Goal: Task Accomplishment & Management: Manage account settings

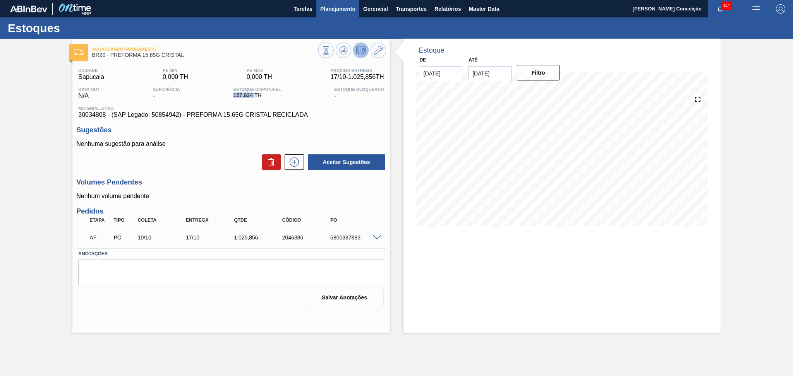
click at [329, 8] on span "Planejamento" at bounding box center [337, 8] width 35 height 9
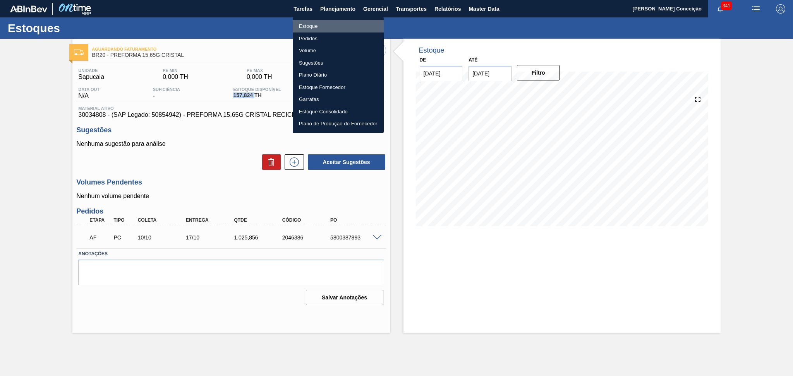
click at [308, 27] on li "Estoque" at bounding box center [338, 26] width 91 height 12
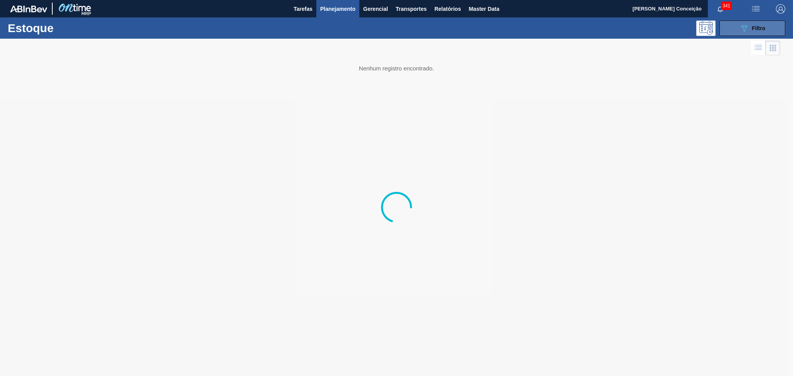
click at [758, 26] on span "Filtro" at bounding box center [759, 28] width 14 height 6
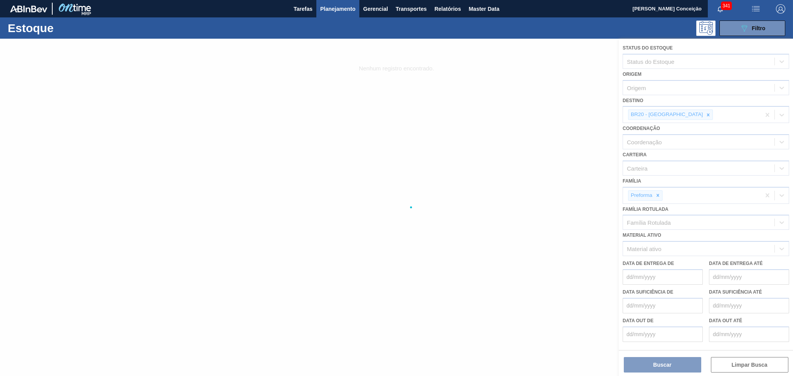
click at [675, 113] on div at bounding box center [396, 207] width 793 height 337
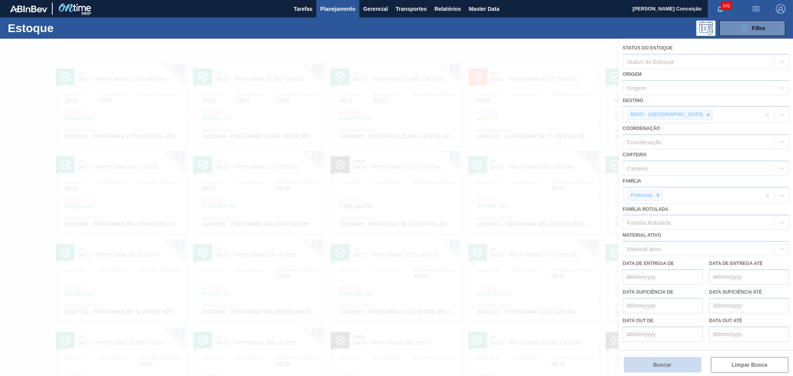
click at [667, 361] on button "Buscar" at bounding box center [661, 364] width 77 height 15
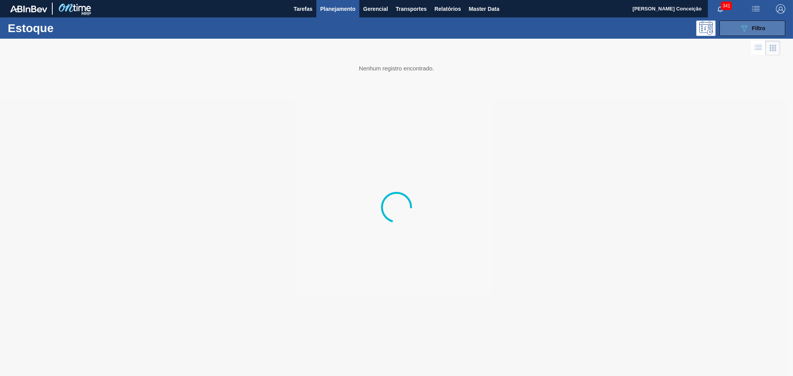
click at [733, 27] on button "089F7B8B-B2A5-4AFE-B5C0-19BA573D28AC Filtro" at bounding box center [752, 28] width 66 height 15
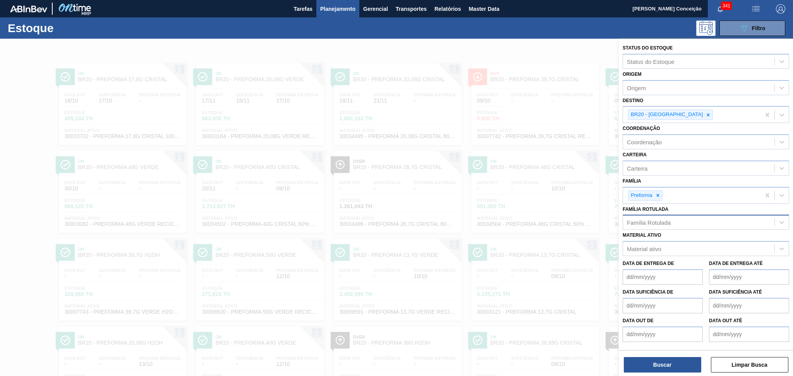
click at [657, 221] on div "Família Rotulada" at bounding box center [649, 222] width 44 height 7
type Rotulada "20,08"
drag, startPoint x: 695, startPoint y: 228, endPoint x: 598, endPoint y: 220, distance: 97.0
click at [623, 220] on div "Família Rotulada" at bounding box center [705, 222] width 166 height 15
click at [355, 41] on div at bounding box center [396, 227] width 793 height 376
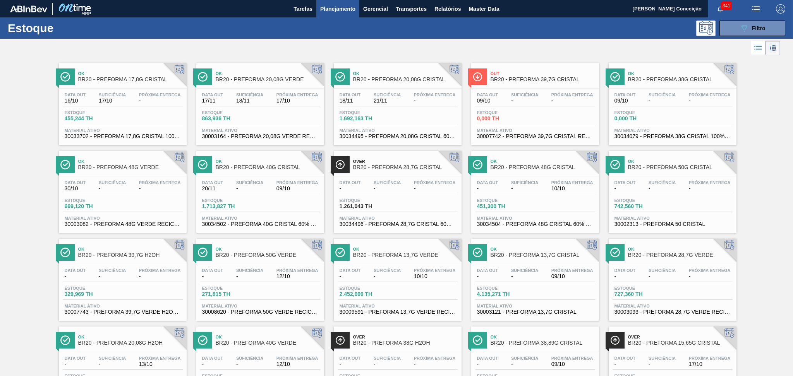
click at [394, 104] on div "Data out 18/11 Suficiência 21/11 Próxima Entrega -" at bounding box center [397, 99] width 120 height 14
click at [263, 34] on div "089F7B8B-B2A5-4AFE-B5C0-19BA573D28AC Filtro" at bounding box center [457, 28] width 664 height 15
click at [355, 25] on div "089F7B8B-B2A5-4AFE-B5C0-19BA573D28AC Filtro" at bounding box center [457, 28] width 664 height 15
click at [414, 37] on div "Estoque 089F7B8B-B2A5-4AFE-B5C0-19BA573D28AC Filtro" at bounding box center [396, 27] width 793 height 21
click at [739, 28] on icon "089F7B8B-B2A5-4AFE-B5C0-19BA573D28AC" at bounding box center [743, 28] width 9 height 9
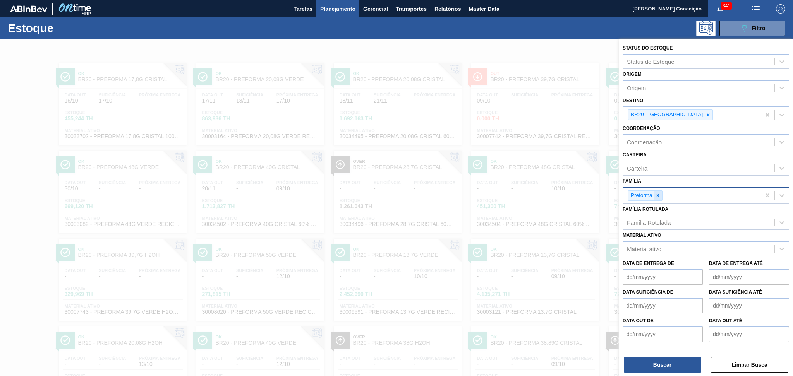
click at [659, 193] on icon at bounding box center [657, 195] width 5 height 5
type input "rolha"
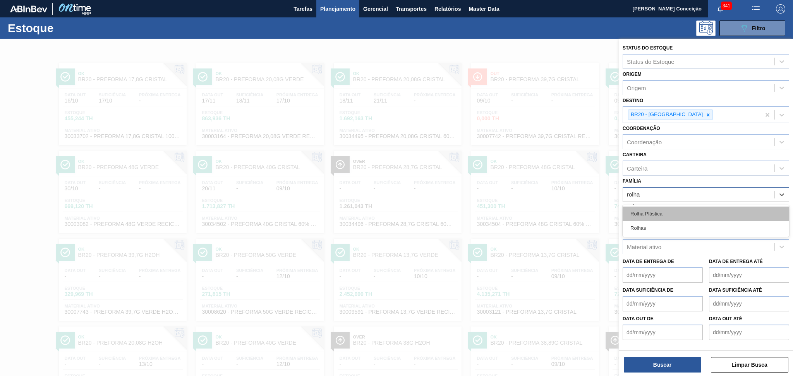
click at [649, 211] on div "Rolha Plástica" at bounding box center [705, 214] width 166 height 14
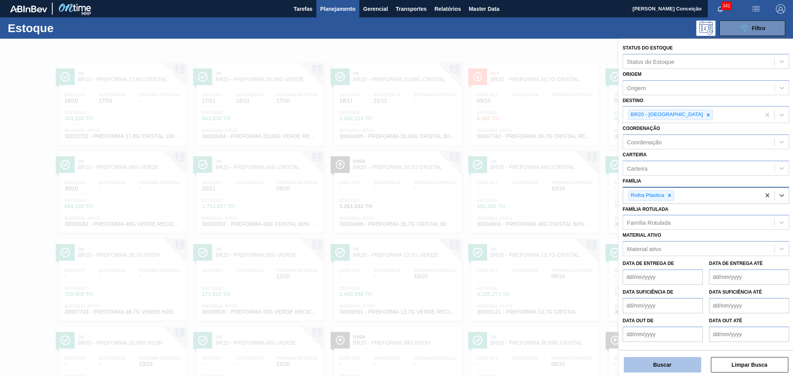
click at [648, 361] on button "Buscar" at bounding box center [661, 364] width 77 height 15
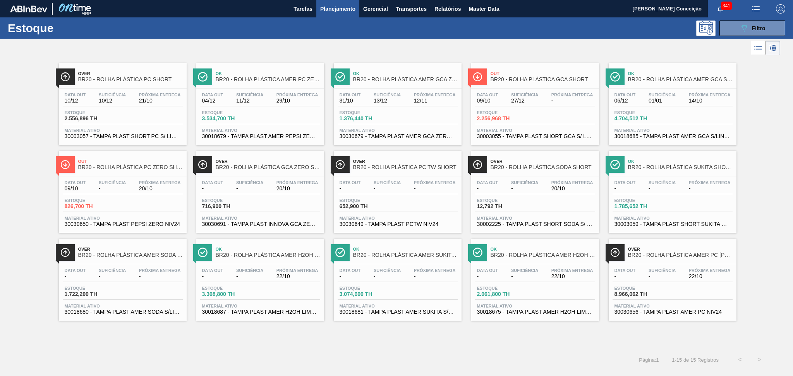
click at [450, 348] on div "Over BR20 - ROLHA PLÁSTICA PC SHORT Data out 10/12 Suficiência 10/12 Próxima En…" at bounding box center [396, 203] width 793 height 293
click at [758, 168] on div "Over BR20 - ROLHA PLÁSTICA PC SHORT Data out 10/12 Suficiência 10/12 Próxima En…" at bounding box center [396, 189] width 793 height 264
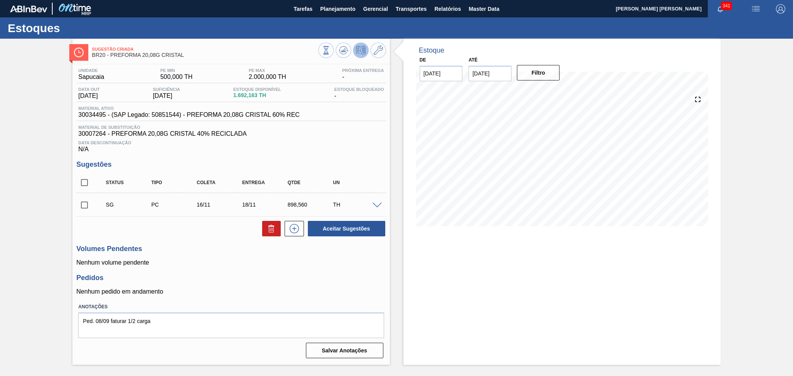
click at [207, 251] on h3 "Volumes Pendentes" at bounding box center [230, 249] width 309 height 8
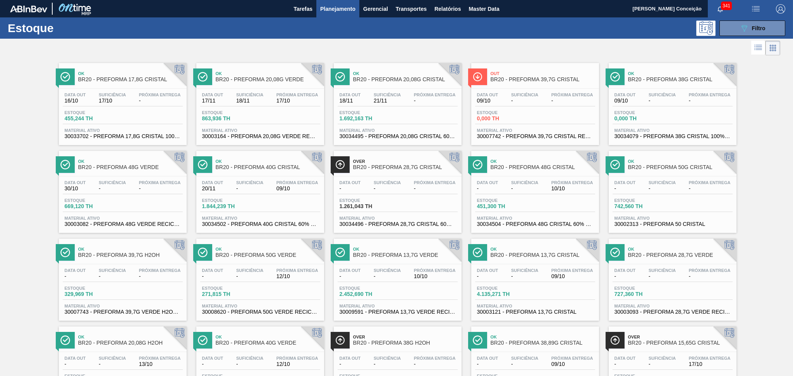
scroll to position [138, 0]
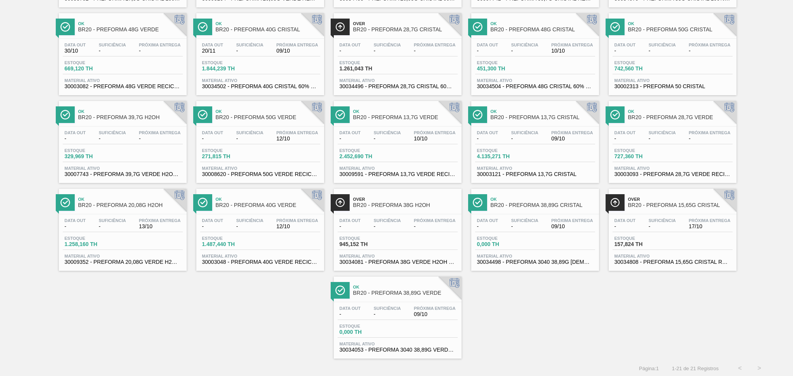
click at [258, 332] on div "Ok BR20 - PREFORMA 17,8G CRISTAL Data out 16/10 Suficiência 17/10 Próxima Entre…" at bounding box center [396, 138] width 793 height 439
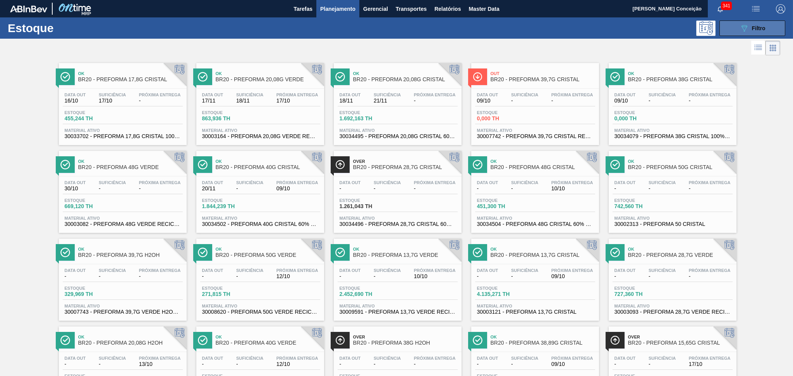
click at [754, 29] on span "Filtro" at bounding box center [759, 28] width 14 height 6
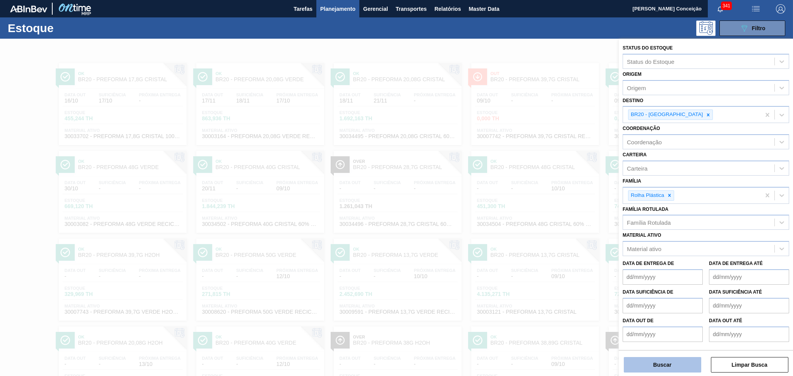
click at [649, 368] on button "Buscar" at bounding box center [661, 364] width 77 height 15
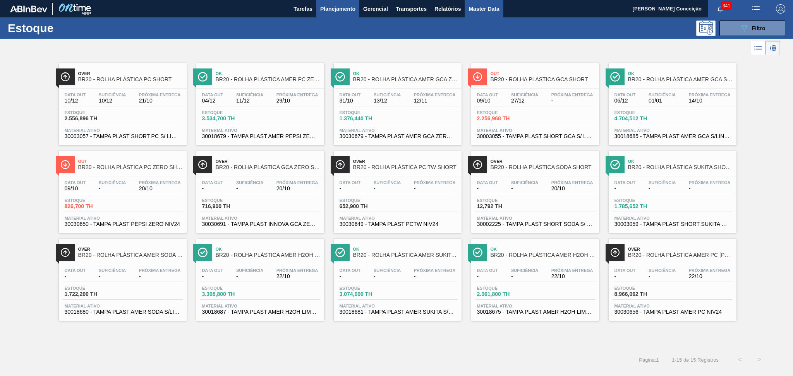
click at [488, 6] on span "Master Data" at bounding box center [483, 8] width 31 height 9
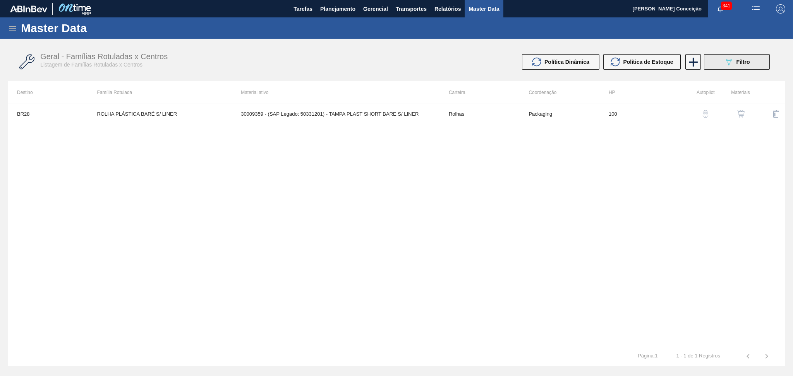
click at [712, 64] on button "089F7B8B-B2A5-4AFE-B5C0-19BA573D28AC Filtro" at bounding box center [737, 61] width 66 height 15
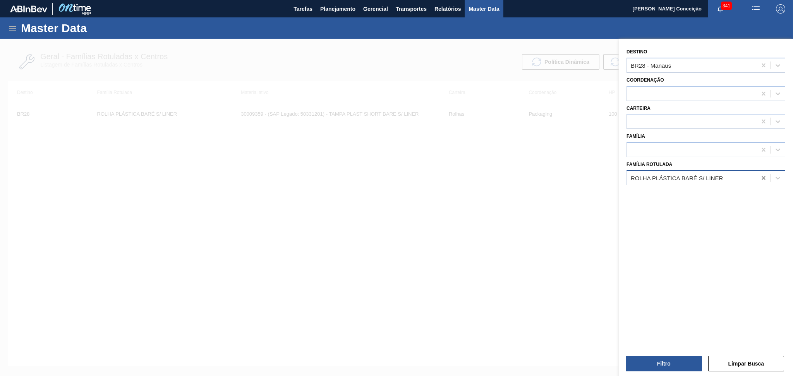
click at [762, 176] on icon at bounding box center [762, 178] width 3 height 4
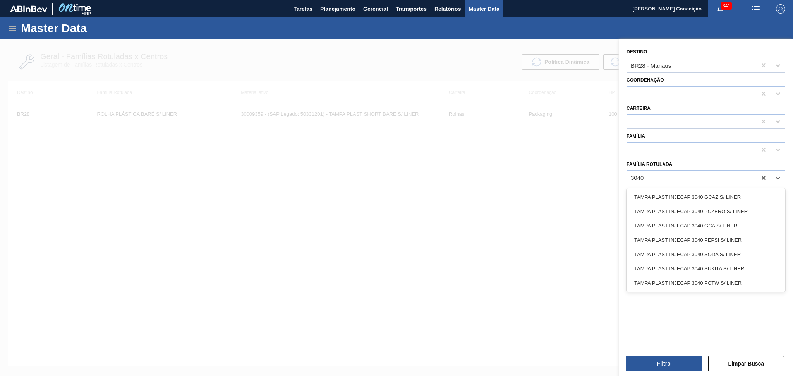
type Rotulada "3040"
click at [674, 70] on div "BR28 - Manaus" at bounding box center [705, 65] width 159 height 15
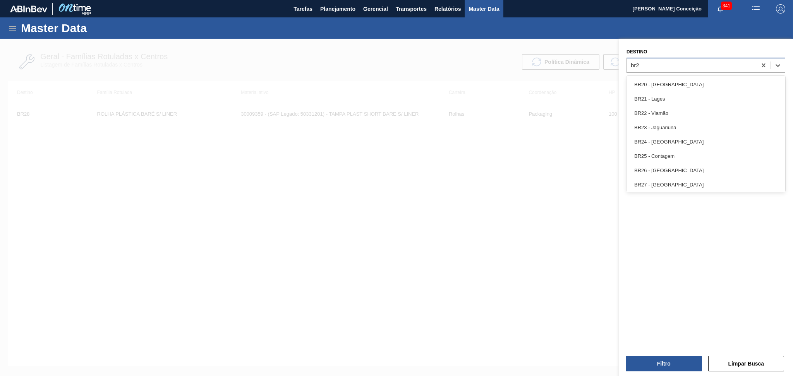
type input "br20"
click at [678, 84] on div "BR20 - [GEOGRAPHIC_DATA]" at bounding box center [705, 84] width 159 height 14
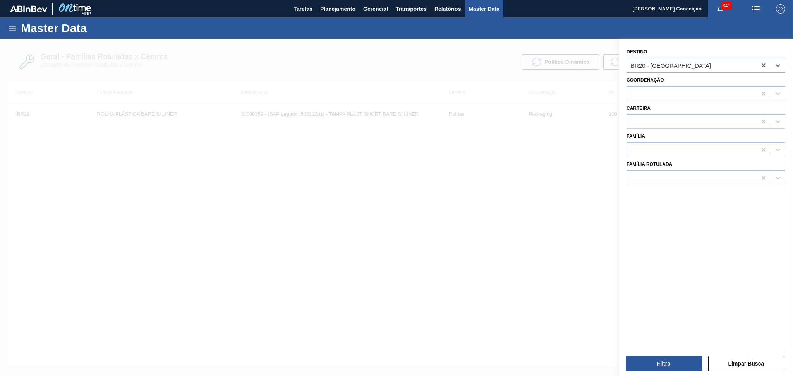
click at [657, 224] on div "Destino option BR20 - Sapucaia, selected. Select is focused ,type to refine lis…" at bounding box center [705, 208] width 174 height 339
click at [660, 176] on div at bounding box center [692, 177] width 130 height 11
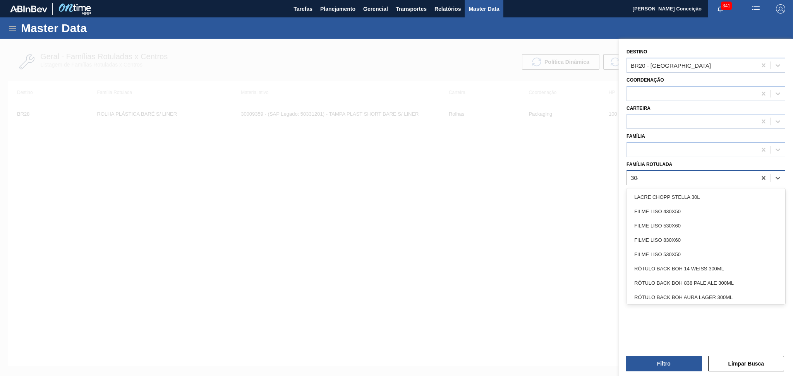
type Rotulada "3040"
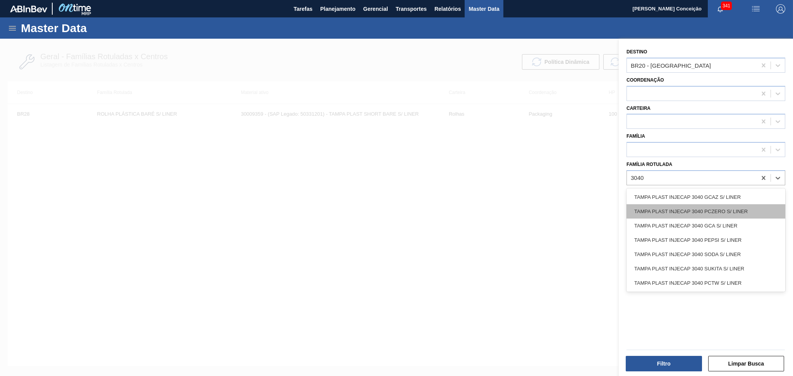
click at [729, 209] on div "TAMPA PLAST INJECAP 3040 PCZERO S/ LINER" at bounding box center [705, 211] width 159 height 14
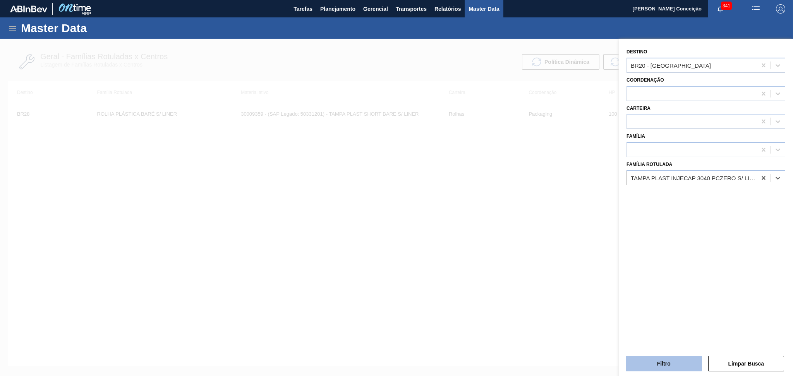
click at [696, 362] on button "Filtro" at bounding box center [663, 363] width 76 height 15
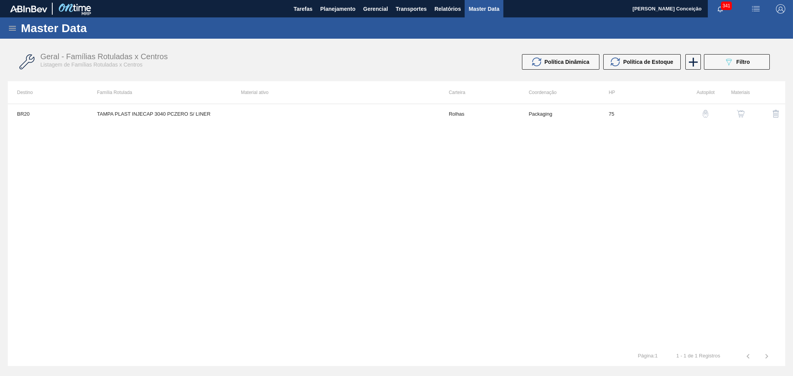
click at [745, 115] on div "button" at bounding box center [740, 114] width 9 height 8
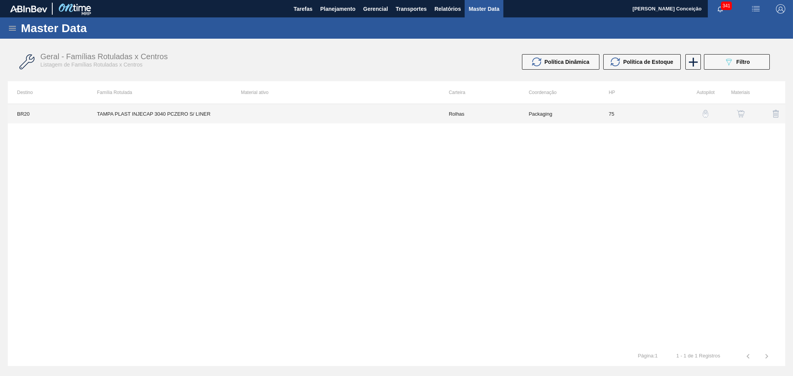
click at [308, 113] on td at bounding box center [335, 113] width 208 height 19
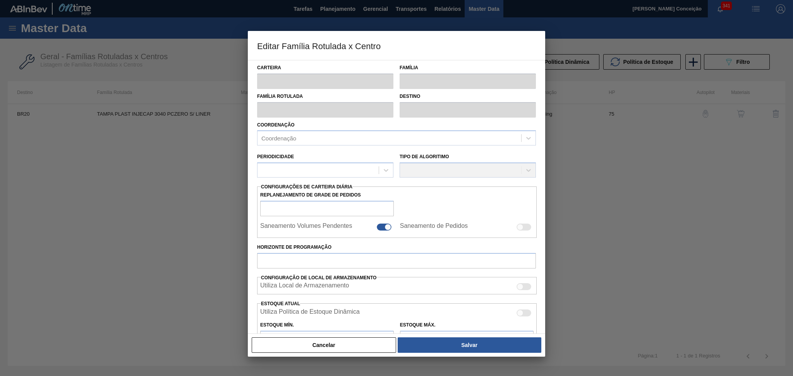
type input "Rolhas"
type input "Rolha Plástica"
type input "TAMPA PLAST INJECAP 3040 PCZERO S/ LINER"
type input "BR20 - [GEOGRAPHIC_DATA]"
type input "75"
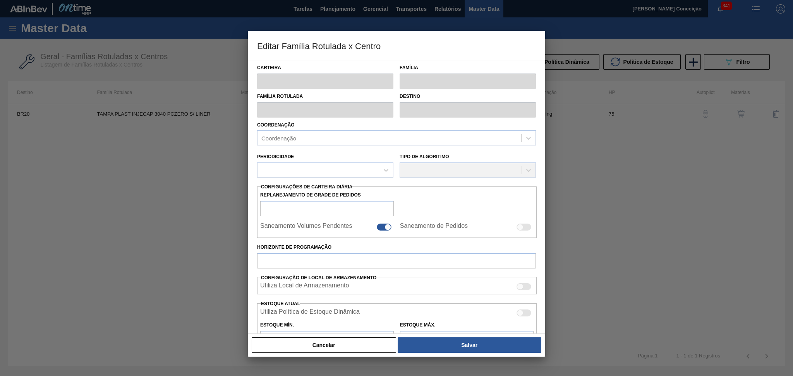
type input "0"
type input "100"
type input "0,000"
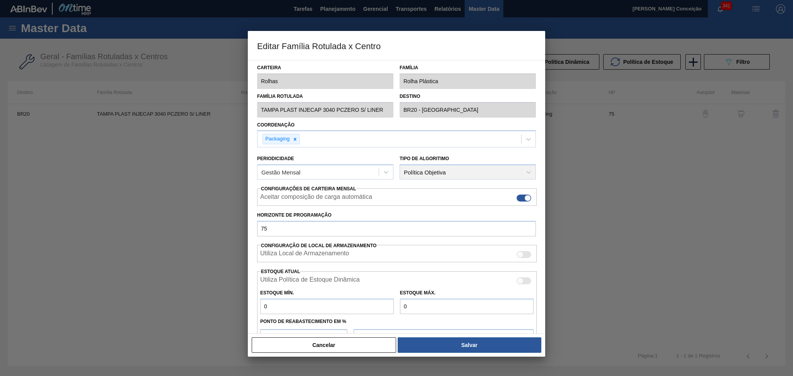
scroll to position [81, 0]
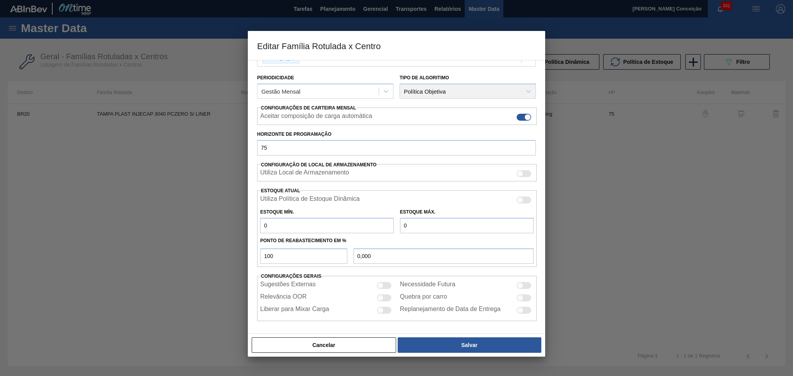
click at [387, 285] on div at bounding box center [384, 285] width 15 height 7
click at [385, 285] on div at bounding box center [387, 285] width 7 height 7
checkbox input "false"
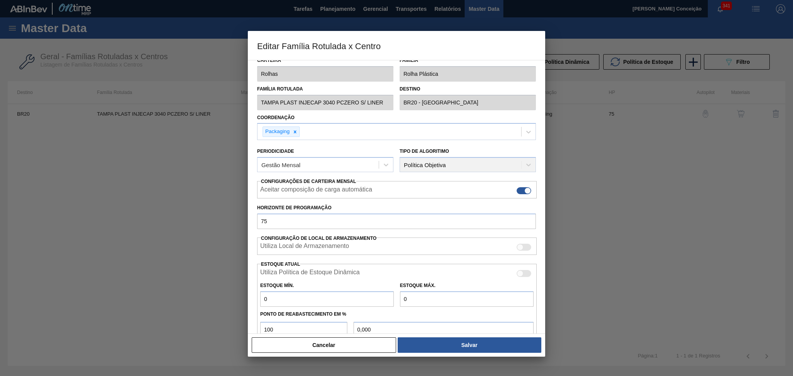
scroll to position [0, 0]
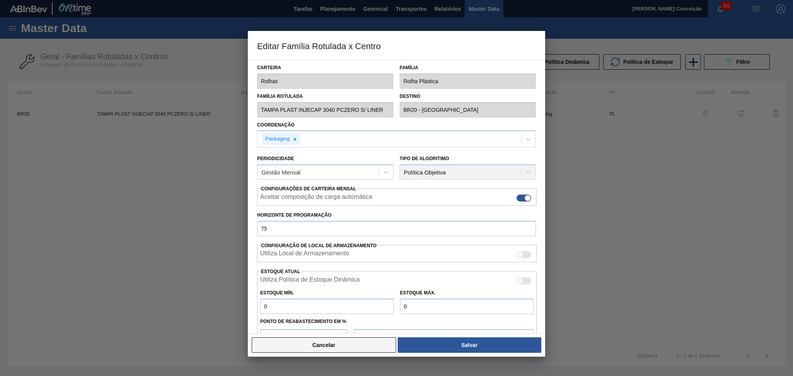
click at [372, 343] on button "Cancelar" at bounding box center [324, 344] width 144 height 15
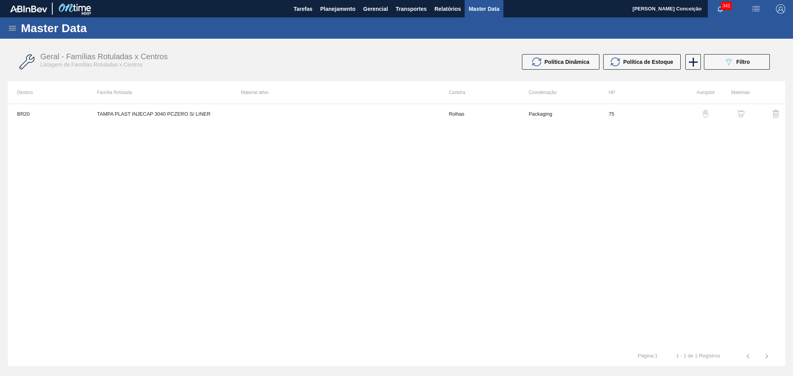
click at [743, 113] on img "button" at bounding box center [741, 114] width 8 height 8
click at [690, 62] on icon at bounding box center [693, 62] width 9 height 9
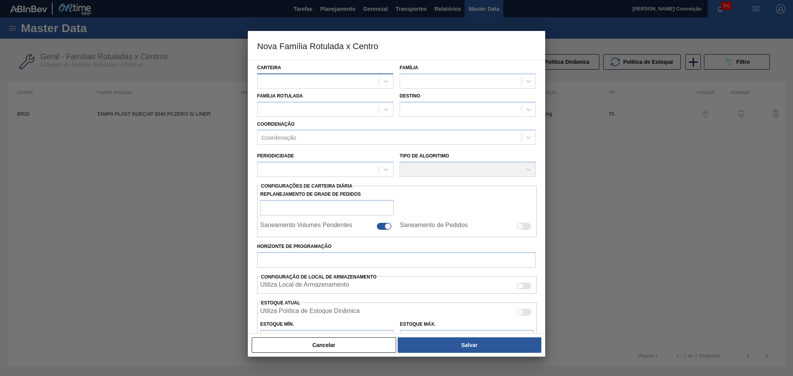
click at [293, 79] on div at bounding box center [317, 80] width 121 height 11
click at [342, 342] on button "Cancelar" at bounding box center [324, 344] width 144 height 15
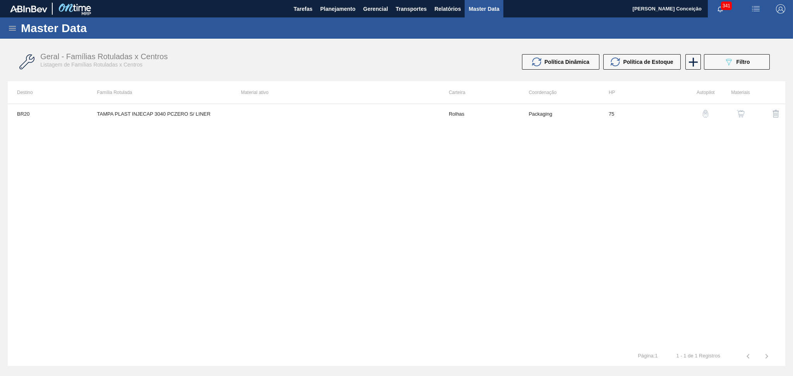
click at [576, 163] on div "BR20 TAMPA PLAST INJECAP 3040 PCZERO S/ LINER Rolhas Packaging 75" at bounding box center [396, 225] width 777 height 243
click at [742, 117] on img "button" at bounding box center [741, 114] width 8 height 8
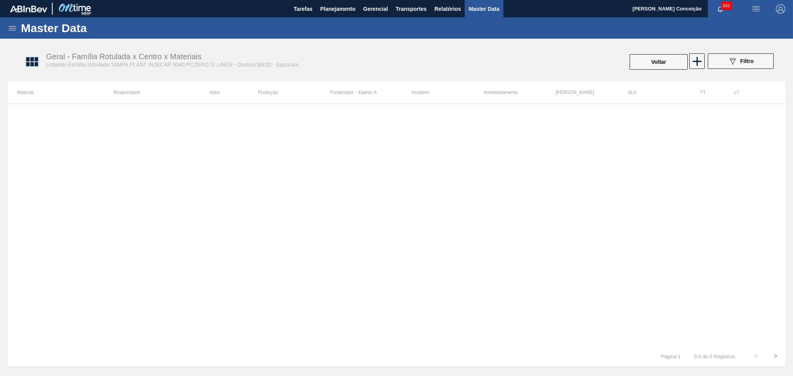
click at [640, 187] on div at bounding box center [396, 225] width 777 height 243
click at [700, 63] on icon at bounding box center [696, 61] width 15 height 15
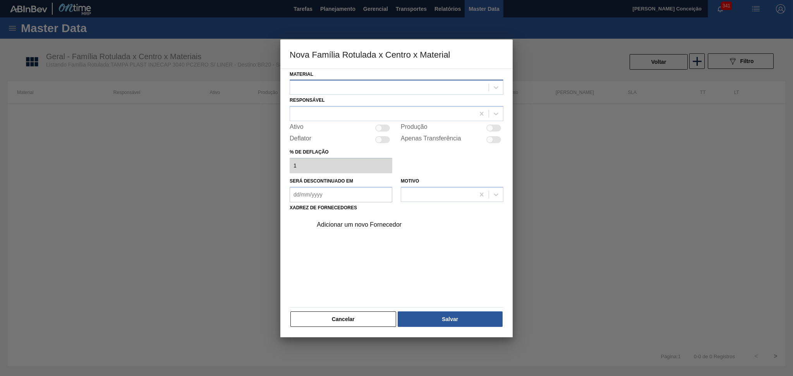
click at [326, 88] on div at bounding box center [389, 87] width 199 height 11
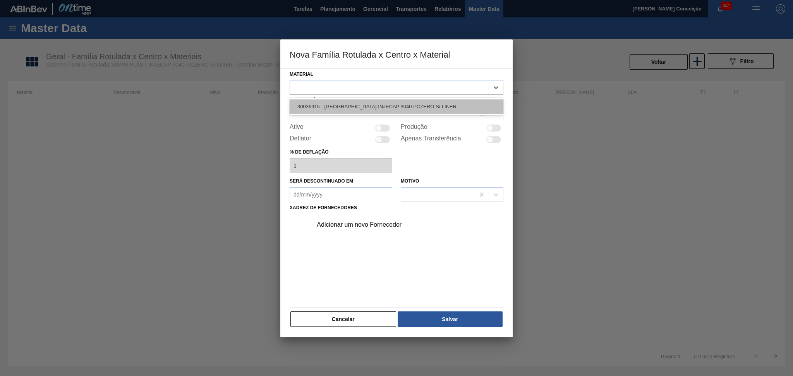
click at [341, 105] on div "30036915 - [GEOGRAPHIC_DATA] INJECAP 3040 PCZERO S/ LINER" at bounding box center [396, 106] width 214 height 14
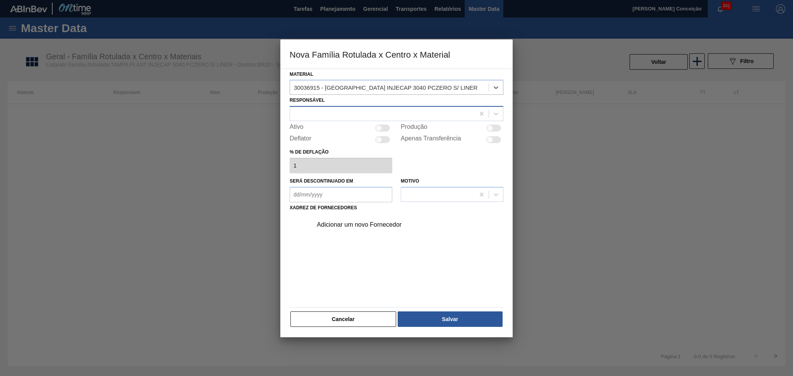
click at [339, 111] on div at bounding box center [382, 113] width 185 height 11
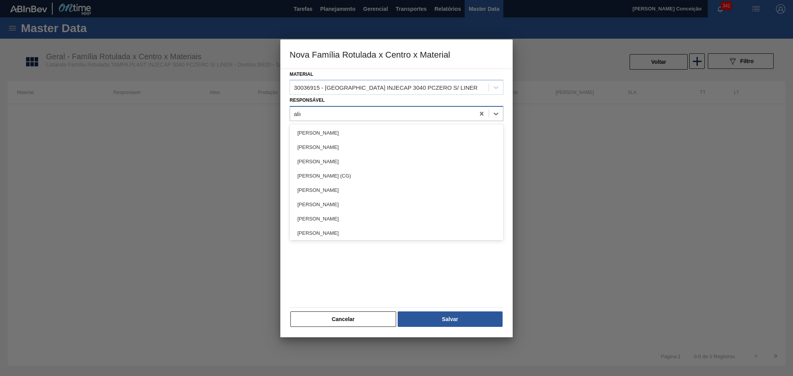
type input "aline"
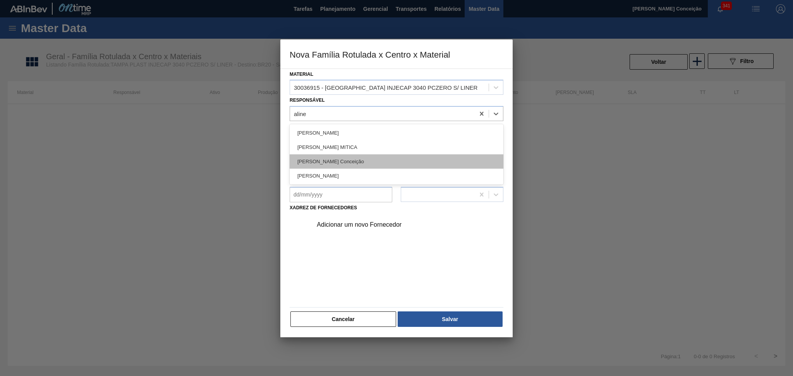
click at [331, 160] on div "[PERSON_NAME] Conceição" at bounding box center [396, 161] width 214 height 14
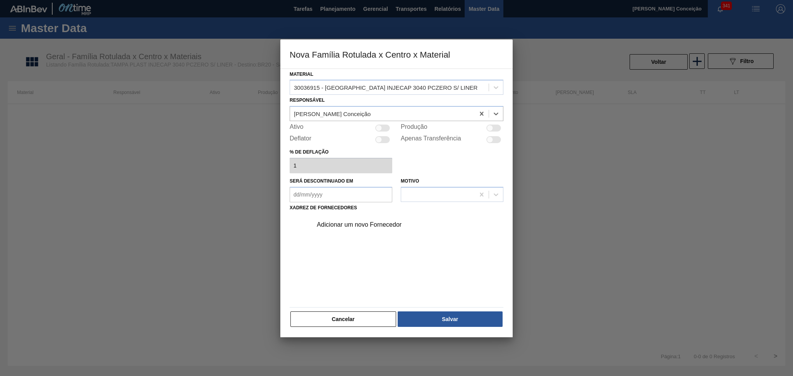
click at [392, 128] on div "Ativo Produção" at bounding box center [396, 127] width 214 height 9
click at [391, 127] on div "Ativo" at bounding box center [340, 127] width 103 height 9
click at [388, 127] on div at bounding box center [382, 128] width 15 height 7
checkbox input "true"
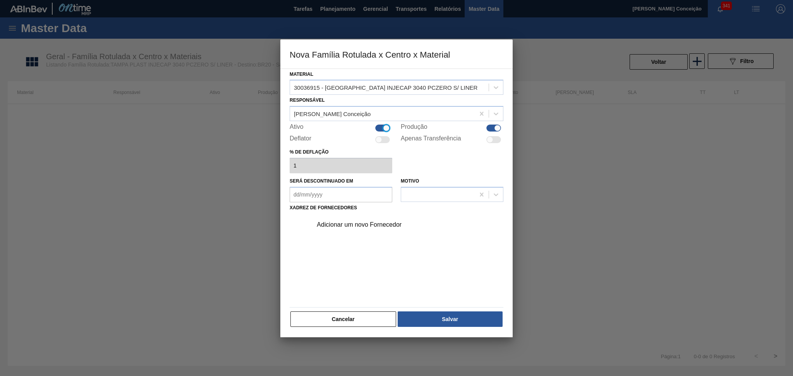
click at [349, 228] on div "Adicionar um novo Fornecedor" at bounding box center [405, 224] width 195 height 19
click at [347, 223] on div "Adicionar um novo Fornecedor" at bounding box center [393, 224] width 152 height 7
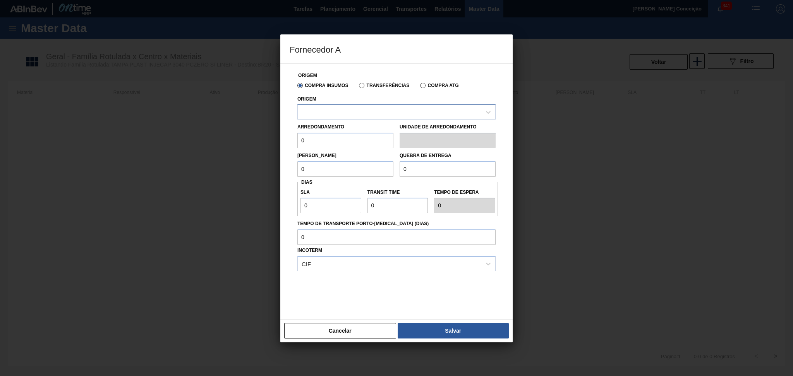
click at [318, 112] on div at bounding box center [389, 112] width 183 height 11
click at [367, 131] on div "238841 - VALFILM - ITAMONTE (MG)" at bounding box center [396, 131] width 198 height 14
click at [335, 138] on input "0" at bounding box center [345, 140] width 96 height 15
drag, startPoint x: 335, startPoint y: 138, endPoint x: 250, endPoint y: 130, distance: 85.2
click at [257, 129] on div "Fornecedor A Origem Compra Insumos Transferências Compra ATG Origem 238841 - VA…" at bounding box center [396, 188] width 793 height 376
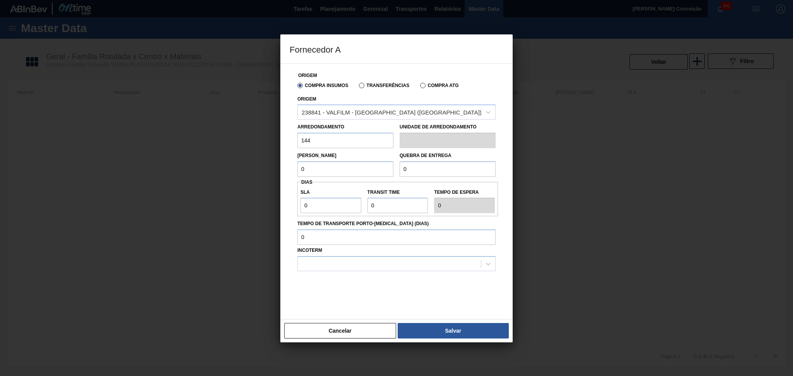
type input "144"
click at [321, 169] on input "0" at bounding box center [345, 168] width 96 height 15
drag, startPoint x: 321, startPoint y: 169, endPoint x: 249, endPoint y: 175, distance: 71.8
click at [249, 175] on div "Fornecedor A Origem Compra Insumos Transferências Compra ATG Origem 238841 - VA…" at bounding box center [396, 188] width 793 height 376
type input "144"
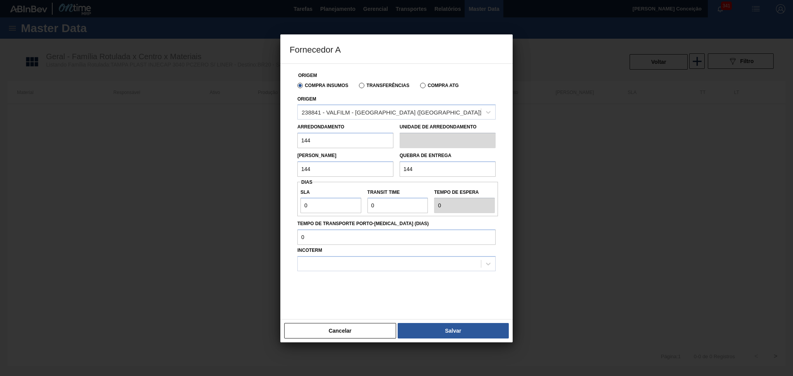
type input "144"
click at [333, 204] on input "0" at bounding box center [330, 205] width 61 height 15
click at [320, 210] on input "0" at bounding box center [330, 205] width 61 height 15
drag, startPoint x: 323, startPoint y: 208, endPoint x: 277, endPoint y: 206, distance: 45.7
click at [279, 206] on div "Fornecedor A Origem Compra Insumos Transferências Compra ATG Origem 238841 - VA…" at bounding box center [396, 188] width 793 height 376
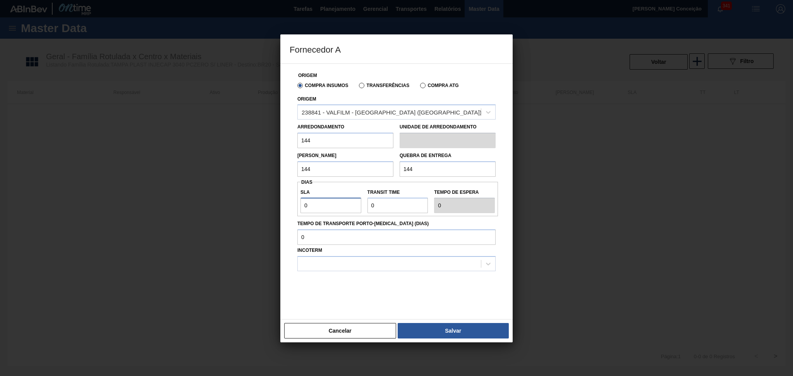
type input "3"
type input "30"
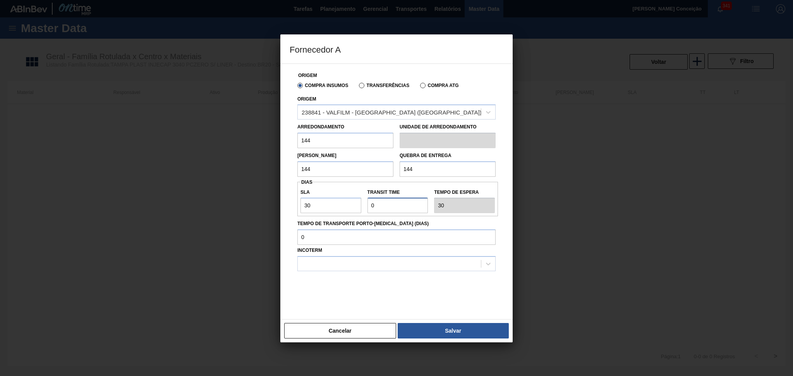
drag, startPoint x: 379, startPoint y: 201, endPoint x: 337, endPoint y: 200, distance: 41.8
click at [337, 200] on div "SLA 30 Transit Time Tempo de espera 30" at bounding box center [397, 199] width 200 height 29
click at [336, 296] on div at bounding box center [396, 290] width 198 height 39
click at [350, 331] on button "Cancelar" at bounding box center [340, 330] width 112 height 15
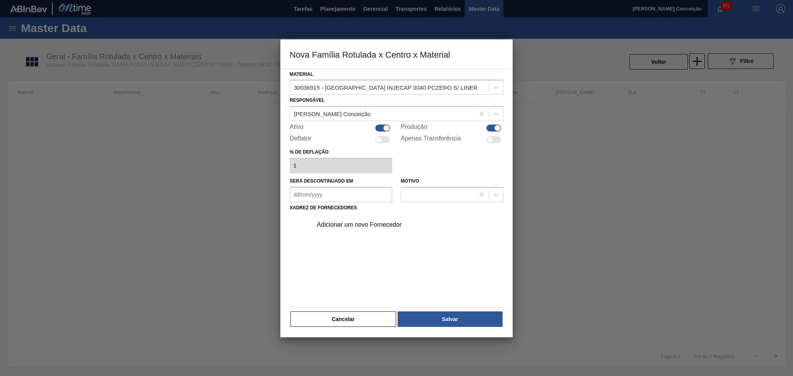
click at [361, 223] on div "Adicionar um novo Fornecedor" at bounding box center [393, 224] width 152 height 7
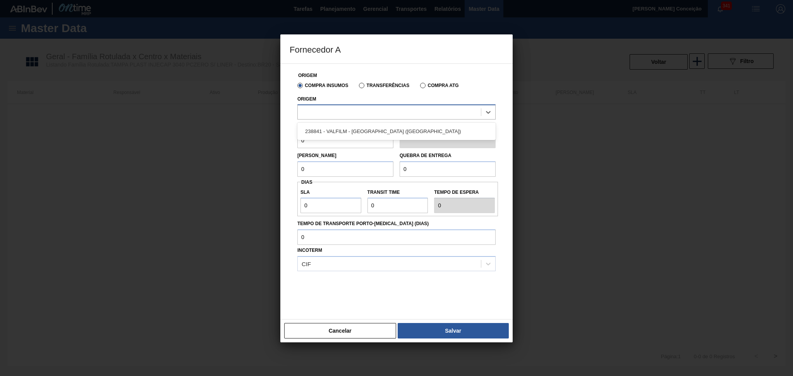
click at [332, 116] on div at bounding box center [389, 112] width 183 height 11
click at [332, 132] on div "238841 - VALFILM - ITAMONTE (MG)" at bounding box center [396, 131] width 198 height 14
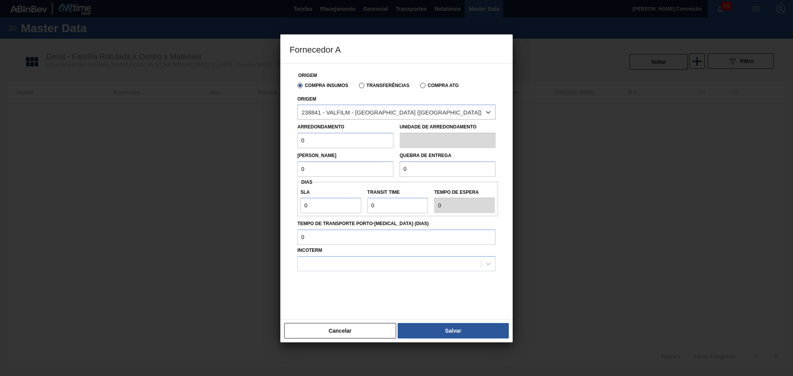
drag, startPoint x: 323, startPoint y: 135, endPoint x: 228, endPoint y: 136, distance: 95.2
click at [254, 136] on div "Fornecedor A Origem Compra Insumos Transferências Compra ATG Origem option 2388…" at bounding box center [396, 188] width 793 height 376
type input "1"
click at [327, 138] on input "text" at bounding box center [345, 140] width 96 height 15
click at [313, 144] on input "text" at bounding box center [345, 140] width 96 height 15
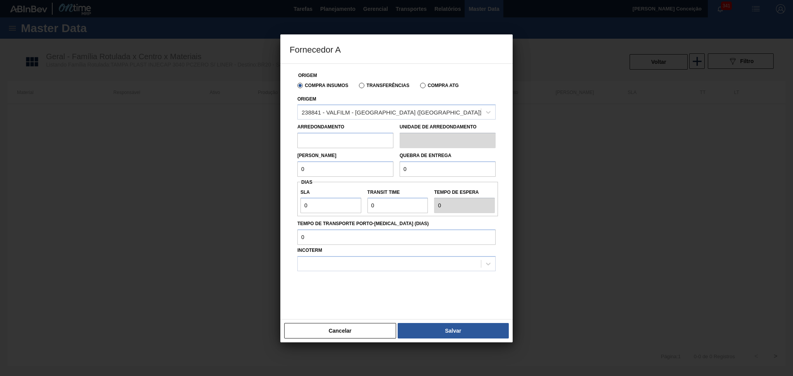
drag, startPoint x: 321, startPoint y: 166, endPoint x: 235, endPoint y: 166, distance: 85.9
click at [243, 166] on div "Fornecedor A Origem Compra Insumos Transferências Compra ATG Origem 238841 - VA…" at bounding box center [396, 188] width 793 height 376
type input "168"
drag, startPoint x: 441, startPoint y: 167, endPoint x: 317, endPoint y: 166, distance: 123.9
click at [339, 166] on div "Lote Mínimo 168 Quebra de entrega 0" at bounding box center [396, 162] width 204 height 29
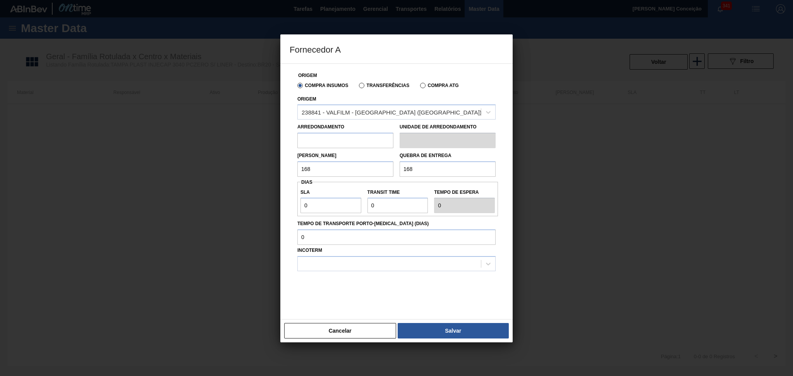
type input "168"
click at [332, 209] on input "0" at bounding box center [330, 205] width 61 height 15
click at [333, 140] on input "text" at bounding box center [345, 140] width 96 height 15
type input "7"
click at [389, 208] on input "Transit Time" at bounding box center [397, 205] width 61 height 15
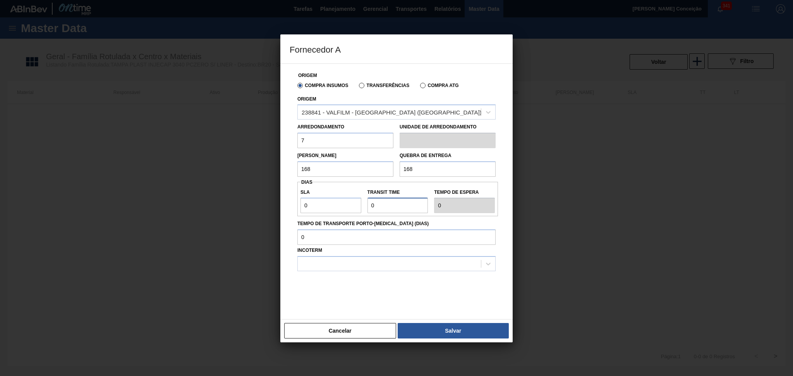
drag, startPoint x: 389, startPoint y: 208, endPoint x: 315, endPoint y: 208, distance: 73.9
click at [321, 208] on div "SLA 0 Transit Time Tempo de espera 0" at bounding box center [397, 199] width 200 height 29
click at [315, 208] on input "0" at bounding box center [330, 205] width 61 height 15
drag, startPoint x: 326, startPoint y: 206, endPoint x: 208, endPoint y: 201, distance: 117.8
click at [221, 201] on div "Fornecedor A Origem Compra Insumos Transferências Compra ATG Origem 238841 - VA…" at bounding box center [396, 188] width 793 height 376
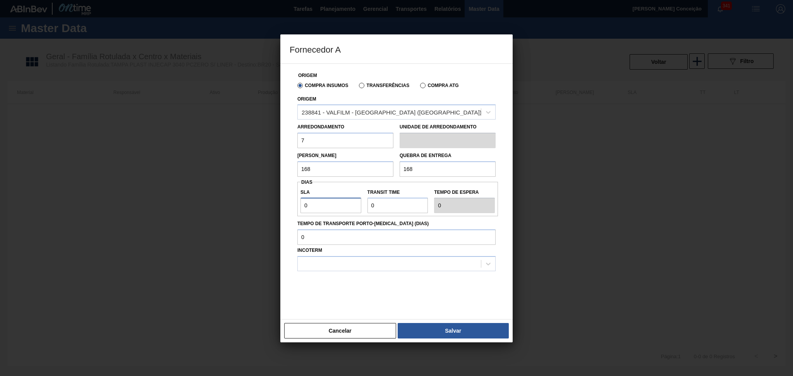
type input "3"
type input "30"
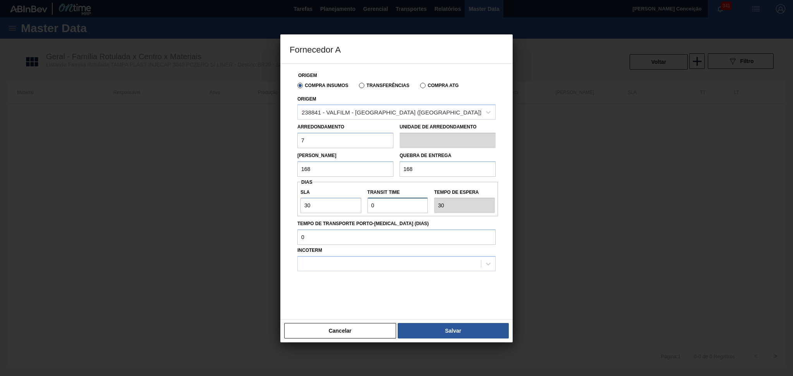
click at [386, 199] on input "Transit Time" at bounding box center [397, 205] width 61 height 15
click at [392, 210] on input "Transit Time" at bounding box center [397, 205] width 61 height 15
type input "03"
type input "33"
drag, startPoint x: 392, startPoint y: 210, endPoint x: 361, endPoint y: 208, distance: 30.2
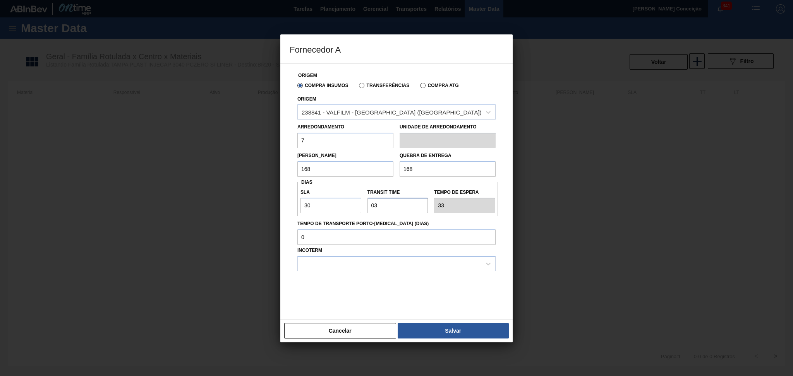
click at [361, 208] on div "SLA 30 Transit Time Tempo de espera 33" at bounding box center [397, 199] width 200 height 29
type input "3"
drag, startPoint x: 330, startPoint y: 208, endPoint x: 263, endPoint y: 211, distance: 67.0
click at [263, 211] on div "Fornecedor A Origem Compra Insumos Transferências Compra ATG Origem 238841 - VA…" at bounding box center [396, 188] width 793 height 376
type input "1"
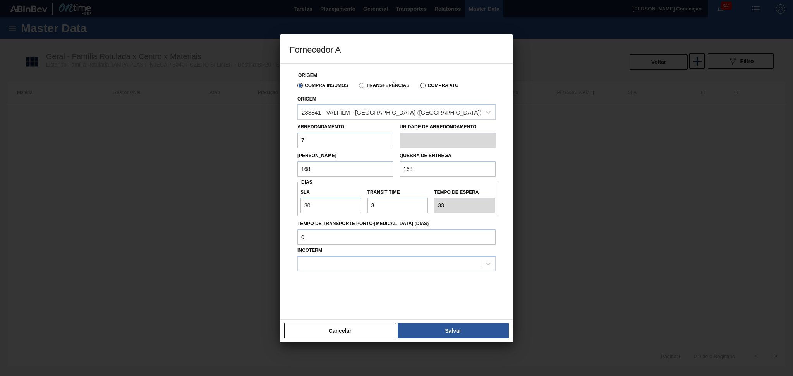
type input "4"
type input "1"
click at [315, 262] on div at bounding box center [389, 264] width 183 height 11
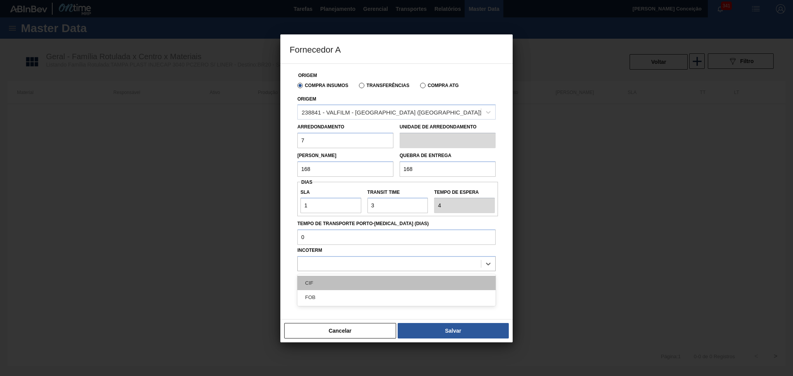
click at [318, 285] on div "CIF" at bounding box center [396, 283] width 198 height 14
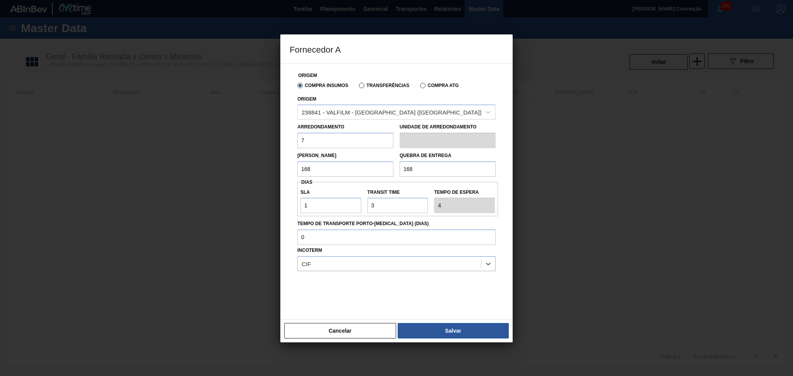
click at [443, 285] on div at bounding box center [396, 290] width 198 height 39
click at [458, 331] on button "Salvar" at bounding box center [452, 330] width 111 height 15
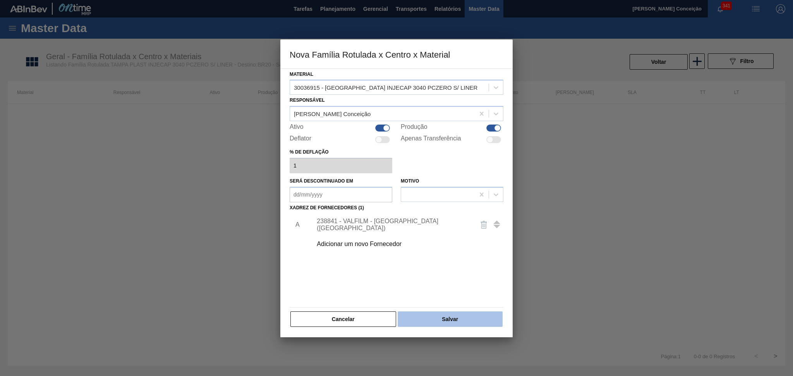
click at [429, 315] on button "Salvar" at bounding box center [449, 319] width 105 height 15
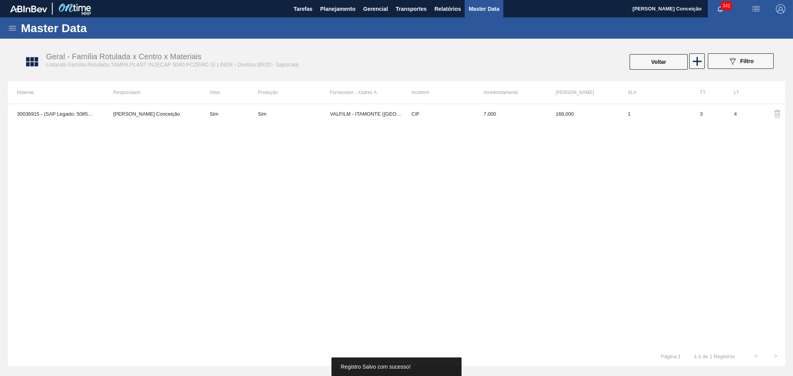
click at [250, 148] on div "30036915 - (SAP Legado: 50858090) - TAMPA INJECAP 3040 PCZERO S/ LINER Aline Ap…" at bounding box center [396, 225] width 777 height 243
click at [695, 64] on icon at bounding box center [696, 61] width 15 height 15
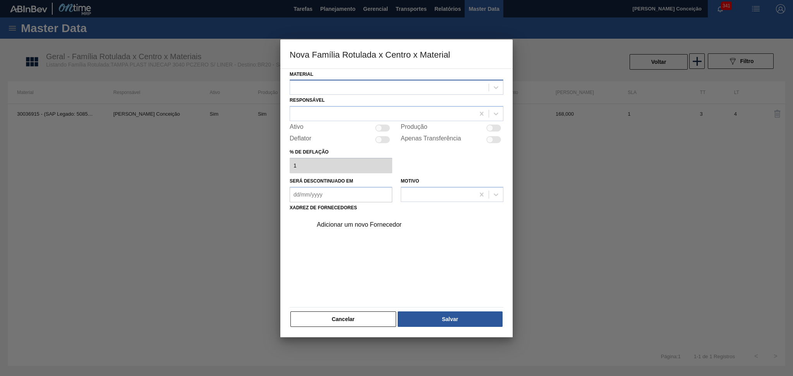
click at [335, 88] on div at bounding box center [389, 87] width 199 height 11
click at [654, 164] on div at bounding box center [396, 188] width 793 height 376
click at [748, 58] on div at bounding box center [396, 188] width 793 height 376
click at [313, 321] on button "Cancelar" at bounding box center [343, 319] width 106 height 15
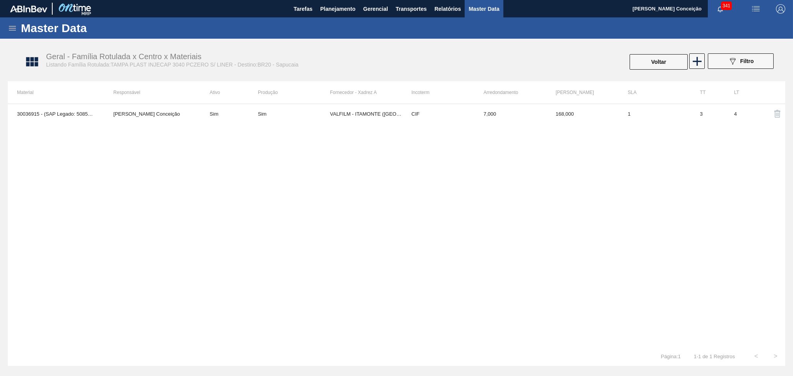
click at [596, 256] on div "30036915 - (SAP Legado: 50858090) - TAMPA INJECAP 3040 PCZERO S/ LINER Aline Ap…" at bounding box center [396, 225] width 777 height 243
click at [736, 57] on icon "089F7B8B-B2A5-4AFE-B5C0-19BA573D28AC" at bounding box center [732, 61] width 9 height 9
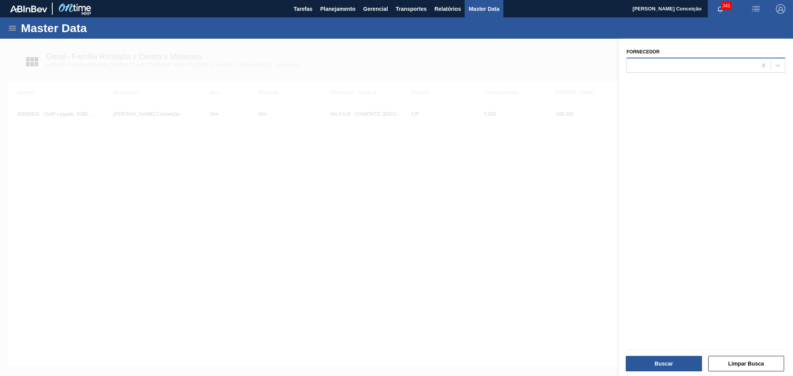
click at [657, 67] on div at bounding box center [692, 65] width 130 height 11
drag, startPoint x: 528, startPoint y: 199, endPoint x: 516, endPoint y: 169, distance: 32.1
click at [528, 199] on div at bounding box center [396, 227] width 793 height 376
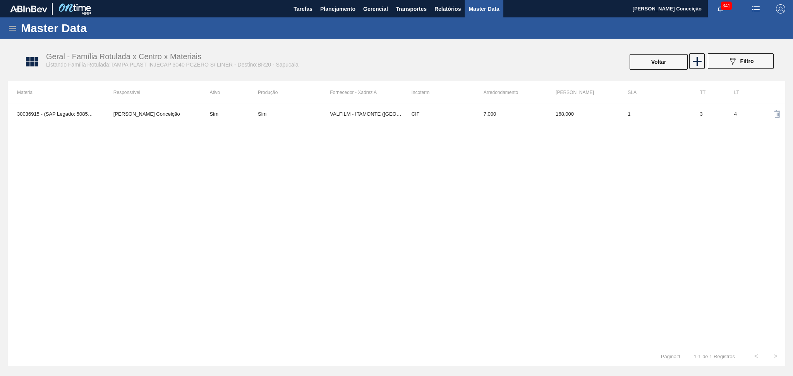
click at [476, 7] on span "Master Data" at bounding box center [483, 8] width 31 height 9
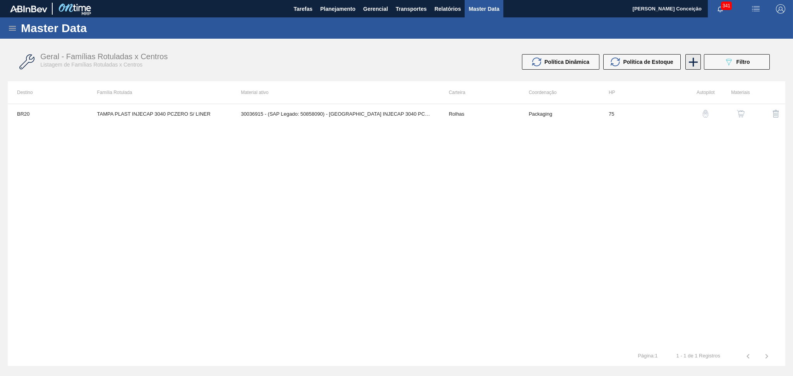
click at [692, 61] on icon at bounding box center [693, 62] width 9 height 9
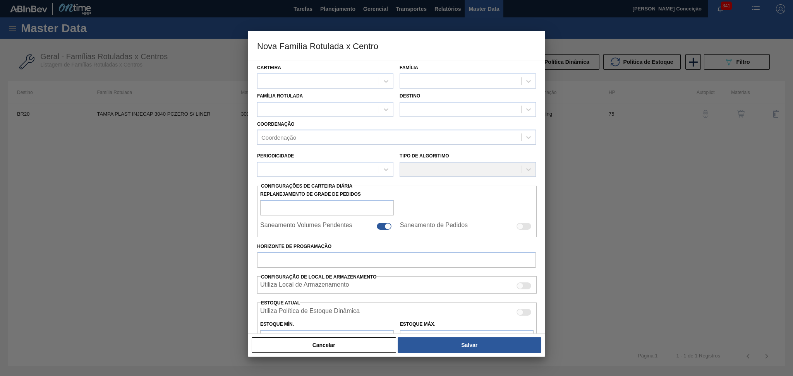
click at [546, 139] on div at bounding box center [396, 188] width 793 height 376
click at [591, 147] on div at bounding box center [396, 188] width 793 height 376
click at [344, 349] on button "Cancelar" at bounding box center [324, 344] width 144 height 15
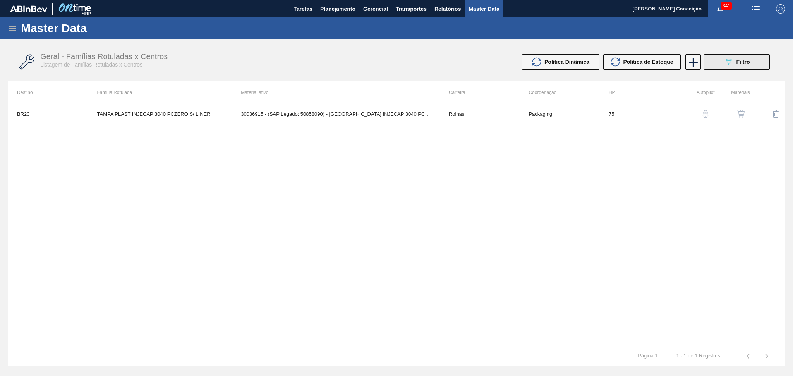
click at [730, 67] on button "089F7B8B-B2A5-4AFE-B5C0-19BA573D28AC Filtro" at bounding box center [737, 61] width 66 height 15
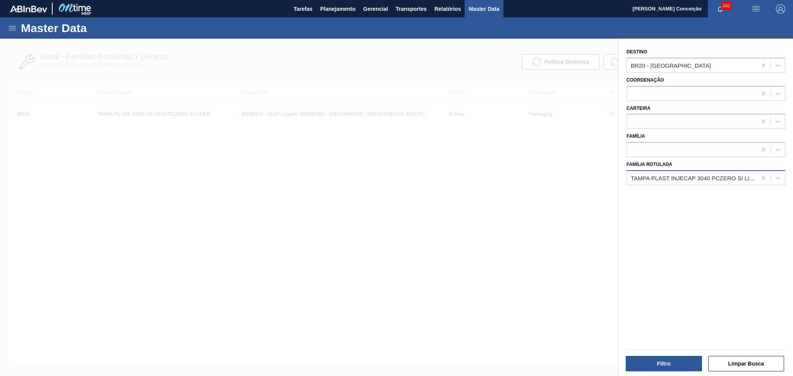
click at [734, 177] on div "TAMPA PLAST INJECAP 3040 PCZERO S/ LINER" at bounding box center [693, 178] width 127 height 7
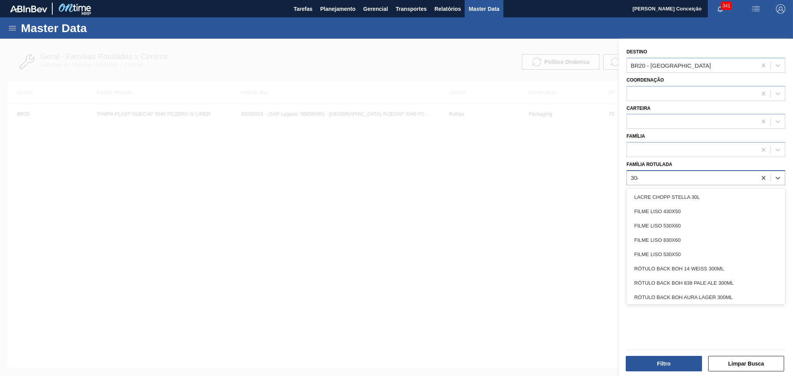
type Rotulada "3040"
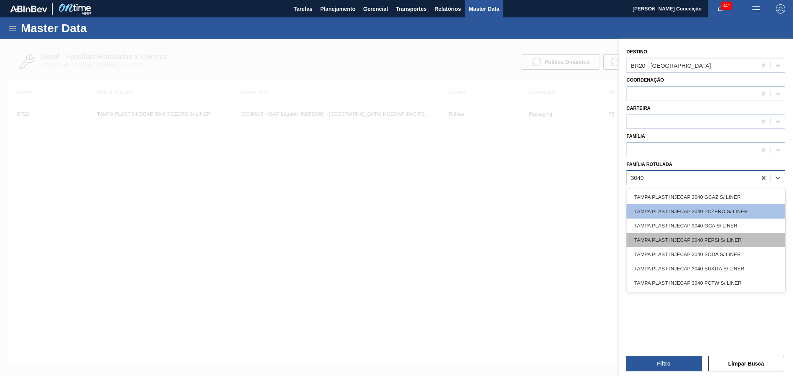
click at [735, 242] on div "TAMPA PLAST INJECAP 3040 PEPSI S/ LINER" at bounding box center [705, 240] width 159 height 14
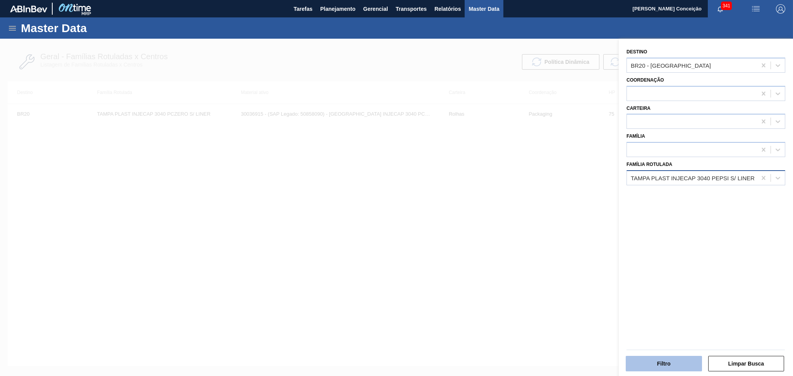
click at [643, 360] on button "Filtro" at bounding box center [663, 363] width 76 height 15
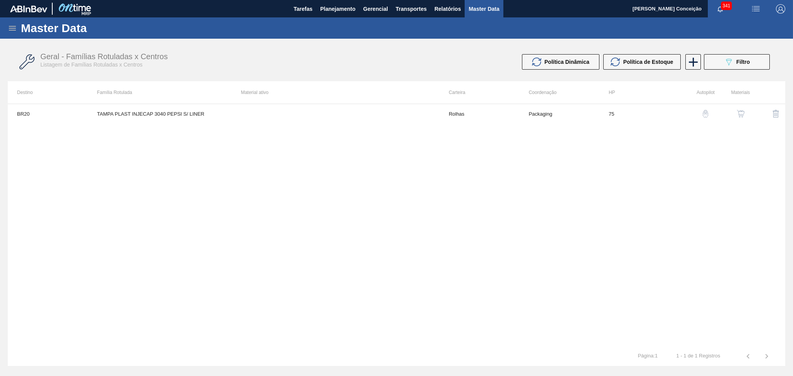
click at [740, 115] on img "button" at bounding box center [741, 114] width 8 height 8
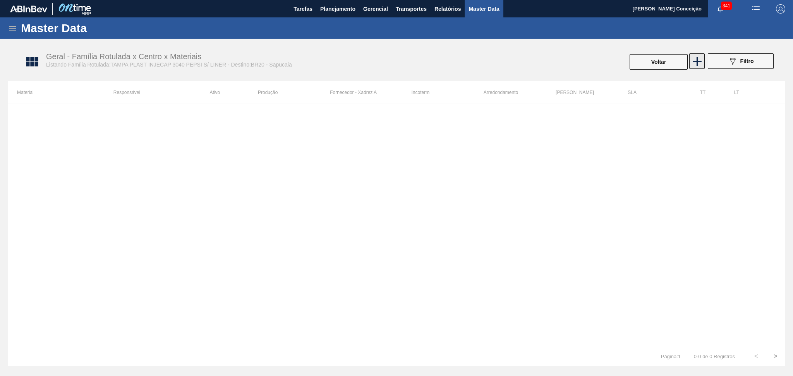
click at [698, 60] on icon at bounding box center [696, 61] width 15 height 15
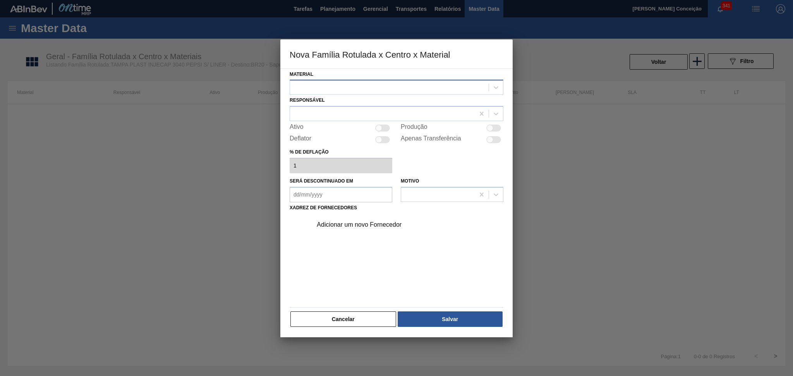
click at [305, 80] on div at bounding box center [396, 87] width 214 height 15
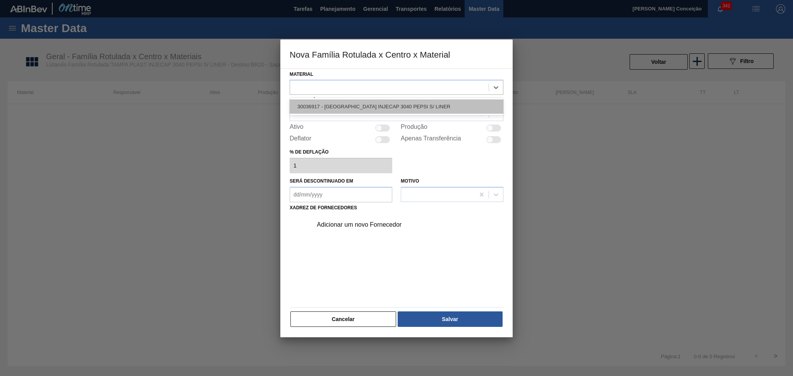
click at [384, 108] on div "30036917 - [GEOGRAPHIC_DATA] INJECAP 3040 PEPSI S/ LINER" at bounding box center [396, 106] width 214 height 14
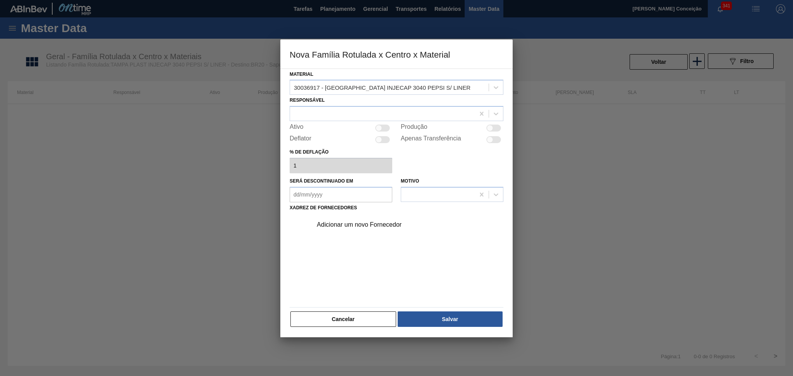
click at [387, 127] on div at bounding box center [382, 128] width 15 height 7
checkbox input "true"
click at [358, 221] on div "Adicionar um novo Fornecedor" at bounding box center [393, 224] width 152 height 7
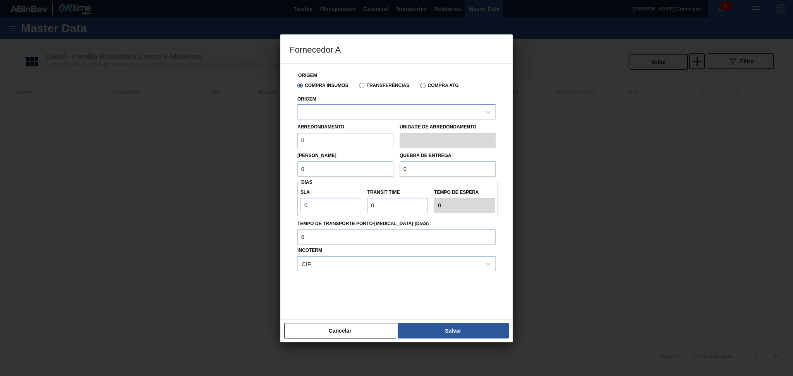
click at [348, 114] on div at bounding box center [389, 112] width 183 height 11
click at [350, 136] on div "238841 - VALFILM - ITAMONTE (MG)" at bounding box center [396, 131] width 198 height 14
click at [313, 141] on input "0" at bounding box center [345, 140] width 96 height 15
drag, startPoint x: 319, startPoint y: 141, endPoint x: 260, endPoint y: 141, distance: 58.4
click at [260, 141] on div "Fornecedor A Origem Compra Insumos Transferências Compra ATG Origem 238841 - VA…" at bounding box center [396, 188] width 793 height 376
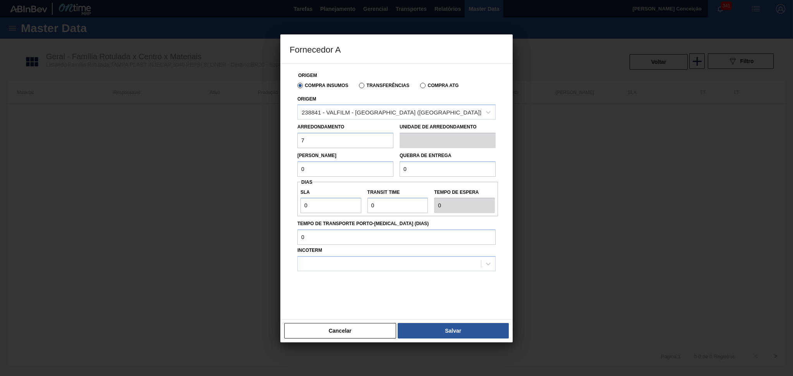
type input "7"
drag, startPoint x: 307, startPoint y: 166, endPoint x: 237, endPoint y: 164, distance: 70.5
click at [245, 166] on div "Fornecedor A Origem Compra Insumos Transferências Compra ATG Origem 238841 - VA…" at bounding box center [396, 188] width 793 height 376
type input "168"
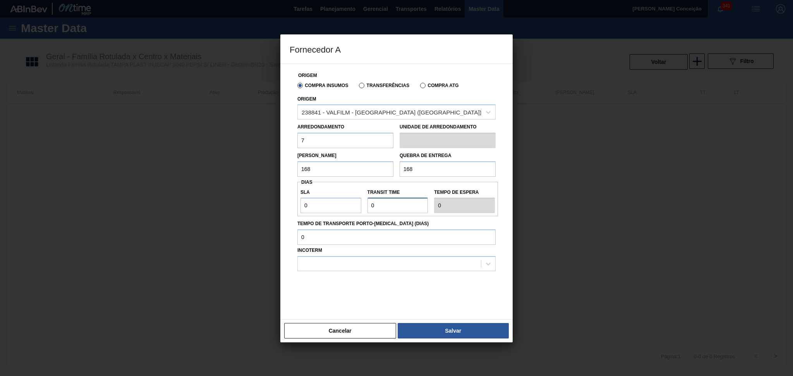
click at [389, 203] on input "Transit Time" at bounding box center [397, 205] width 61 height 15
type input "NaN"
type input "3"
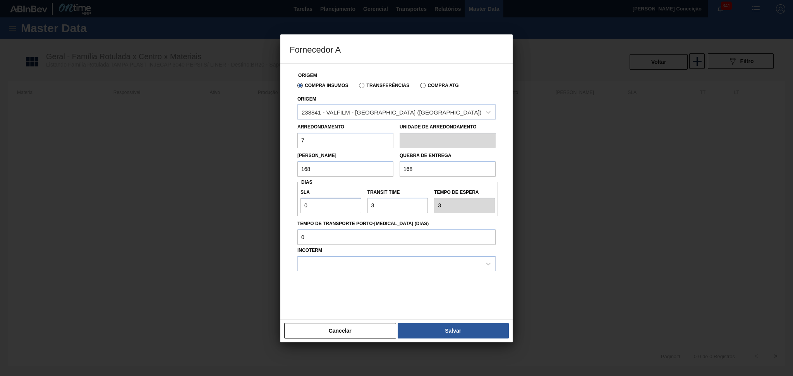
drag, startPoint x: 322, startPoint y: 209, endPoint x: 272, endPoint y: 211, distance: 50.8
click at [272, 211] on div "Fornecedor A Origem Compra Insumos Transferências Compra ATG Origem 238841 - VA…" at bounding box center [396, 188] width 793 height 376
type input "1"
type input "4"
type input "1"
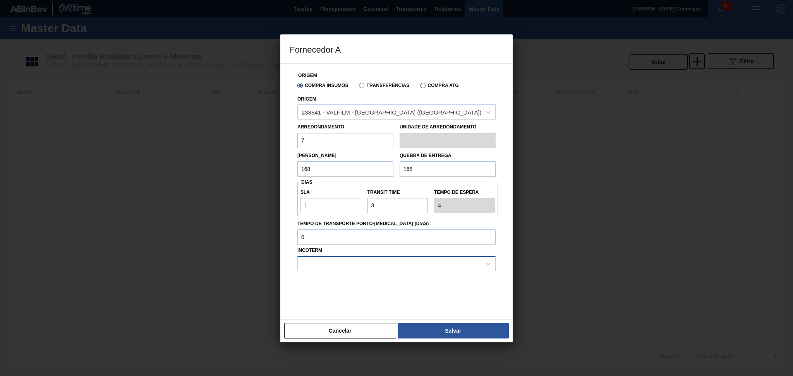
click at [435, 255] on div "Incoterm" at bounding box center [396, 258] width 198 height 26
click at [471, 264] on div at bounding box center [389, 264] width 183 height 11
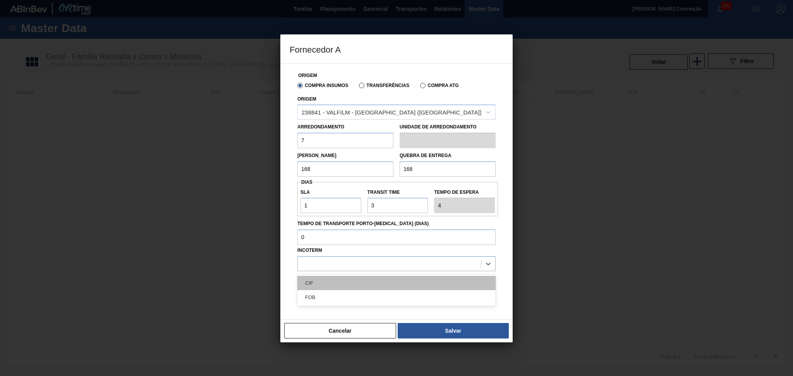
click at [337, 284] on div "CIF" at bounding box center [396, 283] width 198 height 14
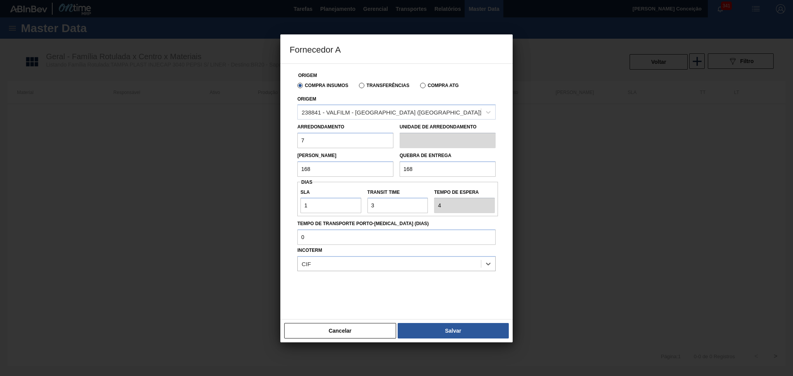
click at [435, 293] on div at bounding box center [396, 290] width 198 height 39
click at [450, 325] on button "Salvar" at bounding box center [452, 330] width 111 height 15
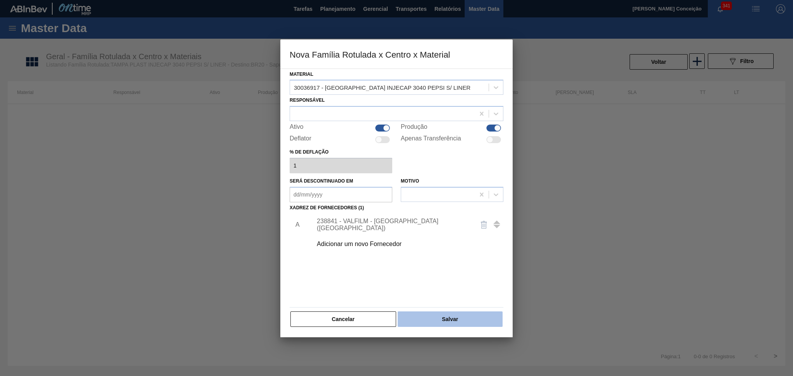
click at [430, 320] on button "Salvar" at bounding box center [449, 319] width 105 height 15
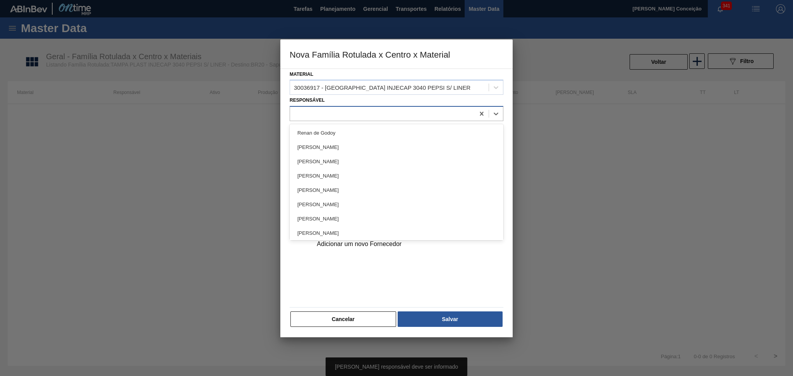
click at [329, 113] on div at bounding box center [382, 113] width 185 height 11
type input "aline"
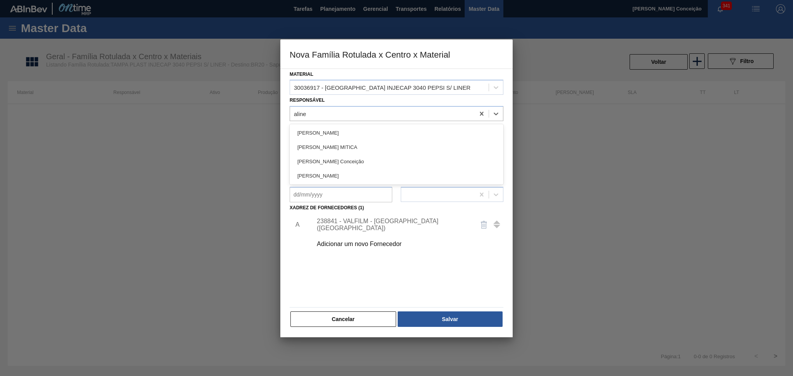
click at [345, 159] on div "[PERSON_NAME] Conceição" at bounding box center [396, 161] width 214 height 14
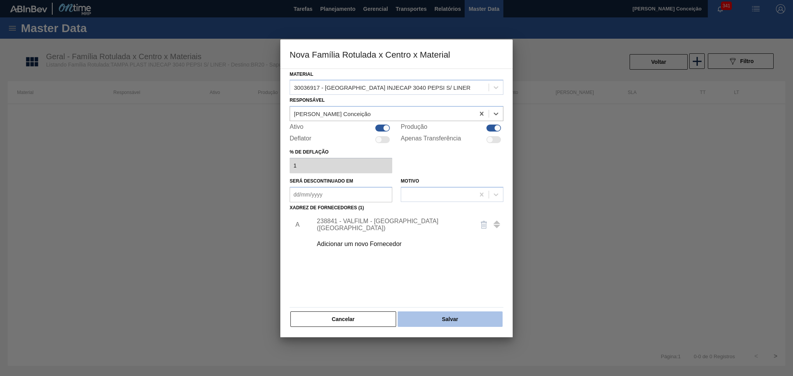
click at [425, 313] on button "Salvar" at bounding box center [449, 319] width 105 height 15
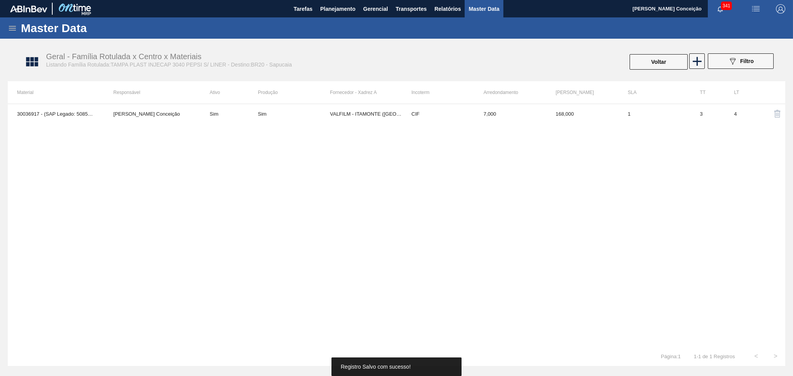
click at [280, 243] on div "30036917 - (SAP Legado: 50858092) - TAMPA INJECAP 3040 PEPSI S/ LINER Aline Apa…" at bounding box center [396, 225] width 777 height 243
click at [760, 57] on button "089F7B8B-B2A5-4AFE-B5C0-19BA573D28AC Filtro" at bounding box center [740, 60] width 66 height 15
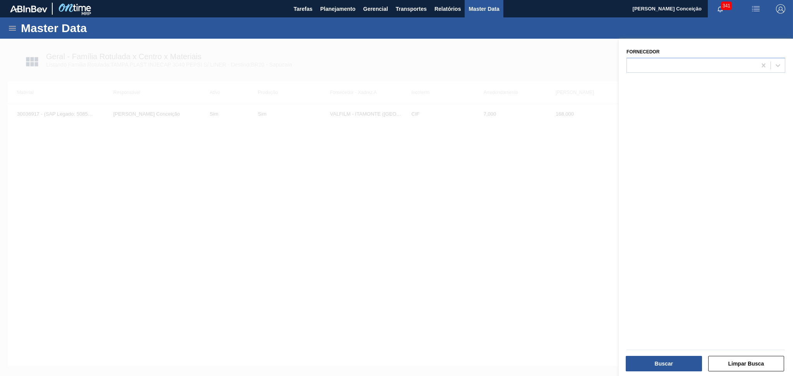
click at [534, 117] on div at bounding box center [396, 227] width 793 height 376
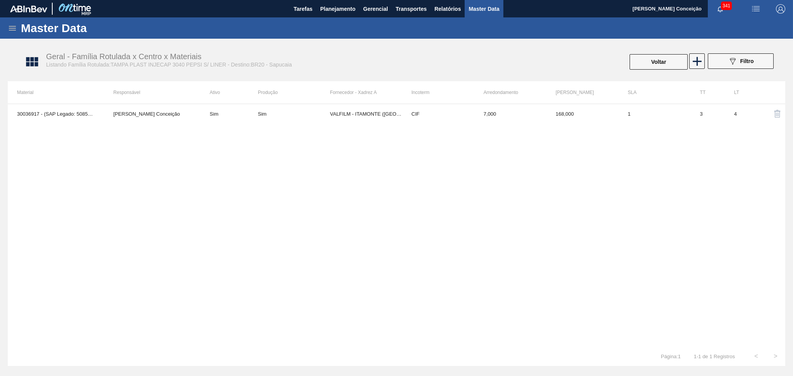
click at [481, 12] on span "Master Data" at bounding box center [483, 8] width 31 height 9
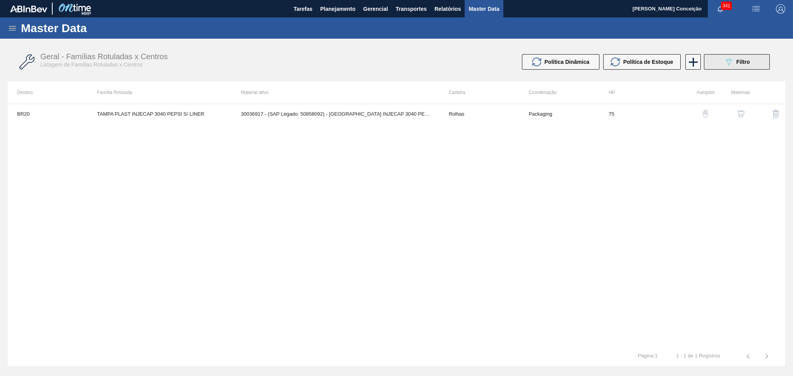
click at [719, 64] on button "089F7B8B-B2A5-4AFE-B5C0-19BA573D28AC Filtro" at bounding box center [737, 61] width 66 height 15
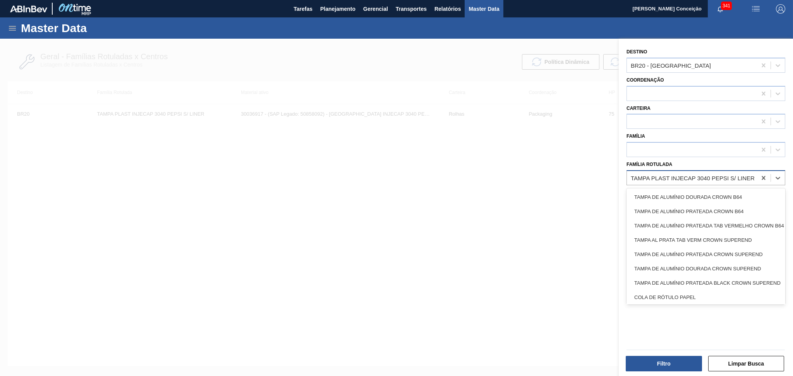
click at [708, 180] on div "TAMPA PLAST INJECAP 3040 PEPSI S/ LINER" at bounding box center [692, 177] width 130 height 11
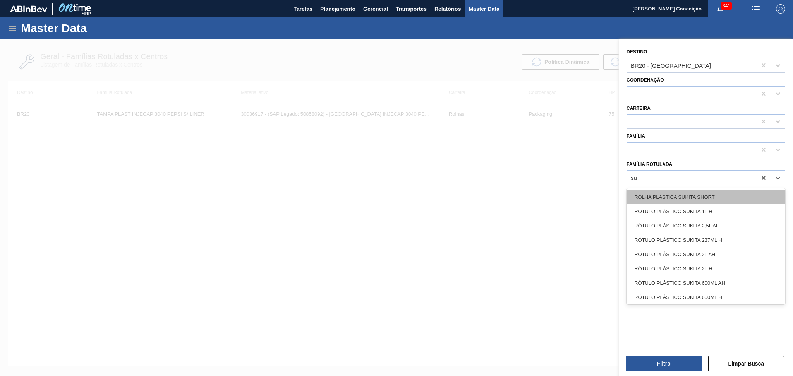
type Rotulada "s"
type Rotulada "3040"
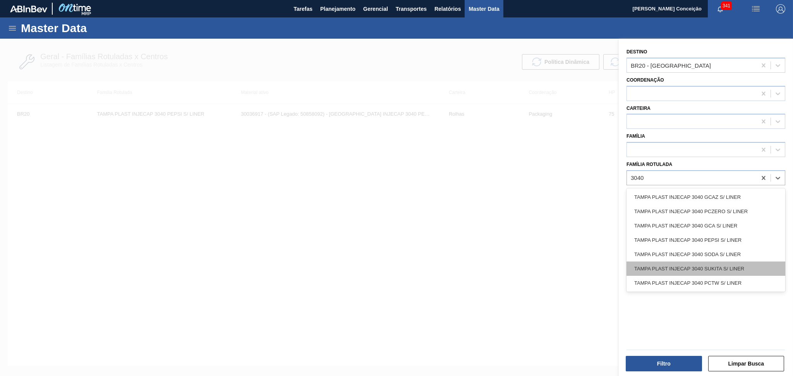
click at [743, 263] on div "TAMPA PLAST INJECAP 3040 SUKITA S/ LINER" at bounding box center [705, 269] width 159 height 14
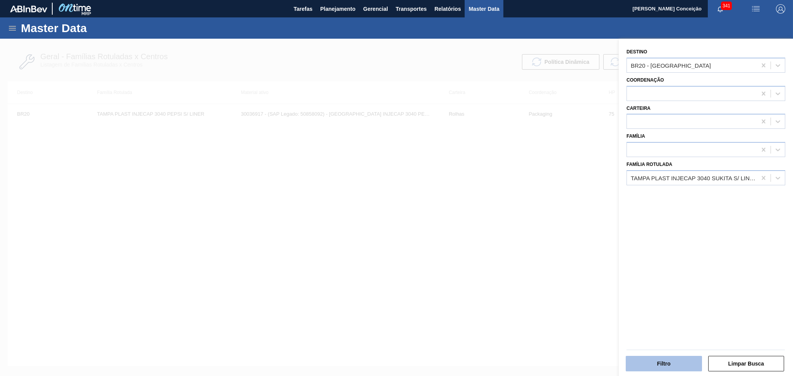
click at [671, 362] on button "Filtro" at bounding box center [663, 363] width 76 height 15
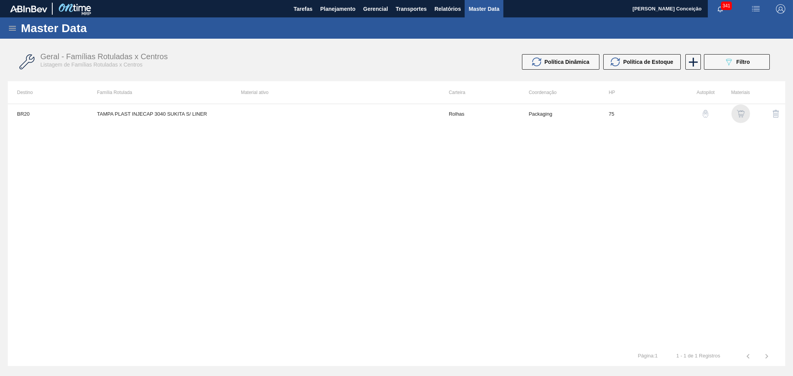
click at [745, 113] on div "button" at bounding box center [740, 114] width 9 height 8
click at [692, 66] on icon at bounding box center [692, 62] width 15 height 15
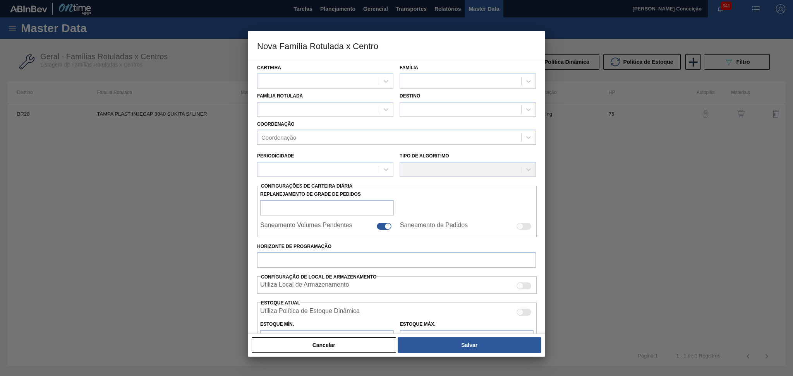
click at [673, 173] on div at bounding box center [396, 188] width 793 height 376
click at [733, 119] on div at bounding box center [396, 188] width 793 height 376
click at [335, 349] on button "Cancelar" at bounding box center [324, 344] width 144 height 15
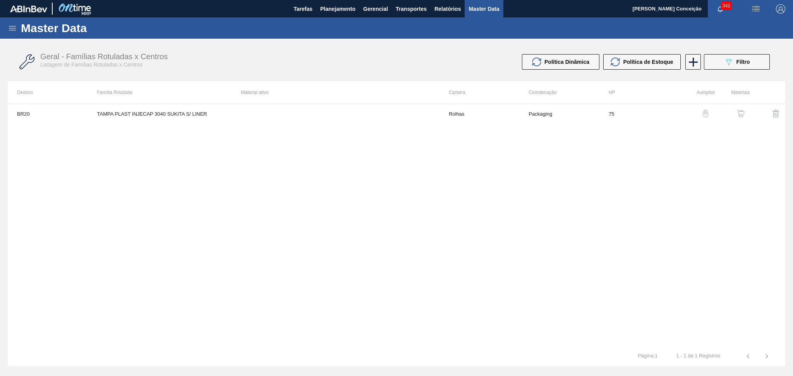
click at [745, 113] on button "button" at bounding box center [740, 113] width 19 height 19
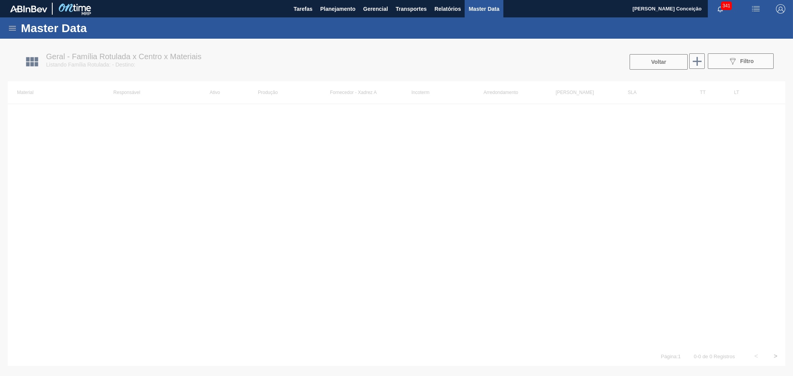
click at [698, 61] on div at bounding box center [396, 207] width 793 height 337
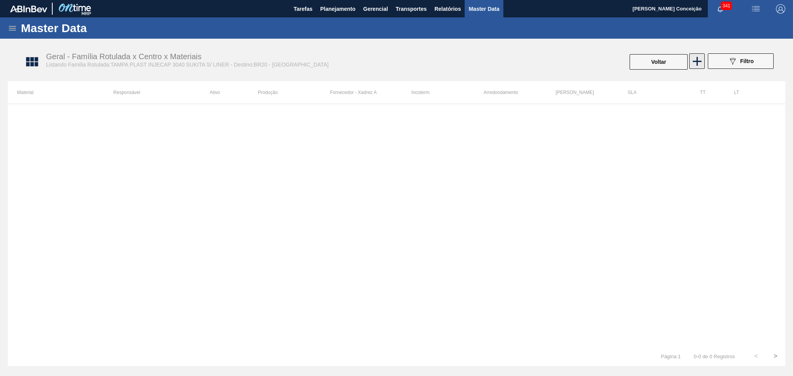
click at [698, 61] on icon at bounding box center [696, 61] width 9 height 9
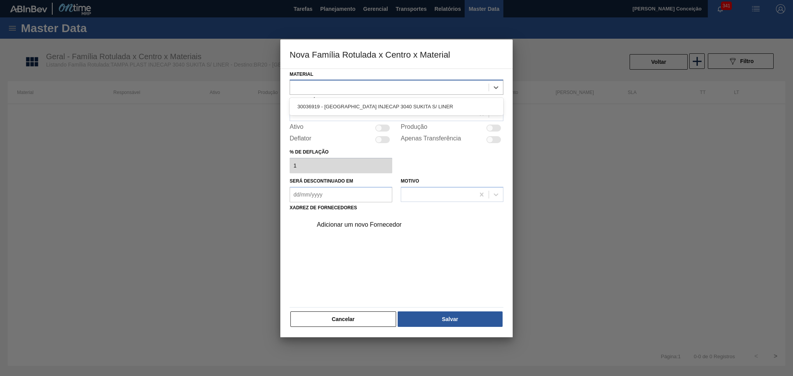
click at [351, 84] on div at bounding box center [389, 87] width 199 height 11
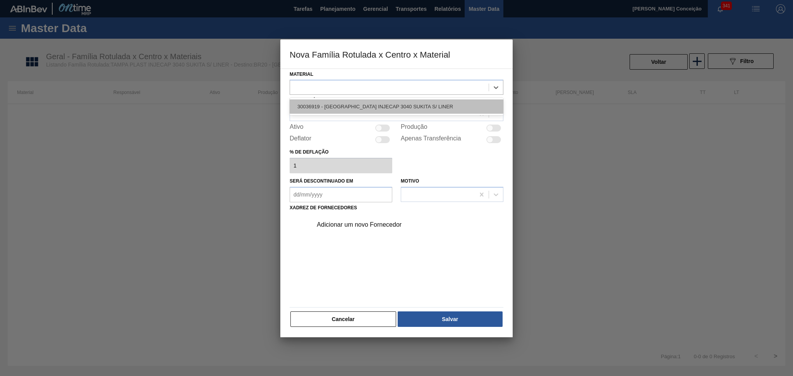
click at [347, 103] on div "30036919 - [GEOGRAPHIC_DATA] INJECAP 3040 SUKITA S/ LINER" at bounding box center [396, 106] width 214 height 14
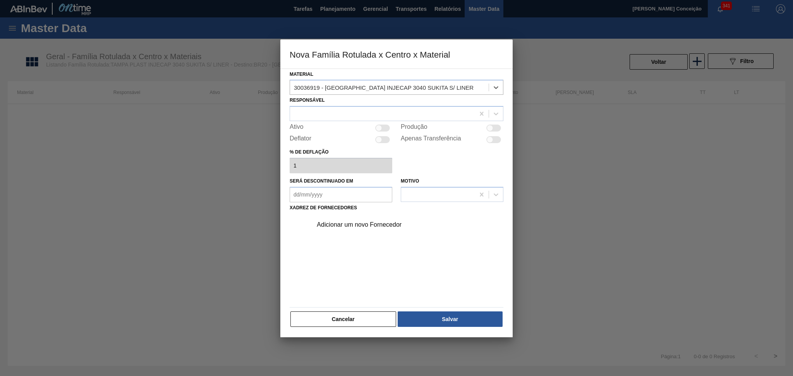
click at [379, 131] on div "Ativo" at bounding box center [340, 127] width 103 height 9
click at [388, 123] on div "Ativo" at bounding box center [340, 127] width 103 height 9
click at [389, 125] on div at bounding box center [382, 128] width 15 height 7
checkbox input "true"
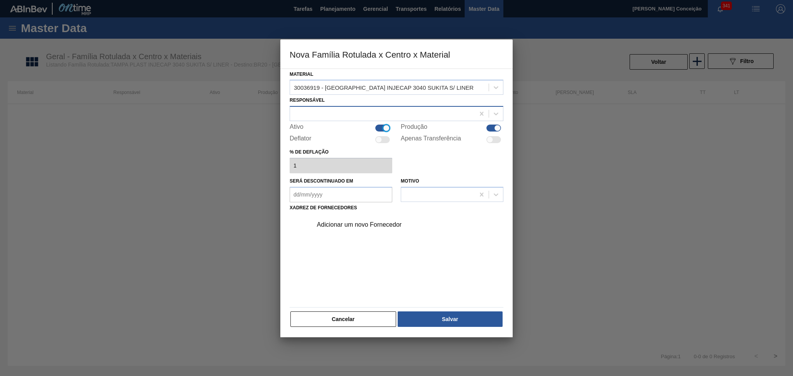
click at [360, 106] on div at bounding box center [396, 113] width 214 height 15
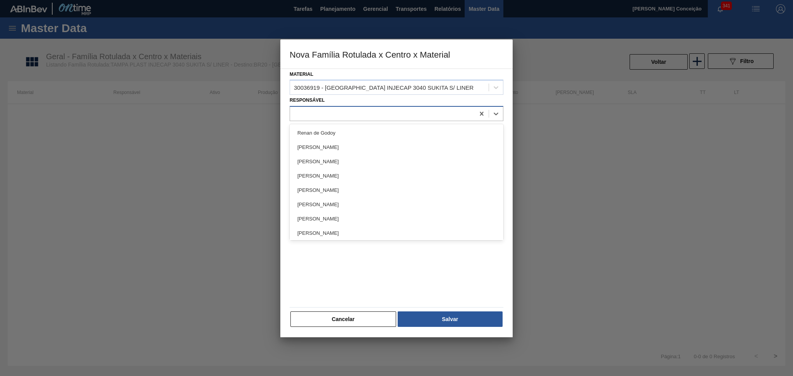
click at [357, 113] on div at bounding box center [382, 113] width 185 height 11
type input "aline"
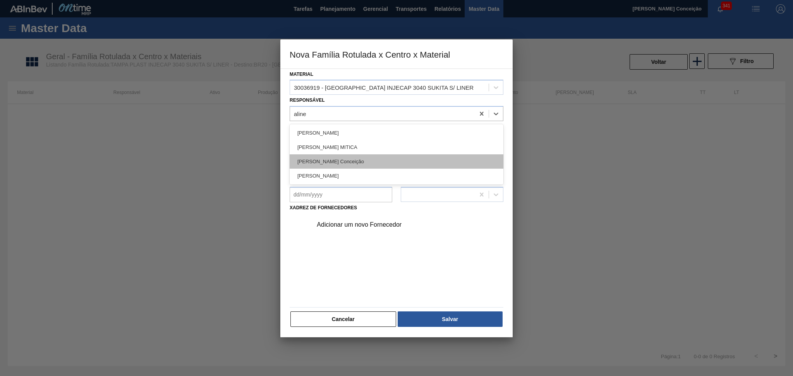
click at [330, 166] on div "[PERSON_NAME] Conceição" at bounding box center [396, 161] width 214 height 14
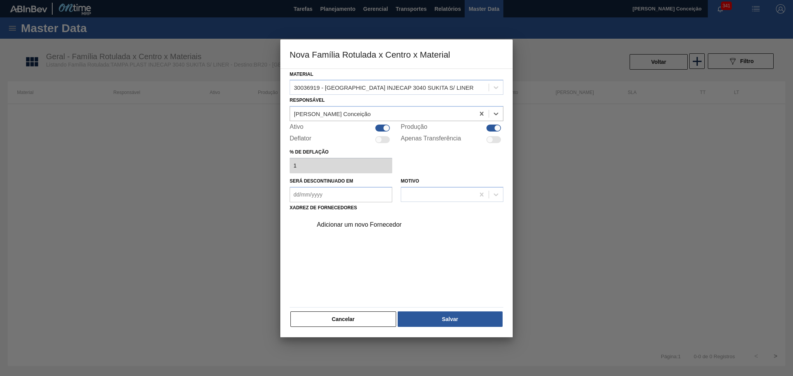
click at [355, 224] on div "Adicionar um novo Fornecedor" at bounding box center [393, 224] width 152 height 7
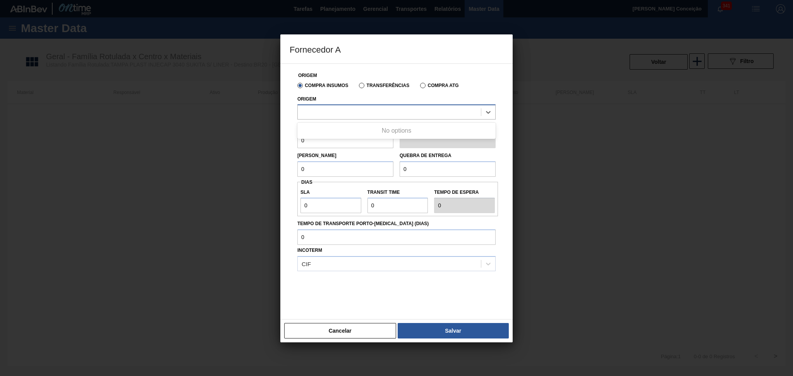
click at [344, 113] on div at bounding box center [389, 112] width 183 height 11
click at [352, 125] on div "238841 - VALFILM - ITAMONTE (MG)" at bounding box center [396, 131] width 198 height 14
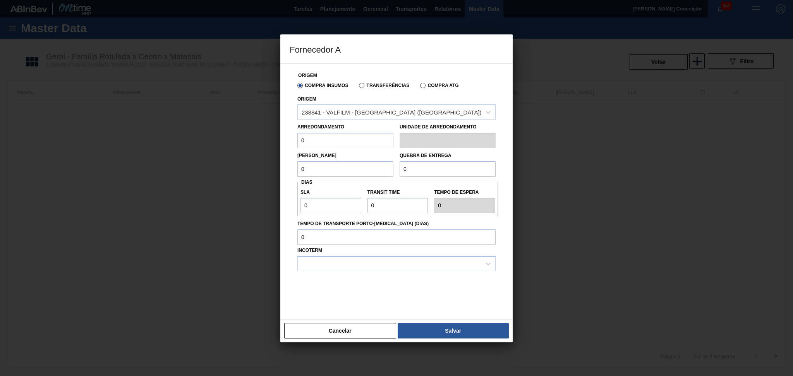
drag, startPoint x: 331, startPoint y: 139, endPoint x: 267, endPoint y: 138, distance: 64.3
click at [269, 138] on div "Fornecedor A Origem Compra Insumos Transferências Compra ATG Origem 238841 - VA…" at bounding box center [396, 188] width 793 height 376
type input "7"
type input "168"
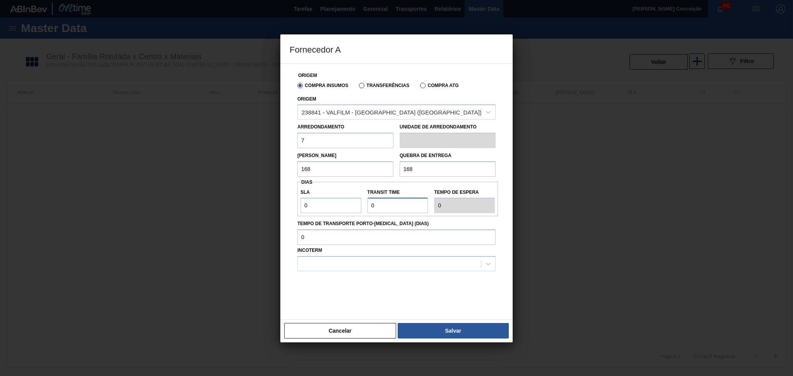
drag, startPoint x: 355, startPoint y: 204, endPoint x: 325, endPoint y: 200, distance: 30.1
click at [346, 204] on div "SLA 0 Transit Time Tempo de espera 0" at bounding box center [397, 199] width 200 height 29
type input "3"
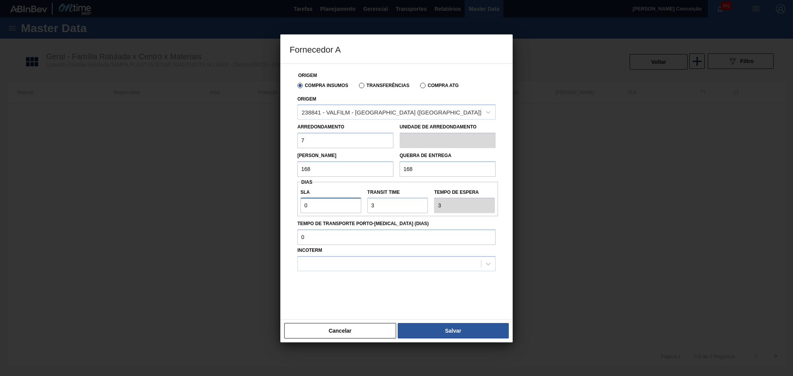
drag, startPoint x: 325, startPoint y: 205, endPoint x: 235, endPoint y: 198, distance: 90.8
click at [239, 199] on div "Fornecedor A Origem Compra Insumos Transferências Compra ATG Origem 238841 - VA…" at bounding box center [396, 188] width 793 height 376
type input "1"
type input "4"
type input "1"
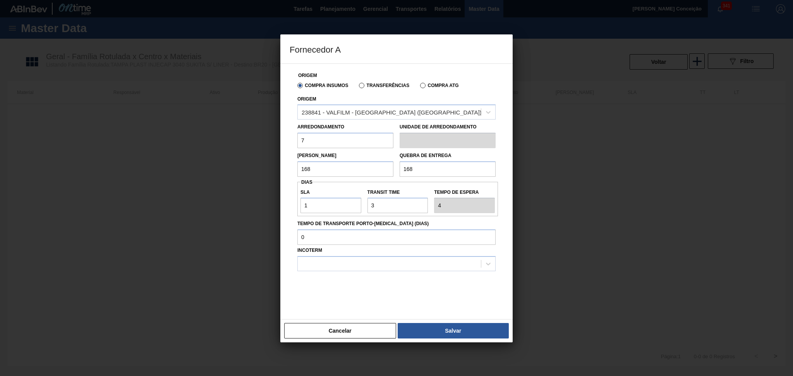
click at [318, 276] on div at bounding box center [396, 290] width 198 height 39
click at [343, 260] on div at bounding box center [389, 264] width 183 height 11
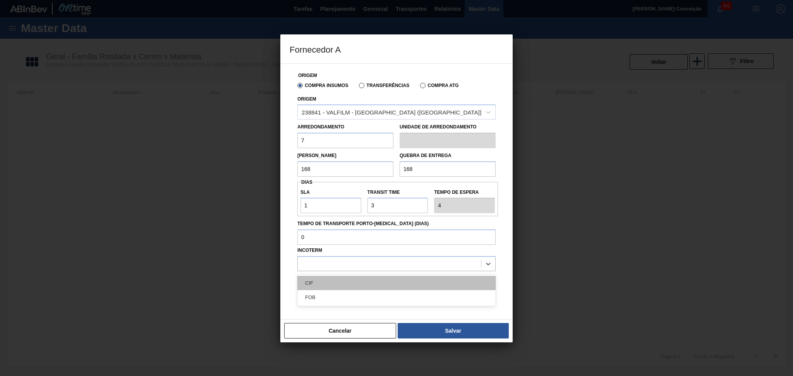
click at [325, 284] on div "CIF" at bounding box center [396, 283] width 198 height 14
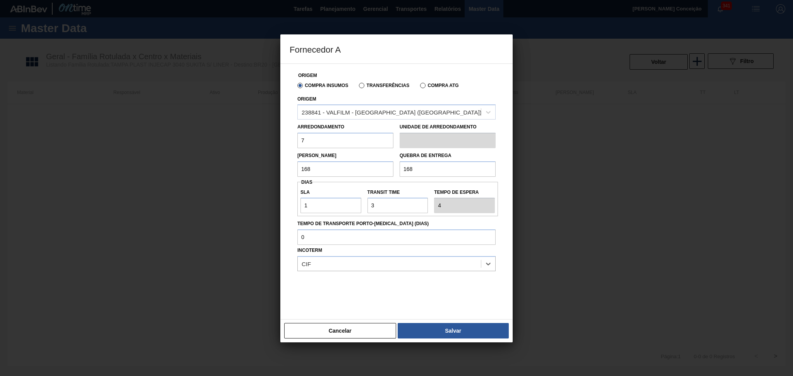
click at [405, 288] on div at bounding box center [396, 290] width 198 height 39
click at [472, 328] on button "Salvar" at bounding box center [452, 330] width 111 height 15
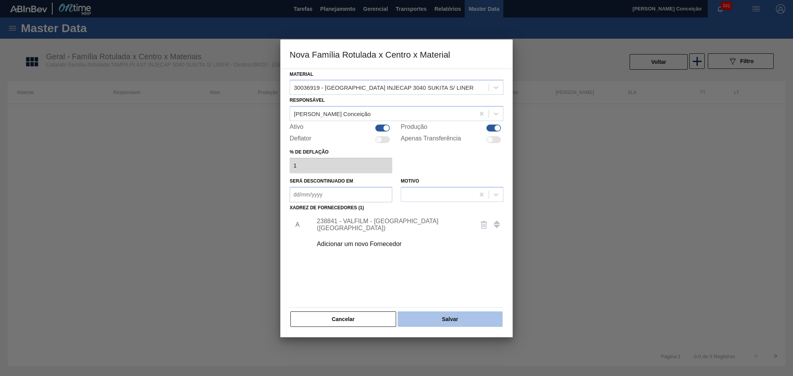
click at [428, 315] on button "Salvar" at bounding box center [449, 319] width 105 height 15
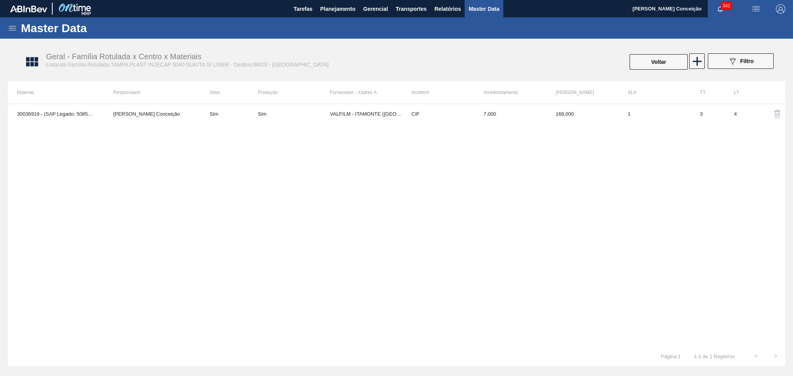
click at [301, 250] on div "30036919 - (SAP Legado: 50858094) - TAMPA INJECAP 3040 SUKITA S/ LINER Aline Ap…" at bounding box center [396, 225] width 777 height 243
click at [337, 171] on div "30036919 - (SAP Legado: 50858094) - TAMPA INJECAP 3040 SUKITA S/ LINER Aline Ap…" at bounding box center [396, 225] width 777 height 243
click at [382, 188] on div "30036919 - (SAP Legado: 50858094) - TAMPA INJECAP 3040 SUKITA S/ LINER Aline Ap…" at bounding box center [396, 225] width 777 height 243
click at [335, 9] on span "Planejamento" at bounding box center [337, 8] width 35 height 9
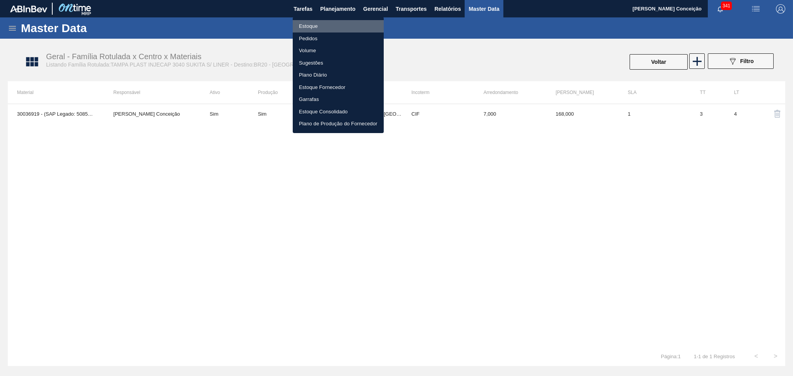
click at [311, 25] on li "Estoque" at bounding box center [338, 26] width 91 height 12
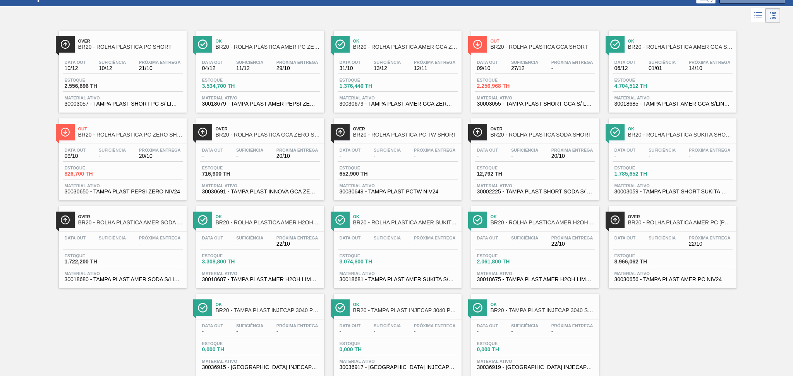
scroll to position [50, 0]
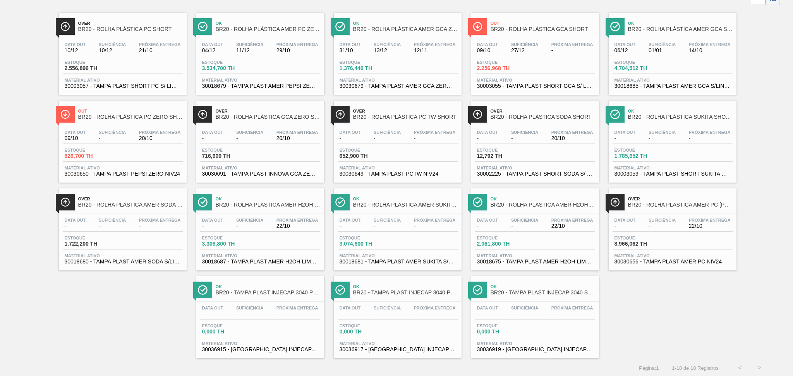
click at [285, 351] on span "30036915 - [GEOGRAPHIC_DATA] INJECAP 3040 PCZERO S/ LINER" at bounding box center [260, 350] width 116 height 6
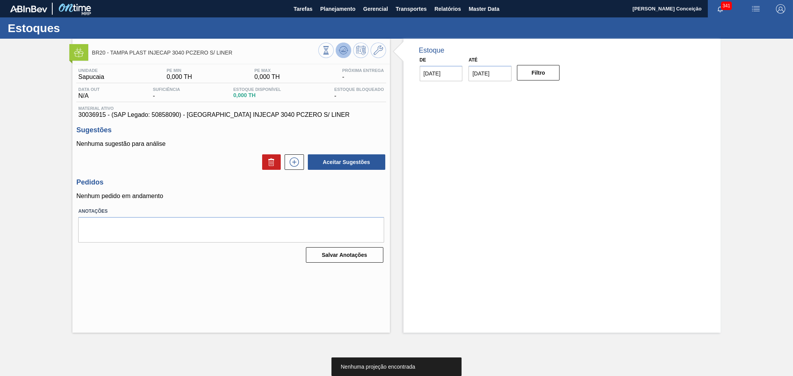
click at [345, 53] on icon at bounding box center [343, 52] width 8 height 4
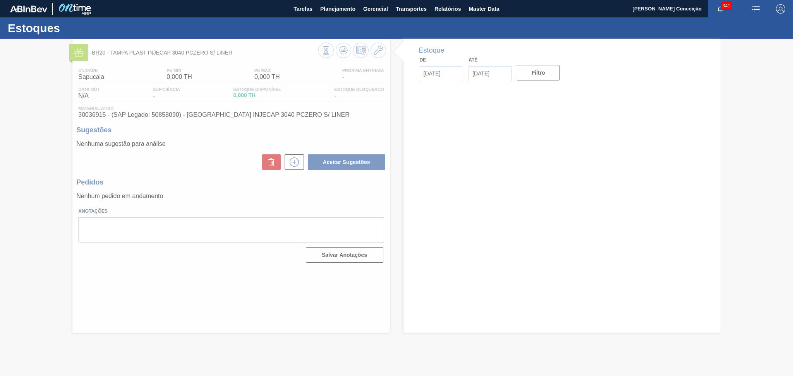
click at [255, 180] on div at bounding box center [396, 207] width 793 height 337
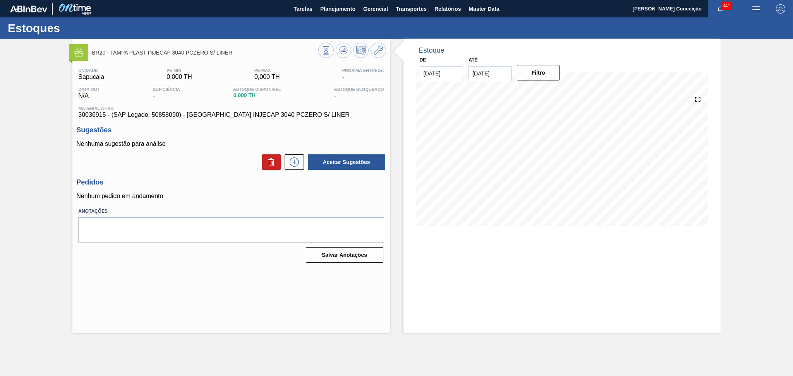
click at [313, 127] on h3 "Sugestões" at bounding box center [230, 130] width 309 height 8
click at [382, 51] on icon at bounding box center [377, 50] width 9 height 9
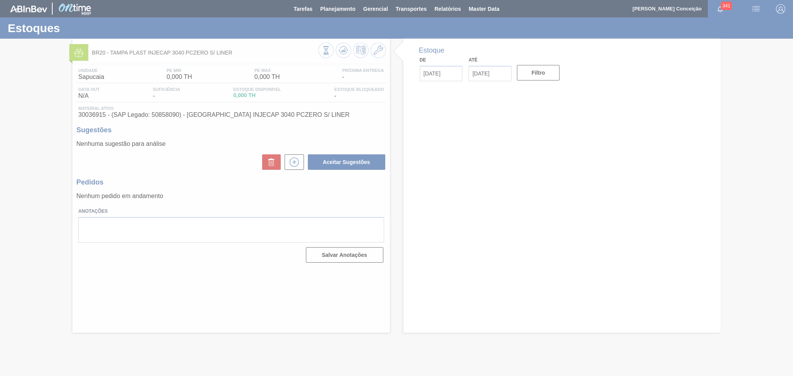
click at [338, 121] on div at bounding box center [396, 188] width 793 height 376
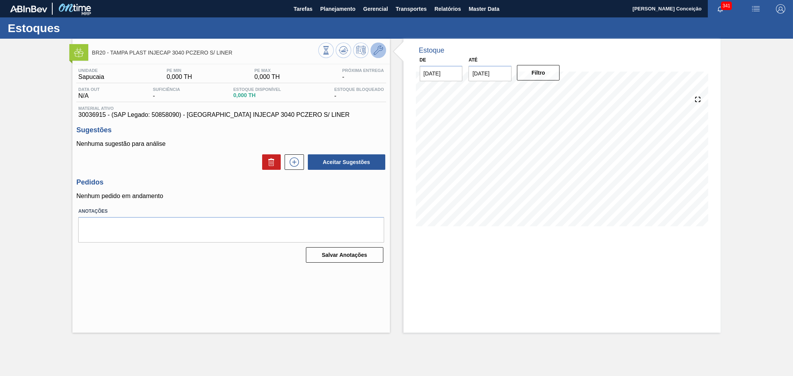
click at [382, 53] on icon at bounding box center [377, 50] width 9 height 9
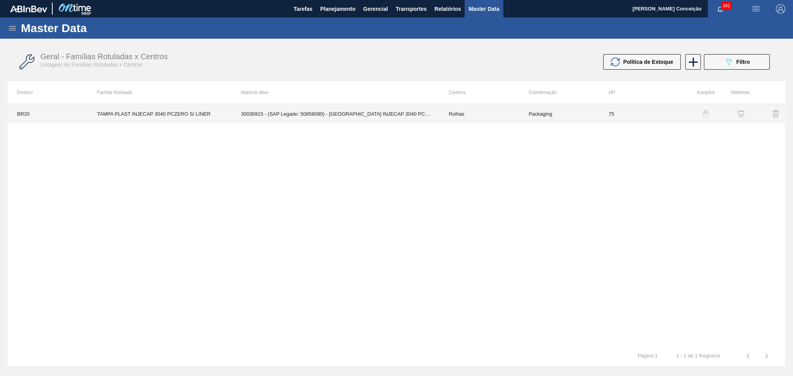
click at [413, 111] on td "30036915 - (SAP Legado: 50858090) - TAMPA INJECAP 3040 PCZERO S/ LINER" at bounding box center [335, 113] width 208 height 19
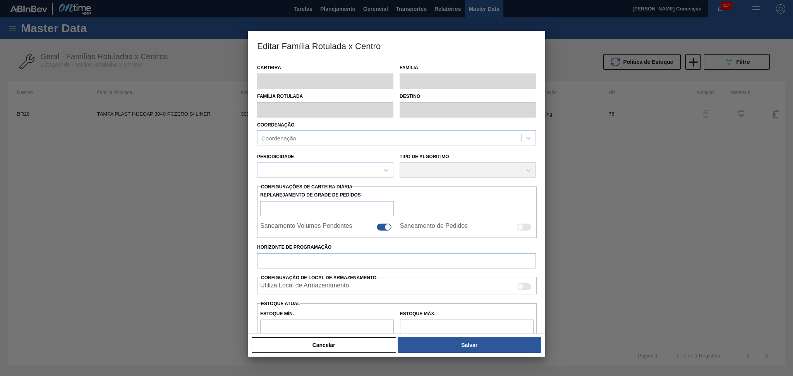
type input "Rolhas"
type input "Rolha Plástica"
type input "TAMPA PLAST INJECAP 3040 PCZERO S/ LINER"
type input "BR20 - [GEOGRAPHIC_DATA]"
type input "75"
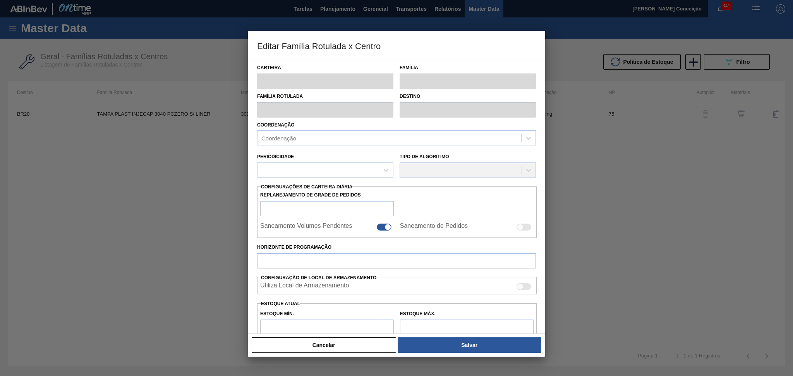
type input "0"
type input "100"
type input "0,000"
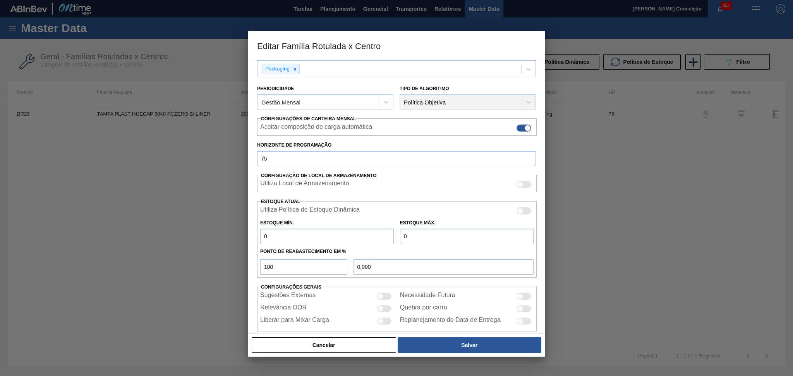
scroll to position [81, 0]
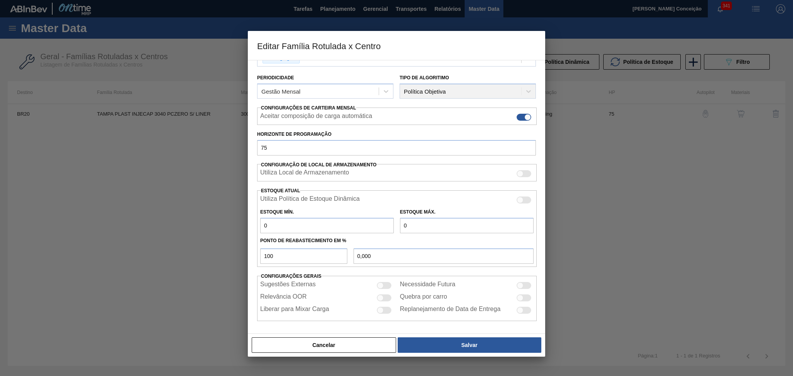
click at [522, 295] on div at bounding box center [523, 298] width 15 height 7
checkbox input "true"
click at [345, 230] on input "0" at bounding box center [327, 225] width 134 height 15
drag, startPoint x: 280, startPoint y: 230, endPoint x: 224, endPoint y: 230, distance: 56.5
click at [224, 230] on div "Editar Família Rotulada x Centro Carteira Rolhas Família Rolha Plástica Família…" at bounding box center [396, 188] width 793 height 376
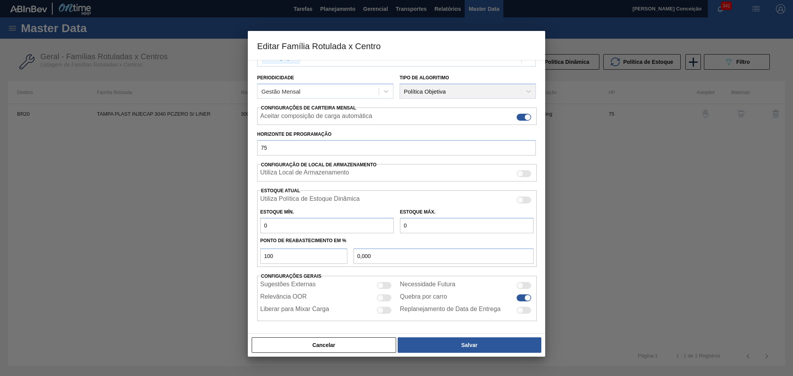
click at [302, 230] on input "0" at bounding box center [327, 225] width 134 height 15
click at [311, 226] on input "0" at bounding box center [327, 225] width 134 height 15
type input "5"
type input "5,000"
type input "50"
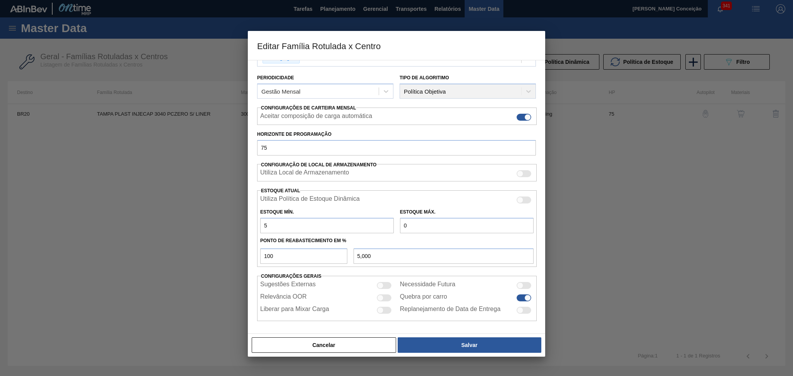
type input "50,000"
type input "504"
type input "504,000"
type input "504"
click at [422, 229] on input "0" at bounding box center [467, 225] width 134 height 15
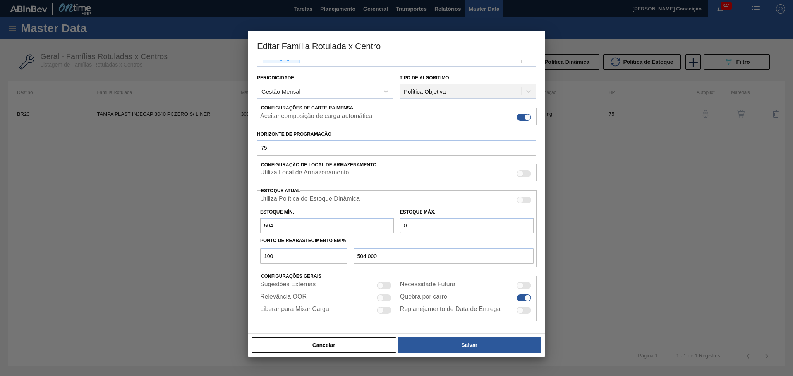
type input "6"
type input "6,000"
type input "66"
type input "66,000"
type input "668"
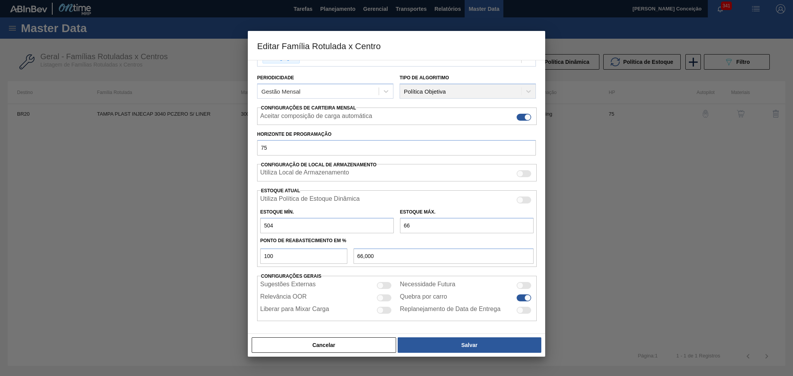
type input "668,000"
click at [418, 224] on input "668" at bounding box center [467, 225] width 134 height 15
drag, startPoint x: 381, startPoint y: 222, endPoint x: 339, endPoint y: 223, distance: 42.6
click at [370, 222] on div "Estoque Mín. 504 Estoque Máx. 668" at bounding box center [396, 219] width 279 height 29
type input "6"
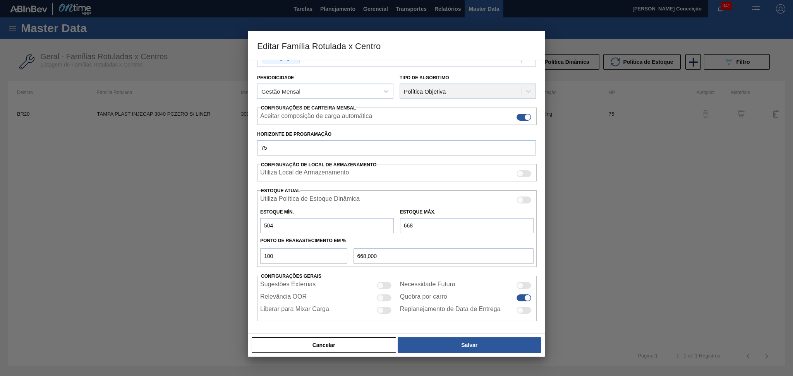
type input "6,000"
type input "67"
type input "67,000"
type input "672"
type input "672,000"
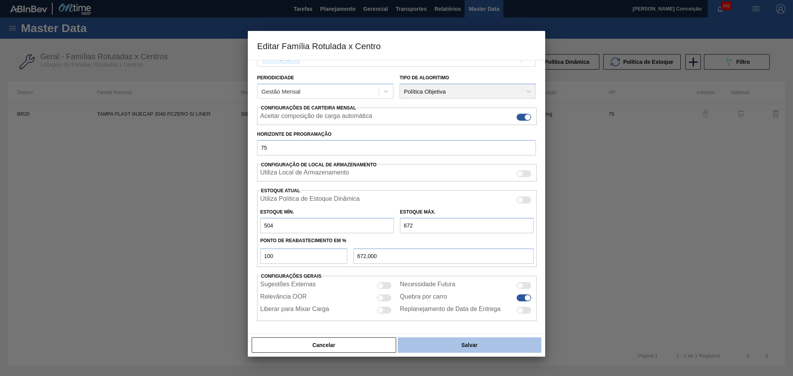
type input "672"
click at [466, 341] on button "Salvar" at bounding box center [469, 344] width 144 height 15
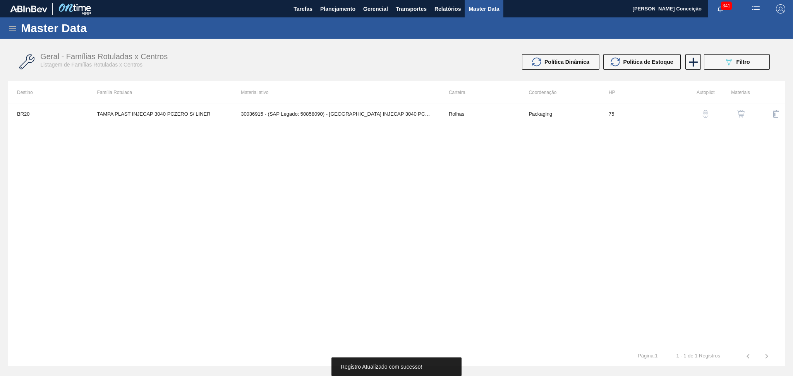
click at [418, 236] on div "BR20 TAMPA PLAST INJECAP 3040 PCZERO S/ LINER 30036915 - (SAP Legado: 50858090)…" at bounding box center [396, 225] width 777 height 243
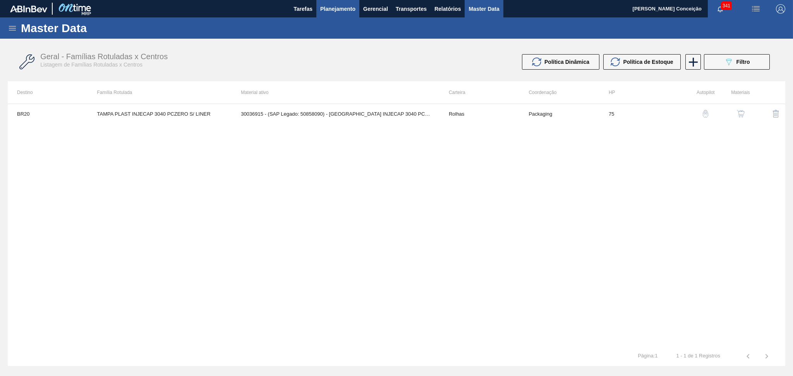
click at [344, 5] on span "Planejamento" at bounding box center [337, 8] width 35 height 9
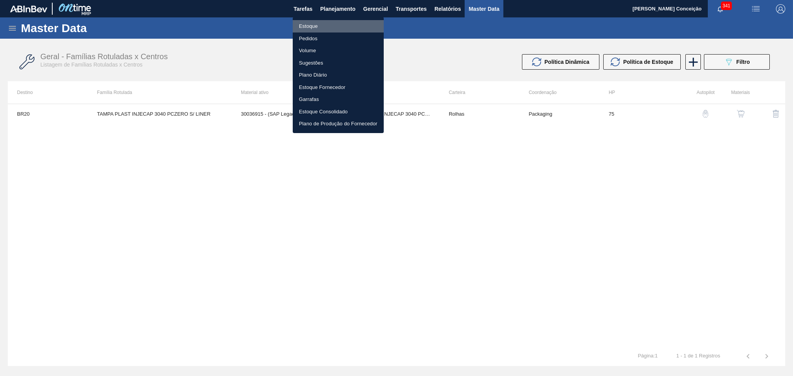
click at [317, 27] on li "Estoque" at bounding box center [338, 26] width 91 height 12
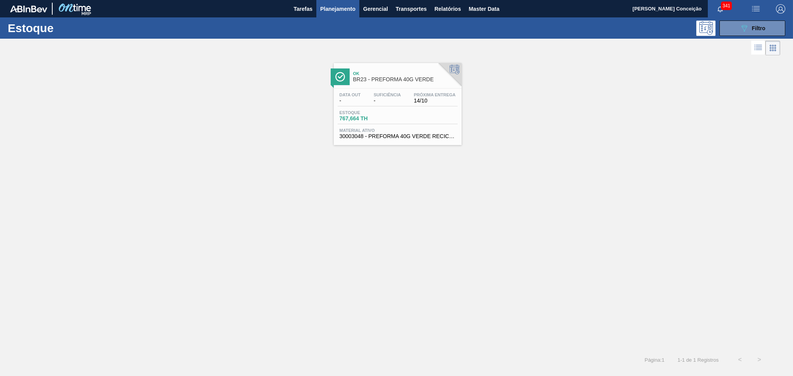
click at [387, 103] on span "-" at bounding box center [386, 101] width 27 height 6
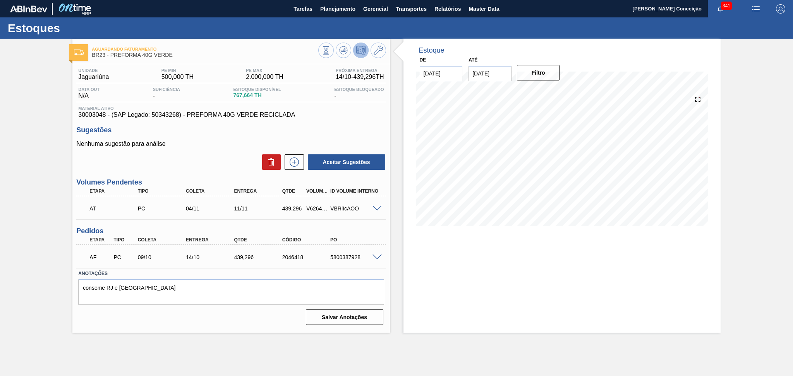
click at [206, 151] on div "Nenhuma sugestão para análise Aceitar Sugestões" at bounding box center [230, 155] width 309 height 30
click at [207, 152] on div "Nenhuma sugestão para análise Aceitar Sugestões" at bounding box center [230, 155] width 309 height 30
click at [333, 9] on span "Planejamento" at bounding box center [337, 8] width 35 height 9
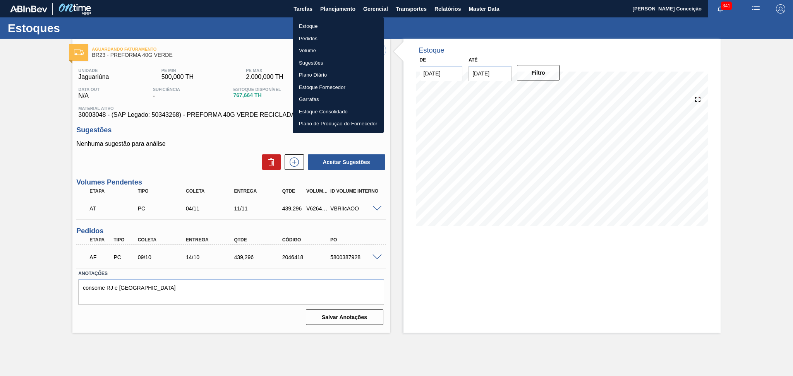
click at [321, 26] on li "Estoque" at bounding box center [338, 26] width 91 height 12
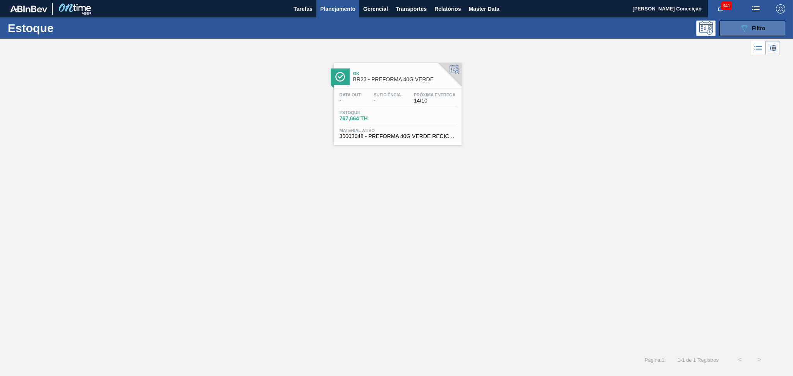
click at [758, 29] on span "Filtro" at bounding box center [759, 28] width 14 height 6
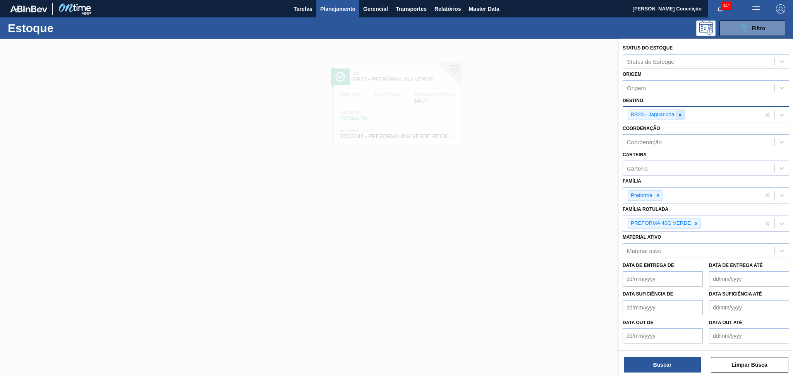
click at [682, 114] on icon at bounding box center [679, 114] width 5 height 5
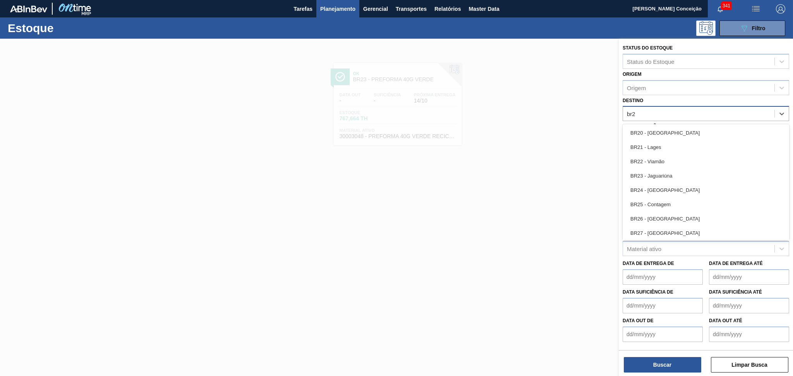
type input "br20"
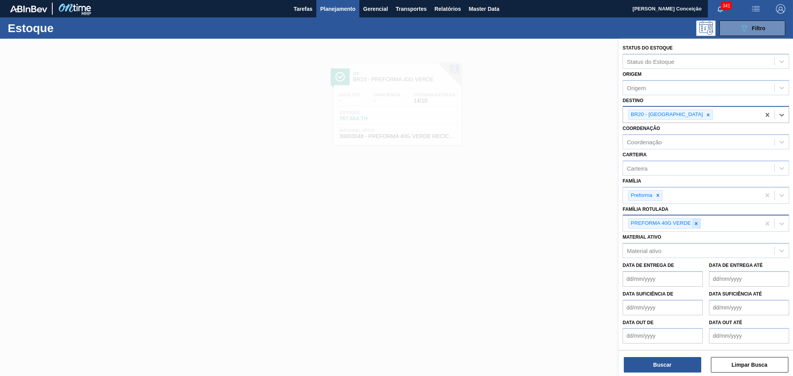
click at [698, 221] on icon at bounding box center [695, 223] width 5 height 5
click at [658, 194] on icon at bounding box center [657, 195] width 5 height 5
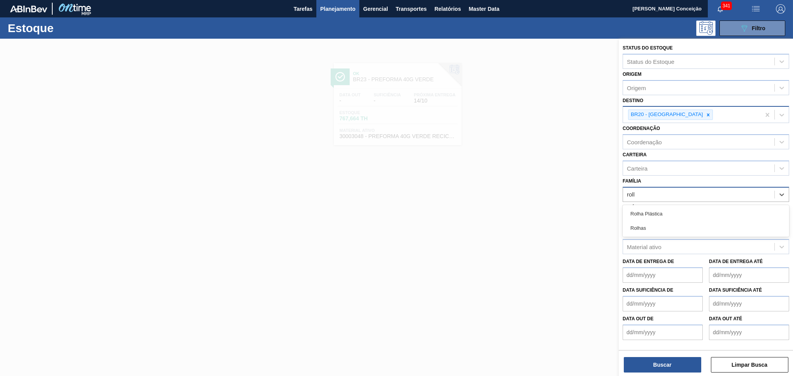
type input "rolha"
click at [658, 208] on div "Rolha Plástica" at bounding box center [705, 214] width 166 height 14
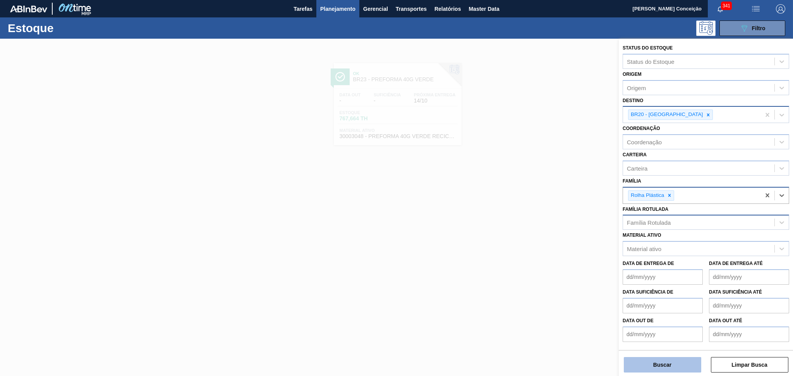
click at [667, 358] on button "Buscar" at bounding box center [661, 364] width 77 height 15
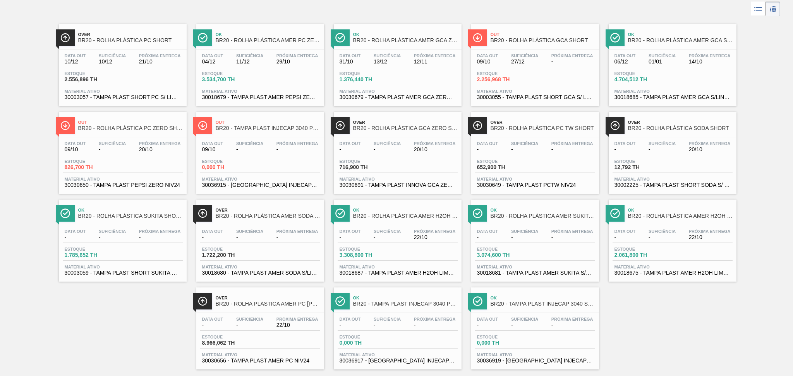
scroll to position [50, 0]
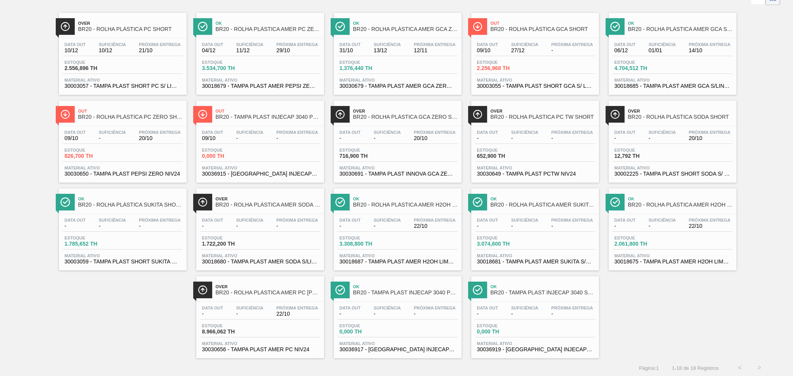
click at [272, 171] on span "30036915 - [GEOGRAPHIC_DATA] INJECAP 3040 PCZERO S/ LINER" at bounding box center [260, 174] width 116 height 6
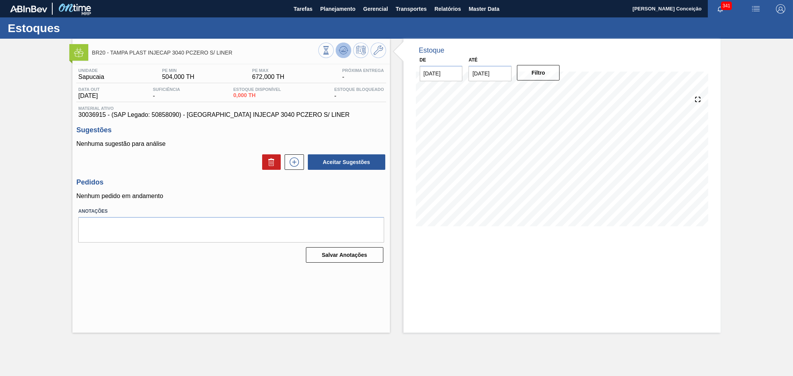
click at [343, 48] on icon at bounding box center [343, 50] width 9 height 9
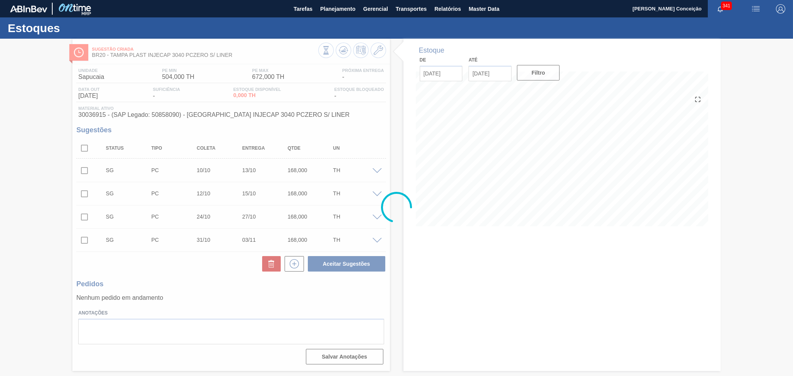
click at [194, 282] on div at bounding box center [396, 207] width 793 height 337
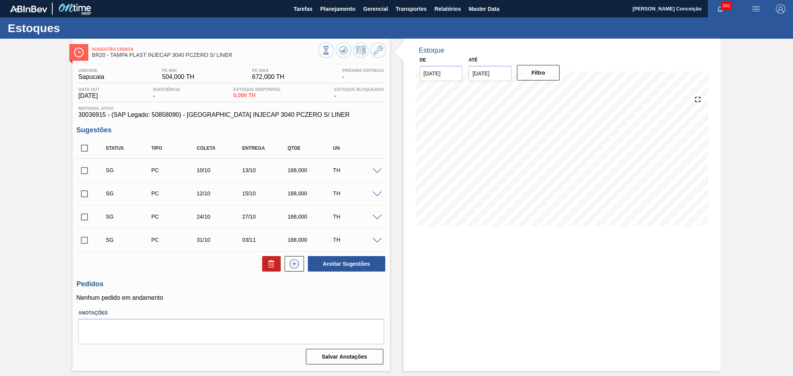
click at [215, 277] on div "Unidade Sapucaia PE MIN 504,000 TH PE MAX 672,000 TH Próxima Entrega - Data out…" at bounding box center [230, 215] width 317 height 303
click at [376, 57] on button at bounding box center [377, 50] width 15 height 15
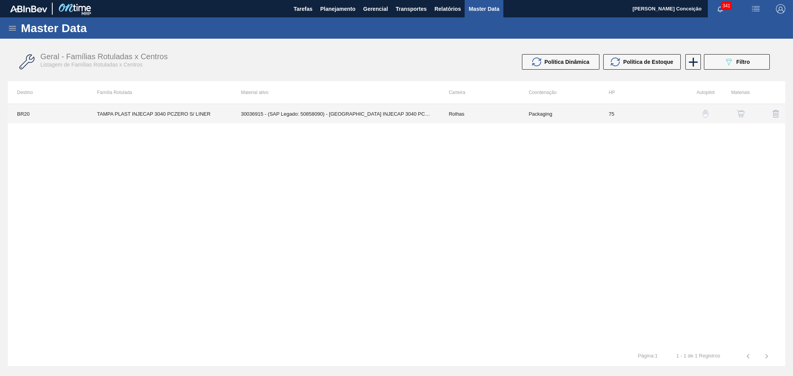
click at [363, 118] on td "30036915 - (SAP Legado: 50858090) - TAMPA INJECAP 3040 PCZERO S/ LINER" at bounding box center [335, 113] width 208 height 19
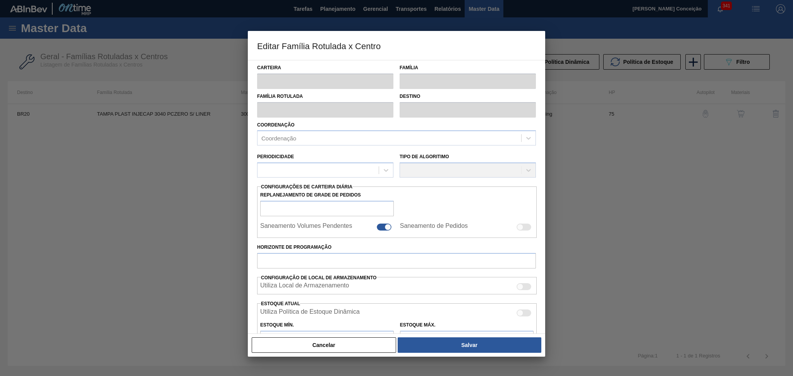
type input "Rolhas"
type input "Rolha Plástica"
type input "TAMPA PLAST INJECAP 3040 PCZERO S/ LINER"
type input "BR20 - [GEOGRAPHIC_DATA]"
type input "75"
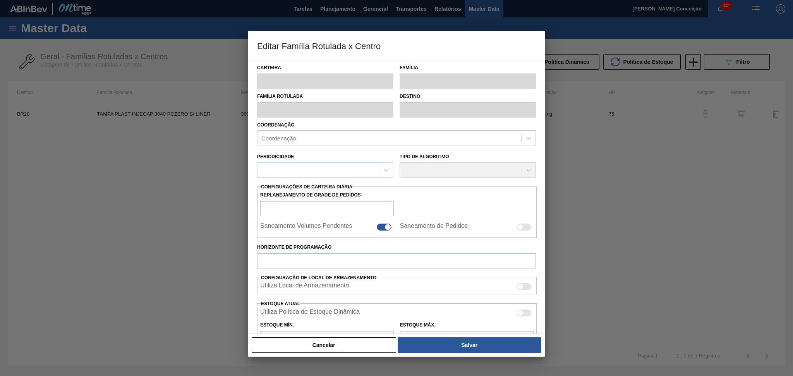
type input "504"
type input "672"
type input "100"
type input "672,000"
checkbox input "true"
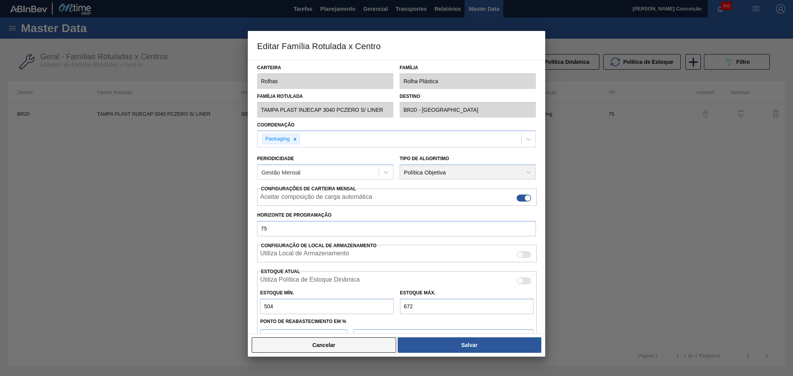
click at [330, 349] on button "Cancelar" at bounding box center [324, 344] width 144 height 15
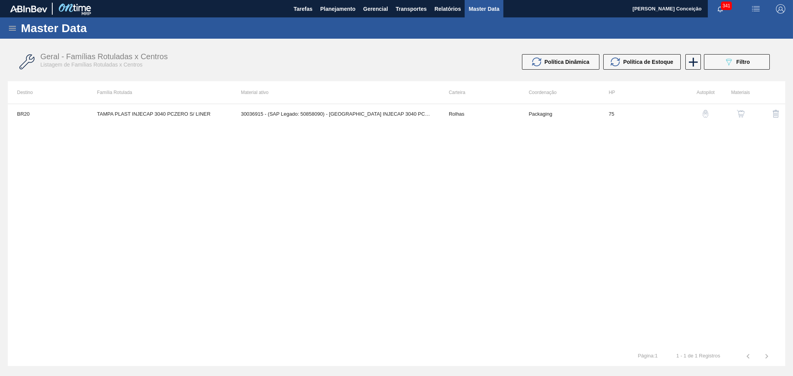
click at [649, 197] on div "BR20 TAMPA PLAST INJECAP 3040 PCZERO S/ LINER 30036915 - (SAP Legado: 50858090)…" at bounding box center [396, 225] width 777 height 243
click at [739, 115] on img "button" at bounding box center [741, 114] width 8 height 8
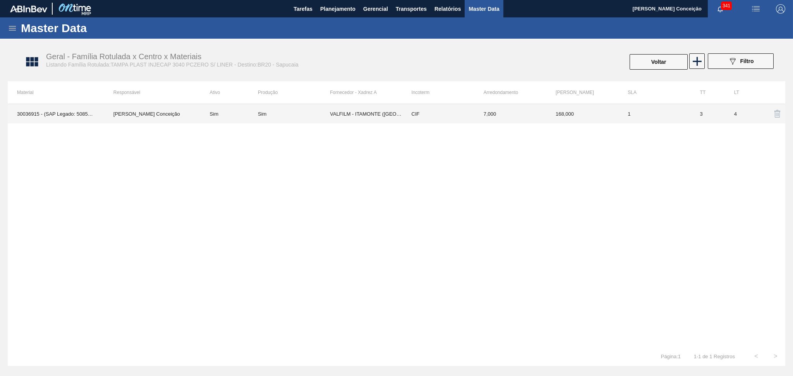
click at [339, 117] on td "VALFILM - ITAMONTE (MG)" at bounding box center [366, 113] width 72 height 19
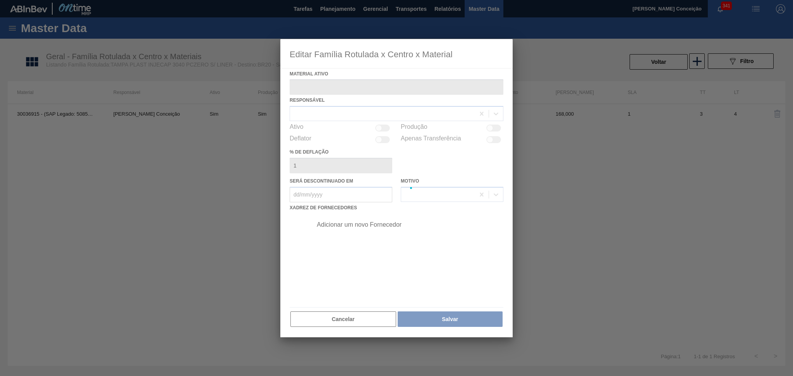
type ativo "30036915 - (SAP Legado: 50858090) - TAMPA INJECAP 3040 PCZERO S/ LINER"
checkbox input "true"
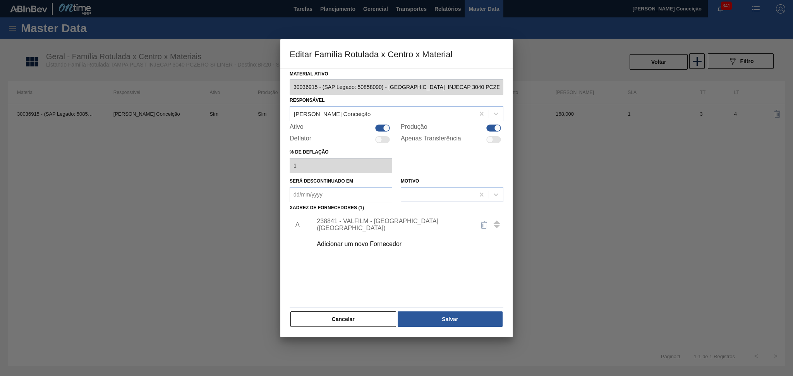
click at [361, 224] on div "238841 - VALFILM - ITAMONTE (MG)" at bounding box center [393, 225] width 152 height 14
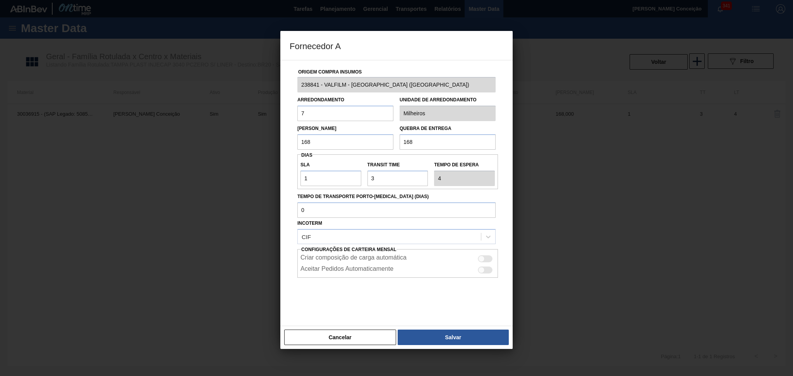
click at [351, 145] on input "168" at bounding box center [345, 141] width 96 height 15
drag, startPoint x: 429, startPoint y: 139, endPoint x: 379, endPoint y: 142, distance: 49.7
click at [379, 142] on div "Lote Mínimo 168 Quebra de entrega 168" at bounding box center [396, 135] width 204 height 29
type input "672"
click at [277, 139] on div "Fornecedor A Origem Compra Insumos 238841 - VALFILM - ITAMONTE (MG) Arredondame…" at bounding box center [396, 188] width 793 height 376
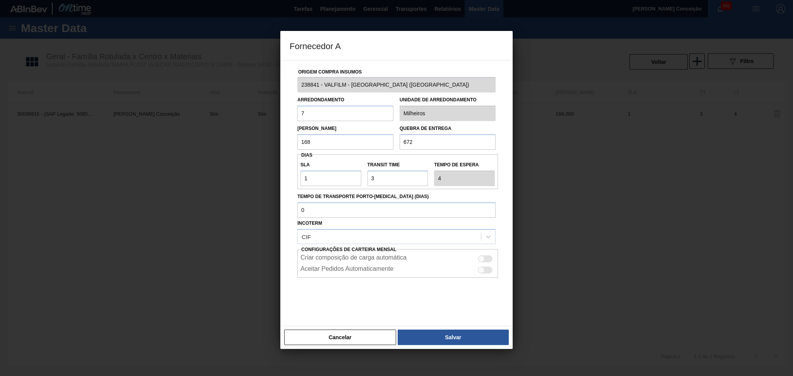
click at [347, 138] on input "168" at bounding box center [345, 141] width 96 height 15
drag, startPoint x: 351, startPoint y: 140, endPoint x: 249, endPoint y: 135, distance: 101.9
click at [264, 135] on div "Fornecedor A Origem Compra Insumos 238841 - VALFILM - ITAMONTE (MG) Arredondame…" at bounding box center [396, 188] width 793 height 376
type input "504"
drag, startPoint x: 434, startPoint y: 139, endPoint x: 385, endPoint y: 139, distance: 49.5
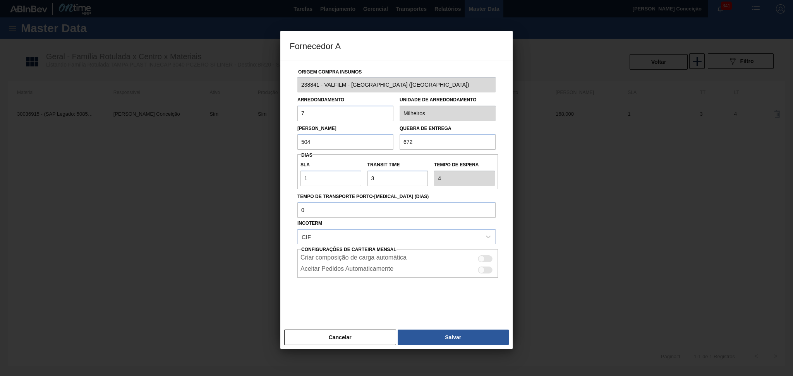
click at [385, 139] on div "Lote Mínimo 504 Quebra de entrega 672" at bounding box center [396, 135] width 204 height 29
type input "504"
click at [446, 330] on button "Salvar" at bounding box center [452, 337] width 111 height 15
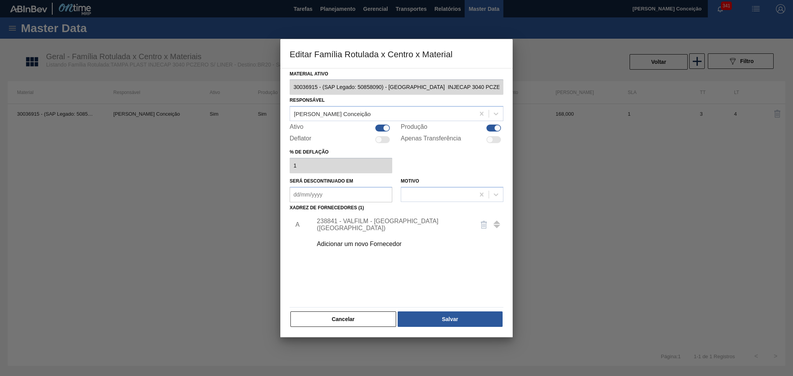
click at [360, 226] on div "238841 - VALFILM - ITAMONTE (MG)" at bounding box center [393, 225] width 152 height 14
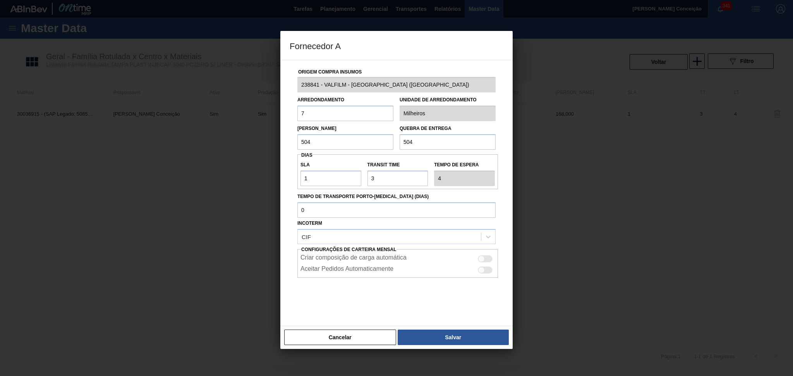
click at [471, 302] on div at bounding box center [396, 297] width 198 height 39
click at [461, 333] on button "Salvar" at bounding box center [452, 337] width 111 height 15
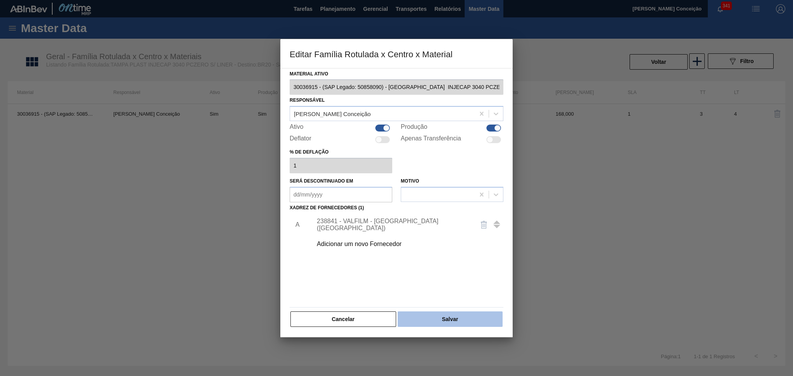
click at [456, 324] on button "Salvar" at bounding box center [449, 319] width 105 height 15
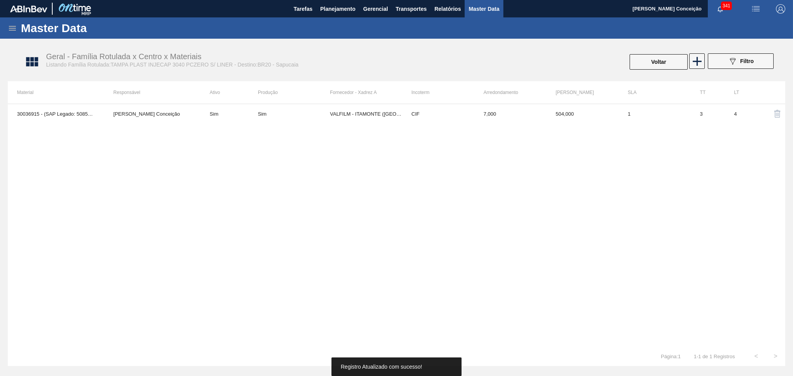
click at [211, 241] on div "30036915 - (SAP Legado: 50858090) - TAMPA INJECAP 3040 PCZERO S/ LINER Aline Ap…" at bounding box center [396, 225] width 777 height 243
click at [255, 195] on div "30036915 - (SAP Legado: 50858090) - TAMPA INJECAP 3040 PCZERO S/ LINER Aline Ap…" at bounding box center [396, 225] width 777 height 243
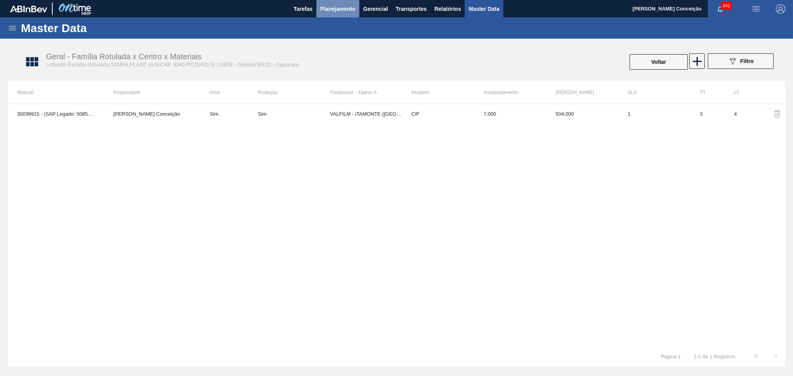
click at [354, 6] on span "Planejamento" at bounding box center [337, 8] width 35 height 9
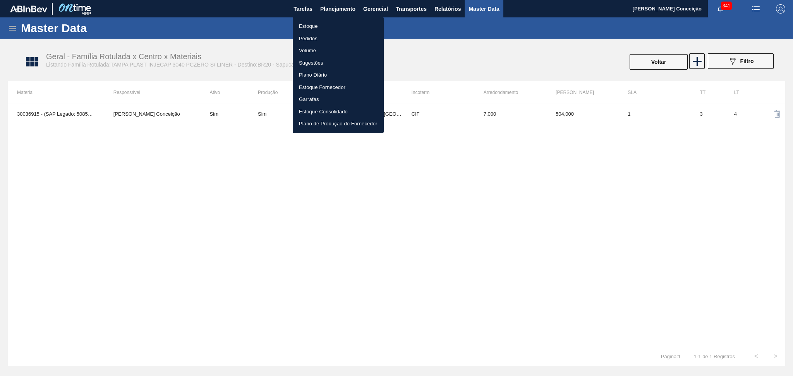
click at [301, 29] on li "Estoque" at bounding box center [338, 26] width 91 height 12
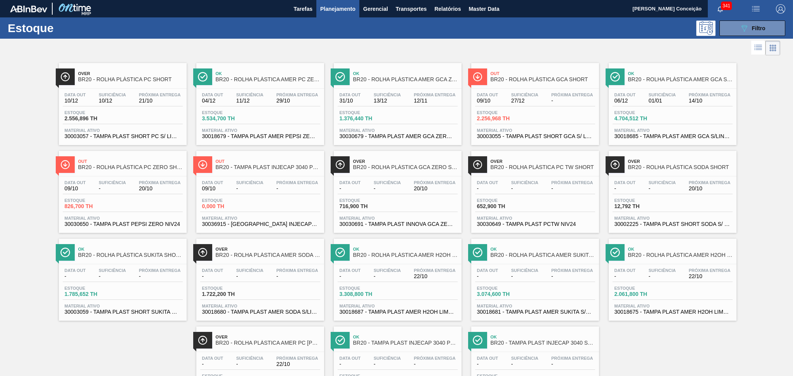
click at [275, 203] on div "Estoque 0,000 TH" at bounding box center [260, 205] width 120 height 14
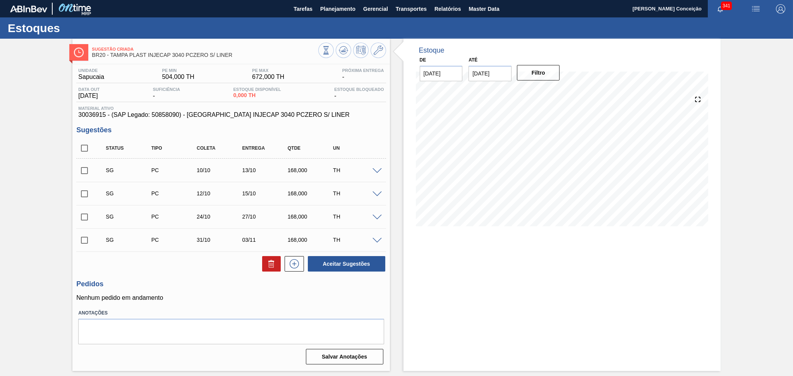
click at [195, 262] on div "Aceitar Sugestões" at bounding box center [230, 263] width 309 height 17
click at [87, 139] on div "Status Tipo Coleta Entrega Qtde UN" at bounding box center [230, 148] width 309 height 21
click at [81, 151] on input "checkbox" at bounding box center [84, 148] width 16 height 16
checkbox input "true"
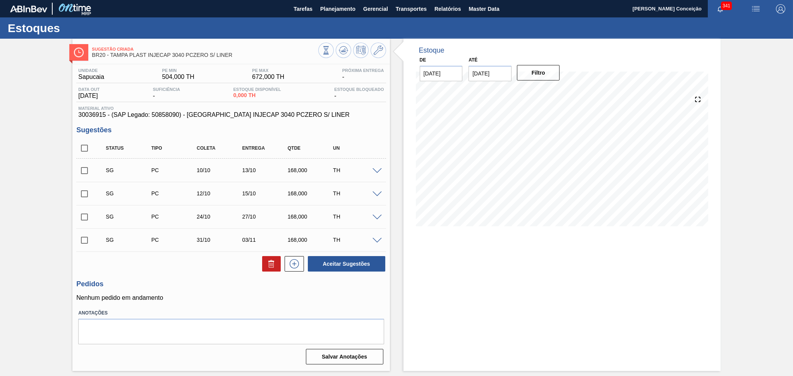
checkbox input "true"
click at [275, 263] on icon at bounding box center [271, 263] width 9 height 9
checkbox input "false"
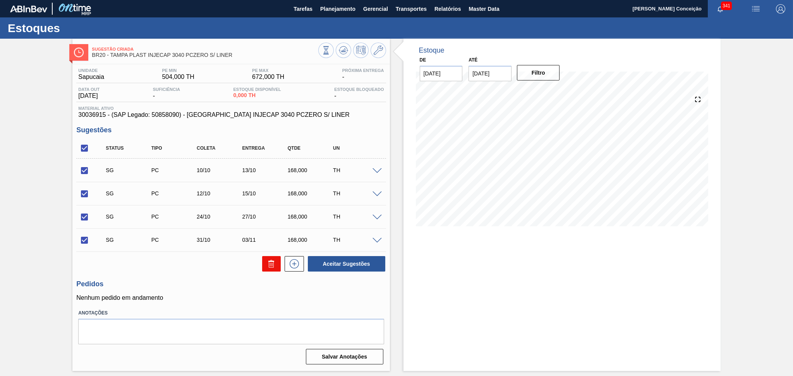
checkbox input "false"
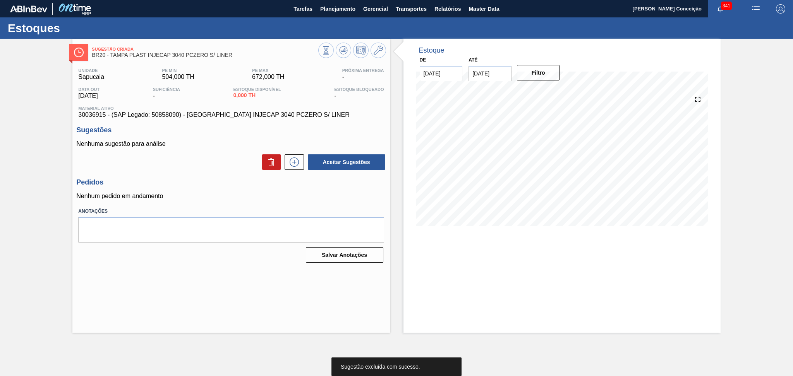
click at [306, 284] on div "Sugestão Criada BR20 - TAMPA PLAST INJECAP 3040 PCZERO S/ LINER Unidade Sapucai…" at bounding box center [230, 186] width 317 height 294
click at [379, 51] on icon at bounding box center [377, 50] width 9 height 9
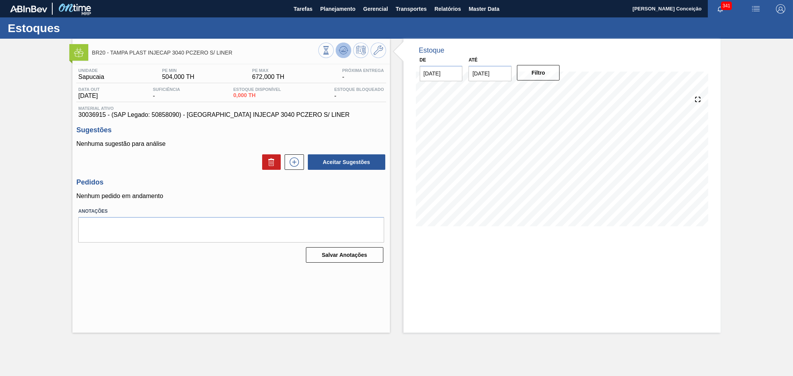
click at [347, 53] on icon at bounding box center [343, 50] width 9 height 9
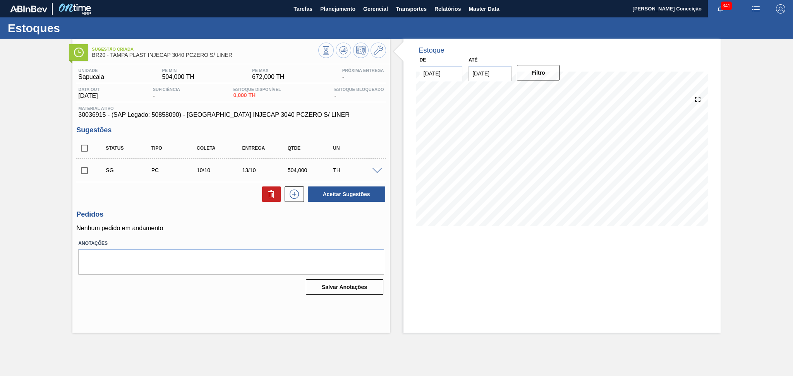
click at [214, 228] on p "Nenhum pedido em andamento" at bounding box center [230, 228] width 309 height 7
click at [437, 243] on div "Estoque De 09/10/2025 Até 30/11/2025 Filtro" at bounding box center [561, 186] width 317 height 294
click at [87, 170] on input "checkbox" at bounding box center [84, 171] width 16 height 16
click at [338, 195] on button "Aceitar Sugestões" at bounding box center [346, 194] width 77 height 15
checkbox input "false"
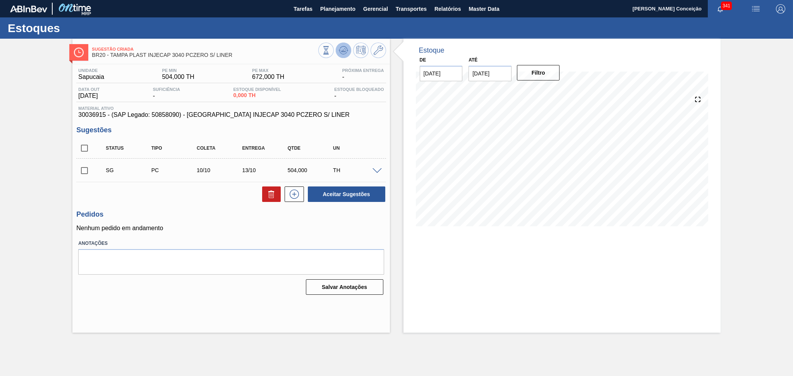
click at [346, 51] on icon at bounding box center [343, 50] width 9 height 9
click at [89, 176] on input "checkbox" at bounding box center [84, 171] width 16 height 16
click at [338, 190] on button "Aceitar Sugestões" at bounding box center [346, 194] width 77 height 15
checkbox input "false"
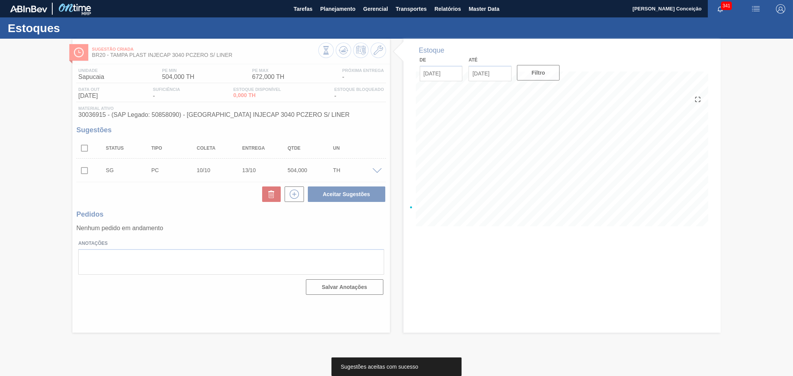
click at [238, 221] on div at bounding box center [396, 207] width 793 height 337
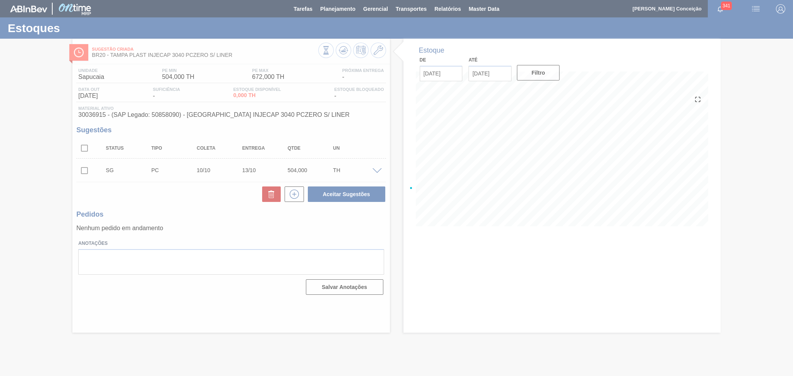
click at [340, 55] on div at bounding box center [396, 188] width 793 height 376
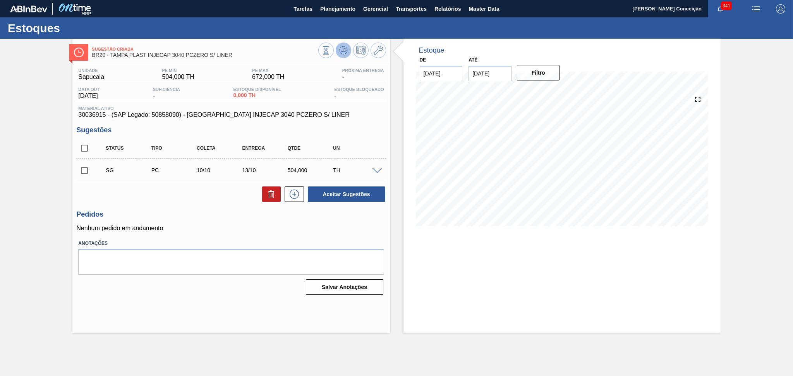
click at [343, 53] on icon at bounding box center [343, 50] width 9 height 9
click at [82, 151] on input "checkbox" at bounding box center [84, 148] width 16 height 16
checkbox input "true"
click at [323, 197] on button "Aceitar Sugestões" at bounding box center [346, 194] width 77 height 15
checkbox input "false"
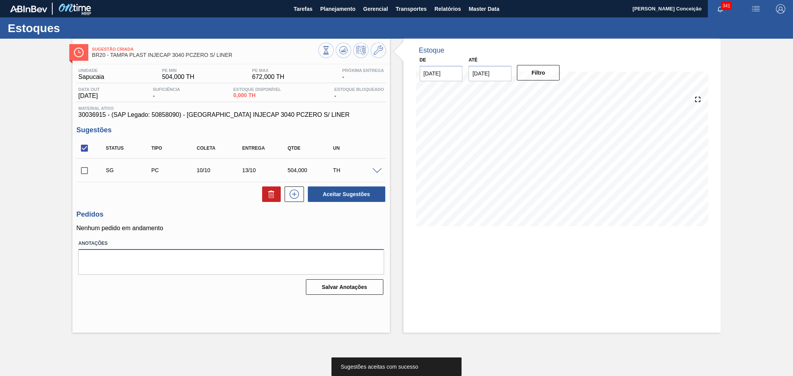
click at [166, 262] on textarea at bounding box center [230, 262] width 305 height 26
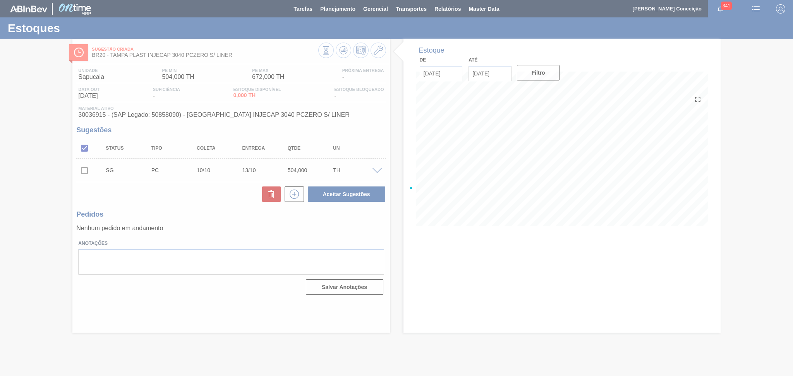
click at [184, 207] on div at bounding box center [396, 188] width 793 height 376
click at [78, 170] on input "checkbox" at bounding box center [84, 171] width 16 height 16
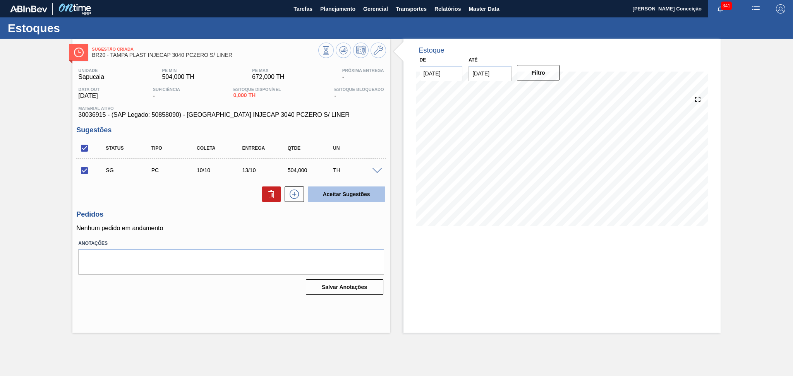
click at [342, 188] on button "Aceitar Sugestões" at bounding box center [346, 194] width 77 height 15
checkbox input "false"
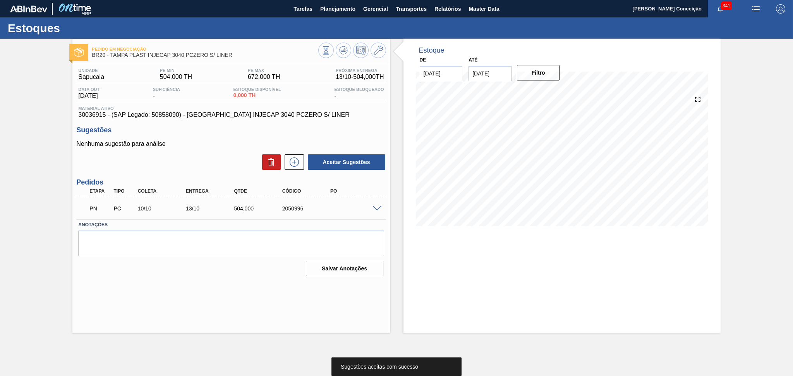
click at [214, 151] on div "Nenhuma sugestão para análise Aceitar Sugestões" at bounding box center [230, 155] width 309 height 30
click at [224, 161] on div "Aceitar Sugestões" at bounding box center [230, 162] width 309 height 17
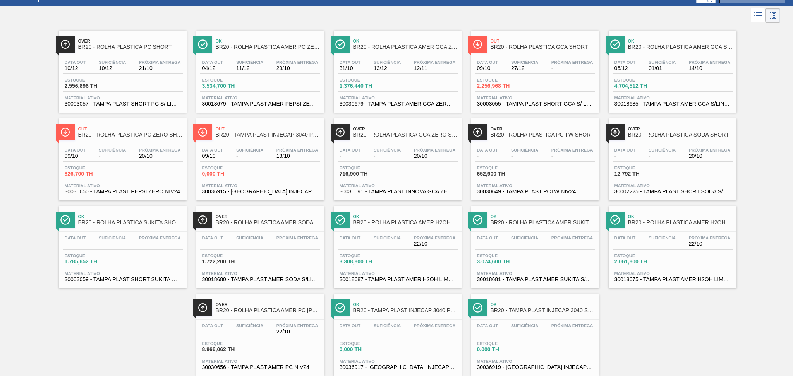
scroll to position [50, 0]
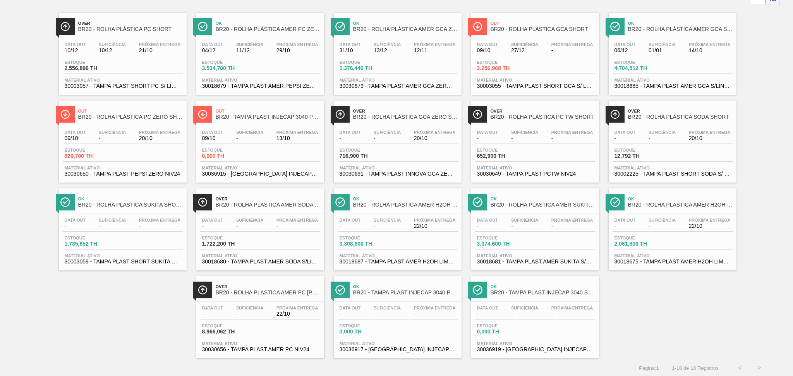
click at [545, 347] on span "30036919 - [GEOGRAPHIC_DATA] INJECAP 3040 SUKITA S/ LINER" at bounding box center [535, 350] width 116 height 6
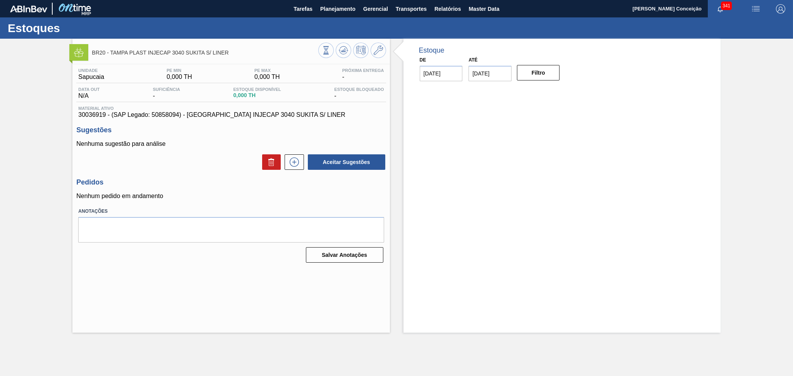
click at [390, 195] on div "Estoque De 09/10/2025 Até 30/11/2025 Filtro" at bounding box center [555, 186] width 331 height 294
click at [254, 194] on p "Nenhum pedido em andamento" at bounding box center [230, 196] width 309 height 7
click at [379, 50] on icon at bounding box center [377, 50] width 9 height 9
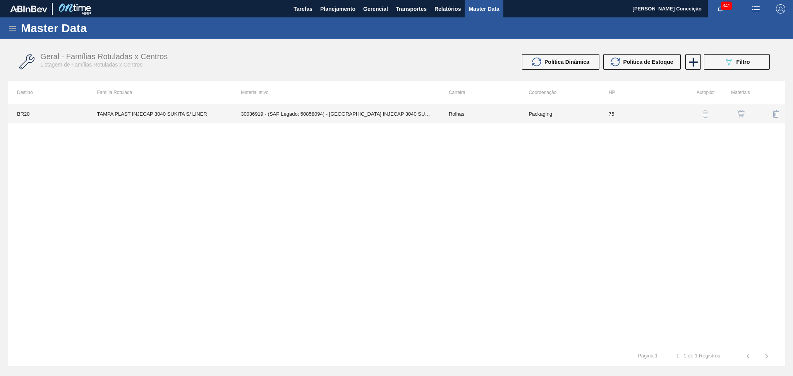
click at [394, 115] on td "30036919 - (SAP Legado: 50858094) - TAMPA INJECAP 3040 SUKITA S/ LINER" at bounding box center [335, 113] width 208 height 19
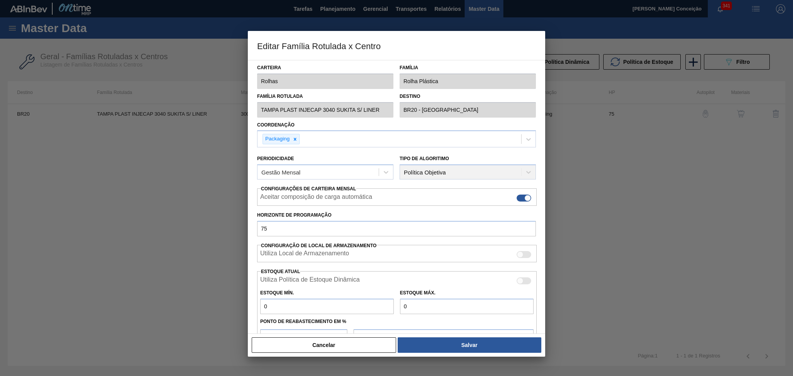
scroll to position [81, 0]
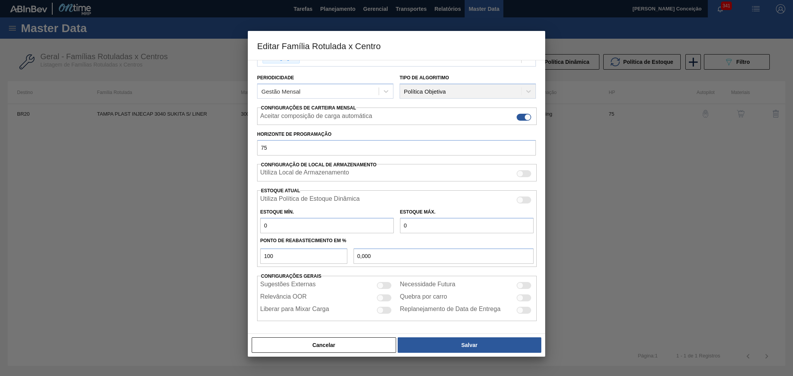
drag, startPoint x: 307, startPoint y: 224, endPoint x: 168, endPoint y: 212, distance: 139.8
click at [169, 212] on div "Editar Família Rotulada x Centro Carteira Rolhas Família Rolha Plástica Família…" at bounding box center [396, 188] width 793 height 376
type input "5"
type input "5,000"
type input "50"
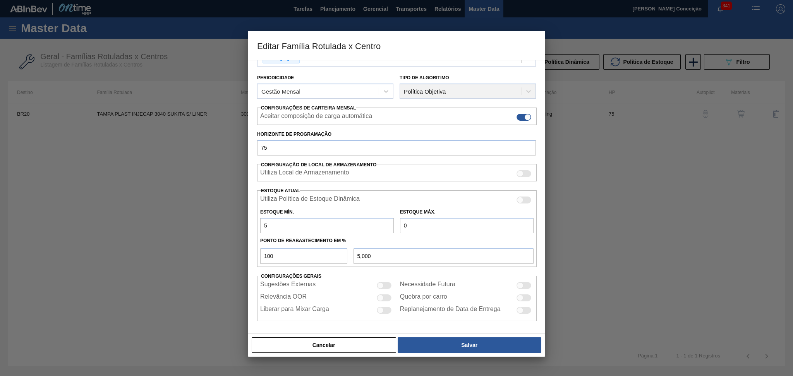
type input "50,000"
type input "504"
type input "504,000"
type input "504"
drag, startPoint x: 424, startPoint y: 225, endPoint x: 372, endPoint y: 217, distance: 52.4
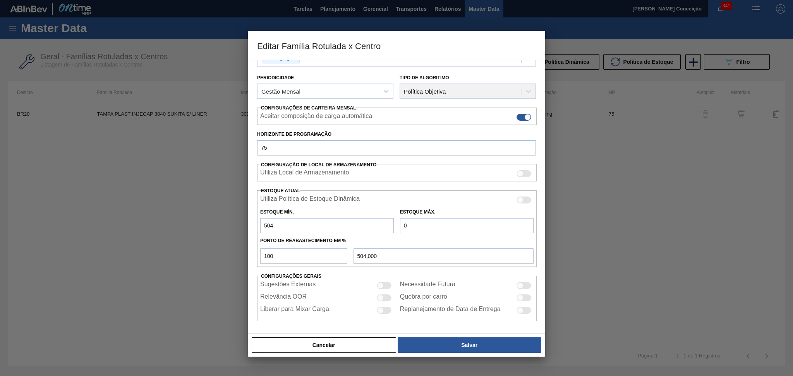
click at [391, 219] on div "Estoque Mín. 504 Estoque Máx. 0" at bounding box center [396, 219] width 279 height 29
type input "6"
type input "6,000"
type input "67"
type input "67,000"
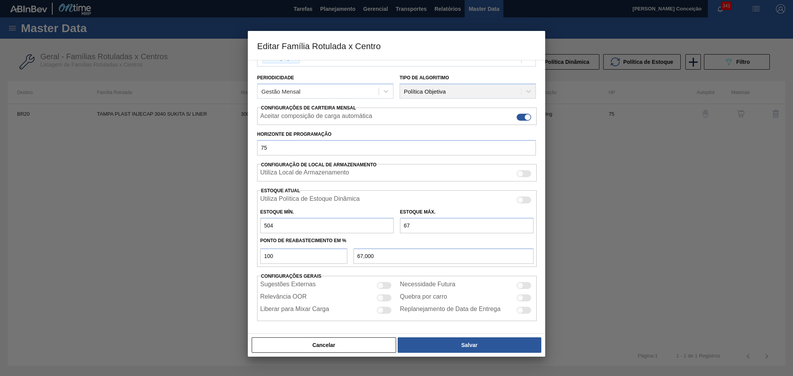
type input "672"
type input "672,000"
type input "672"
click at [463, 344] on button "Salvar" at bounding box center [469, 344] width 144 height 15
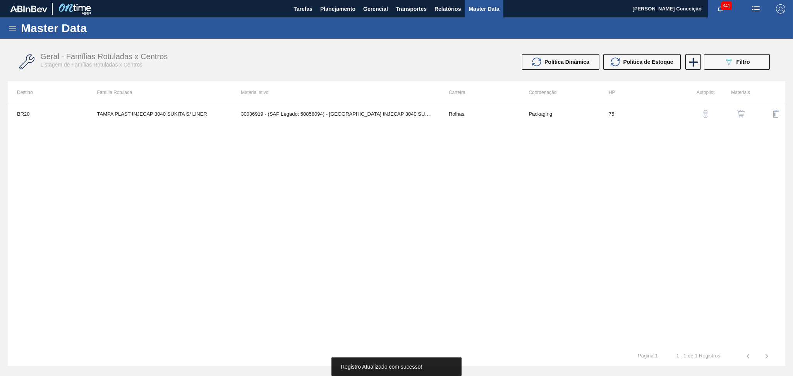
click at [472, 241] on div "BR20 TAMPA PLAST INJECAP 3040 SUKITA S/ LINER 30036919 - (SAP Legado: 50858094)…" at bounding box center [396, 225] width 777 height 243
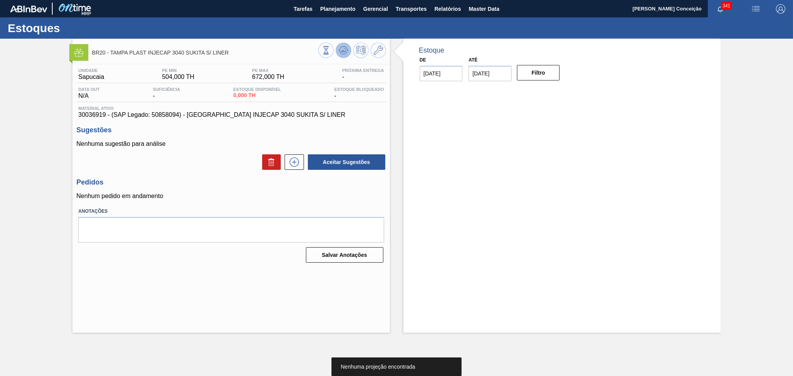
click at [343, 51] on icon at bounding box center [343, 50] width 9 height 9
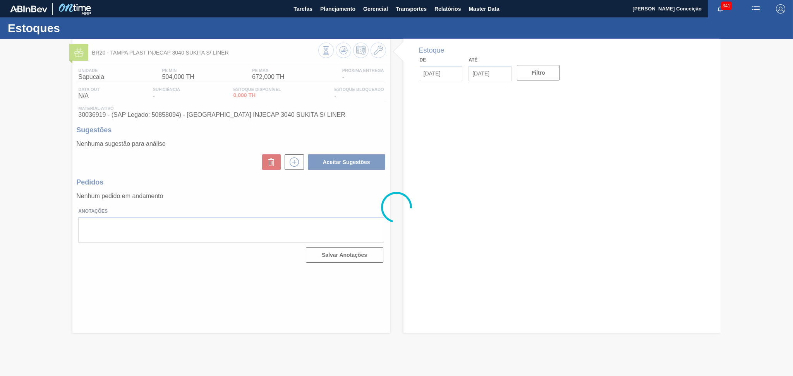
click at [222, 182] on div at bounding box center [396, 207] width 793 height 337
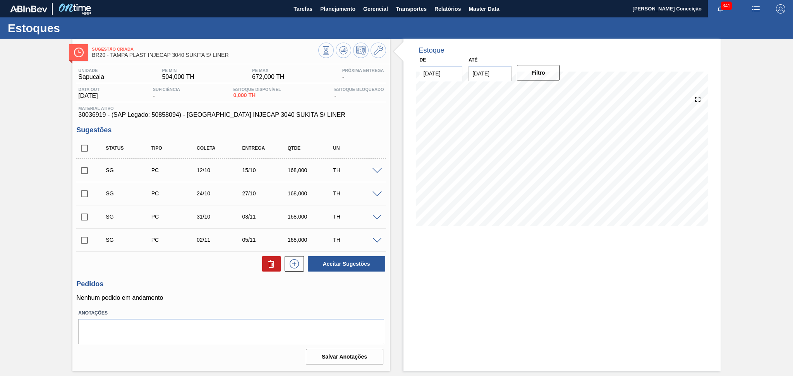
click at [201, 291] on div "Pedidos Nenhum pedido em andamento" at bounding box center [230, 290] width 309 height 21
click at [381, 46] on icon at bounding box center [377, 50] width 9 height 9
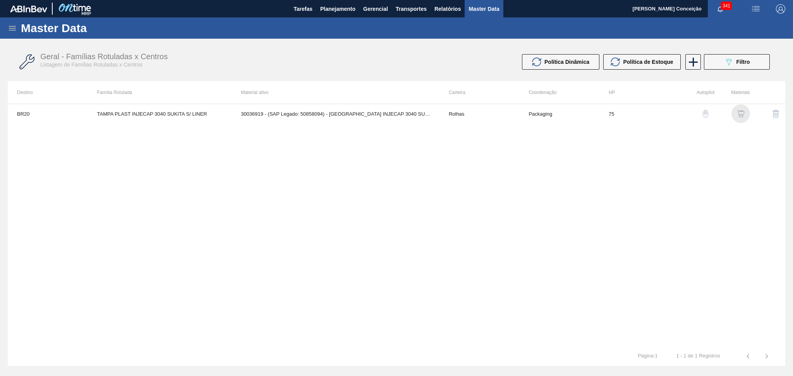
click at [740, 114] on img "button" at bounding box center [741, 114] width 8 height 8
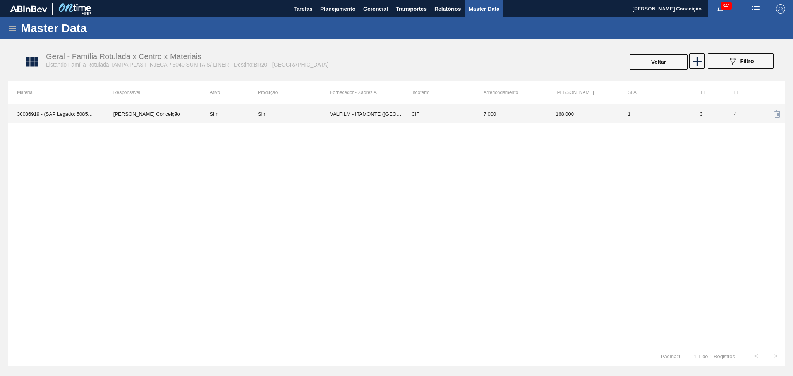
click at [349, 117] on td "VALFILM - ITAMONTE (MG)" at bounding box center [366, 113] width 72 height 19
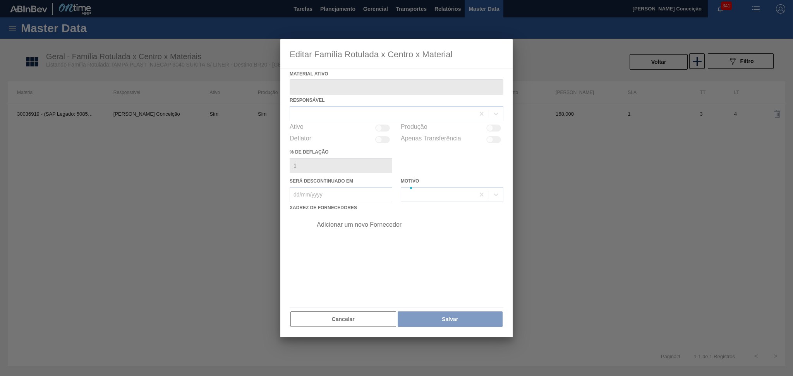
type ativo "30036919 - (SAP Legado: 50858094) - TAMPA INJECAP 3040 SUKITA S/ LINER"
checkbox input "true"
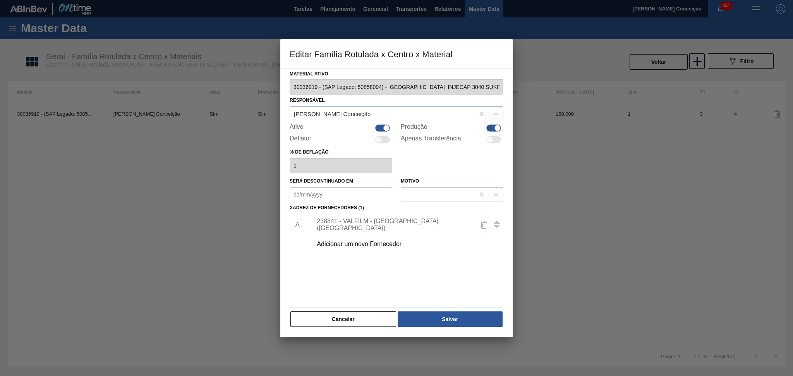
click at [353, 229] on div "238841 - VALFILM - ITAMONTE (MG)" at bounding box center [405, 224] width 195 height 19
click at [353, 226] on div "238841 - VALFILM - ITAMONTE (MG)" at bounding box center [393, 225] width 152 height 14
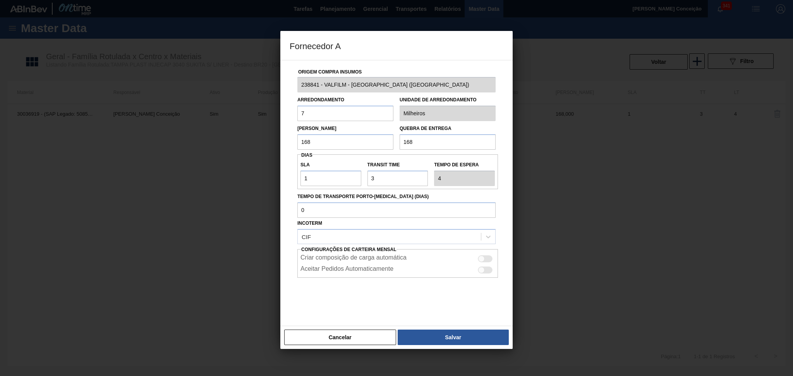
drag, startPoint x: 329, startPoint y: 139, endPoint x: 240, endPoint y: 137, distance: 88.6
click at [248, 137] on div "Fornecedor A Origem Compra Insumos 238841 - VALFILM - ITAMONTE (MG) Arredondame…" at bounding box center [396, 188] width 793 height 376
type input "504"
drag, startPoint x: 416, startPoint y: 143, endPoint x: 363, endPoint y: 145, distance: 52.7
click at [378, 142] on div "Lote Mínimo 504 Quebra de entrega 168" at bounding box center [396, 135] width 204 height 29
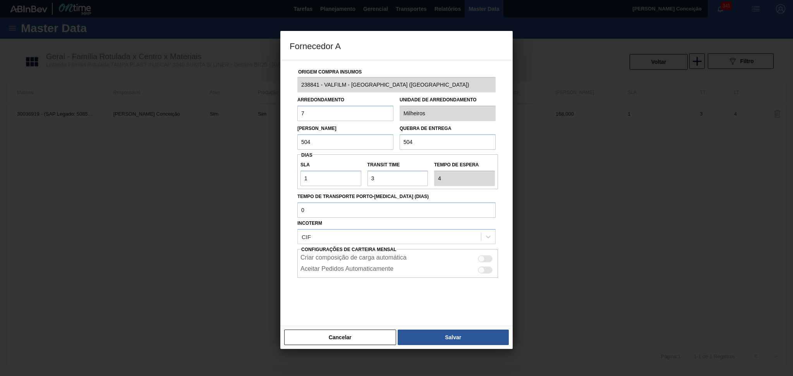
type input "504"
click at [389, 290] on div at bounding box center [396, 297] width 198 height 39
click at [430, 337] on button "Salvar" at bounding box center [452, 337] width 111 height 15
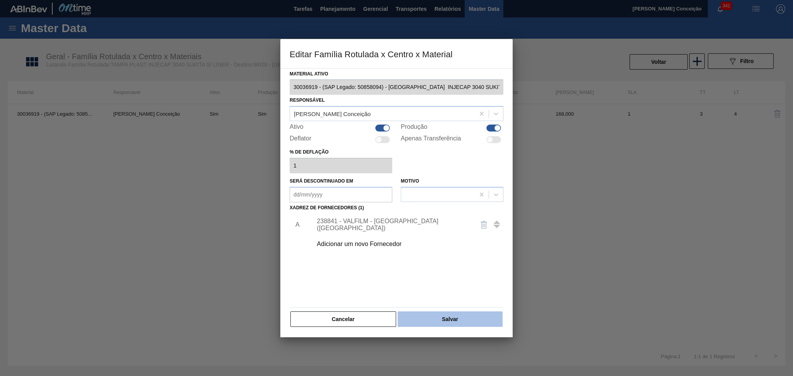
click at [415, 320] on button "Salvar" at bounding box center [449, 319] width 105 height 15
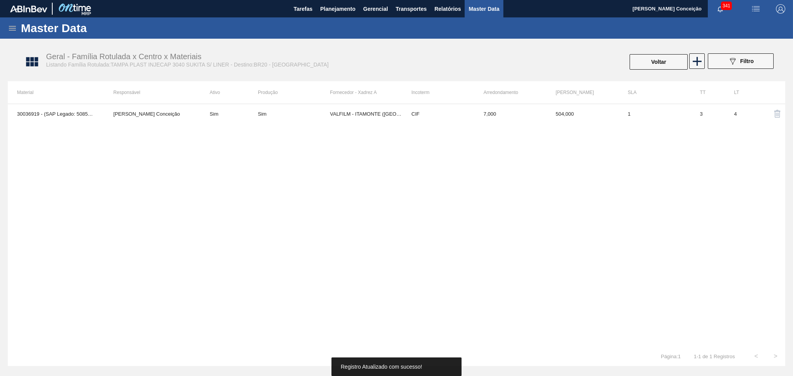
click at [318, 154] on div "30036919 - (SAP Legado: 50858094) - TAMPA INJECAP 3040 SUKITA S/ LINER Aline Ap…" at bounding box center [396, 225] width 777 height 243
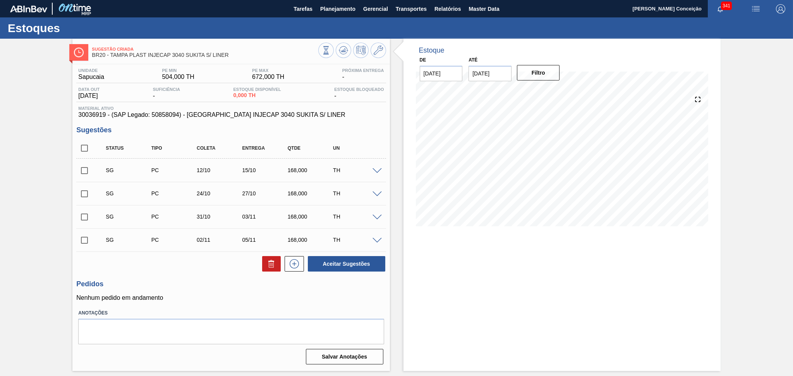
click at [86, 147] on input "checkbox" at bounding box center [84, 148] width 16 height 16
checkbox input "true"
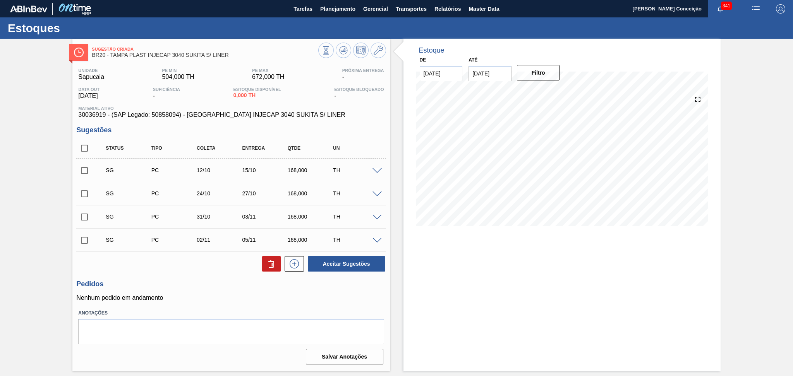
checkbox input "true"
click at [274, 265] on icon at bounding box center [271, 263] width 9 height 9
checkbox input "false"
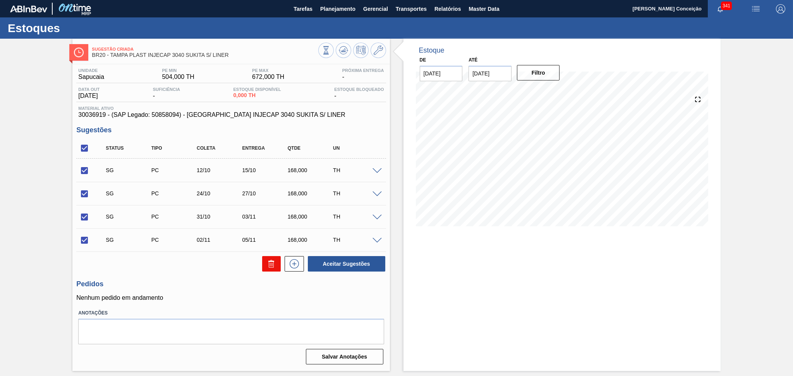
checkbox input "false"
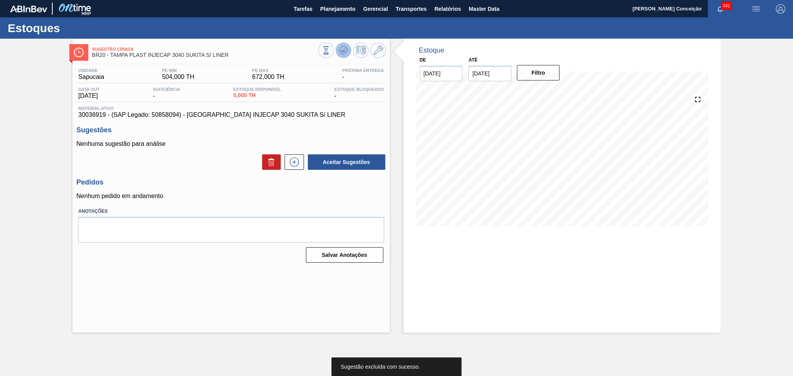
click at [344, 52] on icon at bounding box center [343, 50] width 9 height 9
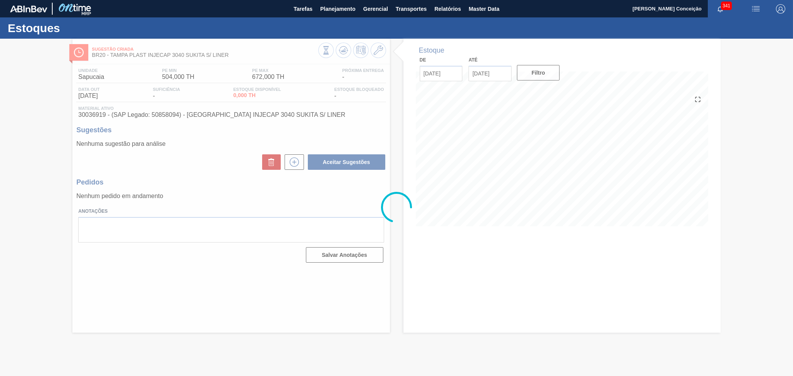
click at [230, 180] on div at bounding box center [396, 207] width 793 height 337
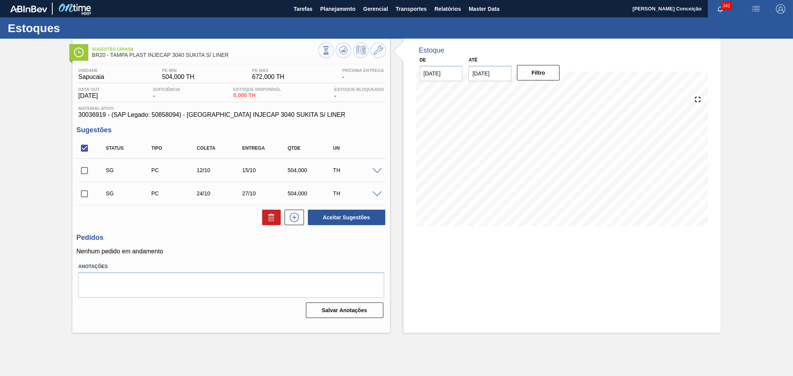
click at [217, 229] on div "Unidade Sapucaia PE MIN 504,000 TH PE MAX 672,000 TH Próxima Entrega - Data out…" at bounding box center [230, 192] width 317 height 257
click at [79, 173] on input "checkbox" at bounding box center [84, 171] width 16 height 16
checkbox input "true"
click at [349, 221] on button "Aceitar Sugestões" at bounding box center [346, 217] width 77 height 15
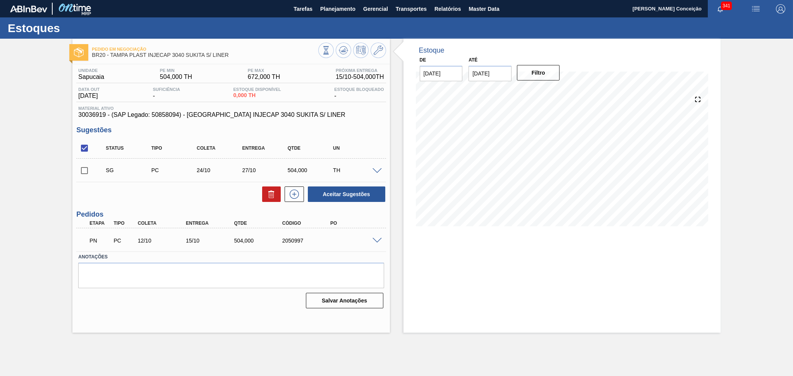
click at [203, 200] on div "Aceitar Sugestões" at bounding box center [230, 194] width 309 height 17
click at [376, 242] on span at bounding box center [376, 241] width 9 height 6
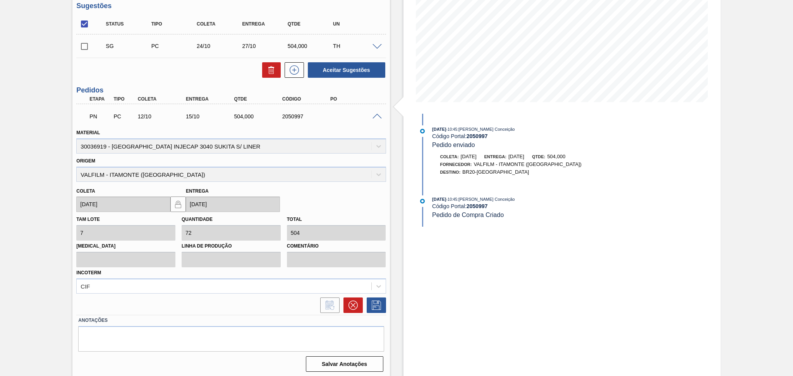
scroll to position [125, 0]
click at [343, 200] on div "Coleta 12/10/2025 Entrega 15/10/2025" at bounding box center [230, 197] width 315 height 31
click at [378, 117] on span at bounding box center [376, 116] width 9 height 6
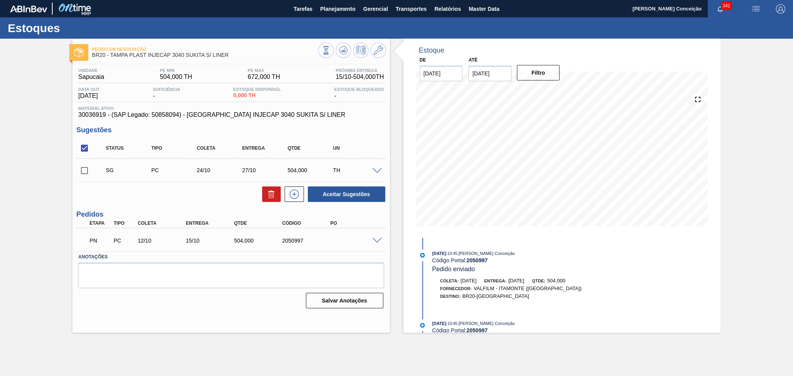
scroll to position [0, 0]
click at [377, 54] on icon at bounding box center [377, 50] width 9 height 9
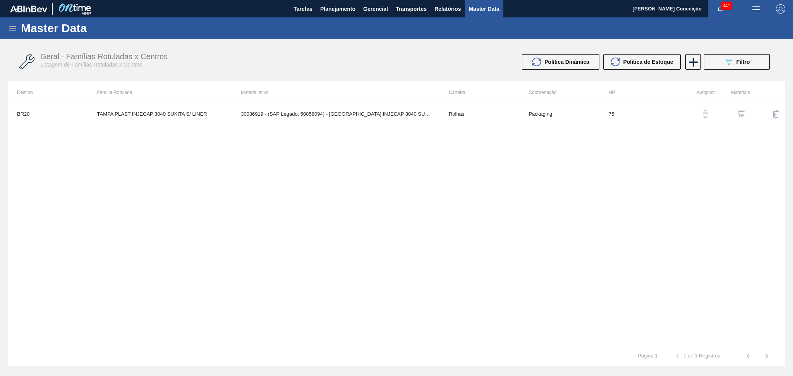
click at [733, 116] on button "button" at bounding box center [740, 113] width 19 height 19
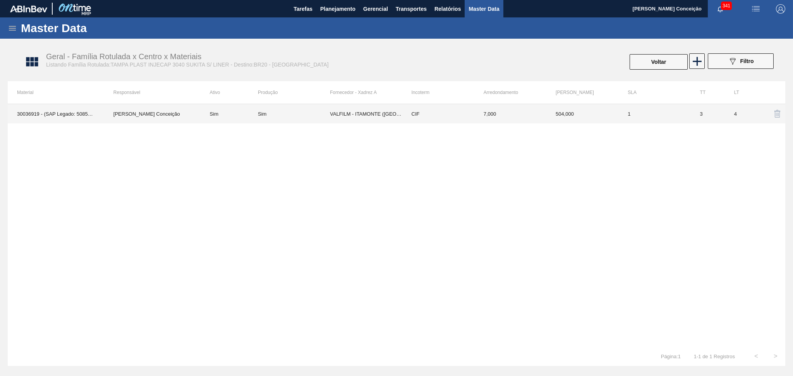
click at [337, 108] on td "VALFILM - ITAMONTE (MG)" at bounding box center [366, 113] width 72 height 19
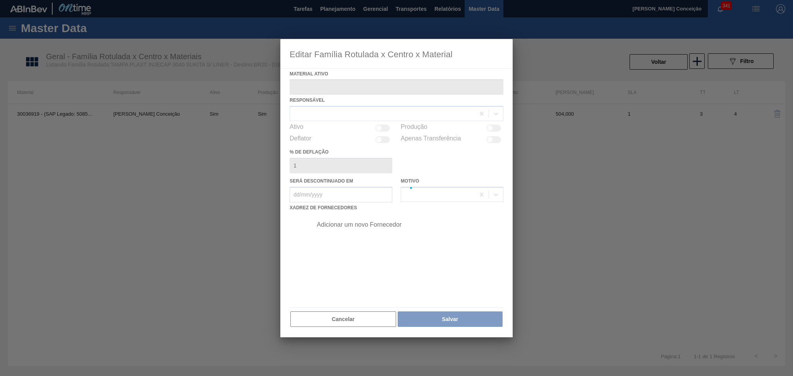
type ativo "30036919 - (SAP Legado: 50858094) - TAMPA INJECAP 3040 SUKITA S/ LINER"
checkbox input "true"
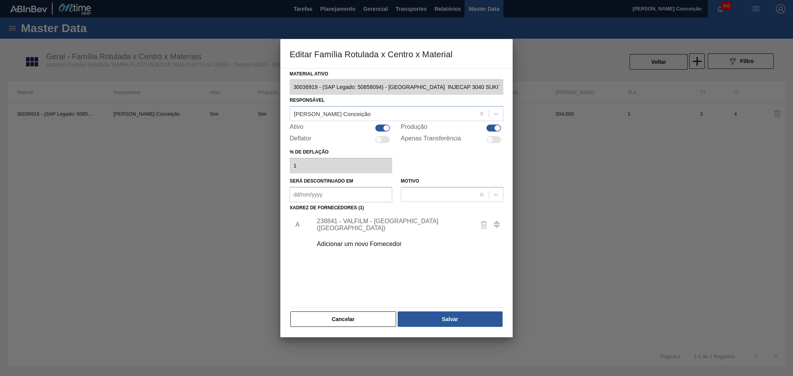
click at [361, 226] on div "238841 - VALFILM - ITAMONTE (MG)" at bounding box center [393, 225] width 152 height 14
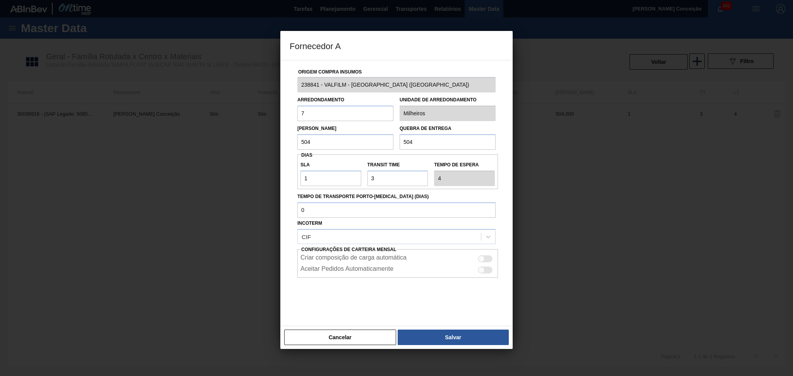
drag, startPoint x: 324, startPoint y: 112, endPoint x: 244, endPoint y: 109, distance: 80.6
click at [274, 108] on div "Fornecedor A Origem Compra Insumos 238841 - VALFILM - ITAMONTE (MG) Arredondame…" at bounding box center [396, 188] width 793 height 376
type input "168"
click at [465, 334] on button "Salvar" at bounding box center [452, 337] width 111 height 15
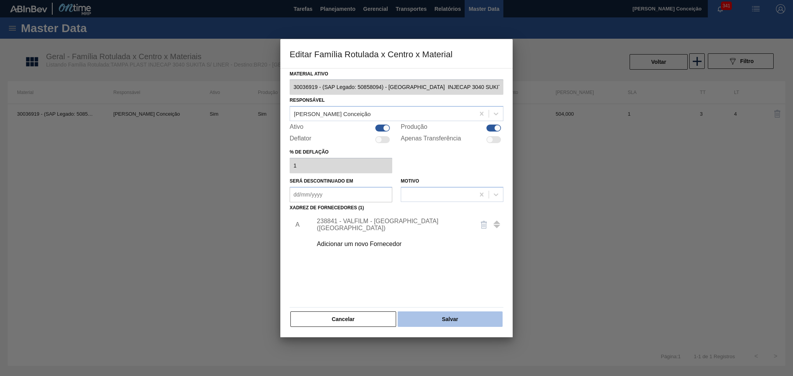
click at [461, 322] on button "Salvar" at bounding box center [449, 319] width 105 height 15
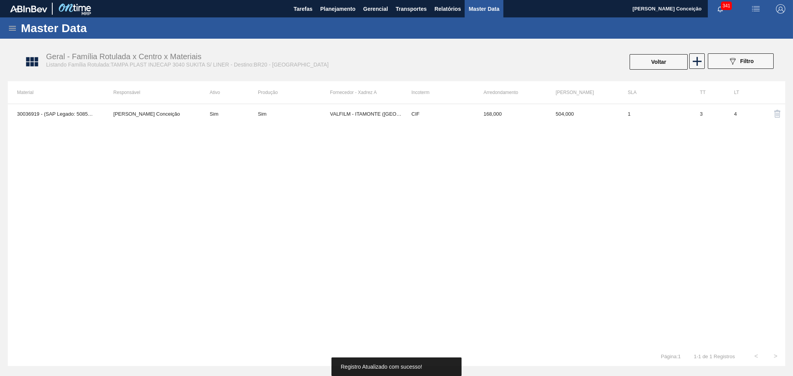
click at [286, 249] on div "30036919 - (SAP Legado: 50858094) - TAMPA INJECAP 3040 SUKITA S/ LINER Aline Ap…" at bounding box center [396, 225] width 777 height 243
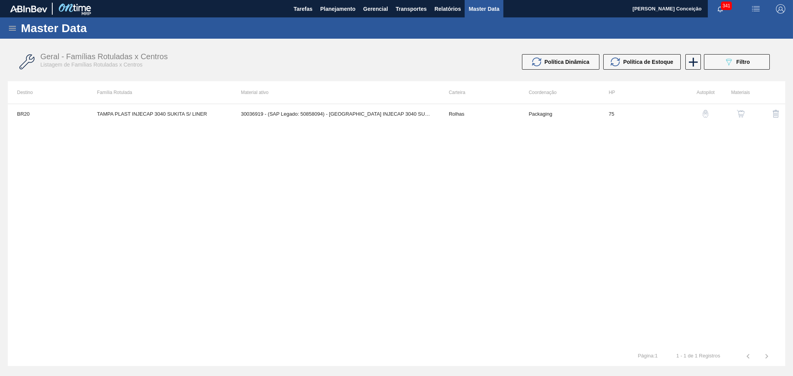
click at [212, 148] on div "BR20 TAMPA PLAST INJECAP 3040 SUKITA S/ LINER 30036919 - (SAP Legado: 50858094)…" at bounding box center [396, 225] width 777 height 243
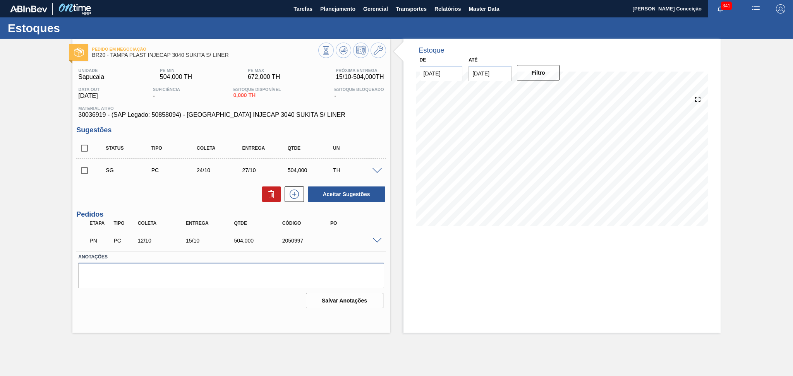
click at [176, 281] on textarea at bounding box center [230, 276] width 305 height 26
click at [80, 147] on input "checkbox" at bounding box center [84, 148] width 16 height 16
checkbox input "true"
click at [277, 197] on button at bounding box center [271, 194] width 19 height 15
checkbox input "false"
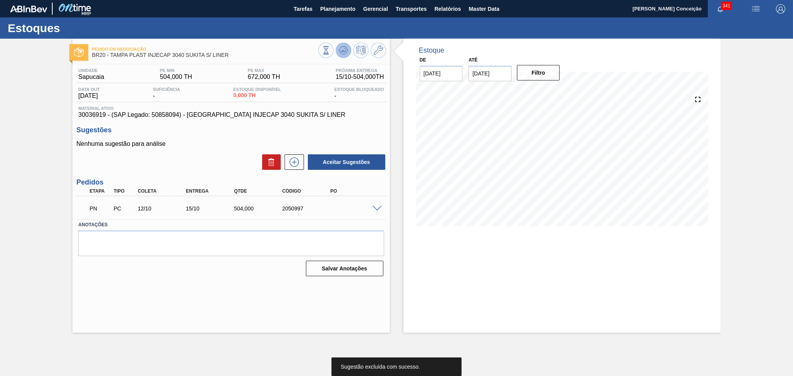
click at [344, 55] on button at bounding box center [343, 50] width 15 height 15
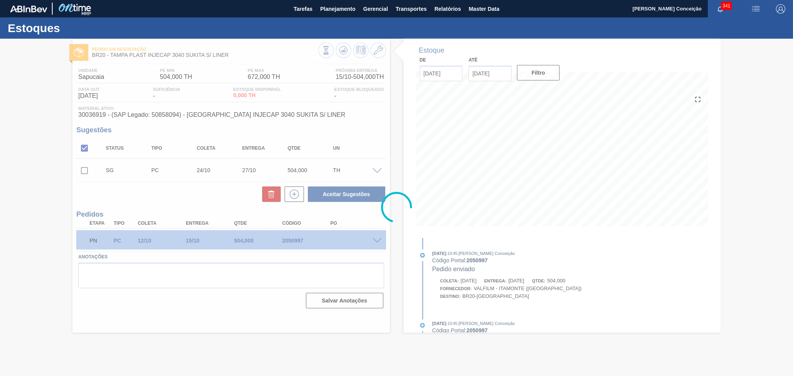
click at [220, 175] on div at bounding box center [396, 207] width 793 height 337
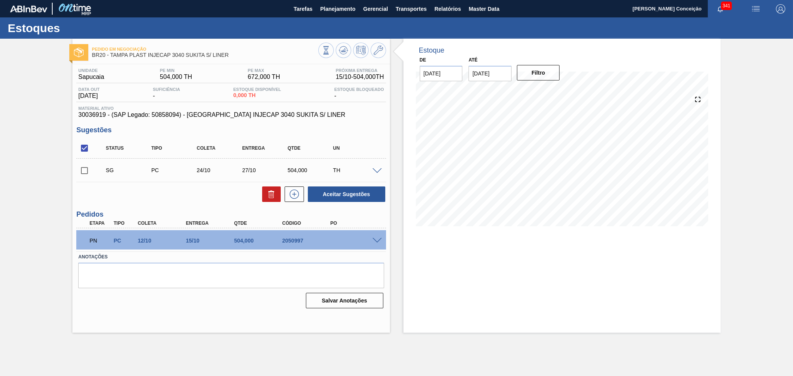
click at [375, 239] on span at bounding box center [376, 241] width 9 height 6
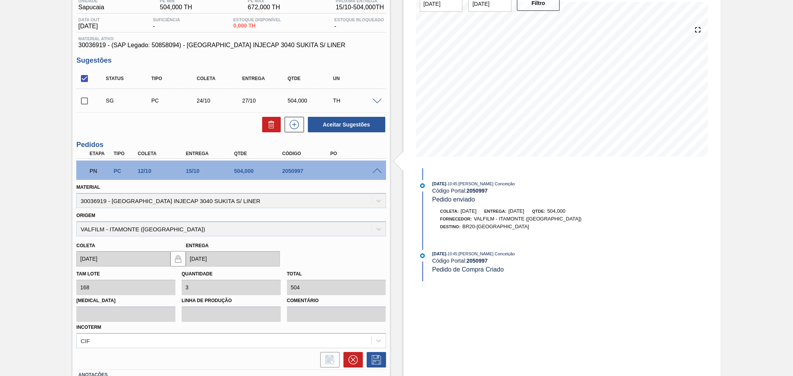
scroll to position [51, 0]
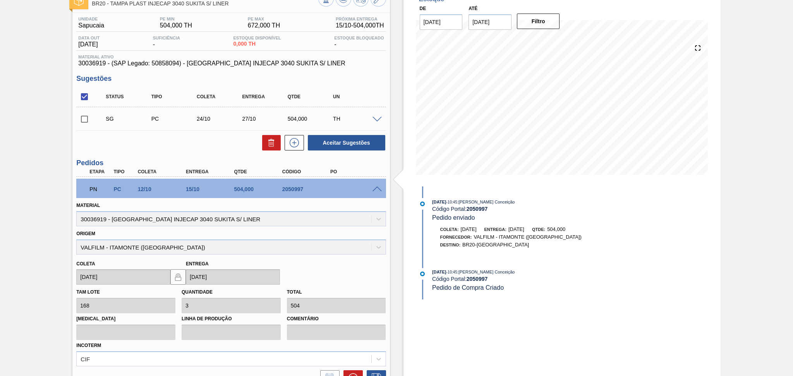
click at [376, 188] on span at bounding box center [376, 190] width 9 height 6
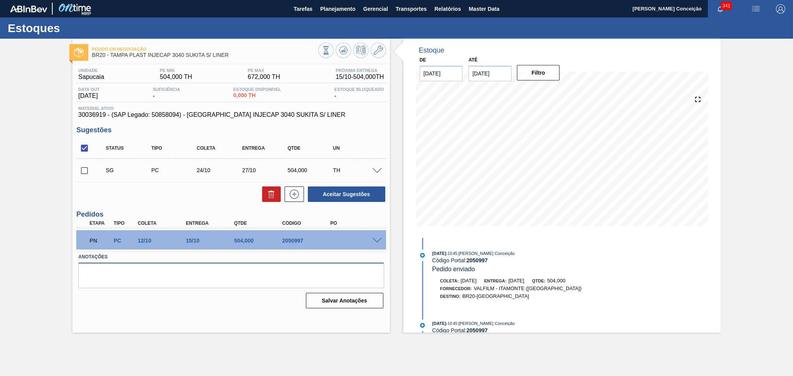
click at [175, 274] on textarea at bounding box center [230, 276] width 305 height 26
click at [199, 282] on textarea at bounding box center [230, 276] width 305 height 26
click at [191, 277] on textarea at bounding box center [230, 276] width 305 height 26
click at [375, 241] on span at bounding box center [376, 241] width 9 height 6
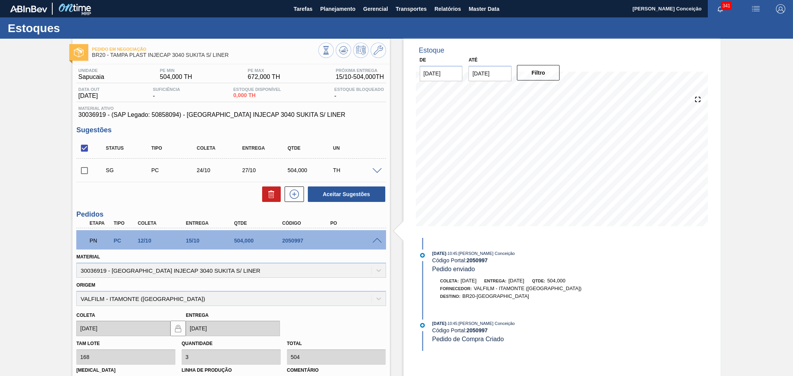
click at [374, 241] on span at bounding box center [376, 241] width 9 height 6
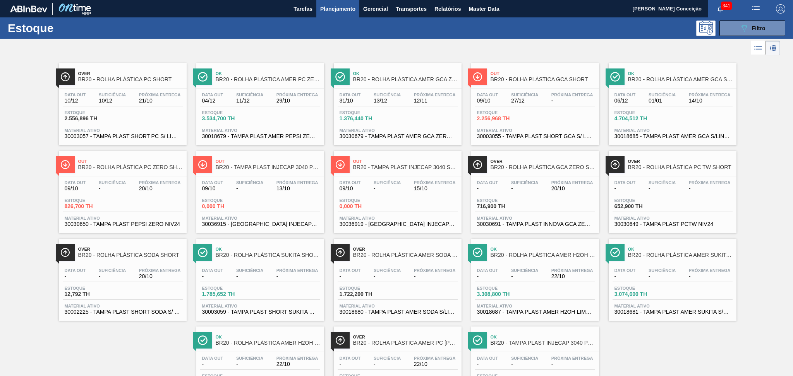
click at [238, 221] on span "30036915 - [GEOGRAPHIC_DATA] INJECAP 3040 PCZERO S/ LINER" at bounding box center [260, 224] width 116 height 6
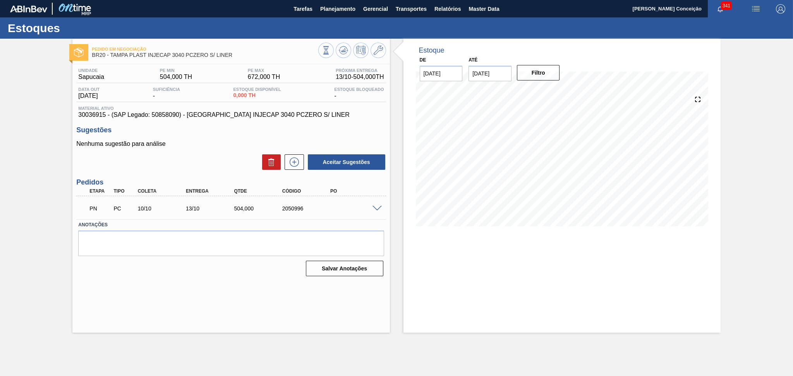
click at [373, 210] on span at bounding box center [376, 209] width 9 height 6
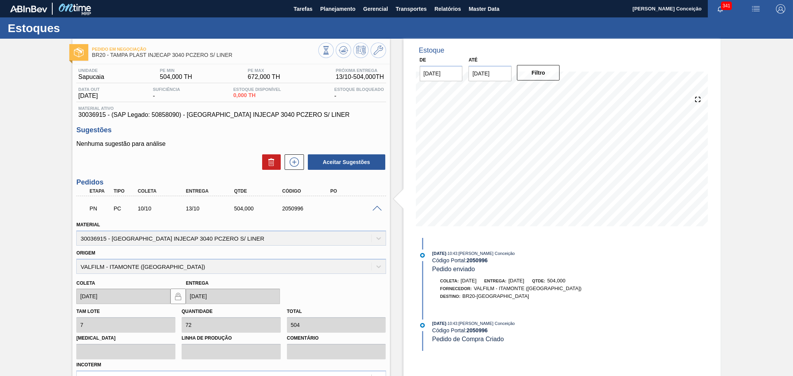
click at [385, 54] on div "Pedido em Negociação BR20 - TAMPA PLAST INJECAP 3040 PCZERO S/ LINER" at bounding box center [230, 51] width 317 height 17
click at [382, 52] on button at bounding box center [377, 50] width 15 height 15
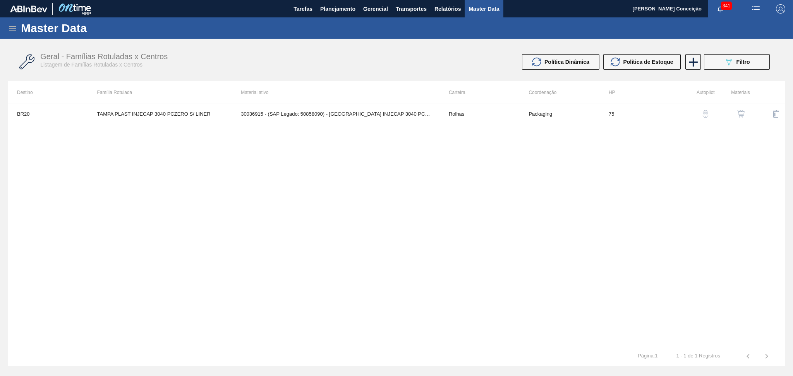
click at [748, 114] on button "button" at bounding box center [740, 113] width 19 height 19
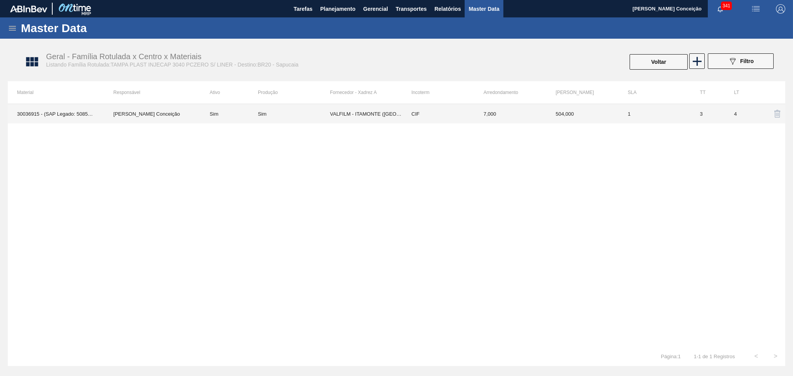
click at [341, 116] on td "VALFILM - ITAMONTE (MG)" at bounding box center [366, 113] width 72 height 19
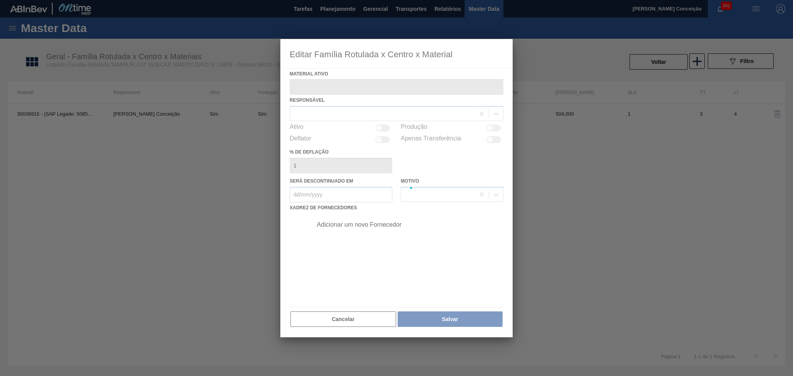
type ativo "30036915 - (SAP Legado: 50858090) - TAMPA INJECAP 3040 PCZERO S/ LINER"
checkbox input "true"
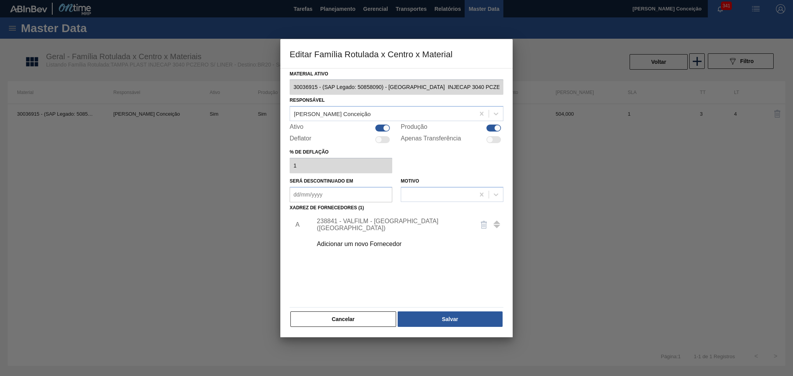
click at [355, 227] on div "238841 - VALFILM - ITAMONTE (MG)" at bounding box center [393, 225] width 152 height 14
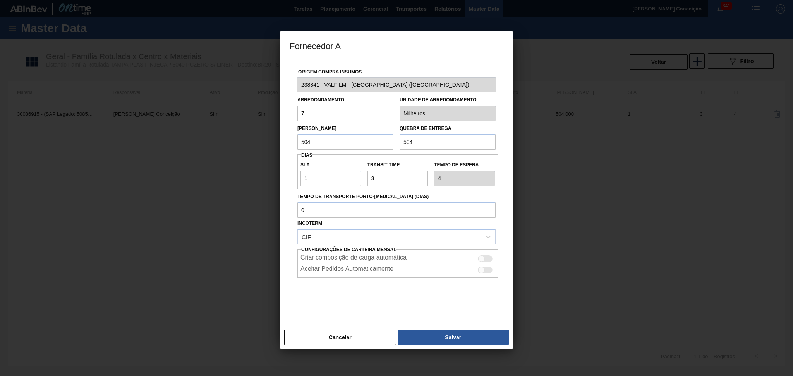
drag, startPoint x: 316, startPoint y: 117, endPoint x: 256, endPoint y: 113, distance: 59.8
click at [263, 113] on div "Fornecedor A Origem Compra Insumos 238841 - VALFILM - ITAMONTE (MG) Arredondame…" at bounding box center [396, 188] width 793 height 376
type input "168"
click at [437, 335] on button "Salvar" at bounding box center [452, 337] width 111 height 15
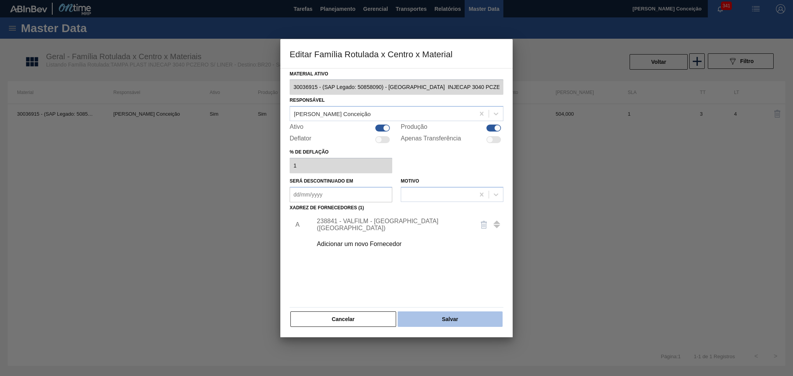
click at [454, 317] on button "Salvar" at bounding box center [449, 319] width 105 height 15
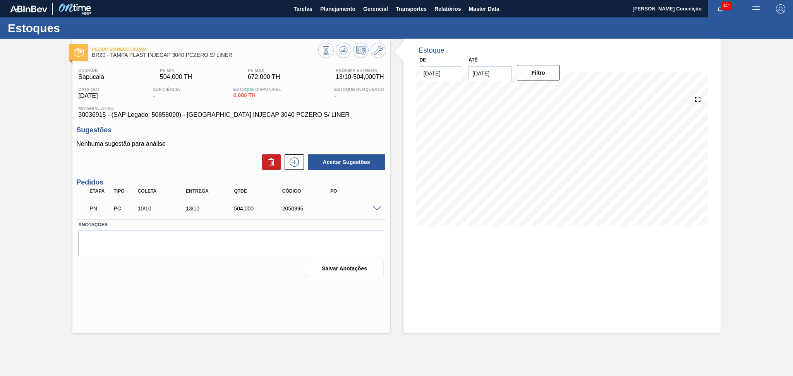
click at [376, 207] on span at bounding box center [376, 209] width 9 height 6
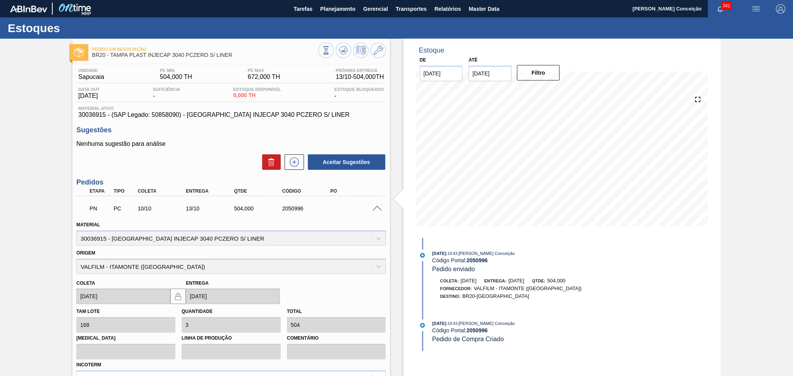
click at [376, 208] on span at bounding box center [376, 209] width 9 height 6
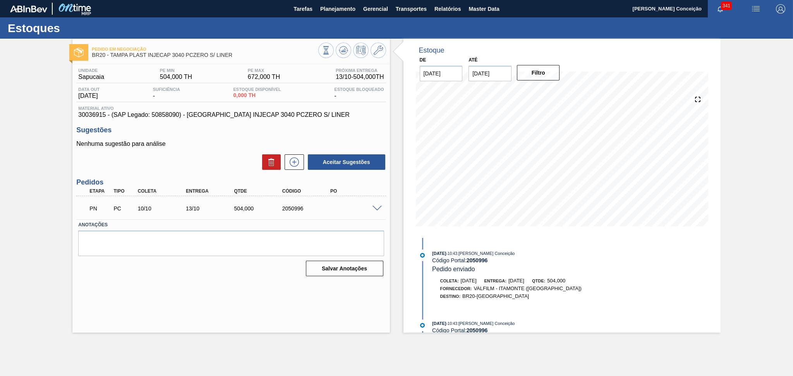
click at [192, 296] on div "Pedido em Negociação BR20 - TAMPA PLAST INJECAP 3040 PCZERO S/ LINER Unidade Sa…" at bounding box center [230, 186] width 317 height 294
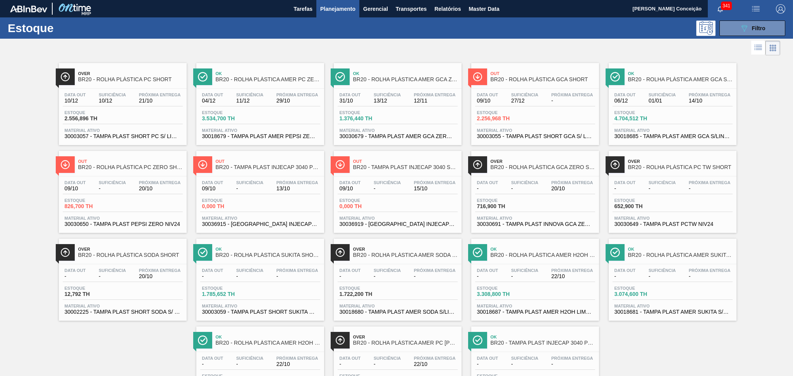
scroll to position [50, 0]
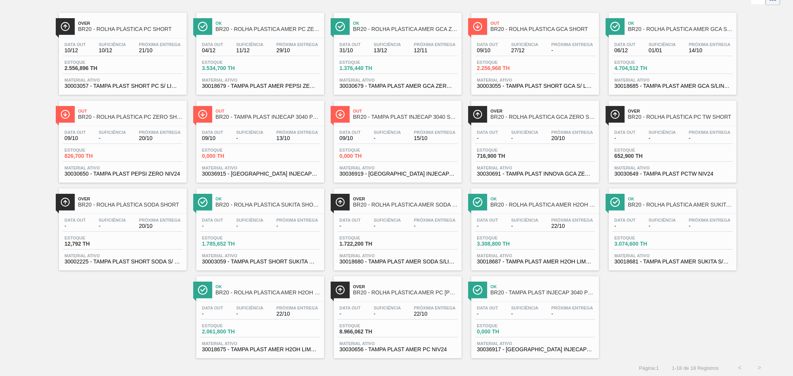
click at [550, 347] on span "30036917 - [GEOGRAPHIC_DATA] INJECAP 3040 PEPSI S/ LINER" at bounding box center [535, 350] width 116 height 6
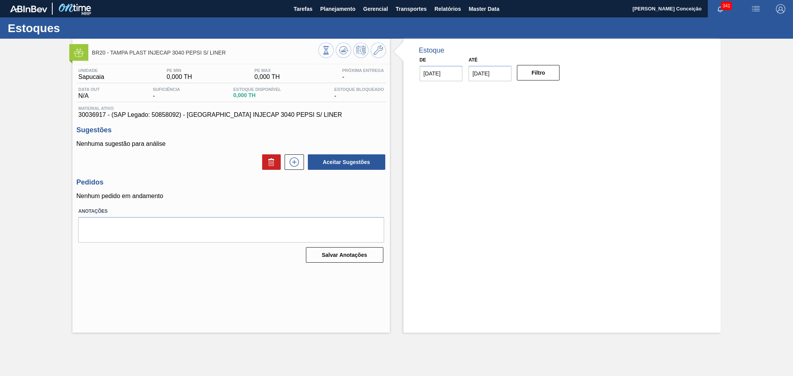
click at [337, 194] on p "Nenhum pedido em andamento" at bounding box center [230, 196] width 309 height 7
click at [200, 158] on div "Aceitar Sugestões" at bounding box center [230, 162] width 309 height 17
click at [227, 150] on div "Nenhuma sugestão para análise Aceitar Sugestões" at bounding box center [230, 155] width 309 height 30
click at [188, 175] on div "Unidade Sapucaia PE MIN 0,000 TH PE MAX 0,000 TH Próxima Entrega - Data out N/A…" at bounding box center [230, 164] width 317 height 201
click at [211, 159] on div "Aceitar Sugestões" at bounding box center [230, 162] width 309 height 17
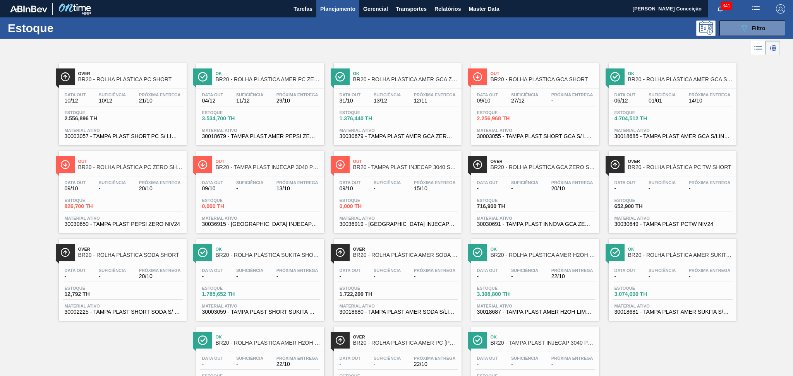
click at [226, 224] on span "30036915 - [GEOGRAPHIC_DATA] INJECAP 3040 PCZERO S/ LINER" at bounding box center [260, 224] width 116 height 6
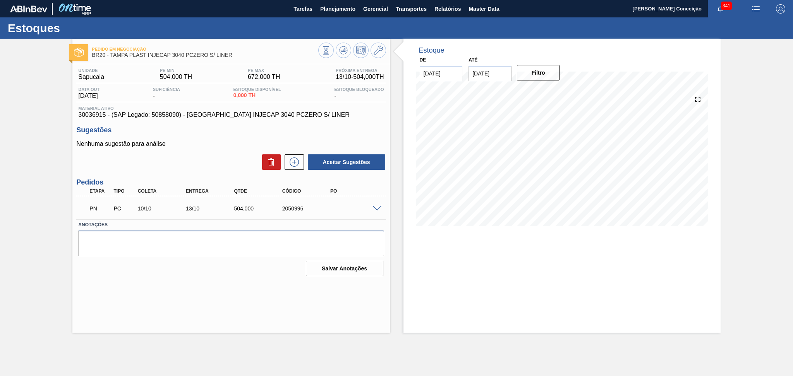
click at [202, 243] on textarea at bounding box center [230, 244] width 305 height 26
click at [344, 55] on icon at bounding box center [343, 50] width 9 height 9
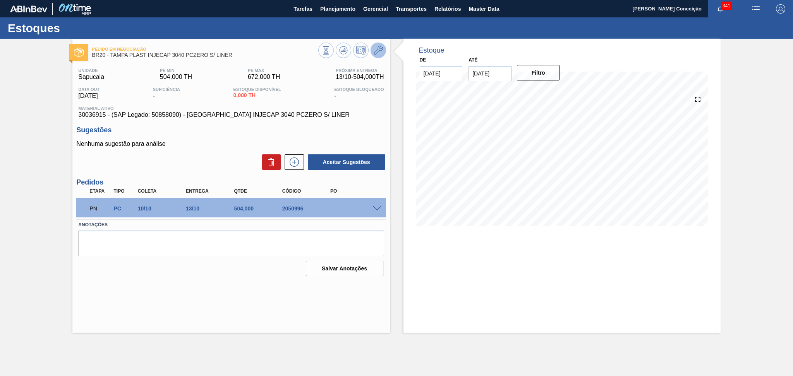
click at [382, 51] on icon at bounding box center [377, 50] width 9 height 9
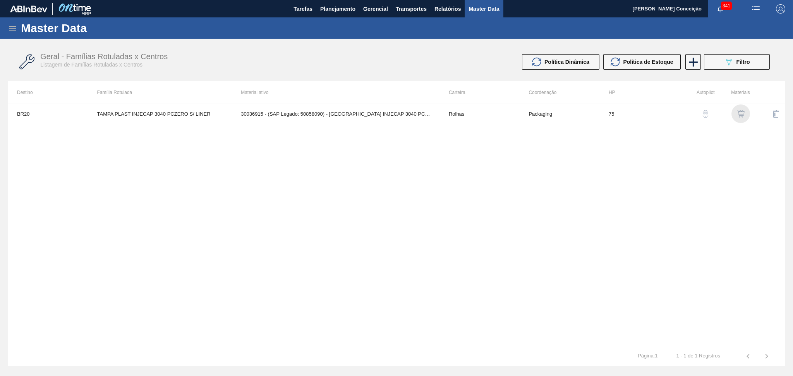
click at [737, 114] on img "button" at bounding box center [741, 114] width 8 height 8
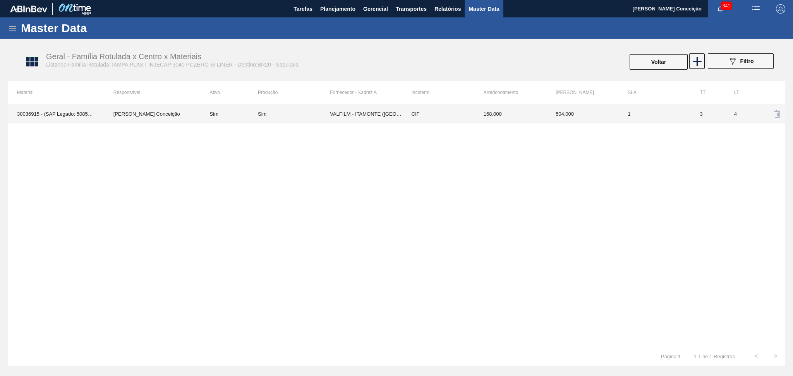
click at [344, 111] on td "VALFILM - ITAMONTE (MG)" at bounding box center [366, 113] width 72 height 19
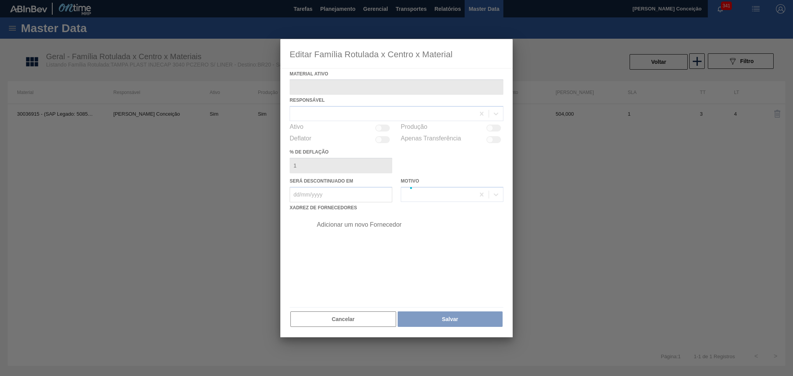
type ativo "30036915 - (SAP Legado: 50858090) - TAMPA INJECAP 3040 PCZERO S/ LINER"
checkbox input "true"
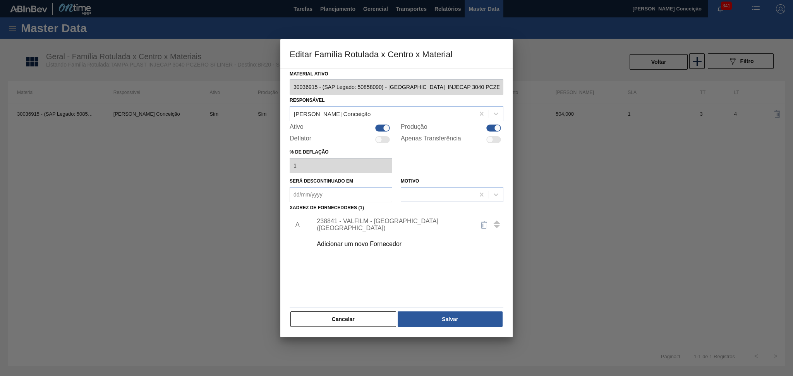
click at [341, 225] on div "238841 - VALFILM - ITAMONTE (MG)" at bounding box center [393, 225] width 152 height 14
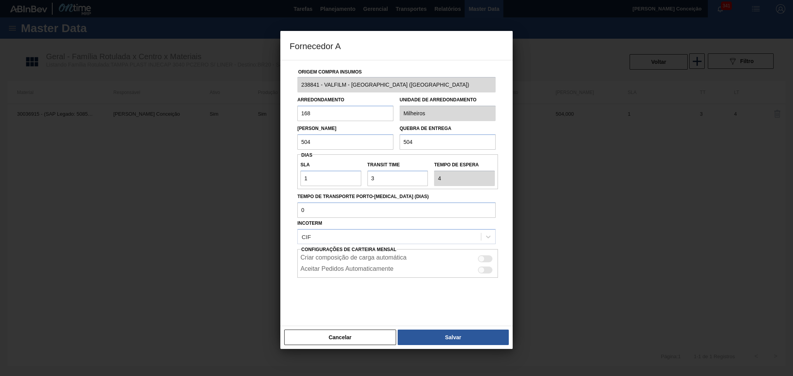
click at [321, 141] on input "504" at bounding box center [345, 141] width 96 height 15
drag, startPoint x: 240, startPoint y: 139, endPoint x: 220, endPoint y: 139, distance: 20.1
click at [230, 139] on div "Fornecedor A Origem Compra Insumos 238841 - VALFILM - ITAMONTE (MG) Arredondame…" at bounding box center [396, 188] width 793 height 376
type input "1.344"
click at [418, 337] on button "Salvar" at bounding box center [452, 337] width 111 height 15
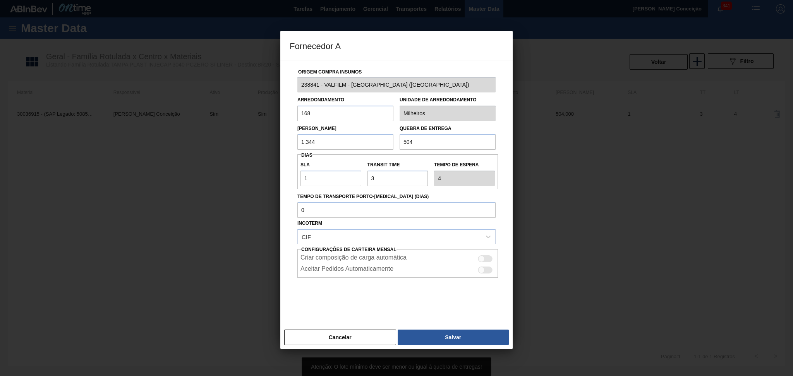
click at [344, 143] on input "1.344" at bounding box center [345, 141] width 96 height 15
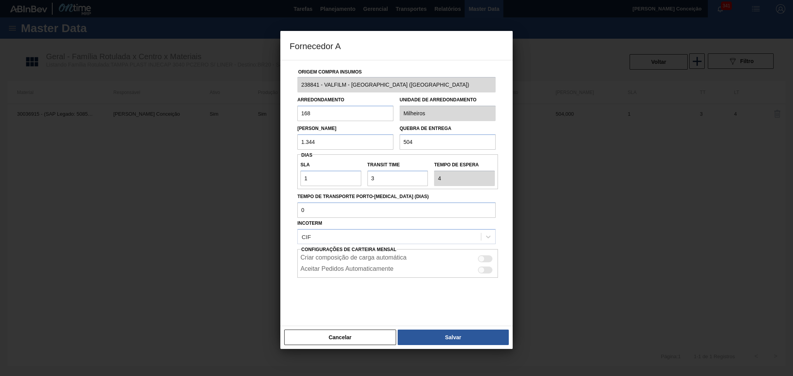
drag, startPoint x: 423, startPoint y: 142, endPoint x: 375, endPoint y: 139, distance: 48.5
click at [375, 139] on div "Lote Mínimo 1.344 Quebra de entrega 504" at bounding box center [396, 135] width 204 height 29
type input "168"
click at [359, 137] on input "1.344" at bounding box center [345, 141] width 96 height 15
click at [451, 331] on button "Salvar" at bounding box center [452, 337] width 111 height 15
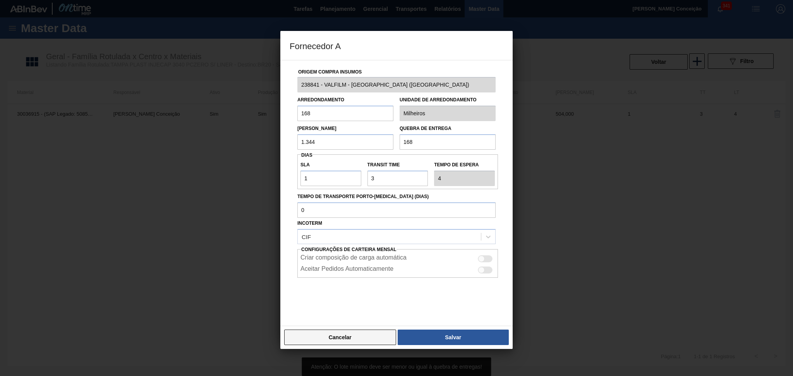
click at [337, 337] on button "Cancelar" at bounding box center [340, 337] width 112 height 15
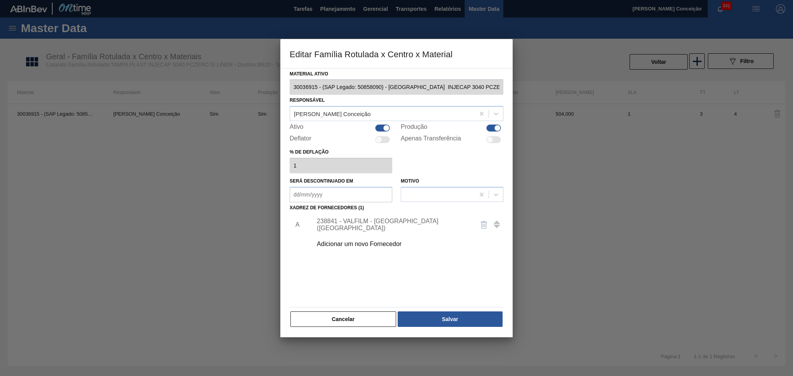
click at [355, 320] on button "Cancelar" at bounding box center [343, 319] width 106 height 15
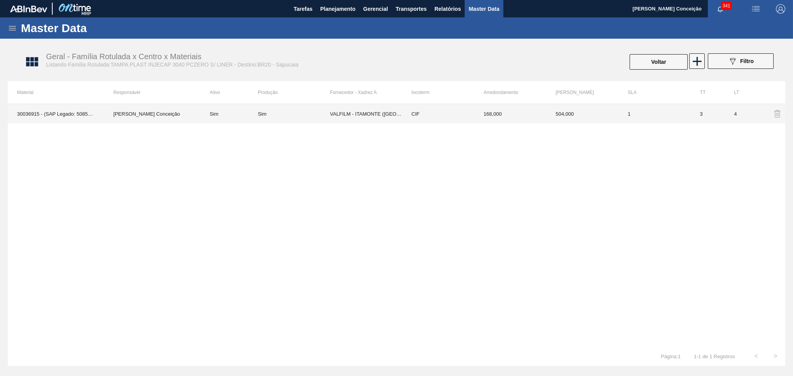
click at [363, 113] on td "VALFILM - ITAMONTE (MG)" at bounding box center [366, 113] width 72 height 19
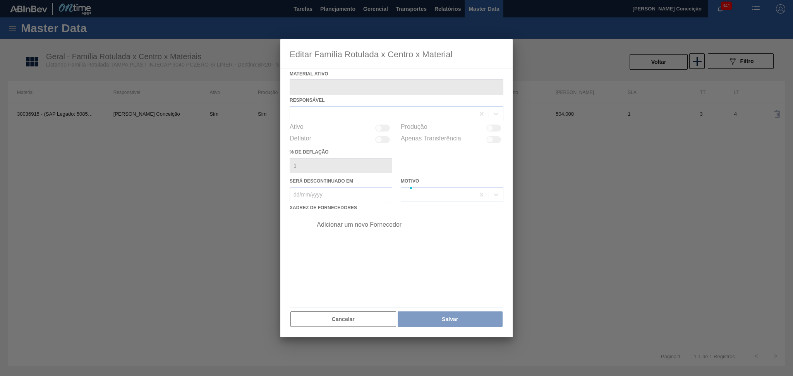
type ativo "30036915 - (SAP Legado: 50858090) - TAMPA INJECAP 3040 PCZERO S/ LINER"
checkbox input "true"
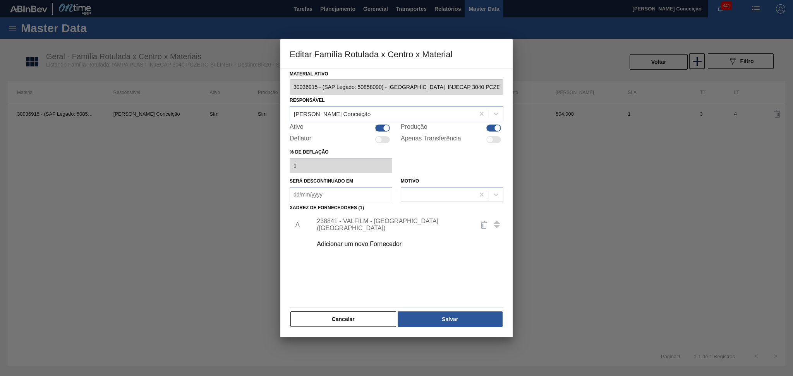
click at [392, 224] on div "238841 - VALFILM - ITAMONTE (MG)" at bounding box center [393, 225] width 152 height 14
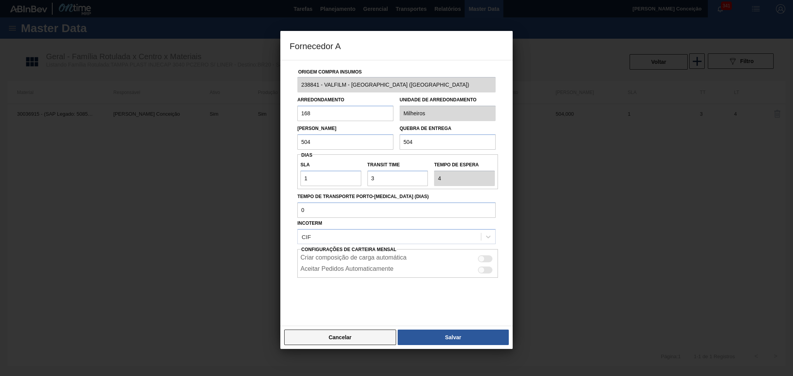
click at [367, 339] on button "Cancelar" at bounding box center [340, 337] width 112 height 15
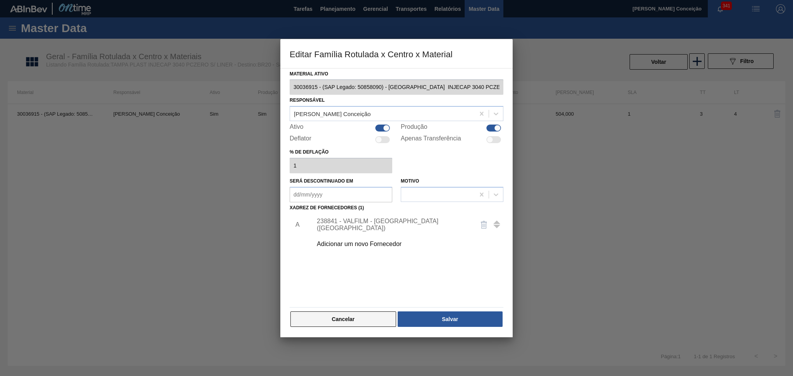
click at [368, 320] on button "Cancelar" at bounding box center [343, 319] width 106 height 15
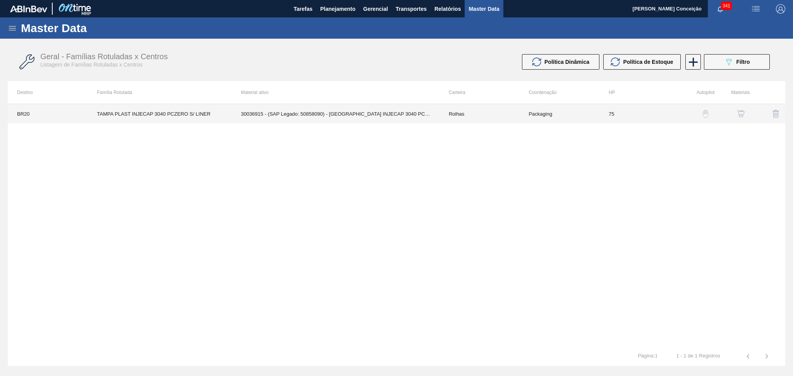
click at [269, 108] on td "30036915 - (SAP Legado: 50858090) - TAMPA INJECAP 3040 PCZERO S/ LINER" at bounding box center [335, 113] width 208 height 19
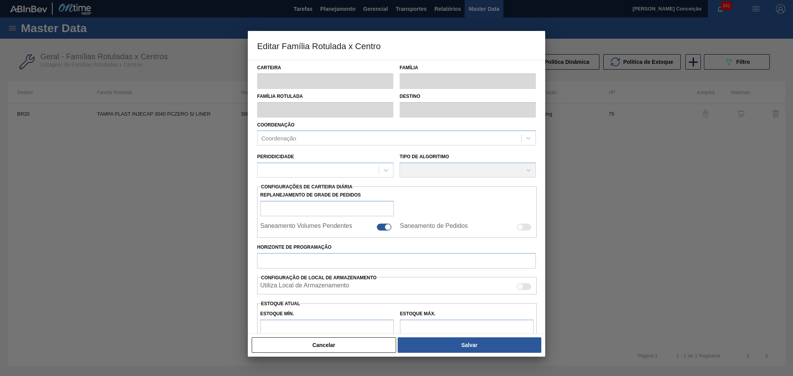
type input "Rolhas"
type input "Rolha Plástica"
type input "TAMPA PLAST INJECAP 3040 PCZERO S/ LINER"
type input "BR20 - [GEOGRAPHIC_DATA]"
type input "75"
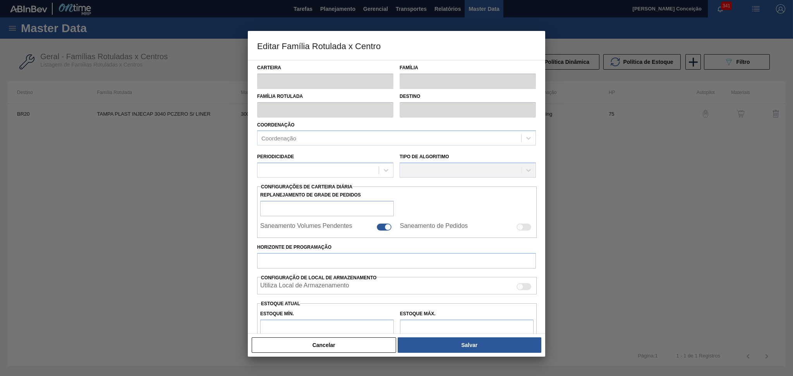
type input "504"
type input "672"
type input "100"
type input "672,000"
checkbox input "true"
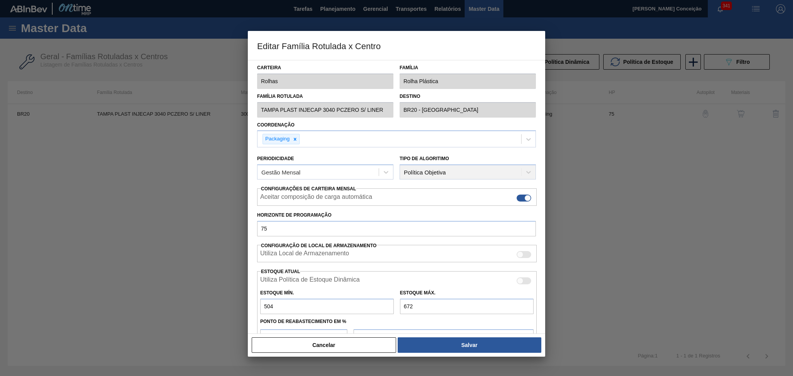
scroll to position [81, 0]
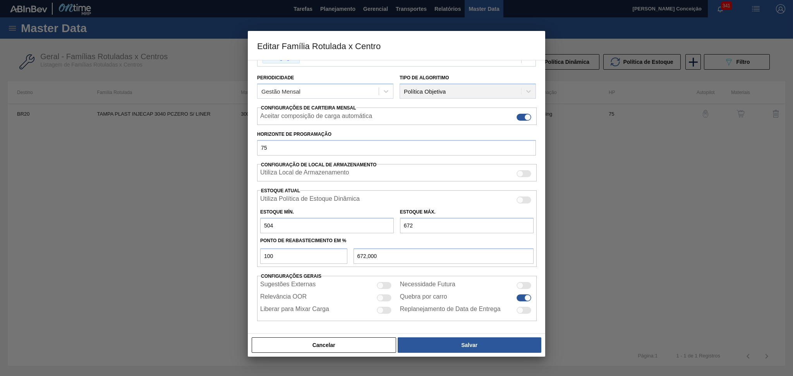
drag, startPoint x: 315, startPoint y: 223, endPoint x: 151, endPoint y: 219, distance: 164.1
click at [222, 219] on div "Editar Família Rotulada x Centro Carteira Rolhas Família Rolha Plástica Família…" at bounding box center [396, 188] width 793 height 376
type input "1.344"
drag, startPoint x: 457, startPoint y: 226, endPoint x: 384, endPoint y: 224, distance: 72.8
click at [384, 224] on div "Estoque Mín. 1.344 Estoque Máx. 672" at bounding box center [396, 219] width 279 height 29
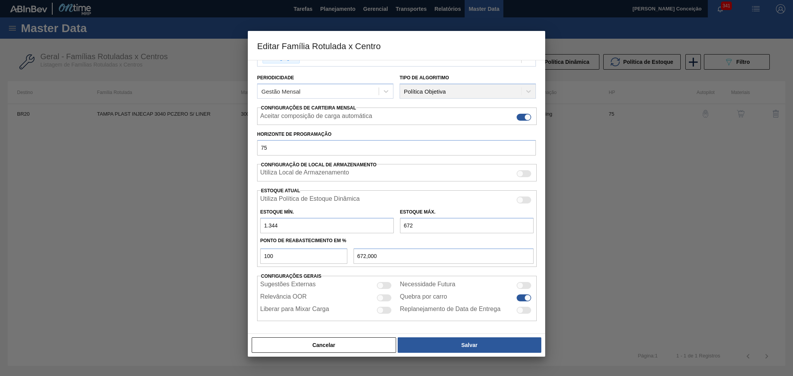
type input "2"
click at [462, 350] on button "Salvar" at bounding box center [469, 344] width 144 height 15
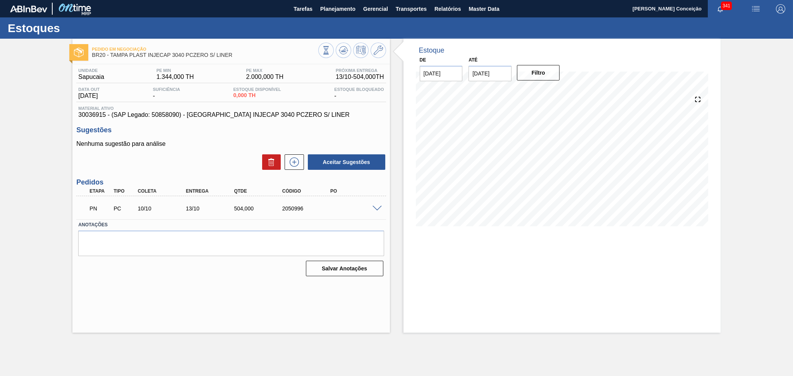
click at [394, 139] on div "Estoque De 09/10/2025 Até 30/11/2025 Filtro" at bounding box center [555, 186] width 331 height 294
click at [343, 50] on icon at bounding box center [343, 51] width 1 height 2
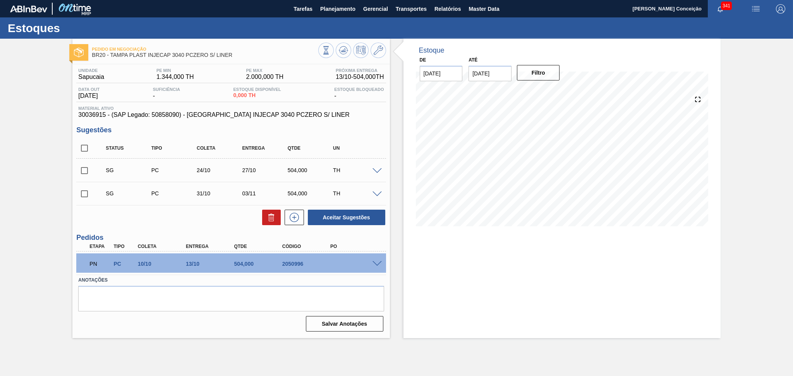
click at [200, 223] on div "Aceitar Sugestões" at bounding box center [230, 217] width 309 height 17
click at [376, 172] on span at bounding box center [376, 171] width 9 height 6
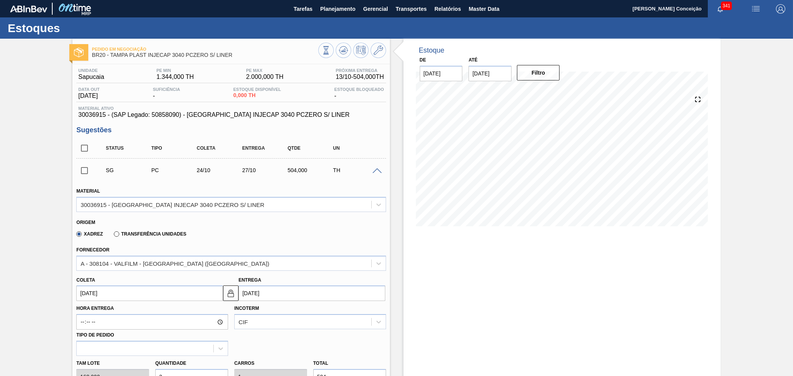
click at [376, 171] on span at bounding box center [376, 171] width 9 height 6
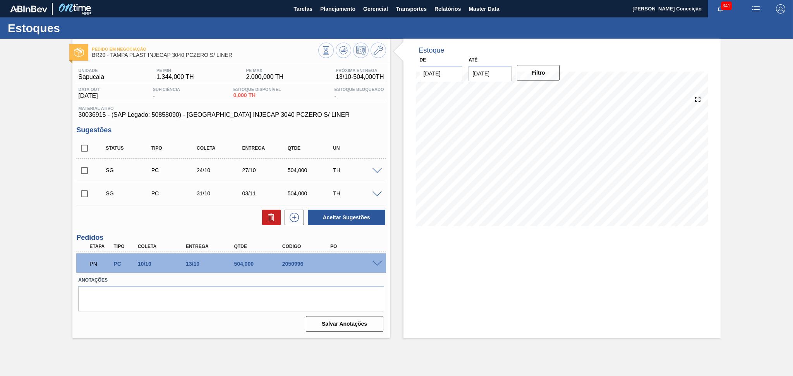
click at [377, 194] on span at bounding box center [376, 195] width 9 height 6
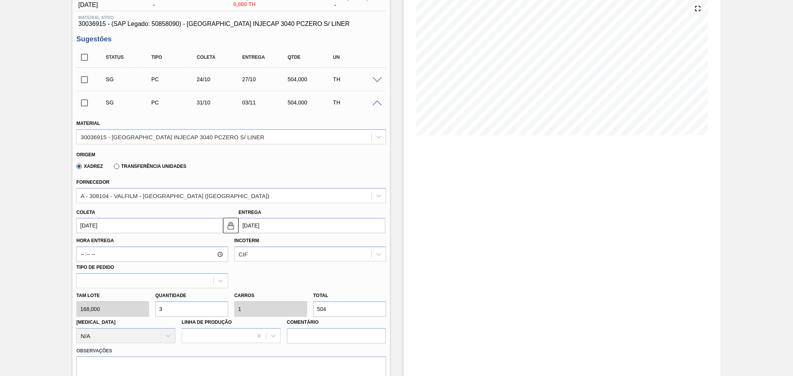
scroll to position [155, 0]
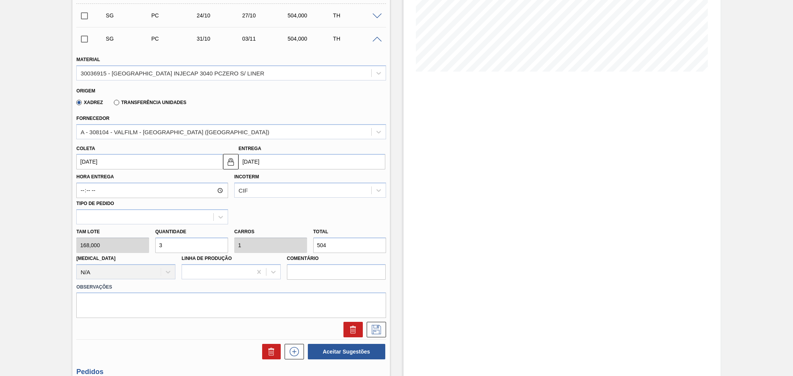
click at [376, 40] on span at bounding box center [376, 40] width 9 height 6
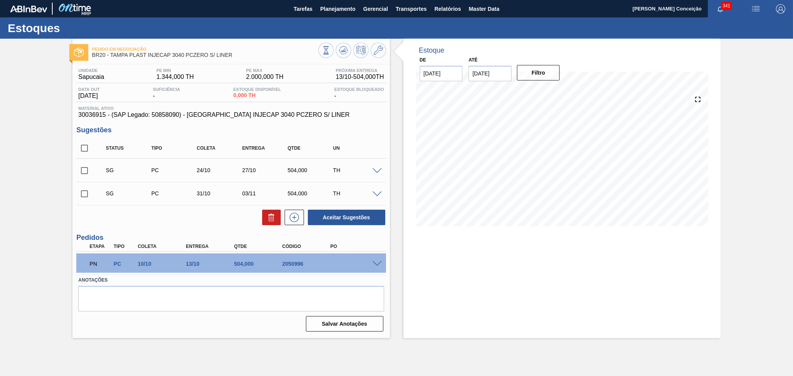
click at [143, 221] on div "Aceitar Sugestões" at bounding box center [230, 217] width 309 height 17
click at [378, 264] on span at bounding box center [376, 264] width 9 height 6
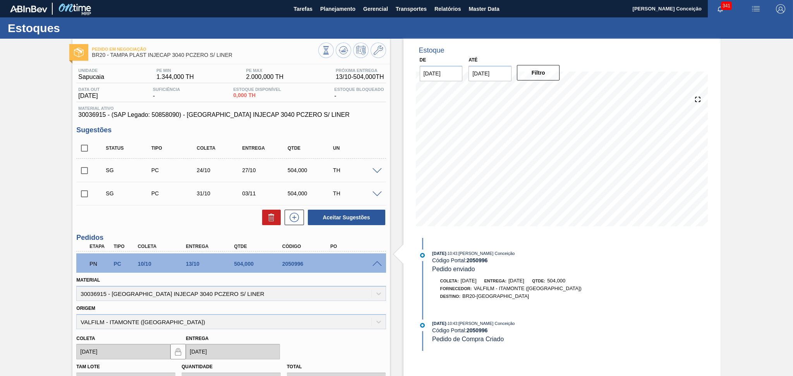
click at [377, 265] on span at bounding box center [376, 264] width 9 height 6
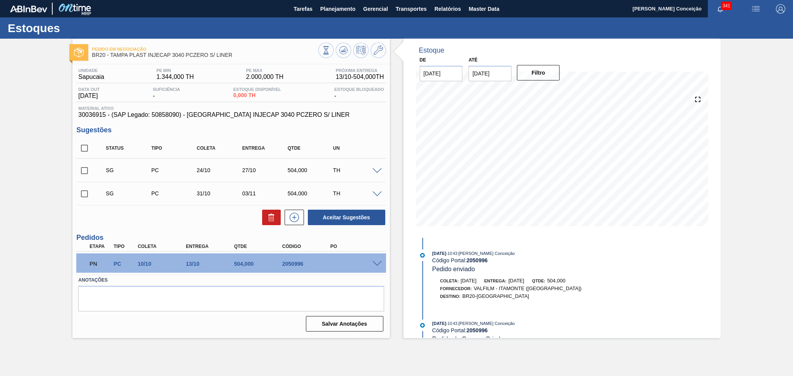
click at [378, 171] on span at bounding box center [376, 171] width 9 height 6
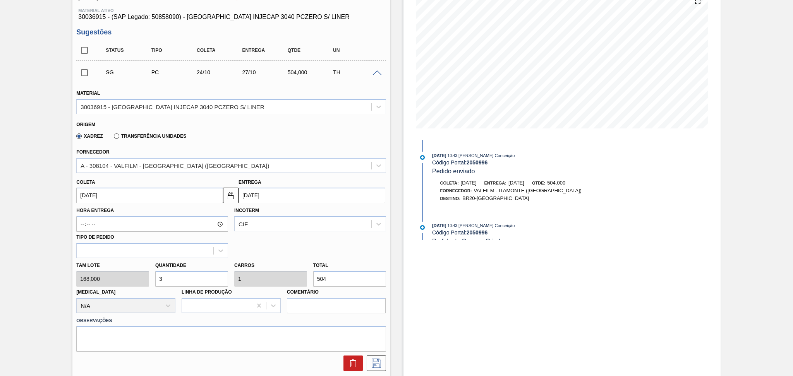
scroll to position [103, 0]
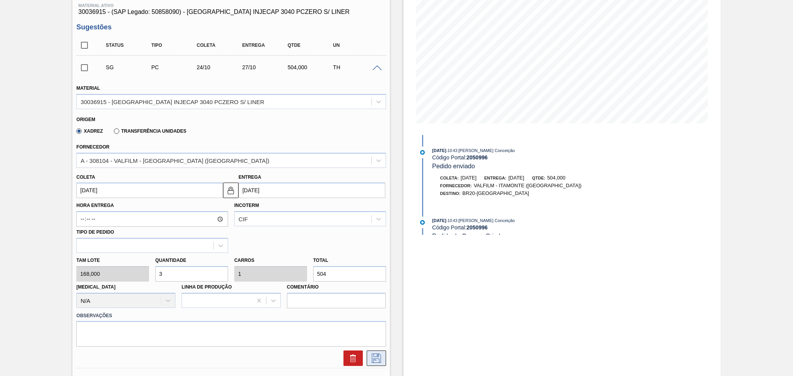
click at [372, 358] on icon at bounding box center [376, 358] width 12 height 9
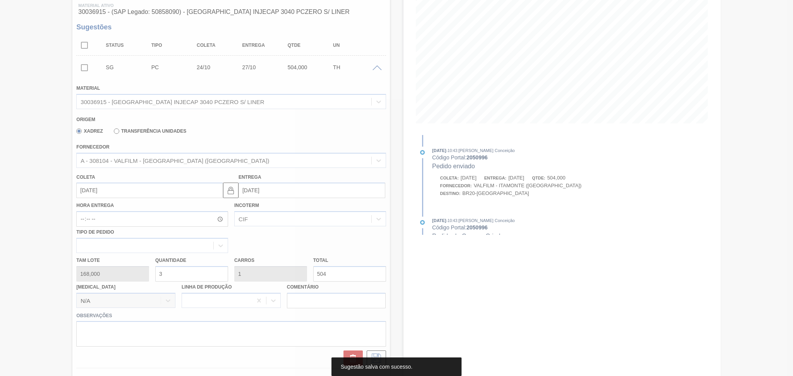
click at [48, 339] on div at bounding box center [396, 188] width 793 height 376
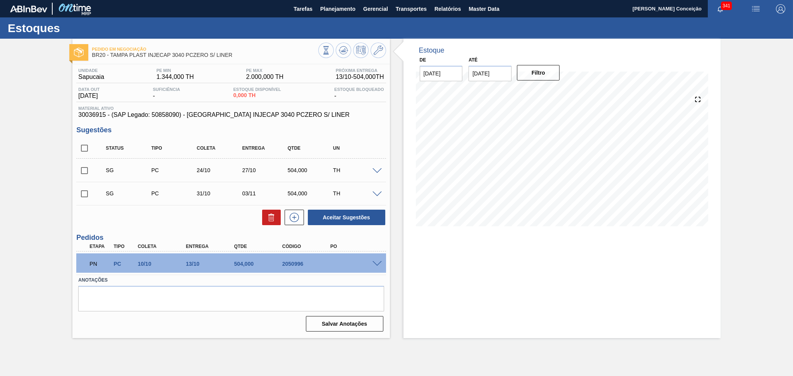
click at [203, 227] on div "Unidade Sapucaia PE MIN 1.344,000 TH PE MAX 2.000,000 TH Próxima Entrega 13/10 …" at bounding box center [230, 199] width 317 height 270
drag, startPoint x: 338, startPoint y: 58, endPoint x: 341, endPoint y: 53, distance: 6.2
click at [338, 58] on div at bounding box center [352, 51] width 68 height 17
click at [341, 53] on icon at bounding box center [343, 50] width 9 height 9
click at [385, 241] on h3 "Pedidos" at bounding box center [230, 238] width 309 height 8
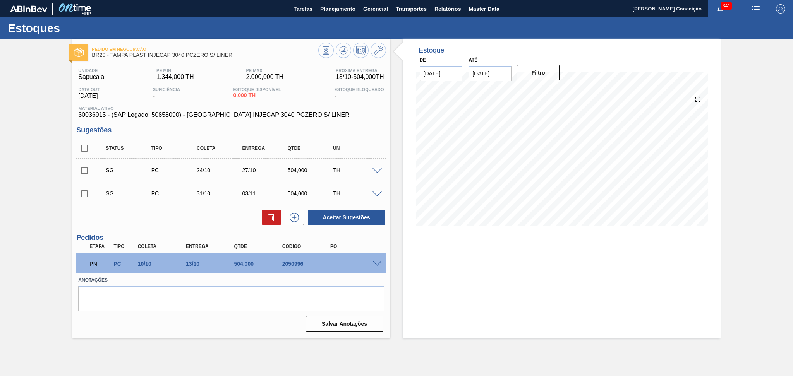
click at [192, 219] on div "Aceitar Sugestões" at bounding box center [230, 217] width 309 height 17
click at [87, 167] on input "checkbox" at bounding box center [84, 171] width 16 height 16
click at [366, 217] on button "Aceitar Sugestões" at bounding box center [346, 217] width 77 height 15
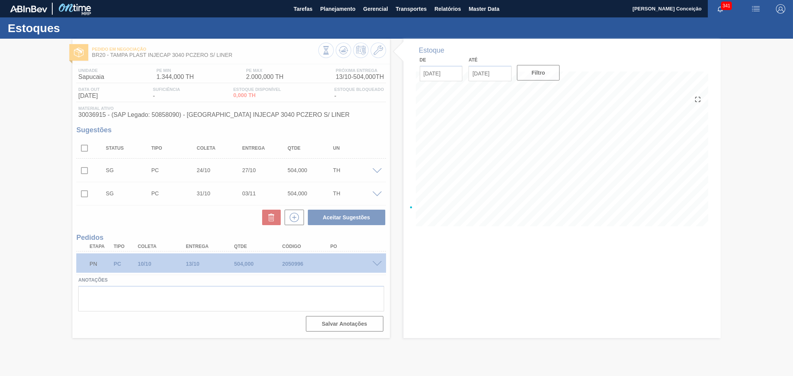
click at [205, 297] on div at bounding box center [396, 207] width 793 height 337
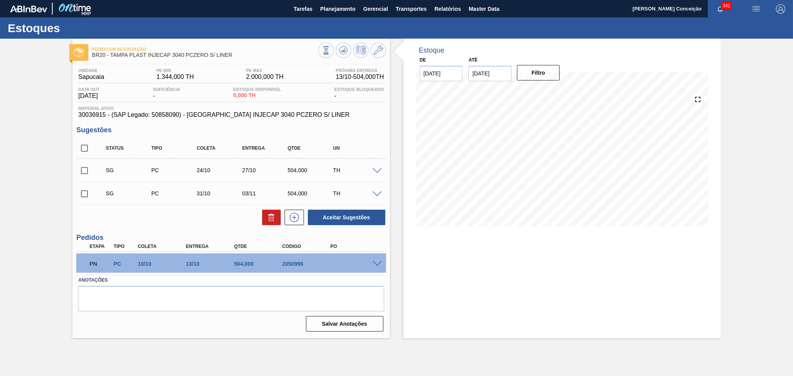
click at [136, 228] on div "Unidade Sapucaia PE MIN 1.344,000 TH PE MAX 2.000,000 TH Próxima Entrega 13/10 …" at bounding box center [230, 199] width 317 height 270
click at [84, 172] on input "checkbox" at bounding box center [84, 171] width 16 height 16
click at [379, 170] on span at bounding box center [376, 171] width 9 height 6
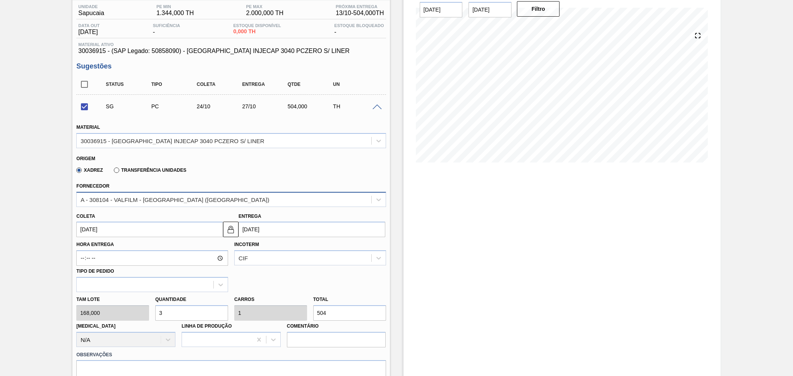
scroll to position [155, 0]
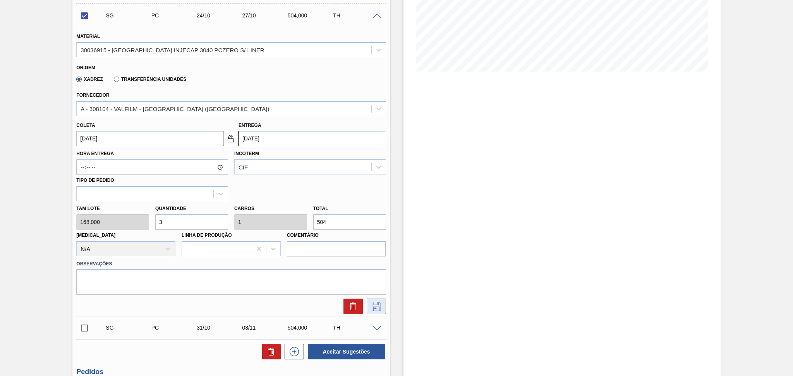
click at [372, 306] on icon at bounding box center [376, 306] width 12 height 9
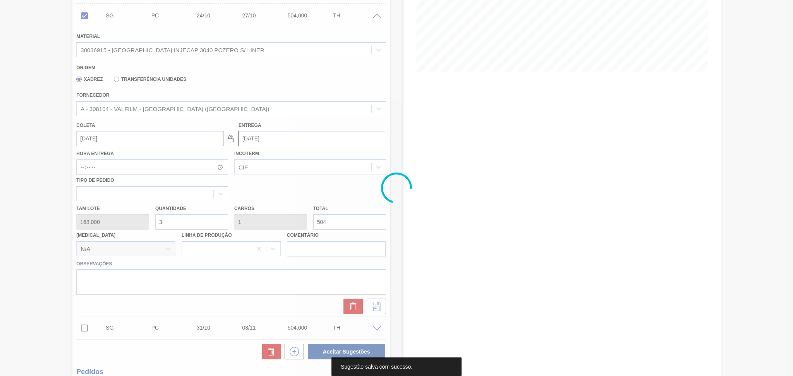
scroll to position [0, 0]
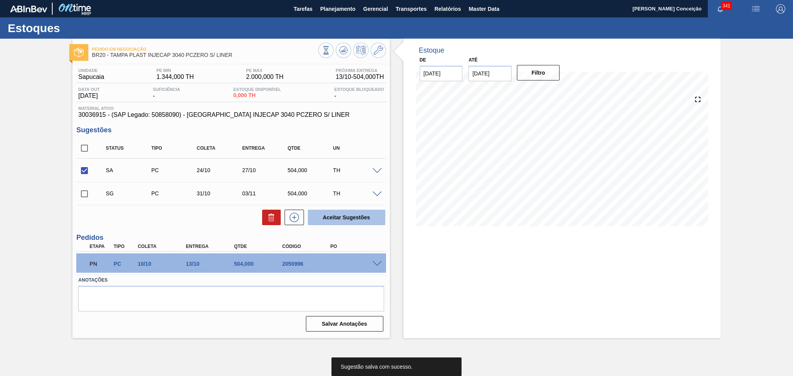
click at [337, 214] on button "Aceitar Sugestões" at bounding box center [346, 217] width 77 height 15
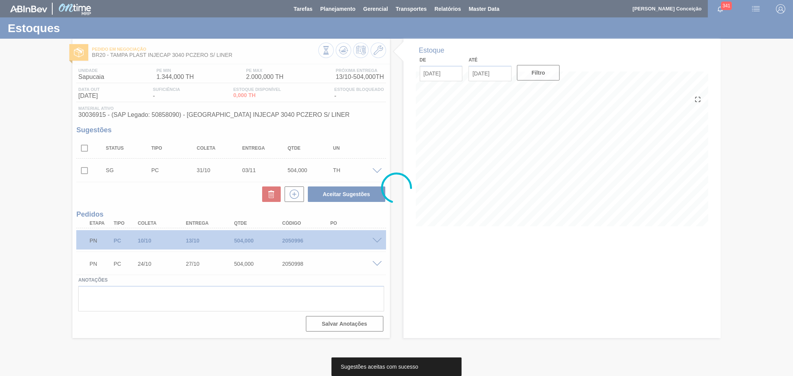
click at [147, 193] on div "Aceitar Sugestões" at bounding box center [230, 194] width 309 height 17
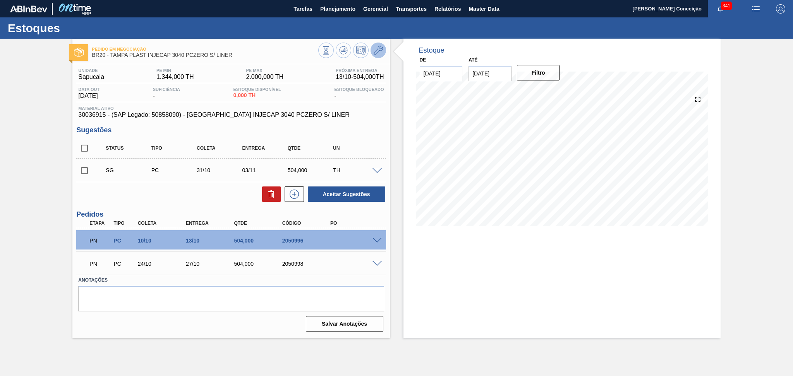
click at [376, 50] on icon at bounding box center [377, 50] width 9 height 9
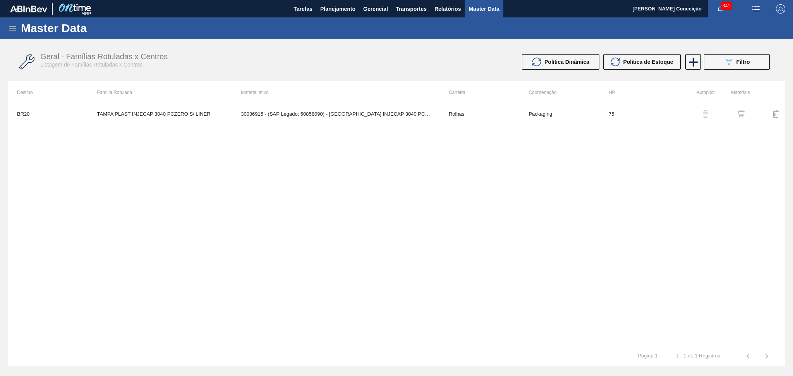
click at [741, 115] on img "button" at bounding box center [741, 114] width 8 height 8
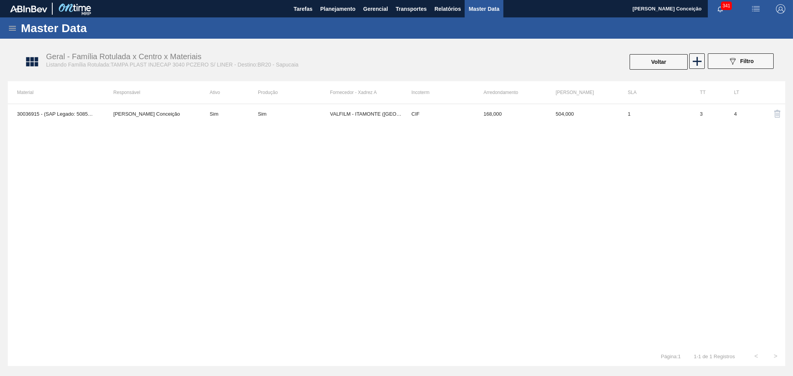
click at [336, 110] on td "VALFILM - ITAMONTE (MG)" at bounding box center [366, 113] width 72 height 19
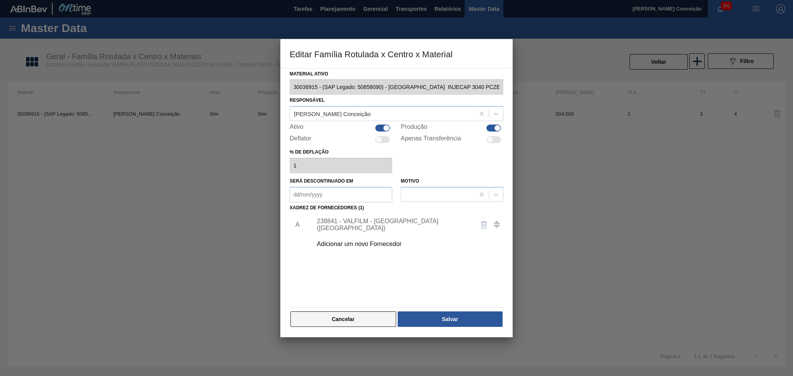
click at [375, 319] on button "Cancelar" at bounding box center [343, 319] width 106 height 15
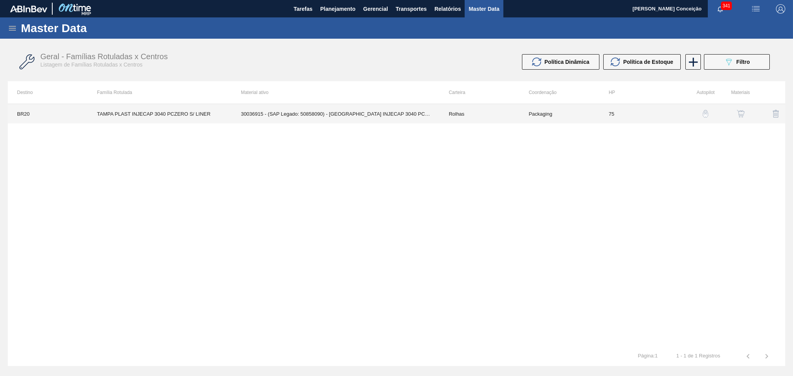
click at [344, 120] on td "30036915 - (SAP Legado: 50858090) - TAMPA INJECAP 3040 PCZERO S/ LINER" at bounding box center [335, 113] width 208 height 19
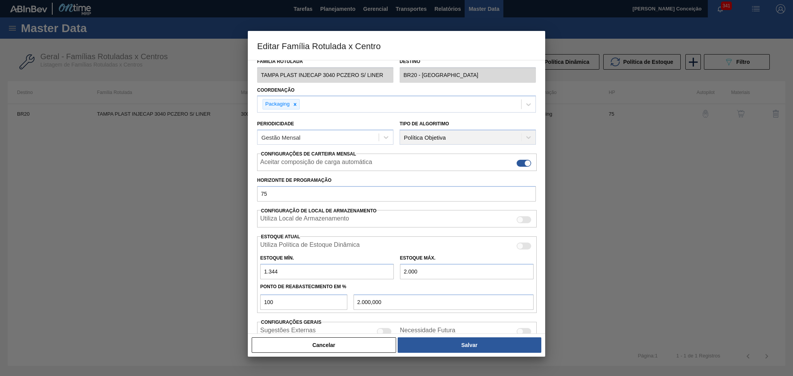
scroll to position [81, 0]
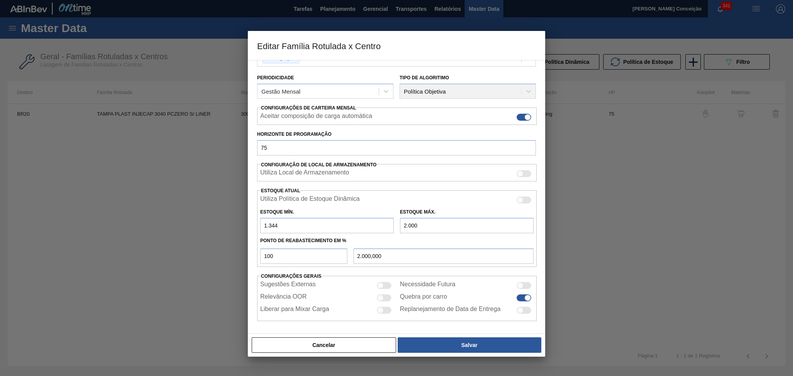
click at [324, 222] on input "1.344" at bounding box center [327, 225] width 134 height 15
click at [369, 335] on div "Cancelar Salvar" at bounding box center [396, 345] width 297 height 23
click at [369, 341] on button "Cancelar" at bounding box center [324, 344] width 144 height 15
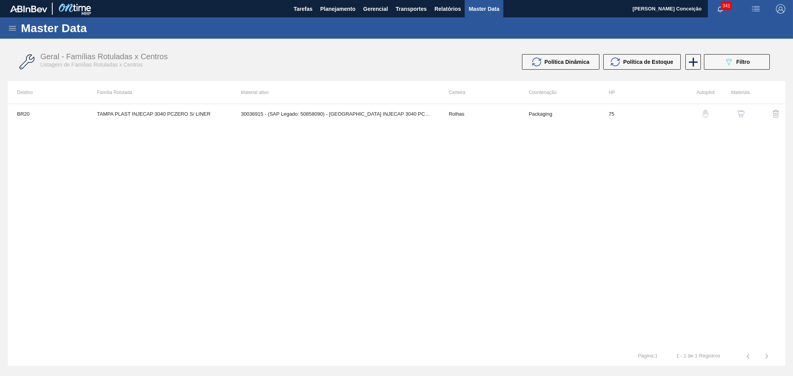
click at [745, 113] on button "button" at bounding box center [740, 113] width 19 height 19
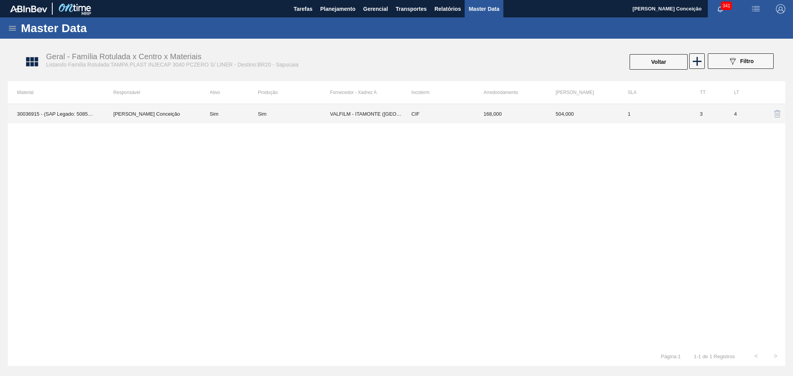
click at [321, 115] on div "Sim" at bounding box center [294, 114] width 72 height 6
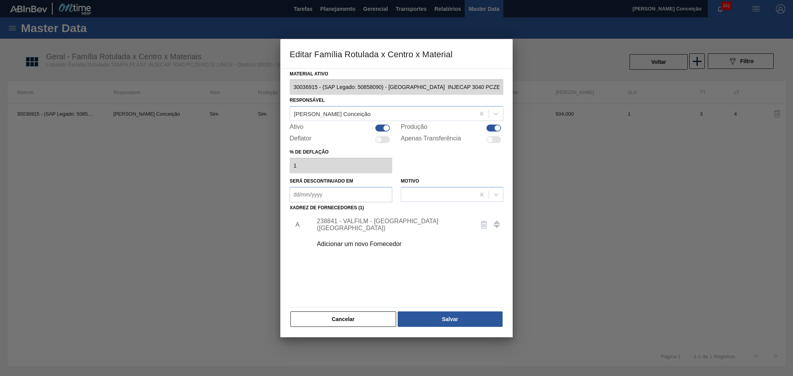
click at [385, 225] on div "238841 - VALFILM - ITAMONTE (MG)" at bounding box center [393, 225] width 152 height 14
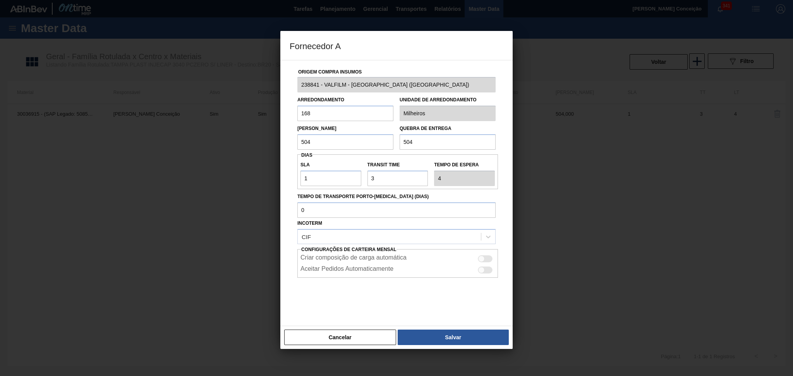
drag, startPoint x: 341, startPoint y: 135, endPoint x: 255, endPoint y: 135, distance: 85.5
click at [261, 136] on div "Fornecedor A Origem Compra Insumos 238841 - VALFILM - ITAMONTE (MG) Arredondame…" at bounding box center [396, 188] width 793 height 376
drag, startPoint x: 426, startPoint y: 146, endPoint x: 314, endPoint y: 148, distance: 112.3
click at [368, 149] on div "Lote Mínimo 168 Quebra de entrega 504" at bounding box center [396, 135] width 204 height 29
click at [468, 331] on button "Salvar" at bounding box center [452, 337] width 111 height 15
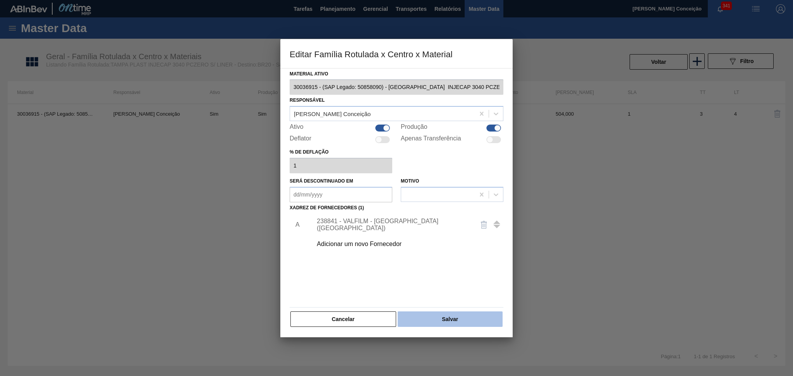
click at [470, 319] on button "Salvar" at bounding box center [449, 319] width 105 height 15
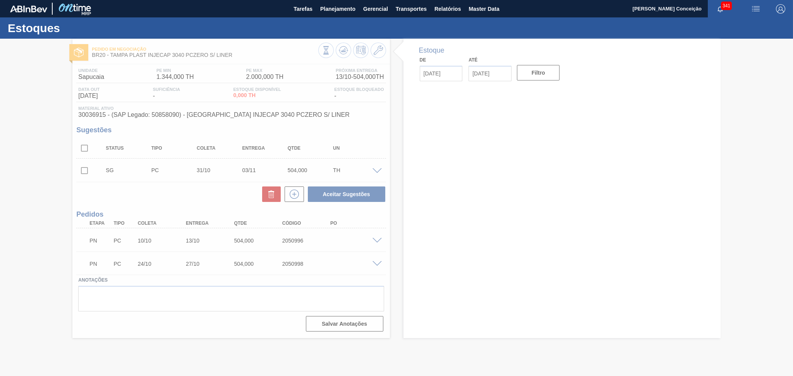
click at [214, 193] on div at bounding box center [396, 207] width 793 height 337
click at [342, 53] on div at bounding box center [396, 207] width 793 height 337
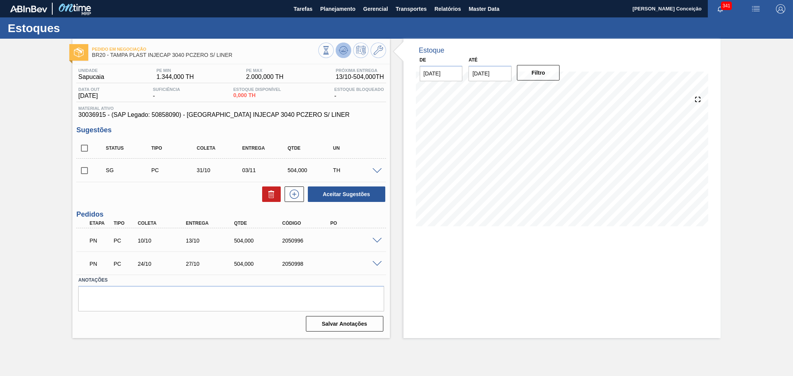
click at [344, 46] on icon at bounding box center [343, 50] width 9 height 9
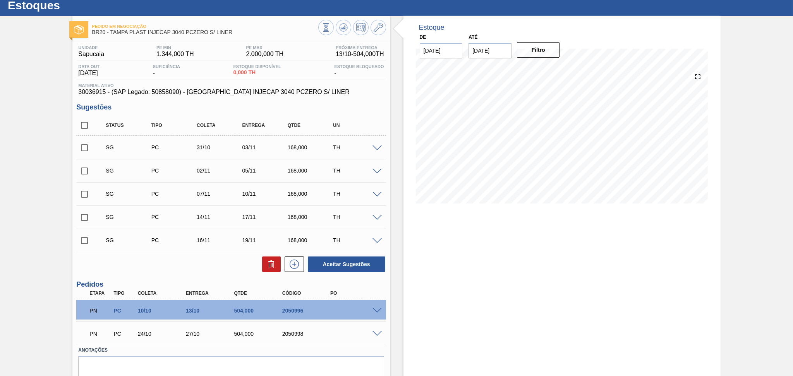
scroll to position [54, 0]
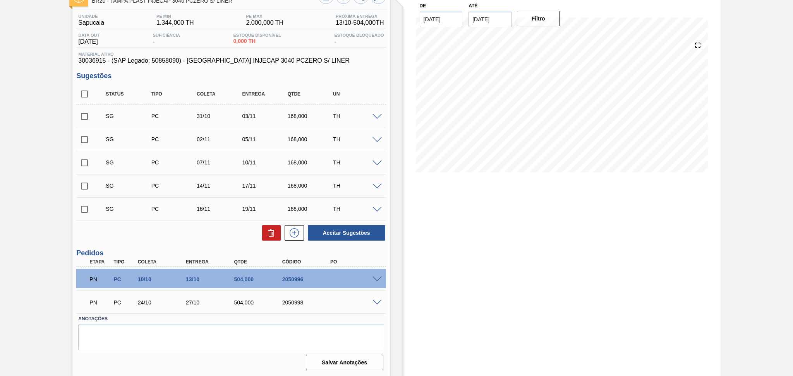
click at [215, 238] on div "Aceitar Sugestões" at bounding box center [230, 232] width 309 height 17
click at [376, 279] on span at bounding box center [376, 280] width 9 height 6
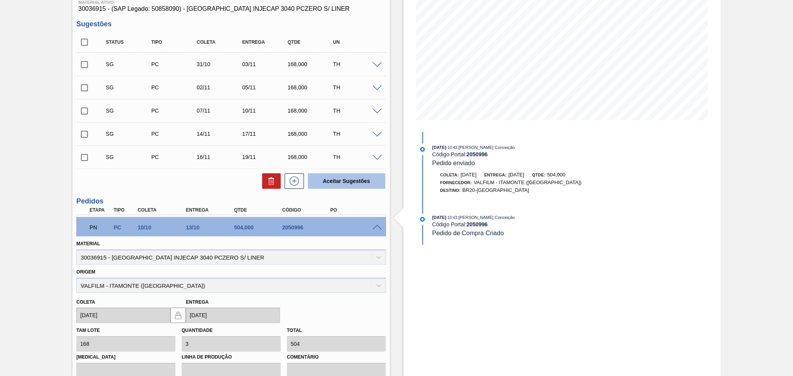
click at [375, 226] on span at bounding box center [376, 228] width 9 height 6
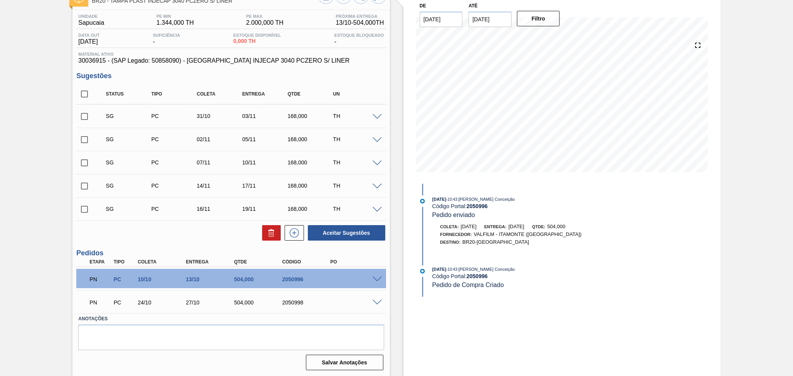
click at [378, 300] on span at bounding box center [376, 303] width 9 height 6
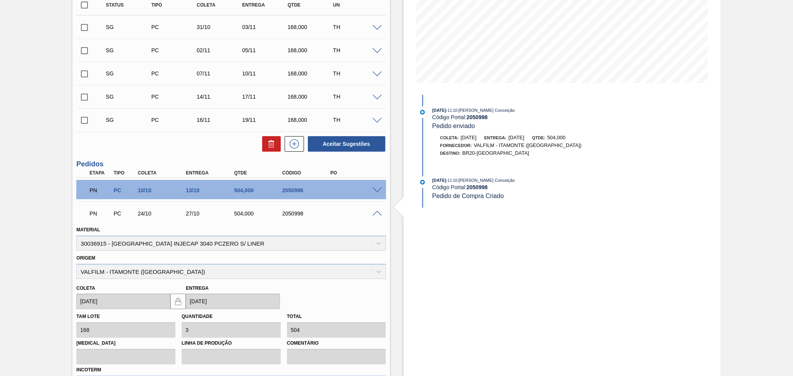
scroll to position [209, 0]
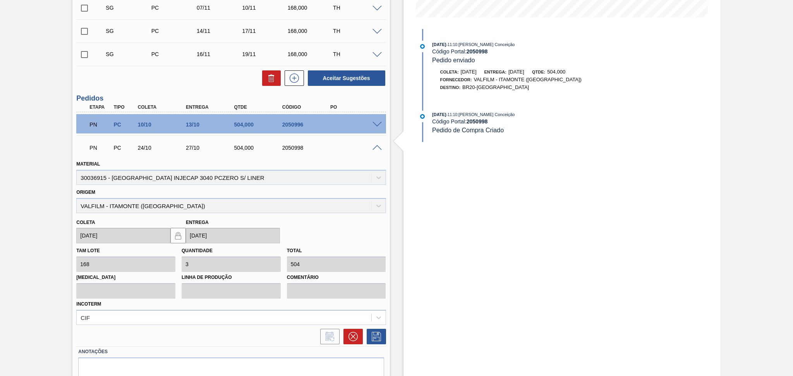
click at [377, 150] on div "PN PC 24/10 27/10 504,000 2050998" at bounding box center [230, 146] width 309 height 19
click at [377, 149] on div "PN PC 24/10 27/10 504,000 2050998" at bounding box center [230, 146] width 309 height 19
click at [374, 148] on span at bounding box center [376, 148] width 9 height 6
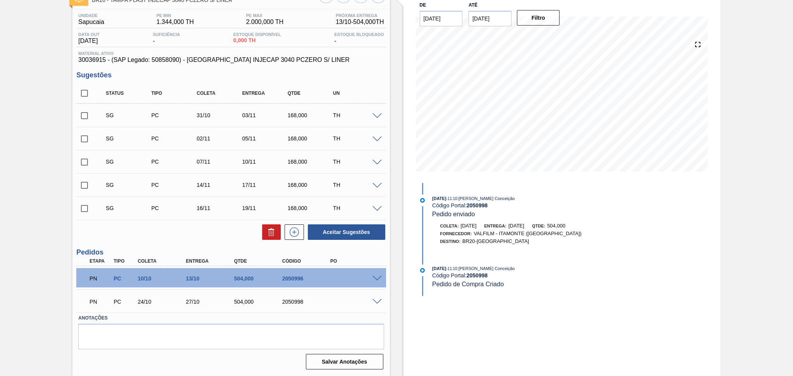
scroll to position [54, 0]
click at [89, 114] on input "checkbox" at bounding box center [84, 116] width 16 height 16
click at [84, 138] on input "checkbox" at bounding box center [84, 140] width 16 height 16
click at [362, 232] on button "Aceitar Sugestões" at bounding box center [346, 232] width 77 height 15
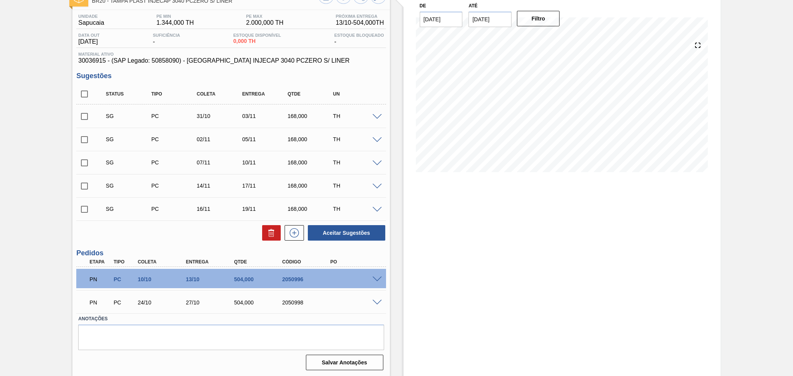
click at [165, 238] on div "Aceitar Sugestões" at bounding box center [230, 232] width 309 height 17
click at [84, 118] on input "checkbox" at bounding box center [84, 116] width 16 height 16
click at [87, 151] on div "SG PC 07/11 10/11 168,000 TH Material 30036915 - TAMPA INJECAP 3040 PCZERO S/ L…" at bounding box center [230, 162] width 309 height 23
click at [85, 142] on input "checkbox" at bounding box center [84, 140] width 16 height 16
click at [351, 230] on button "Aceitar Sugestões" at bounding box center [346, 232] width 77 height 15
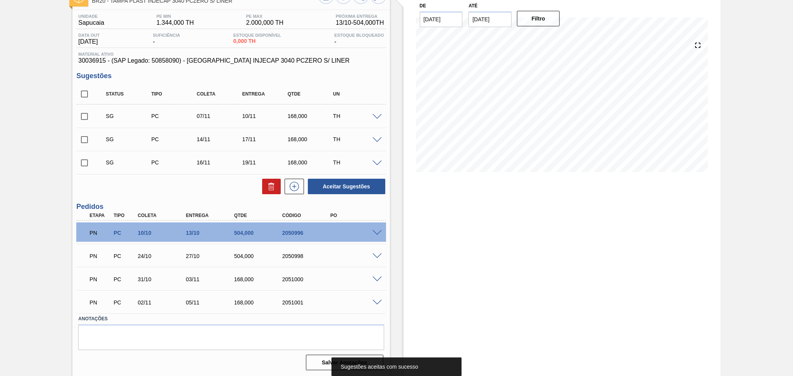
click at [159, 175] on div "Status Tipo Coleta Entrega Qtde UN SG PC 07/11 10/11 168,000 TH Material 300369…" at bounding box center [230, 139] width 309 height 111
click at [81, 96] on input "checkbox" at bounding box center [84, 94] width 16 height 16
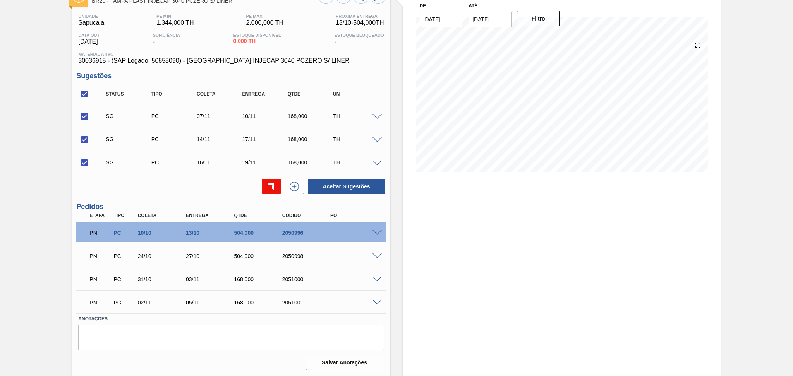
click at [269, 192] on button at bounding box center [271, 186] width 19 height 15
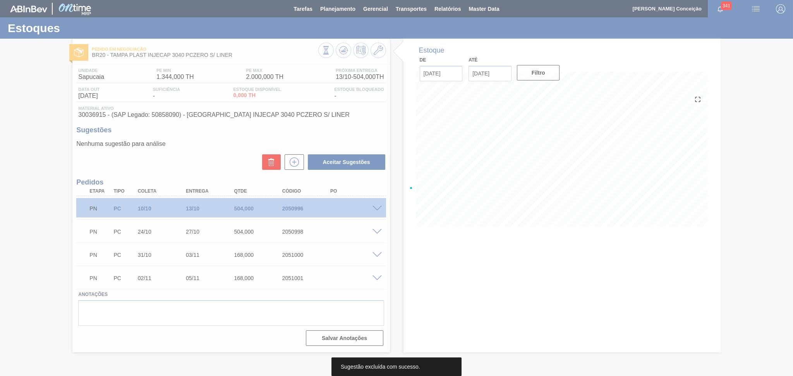
scroll to position [0, 0]
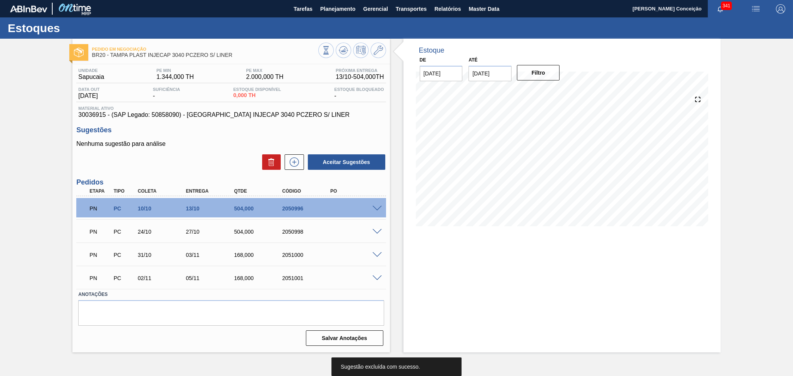
click at [212, 152] on div "Nenhuma sugestão para análise Aceitar Sugestões" at bounding box center [230, 155] width 309 height 30
click at [196, 169] on div "Aceitar Sugestões" at bounding box center [230, 162] width 309 height 17
click at [195, 144] on p "Nenhuma sugestão para análise" at bounding box center [230, 143] width 309 height 7
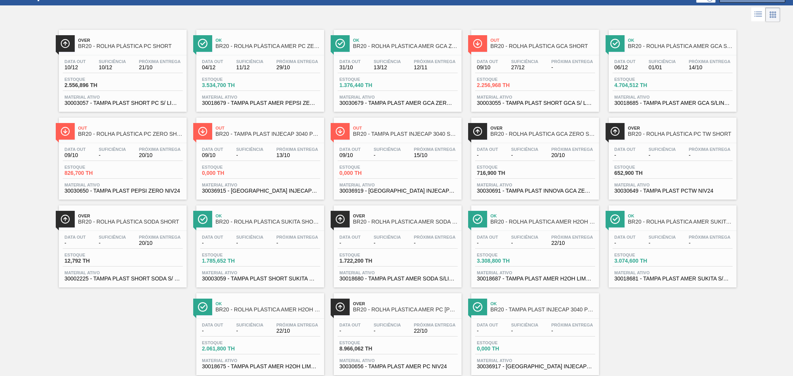
scroll to position [50, 0]
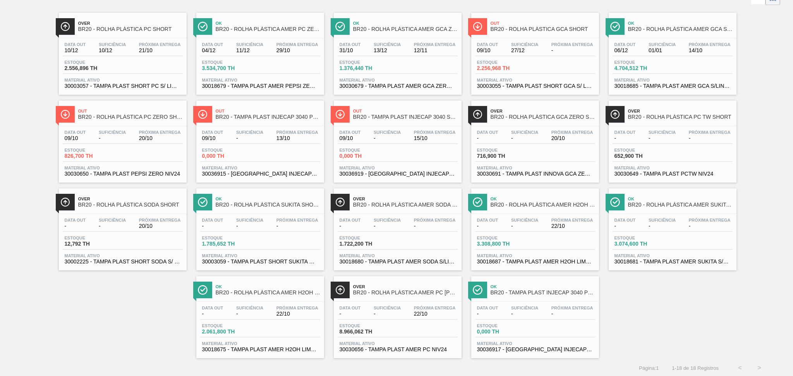
click at [541, 347] on span "30036917 - [GEOGRAPHIC_DATA] INJECAP 3040 PEPSI S/ LINER" at bounding box center [535, 350] width 116 height 6
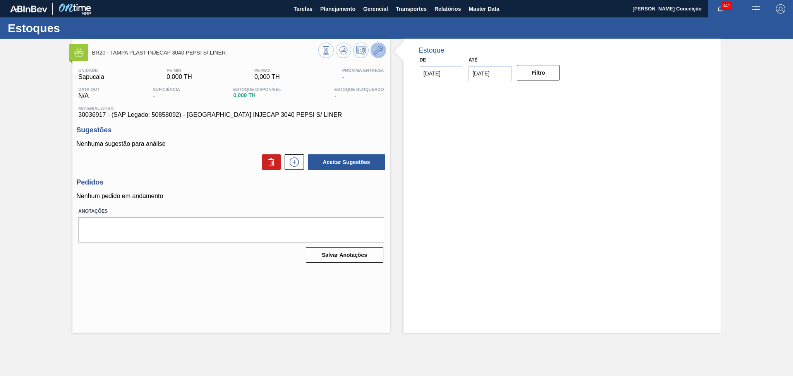
click at [380, 54] on icon at bounding box center [377, 50] width 9 height 9
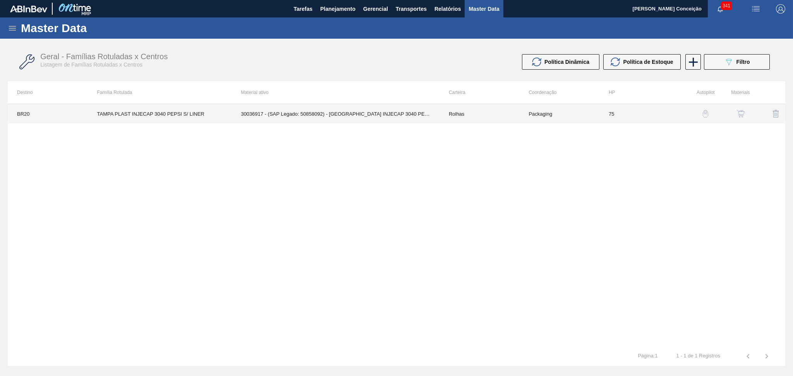
click at [406, 113] on td "30036917 - (SAP Legado: 50858092) - TAMPA INJECAP 3040 PEPSI S/ LINER" at bounding box center [335, 113] width 208 height 19
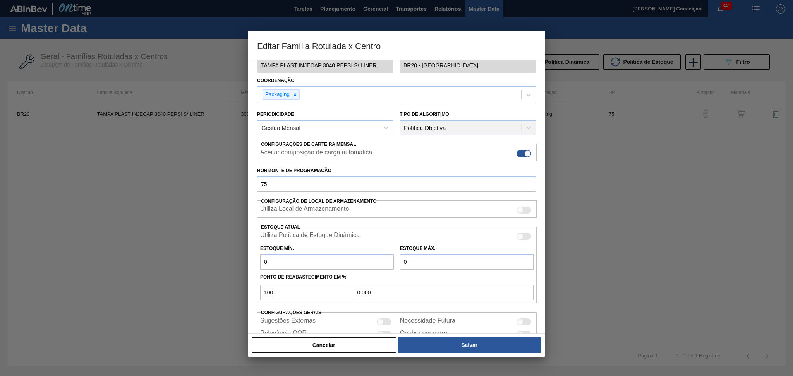
scroll to position [81, 0]
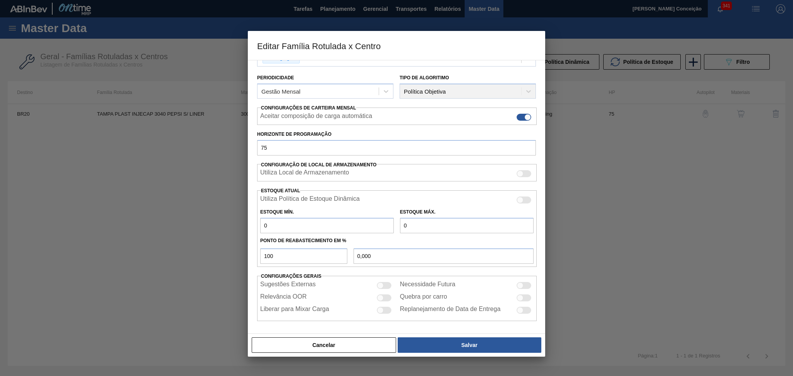
click at [305, 225] on input "0" at bounding box center [327, 225] width 134 height 15
click at [415, 223] on input "0" at bounding box center [467, 225] width 134 height 15
click at [456, 346] on button "Salvar" at bounding box center [469, 344] width 144 height 15
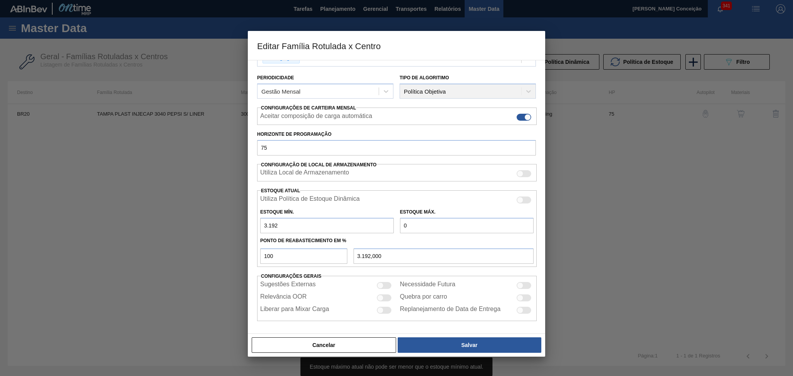
click at [421, 226] on input "0" at bounding box center [467, 225] width 134 height 15
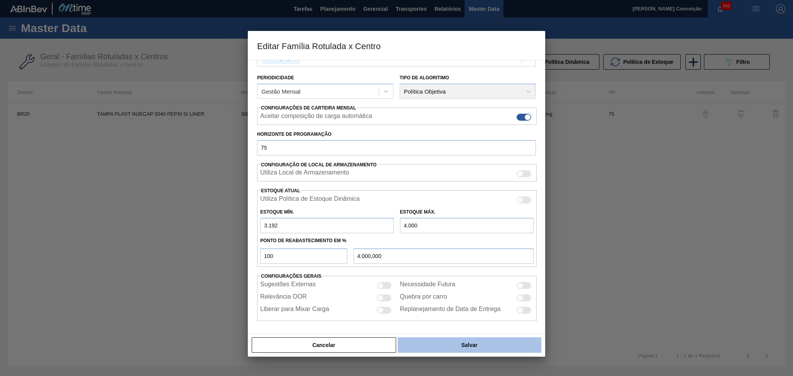
click at [440, 348] on button "Salvar" at bounding box center [469, 344] width 144 height 15
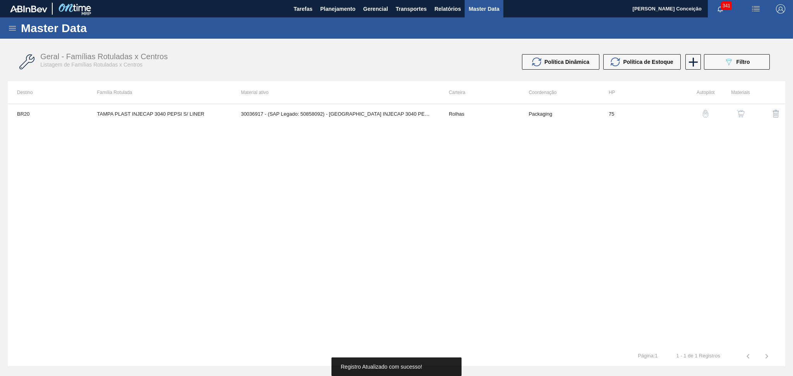
click at [307, 187] on div "BR20 TAMPA PLAST INJECAP 3040 PEPSI S/ LINER 30036917 - (SAP Legado: 50858092) …" at bounding box center [396, 225] width 777 height 243
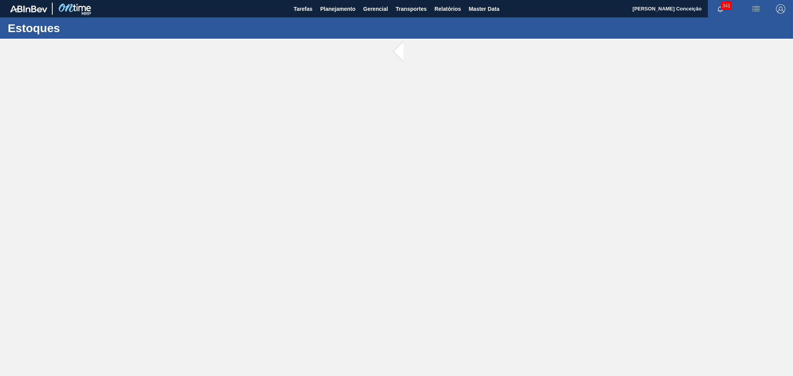
click at [307, 247] on main "Tarefas Planejamento Gerencial Transportes Relatórios Master Data Aline Apareci…" at bounding box center [396, 188] width 793 height 376
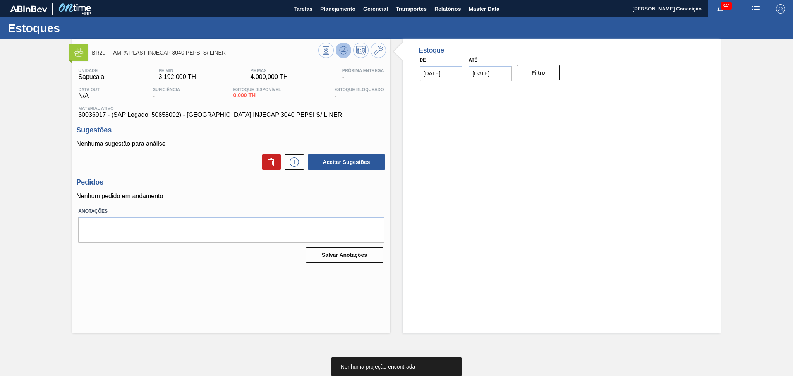
click at [344, 48] on icon at bounding box center [343, 50] width 9 height 9
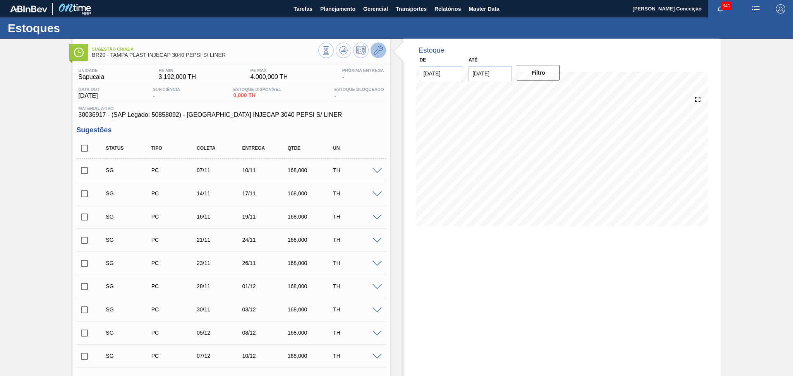
click at [382, 49] on button at bounding box center [377, 50] width 15 height 15
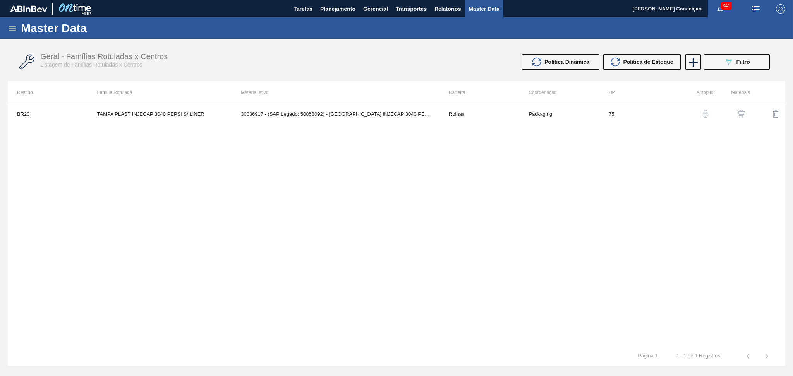
click at [742, 112] on img "button" at bounding box center [741, 114] width 8 height 8
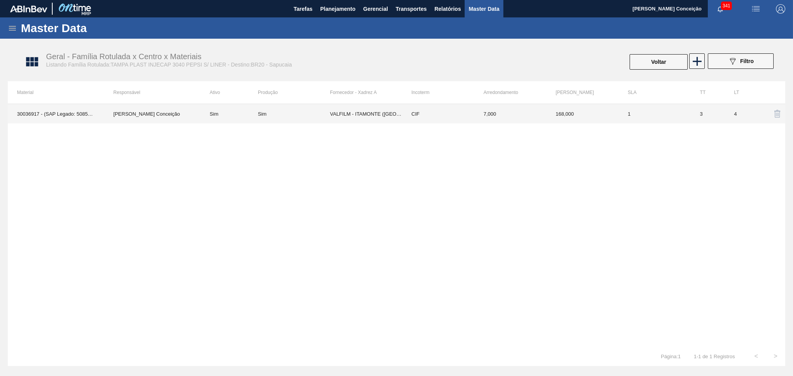
click at [378, 113] on td "VALFILM - ITAMONTE (MG)" at bounding box center [366, 113] width 72 height 19
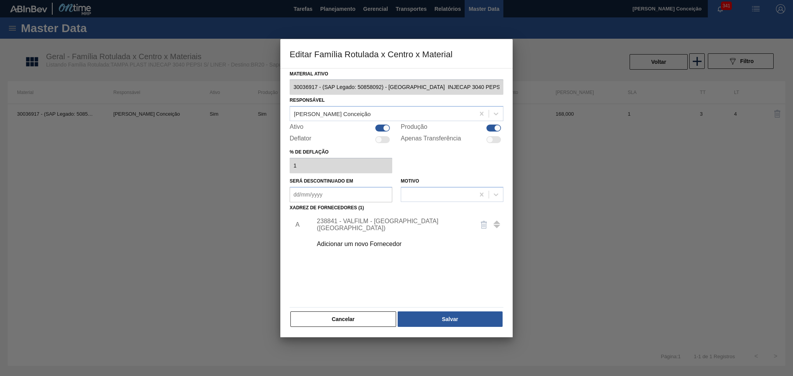
click at [376, 225] on div "238841 - VALFILM - ITAMONTE (MG)" at bounding box center [393, 225] width 152 height 14
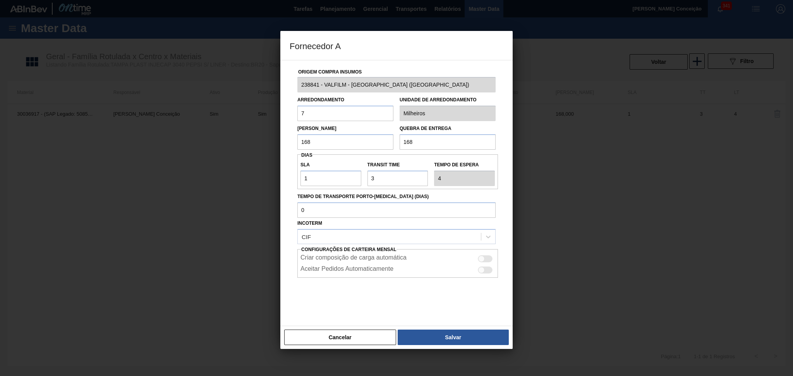
drag, startPoint x: 336, startPoint y: 143, endPoint x: 244, endPoint y: 148, distance: 91.8
click at [247, 147] on div "Fornecedor A Origem Compra Insumos 238841 - VALFILM - ITAMONTE (MG) Arredondame…" at bounding box center [396, 188] width 793 height 376
drag, startPoint x: 296, startPoint y: 115, endPoint x: 290, endPoint y: 115, distance: 5.8
click at [290, 115] on div "Origem Compra Insumos 238841 - VALFILM - ITAMONTE (MG) Arredondamento 7 Unidade…" at bounding box center [396, 188] width 214 height 256
drag, startPoint x: 321, startPoint y: 113, endPoint x: 267, endPoint y: 108, distance: 54.4
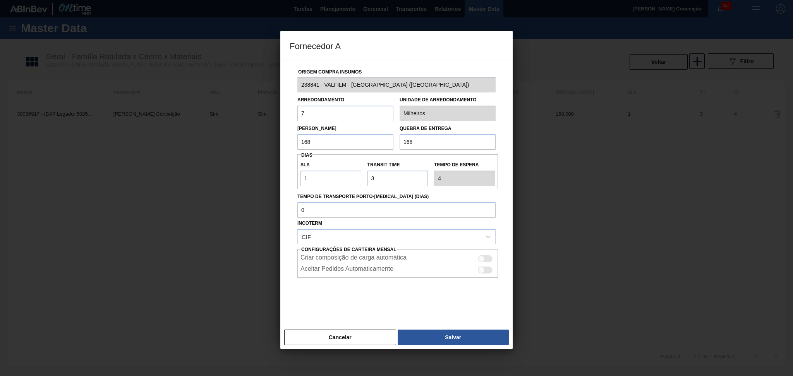
click at [267, 108] on div "Fornecedor A Origem Compra Insumos 238841 - VALFILM - ITAMONTE (MG) Arredondame…" at bounding box center [396, 188] width 793 height 376
click at [341, 144] on input "168" at bounding box center [345, 141] width 96 height 15
drag, startPoint x: 345, startPoint y: 142, endPoint x: 168, endPoint y: 144, distance: 177.3
click at [201, 142] on div "Fornecedor A Origem Compra Insumos 238841 - VALFILM - ITAMONTE (MG) Arredondame…" at bounding box center [396, 188] width 793 height 376
drag, startPoint x: 409, startPoint y: 143, endPoint x: 299, endPoint y: 145, distance: 110.3
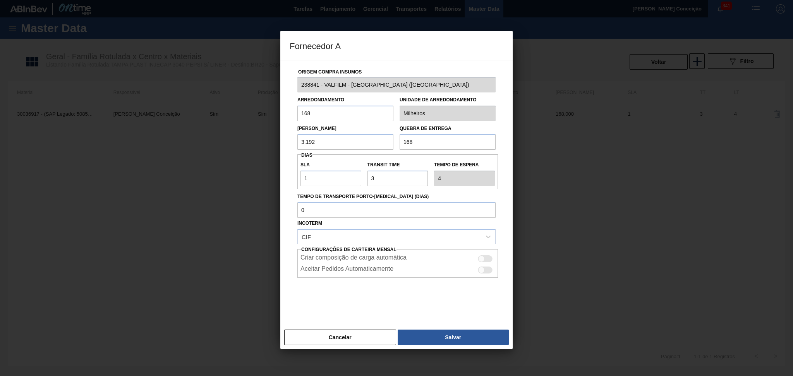
click at [327, 142] on div "Lote Mínimo 3.192 Quebra de entrega 168" at bounding box center [396, 135] width 204 height 29
click at [459, 343] on button "Salvar" at bounding box center [452, 337] width 111 height 15
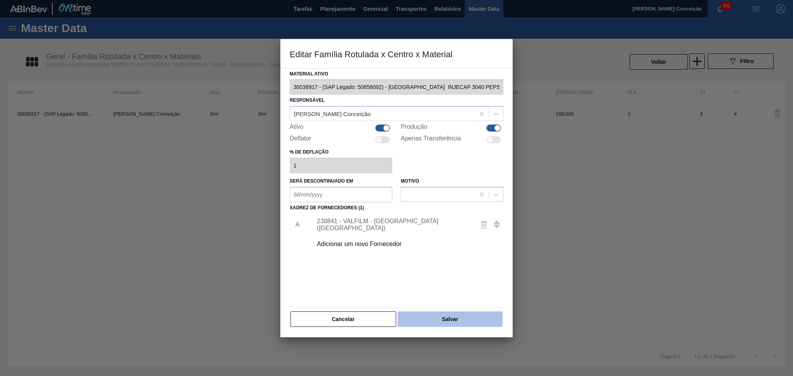
click at [466, 316] on button "Salvar" at bounding box center [449, 319] width 105 height 15
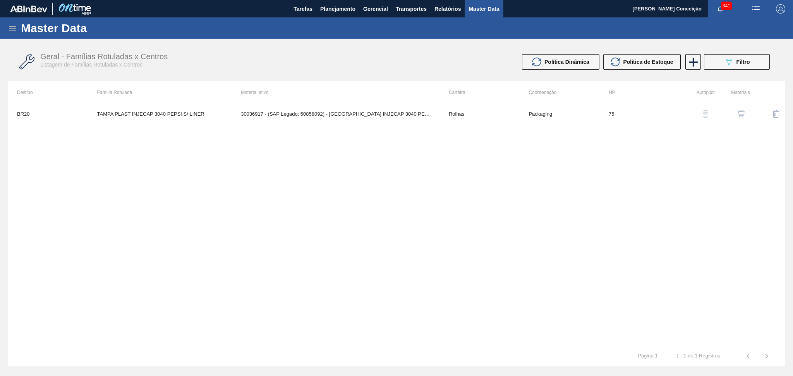
click at [204, 188] on div "BR20 TAMPA PLAST INJECAP 3040 PEPSI S/ LINER 30036917 - (SAP Legado: 50858092) …" at bounding box center [396, 225] width 777 height 243
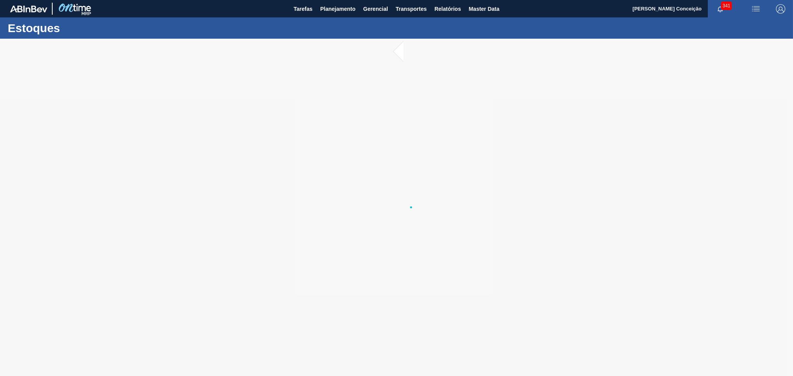
click at [220, 197] on div at bounding box center [396, 207] width 793 height 337
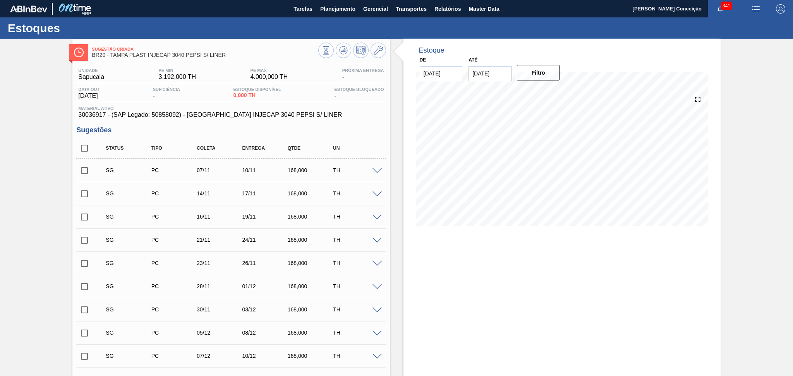
click at [87, 149] on input "checkbox" at bounding box center [84, 148] width 16 height 16
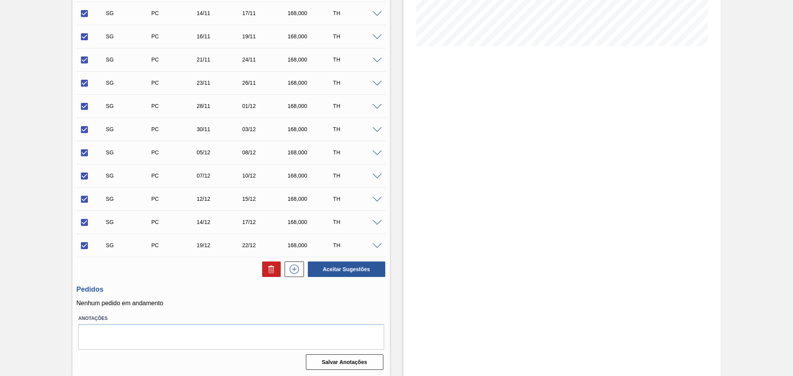
click at [281, 272] on div at bounding box center [292, 269] width 23 height 15
click at [271, 270] on icon at bounding box center [271, 269] width 9 height 9
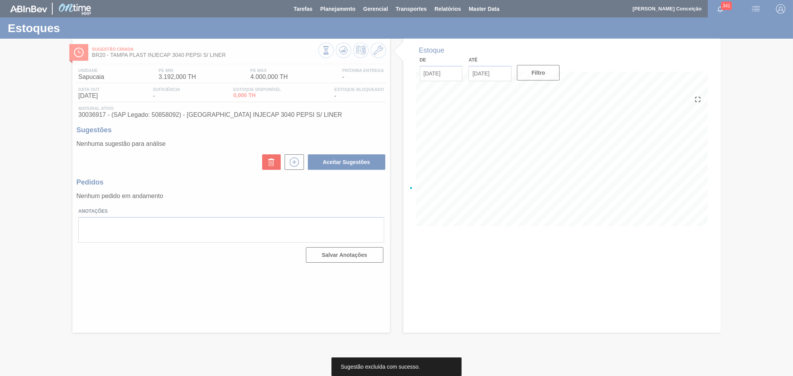
scroll to position [0, 0]
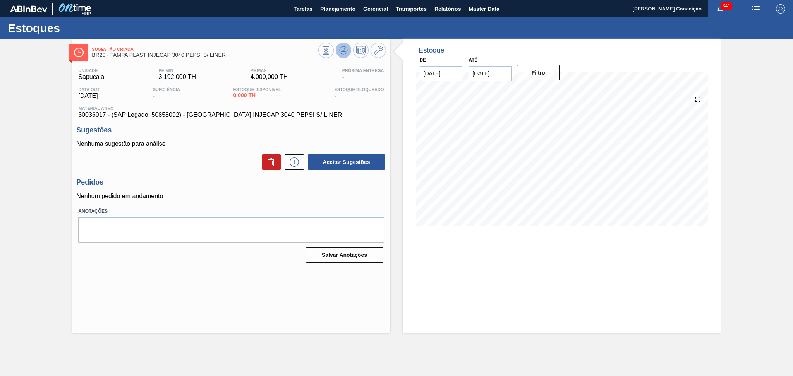
click at [339, 52] on icon at bounding box center [343, 52] width 8 height 4
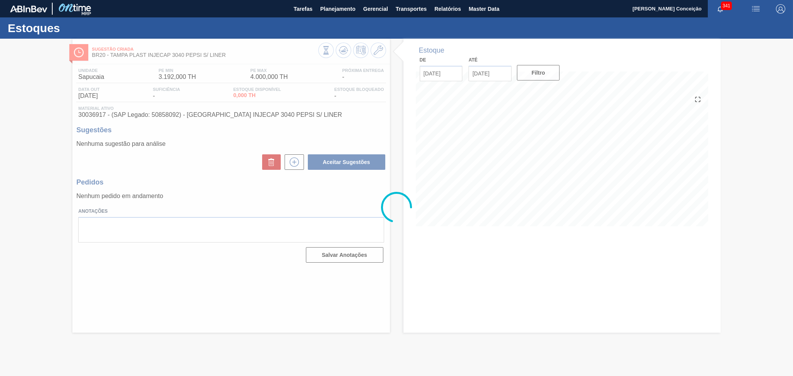
click at [233, 175] on div at bounding box center [396, 207] width 793 height 337
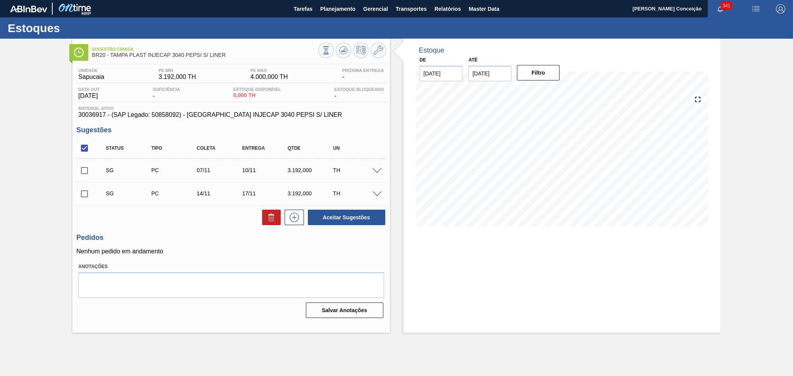
click at [221, 266] on label "Anotações" at bounding box center [230, 266] width 305 height 11
click at [231, 231] on div "Unidade Sapucaia PE MIN 3.192,000 TH PE MAX 4.000,000 TH Próxima Entrega - Data…" at bounding box center [230, 192] width 317 height 257
click at [374, 52] on icon at bounding box center [377, 50] width 9 height 9
click at [376, 51] on icon at bounding box center [377, 50] width 9 height 9
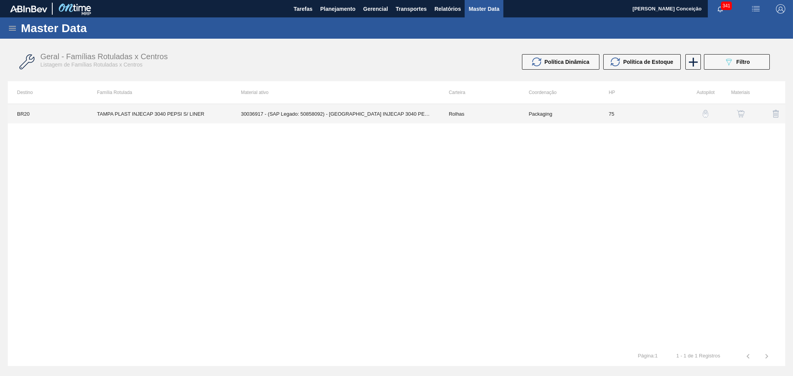
click at [398, 120] on td "30036917 - (SAP Legado: 50858092) - TAMPA INJECAP 3040 PEPSI S/ LINER" at bounding box center [335, 113] width 208 height 19
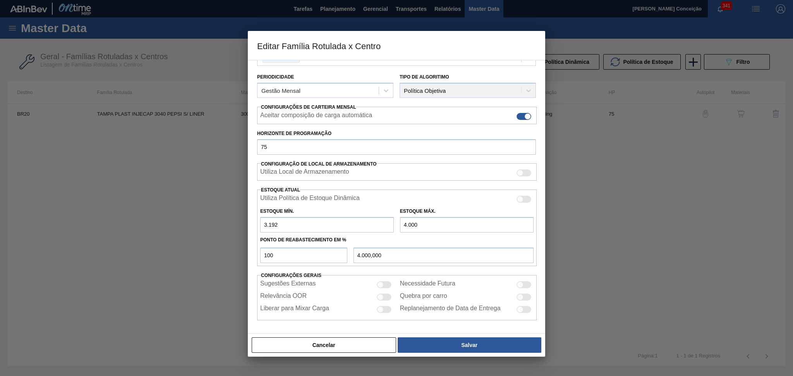
scroll to position [81, 0]
drag, startPoint x: 268, startPoint y: 224, endPoint x: 248, endPoint y: 226, distance: 19.8
click at [249, 226] on div "Carteira Rolhas Família Rolha Plástica Família Rotulada TAMPA PLAST INJECAP 304…" at bounding box center [396, 197] width 297 height 274
click at [303, 260] on input "100" at bounding box center [303, 255] width 87 height 15
click at [289, 229] on input "3.192" at bounding box center [327, 225] width 134 height 15
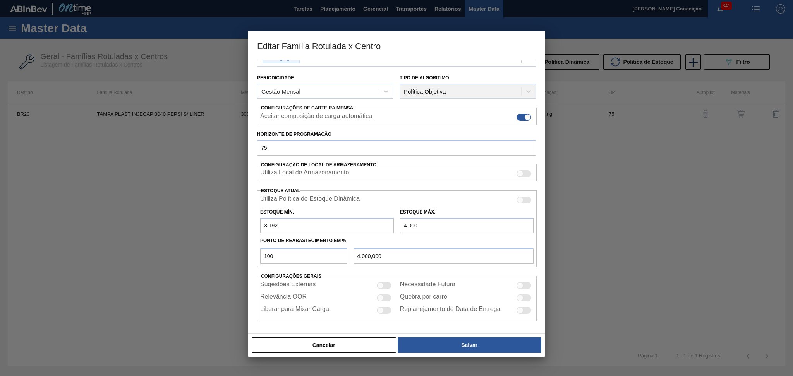
click at [379, 311] on div at bounding box center [380, 310] width 7 height 7
click at [461, 347] on button "Salvar" at bounding box center [469, 344] width 144 height 15
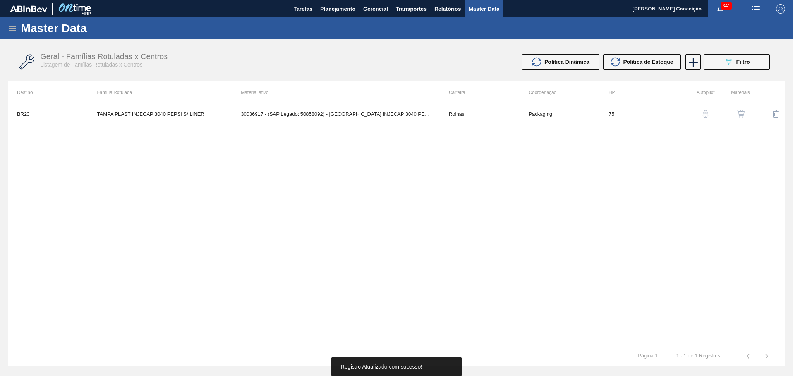
click at [246, 223] on div "BR20 TAMPA PLAST INJECAP 3040 PEPSI S/ LINER 30036917 - (SAP Legado: 50858092) …" at bounding box center [396, 225] width 777 height 243
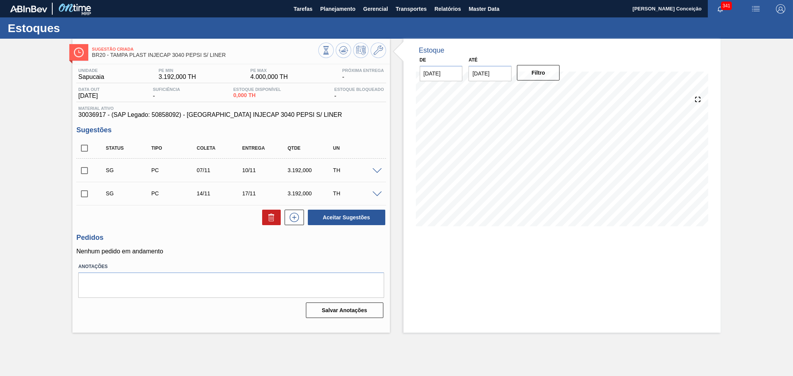
drag, startPoint x: 91, startPoint y: 173, endPoint x: 95, endPoint y: 176, distance: 5.5
click at [90, 173] on input "checkbox" at bounding box center [84, 171] width 16 height 16
click at [341, 221] on button "Aceitar Sugestões" at bounding box center [346, 217] width 77 height 15
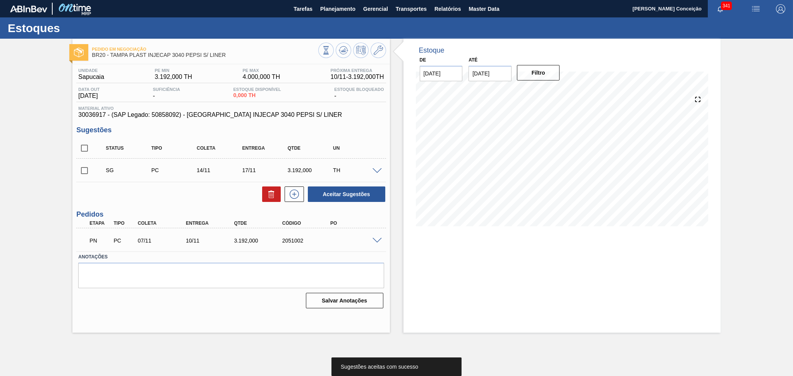
click at [170, 194] on div "Aceitar Sugestões" at bounding box center [230, 194] width 309 height 17
click at [375, 241] on span at bounding box center [376, 241] width 9 height 6
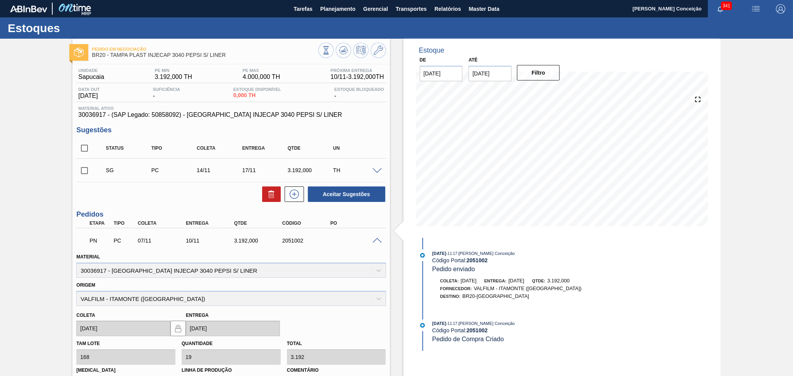
click at [375, 241] on span at bounding box center [376, 241] width 9 height 6
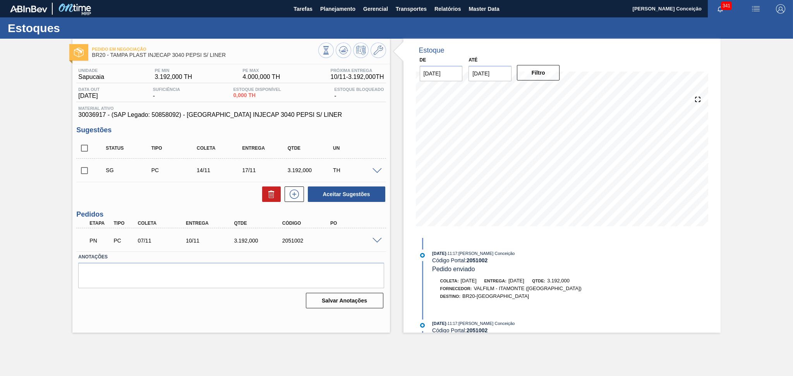
click at [193, 200] on div "Aceitar Sugestões" at bounding box center [230, 194] width 309 height 17
click at [201, 199] on div "Aceitar Sugestões" at bounding box center [230, 194] width 309 height 17
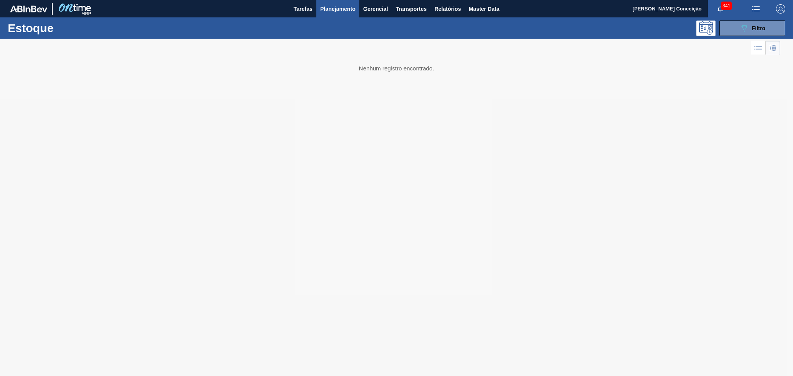
click at [284, 75] on div at bounding box center [396, 207] width 793 height 337
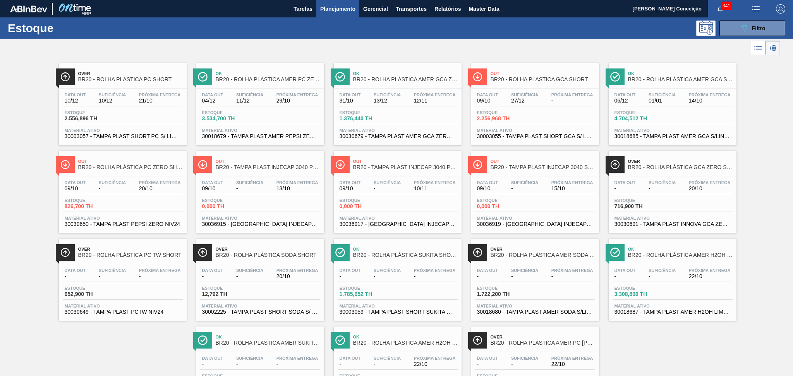
click at [324, 44] on div at bounding box center [390, 48] width 780 height 19
click at [640, 347] on div "Over BR20 - ROLHA PLÁSTICA PC SHORT Data out 10/12 Suficiência 10/12 Próxima En…" at bounding box center [396, 232] width 793 height 351
click at [122, 336] on div "Over BR20 - ROLHA PLÁSTICA PC SHORT Data out 10/12 Suficiência 10/12 Próxima En…" at bounding box center [396, 232] width 793 height 351
click at [786, 247] on div "Over BR20 - ROLHA PLÁSTICA PC SHORT Data out 10/12 Suficiência 10/12 Próxima En…" at bounding box center [396, 232] width 793 height 351
click at [282, 40] on div at bounding box center [390, 48] width 780 height 19
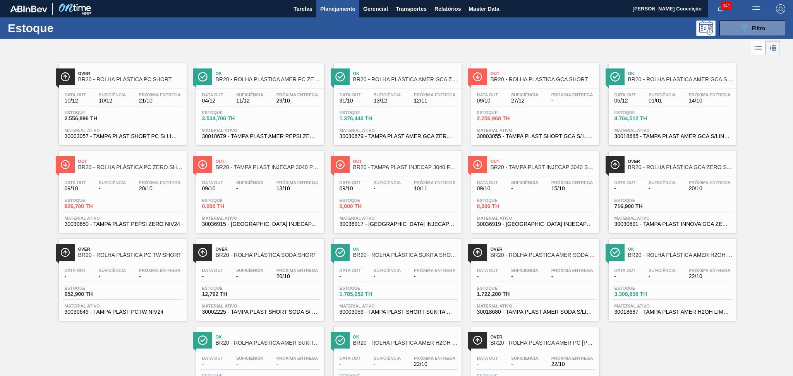
click at [336, 8] on span "Planejamento" at bounding box center [337, 8] width 35 height 9
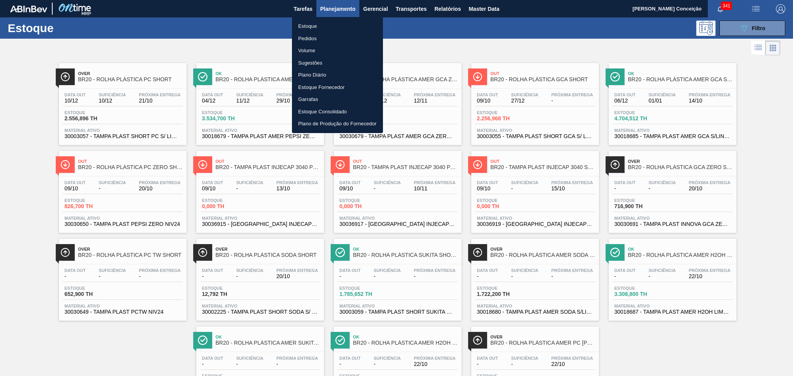
click at [741, 21] on div at bounding box center [396, 188] width 793 height 376
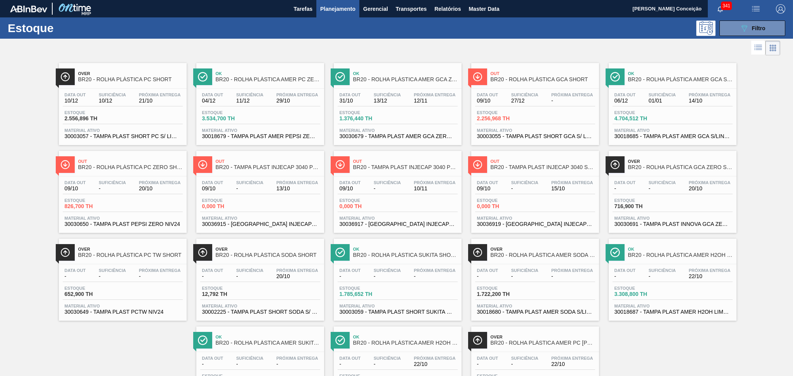
click at [744, 0] on body "Tarefas Planejamento Gerencial Transportes Relatórios Master Data Aline Apareci…" at bounding box center [396, 0] width 793 height 0
click at [753, 30] on span "Filtro" at bounding box center [759, 28] width 14 height 6
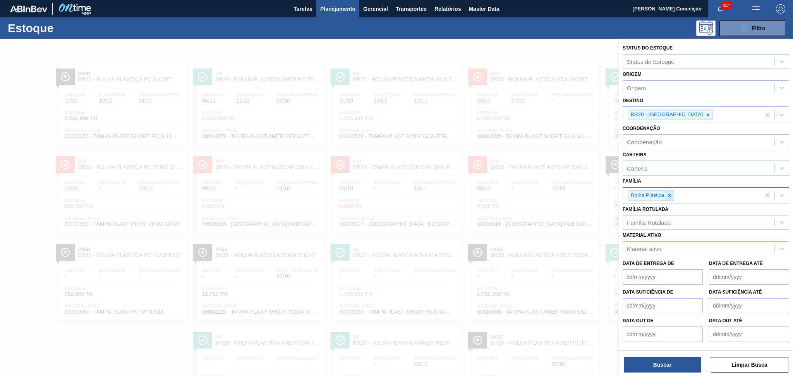
click at [671, 193] on icon at bounding box center [668, 195] width 5 height 5
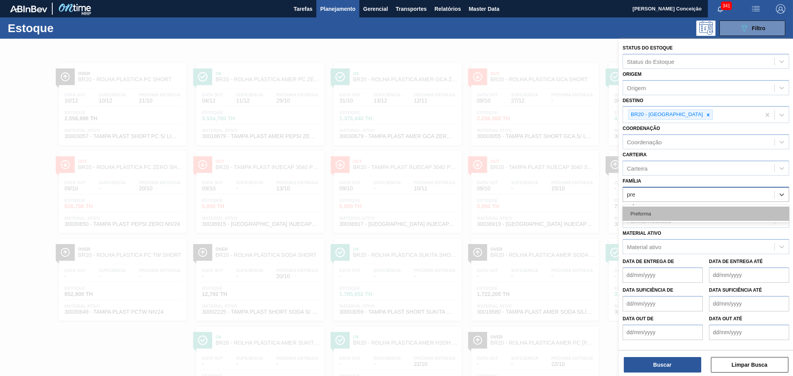
click at [672, 209] on div "Preforma" at bounding box center [705, 214] width 166 height 14
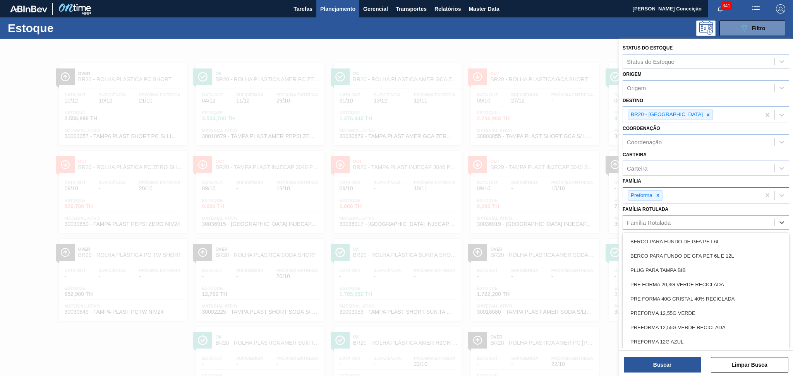
click at [645, 219] on div "Família Rotulada" at bounding box center [649, 222] width 44 height 7
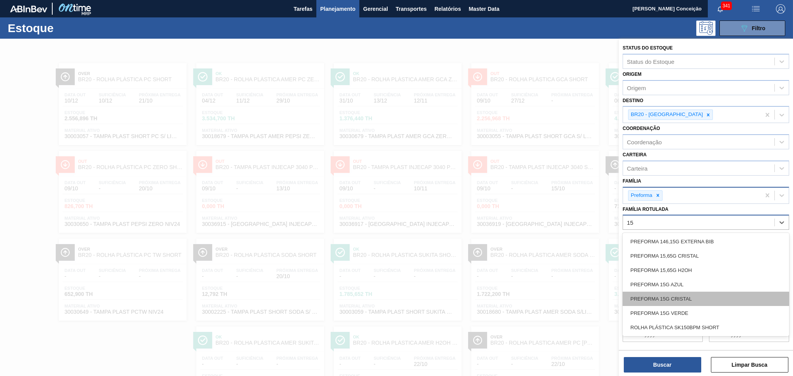
click at [684, 293] on div "PREFORMA 15G CRISTAL" at bounding box center [705, 299] width 166 height 14
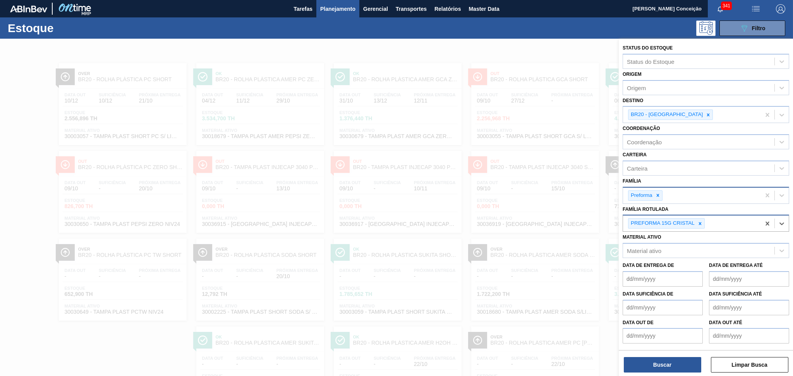
click at [699, 226] on div "PREFORMA 15G CRISTAL" at bounding box center [691, 224] width 137 height 16
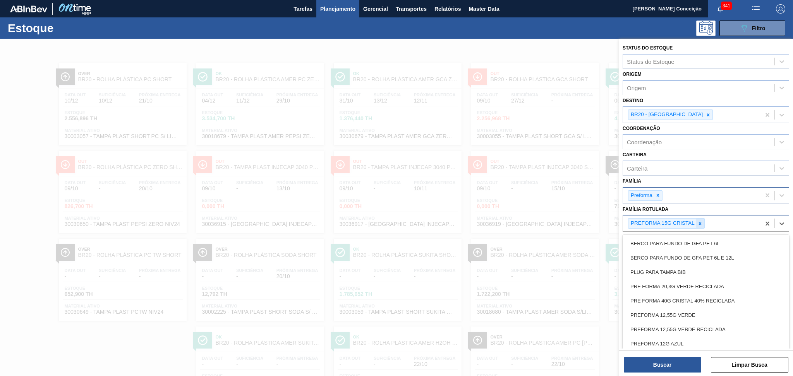
click at [699, 223] on icon at bounding box center [699, 223] width 5 height 5
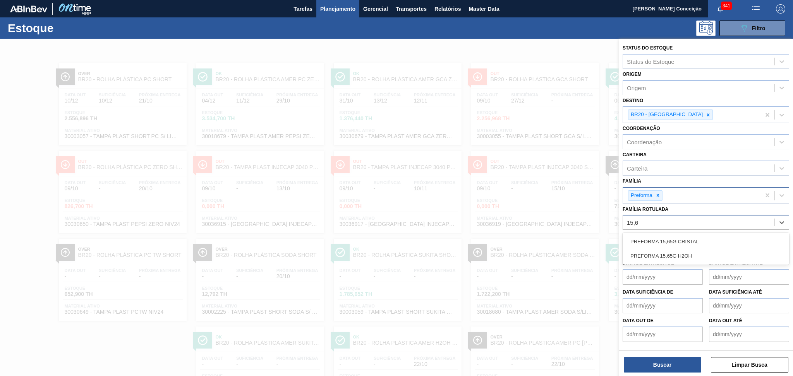
click at [692, 241] on div "PREFORMA 15,65G CRISTAL" at bounding box center [705, 242] width 166 height 14
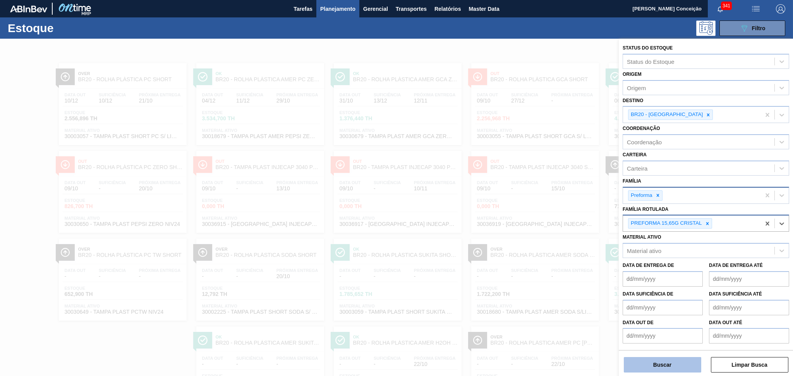
click at [651, 370] on button "Buscar" at bounding box center [661, 364] width 77 height 15
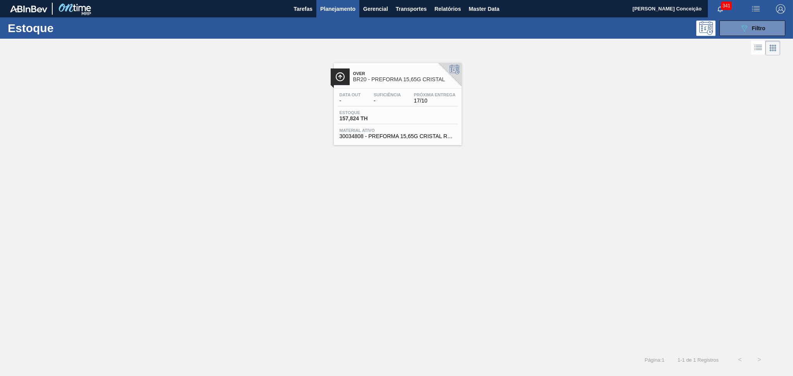
click at [519, 224] on div "Over BR20 - PREFORMA 15,65G CRISTAL Data out - Suficiência - Próxima Entrega 17…" at bounding box center [396, 203] width 793 height 293
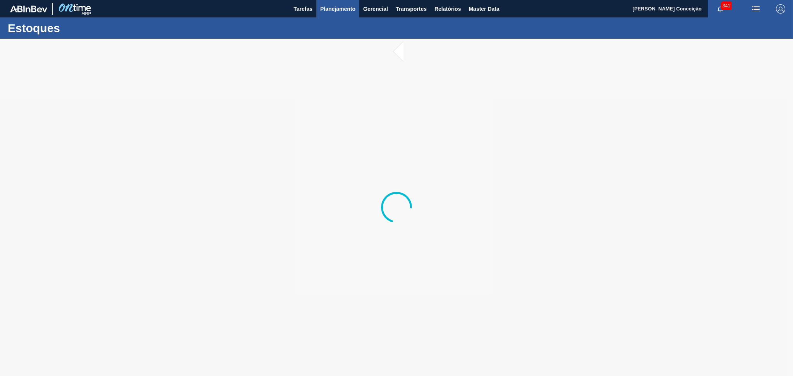
click at [334, 7] on span "Planejamento" at bounding box center [337, 8] width 35 height 9
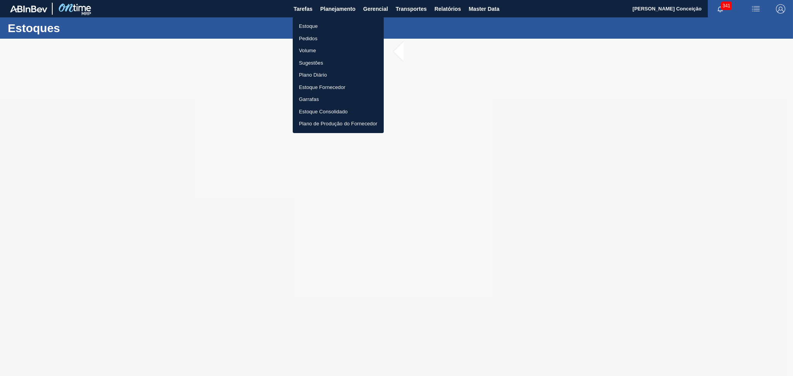
click at [315, 26] on li "Estoque" at bounding box center [338, 26] width 91 height 12
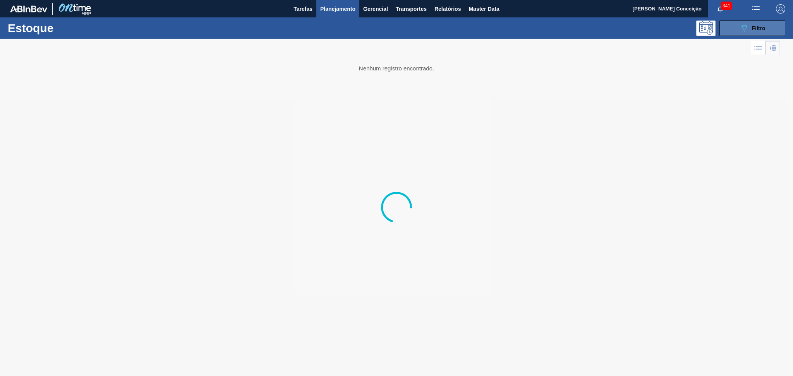
click at [778, 27] on button "089F7B8B-B2A5-4AFE-B5C0-19BA573D28AC Filtro" at bounding box center [752, 28] width 66 height 15
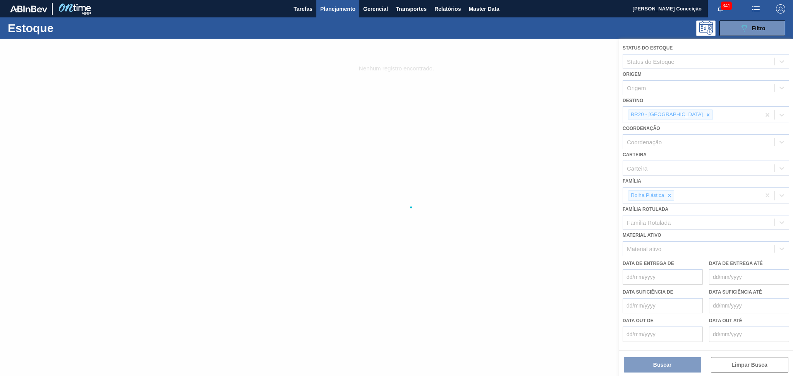
click at [677, 114] on div at bounding box center [396, 207] width 793 height 337
click at [675, 113] on div at bounding box center [396, 207] width 793 height 337
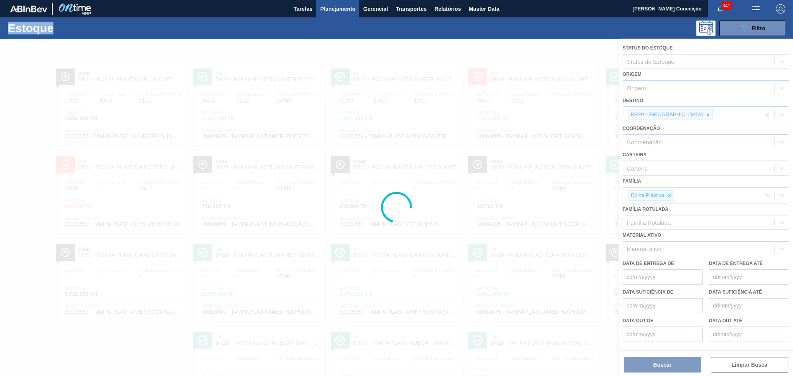
click at [675, 113] on div at bounding box center [396, 207] width 793 height 337
click at [674, 112] on div at bounding box center [396, 207] width 793 height 337
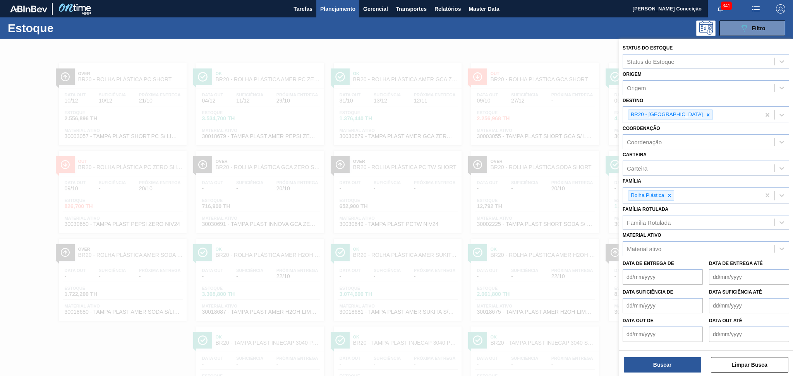
click at [705, 112] on icon at bounding box center [707, 114] width 5 height 5
type input "br23"
click at [670, 137] on div "BR23 - Jaguariúna" at bounding box center [705, 135] width 166 height 14
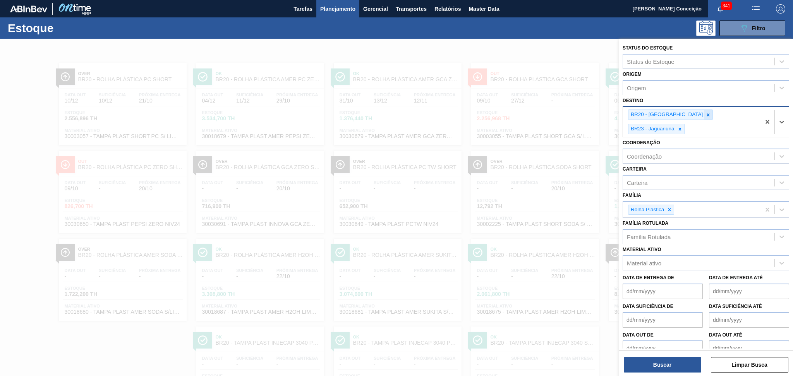
click at [705, 115] on icon at bounding box center [707, 114] width 5 height 5
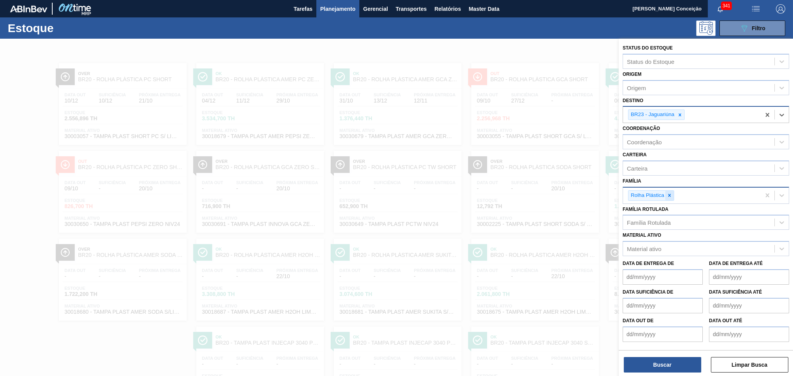
click at [670, 193] on icon at bounding box center [668, 195] width 5 height 5
type input "pref"
click at [693, 214] on div "Preforma" at bounding box center [705, 214] width 166 height 14
click at [661, 219] on div "Família Rotulada" at bounding box center [649, 222] width 44 height 7
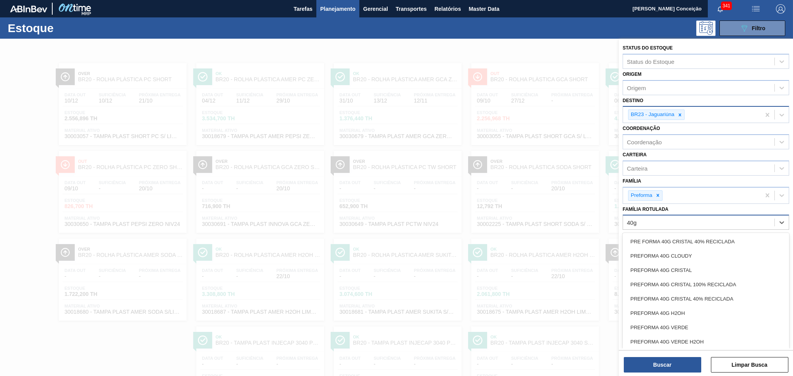
type Rotulada "40g v"
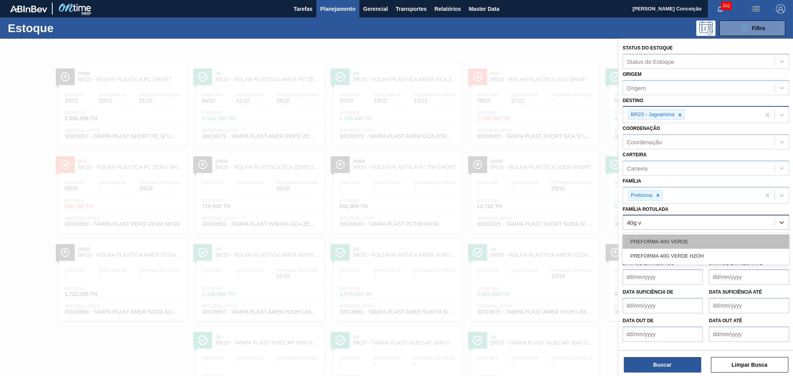
click at [672, 236] on div "PREFORMA 40G VERDE" at bounding box center [705, 242] width 166 height 14
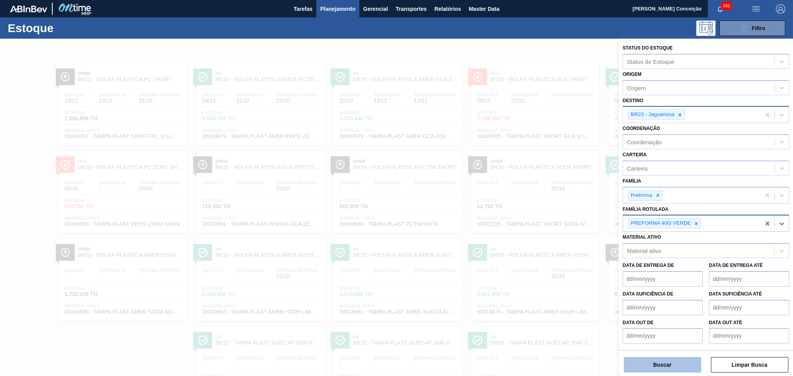
click at [682, 362] on button "Buscar" at bounding box center [661, 364] width 77 height 15
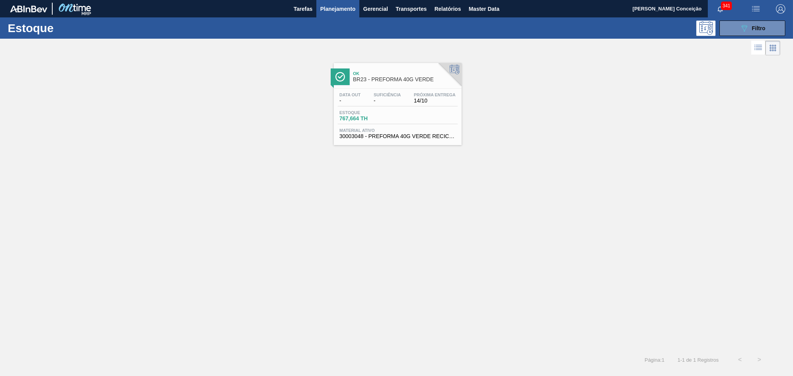
click at [370, 125] on div "Data out - Suficiência - Próxima Entrega 14/10 Estoque 767,664 TH Material ativ…" at bounding box center [398, 115] width 128 height 53
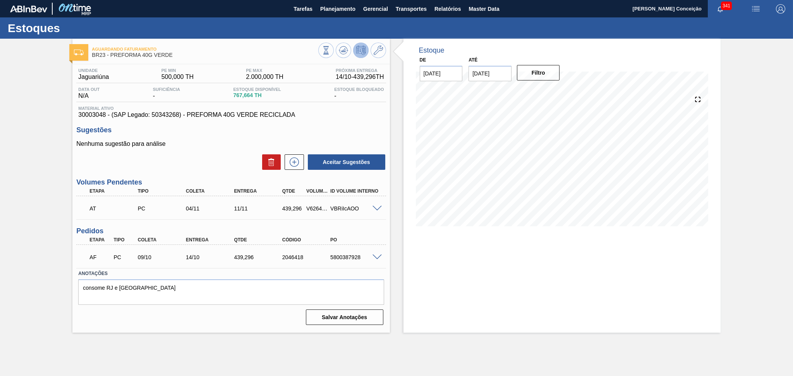
click at [207, 140] on p "Nenhuma sugestão para análise" at bounding box center [230, 143] width 309 height 7
click at [239, 96] on span "767,664 TH" at bounding box center [257, 95] width 48 height 6
copy span "767,664"
click at [413, 250] on div "Estoque De [DATE] Até [DATE] Filtro 18/11 Projeção de Estoque 1,372.698 [DOMAIN…" at bounding box center [561, 186] width 317 height 294
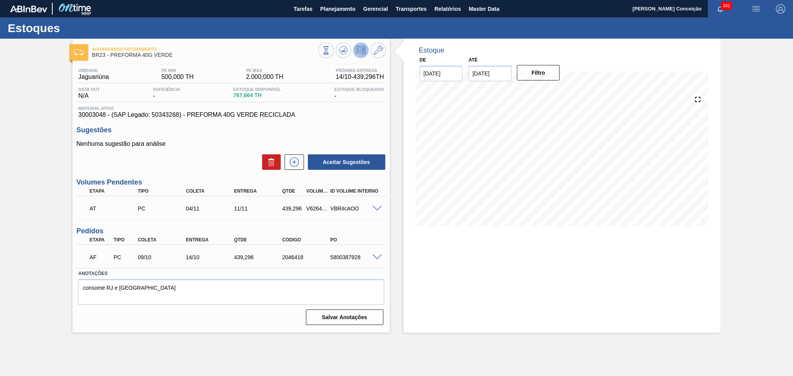
click at [377, 208] on span at bounding box center [376, 209] width 9 height 6
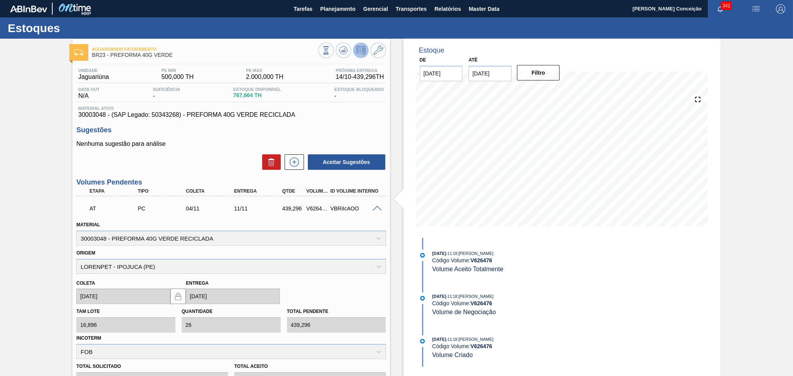
click at [377, 208] on span at bounding box center [376, 209] width 9 height 6
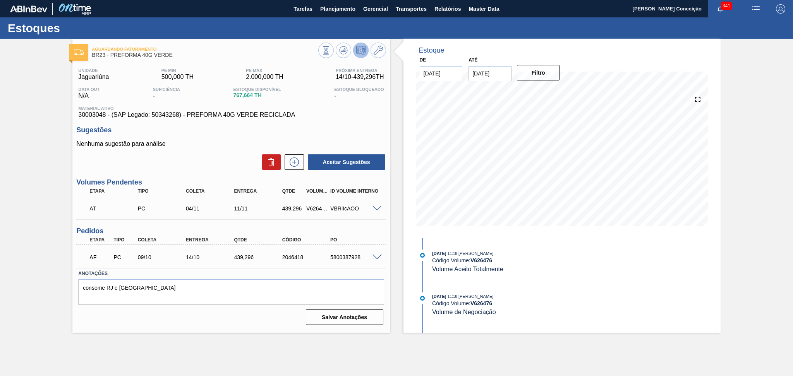
click at [375, 259] on span at bounding box center [376, 258] width 9 height 6
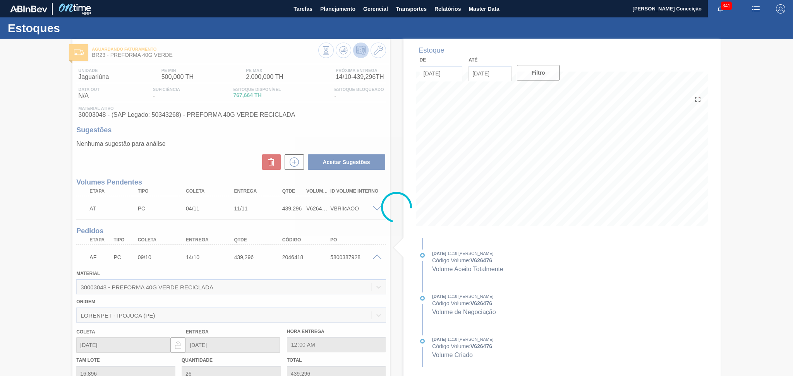
click at [375, 257] on div at bounding box center [396, 207] width 793 height 337
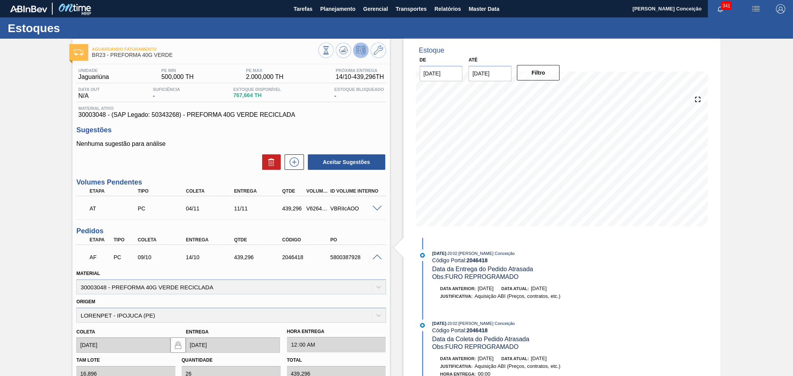
click at [375, 257] on span at bounding box center [376, 258] width 9 height 6
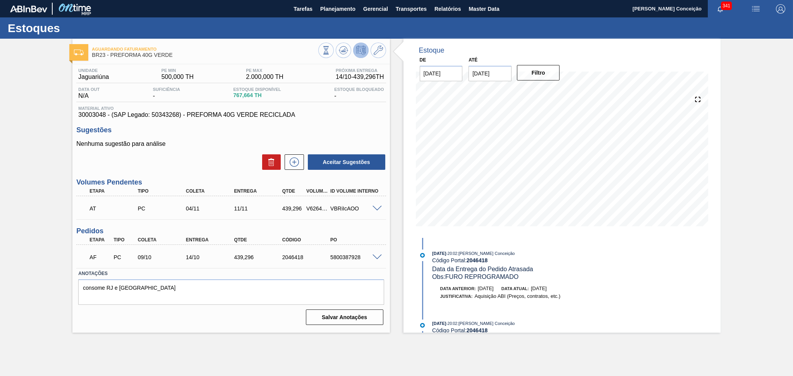
click at [403, 259] on div "Estoque De [DATE] Até [DATE] Filtro 22/11 Projeção de Estoque 1,261.578 [DOMAIN…" at bounding box center [555, 186] width 331 height 294
click at [183, 307] on div "Anotações consome RJ e NE Salvar Anotações" at bounding box center [230, 297] width 309 height 58
click at [144, 300] on textarea "consome RJ e [GEOGRAPHIC_DATA]" at bounding box center [230, 292] width 305 height 26
click at [228, 280] on textarea "consome RJ e [GEOGRAPHIC_DATA]" at bounding box center [230, 292] width 305 height 26
click at [166, 298] on textarea "consome RJ e [GEOGRAPHIC_DATA]" at bounding box center [230, 292] width 305 height 26
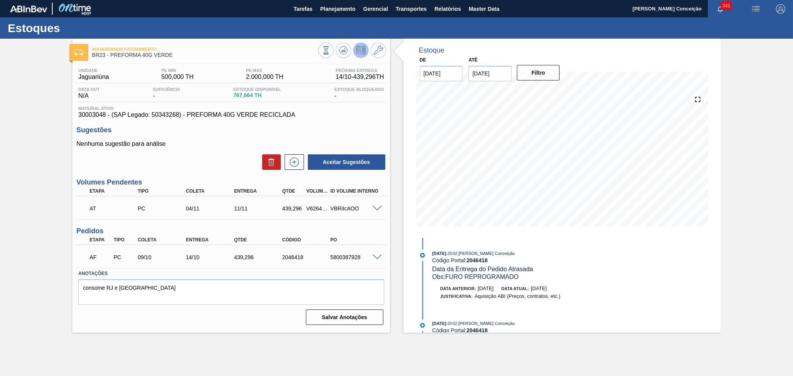
click at [212, 161] on div "Aceitar Sugestões" at bounding box center [230, 162] width 309 height 17
click at [237, 133] on h3 "Sugestões" at bounding box center [230, 130] width 309 height 8
click at [165, 292] on textarea "consome RJ e [GEOGRAPHIC_DATA]" at bounding box center [230, 292] width 305 height 26
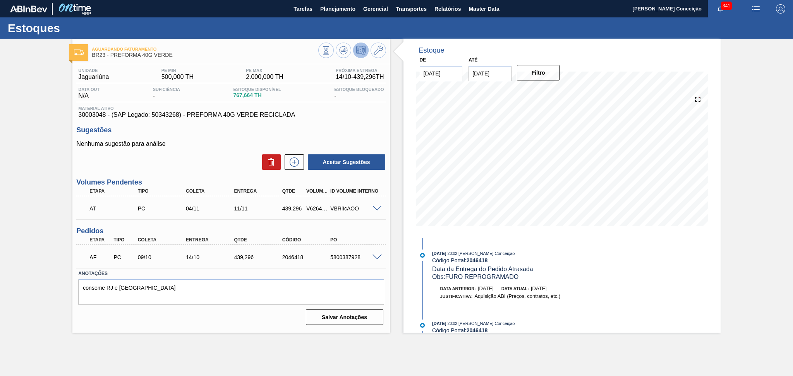
click at [242, 164] on div "Aceitar Sugestões" at bounding box center [230, 162] width 309 height 17
click at [131, 303] on textarea "consome RJ e [GEOGRAPHIC_DATA]" at bounding box center [230, 292] width 305 height 26
click at [199, 151] on div "Nenhuma sugestão para análise Aceitar Sugestões" at bounding box center [230, 155] width 309 height 30
click at [233, 158] on div "Aceitar Sugestões" at bounding box center [230, 162] width 309 height 17
